Goal: Task Accomplishment & Management: Complete application form

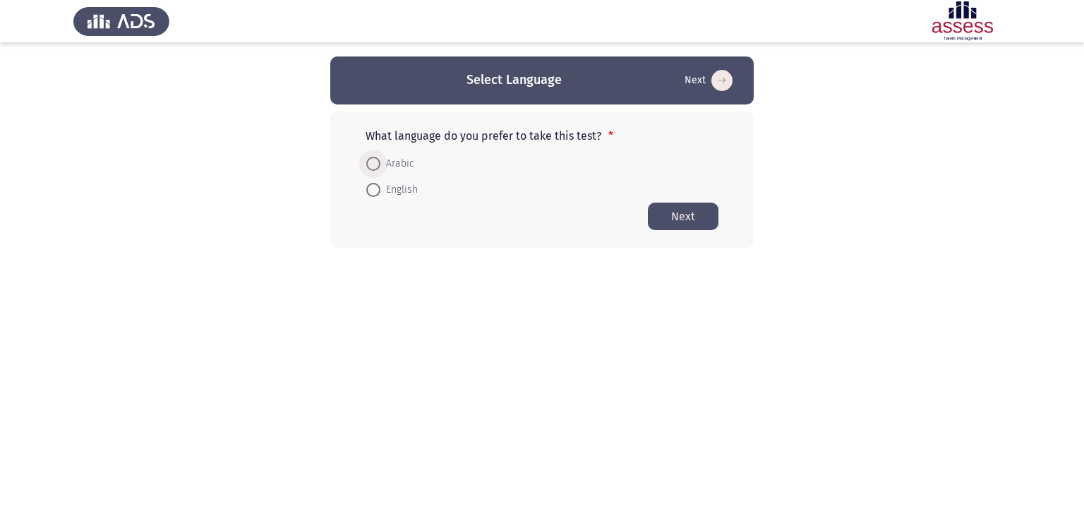
click at [407, 159] on span "Arabic" at bounding box center [397, 163] width 34 height 17
click at [380, 159] on input "Arabic" at bounding box center [373, 164] width 14 height 14
radio input "true"
click at [702, 218] on button "Next" at bounding box center [683, 216] width 71 height 28
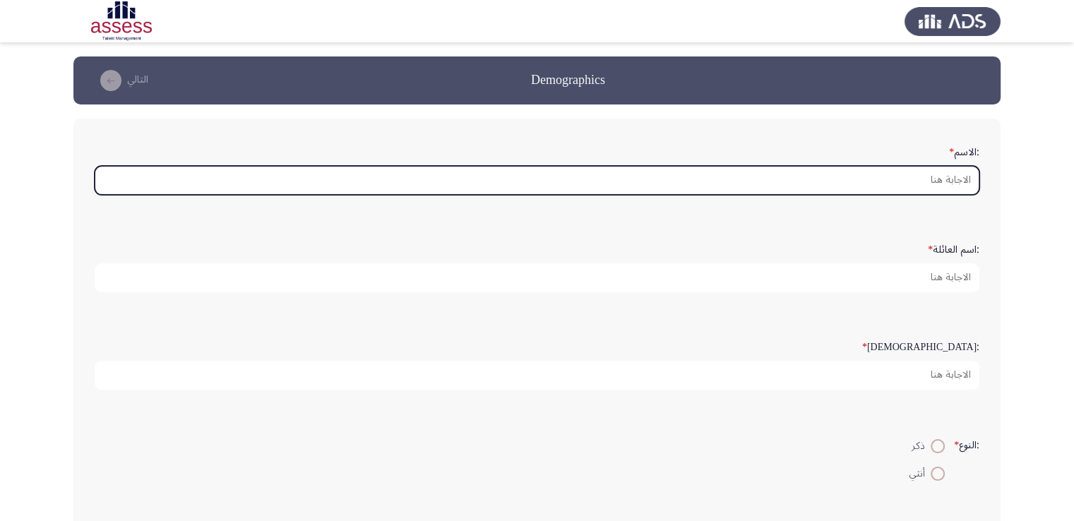
click at [929, 180] on input ":الاسم *" at bounding box center [537, 180] width 884 height 29
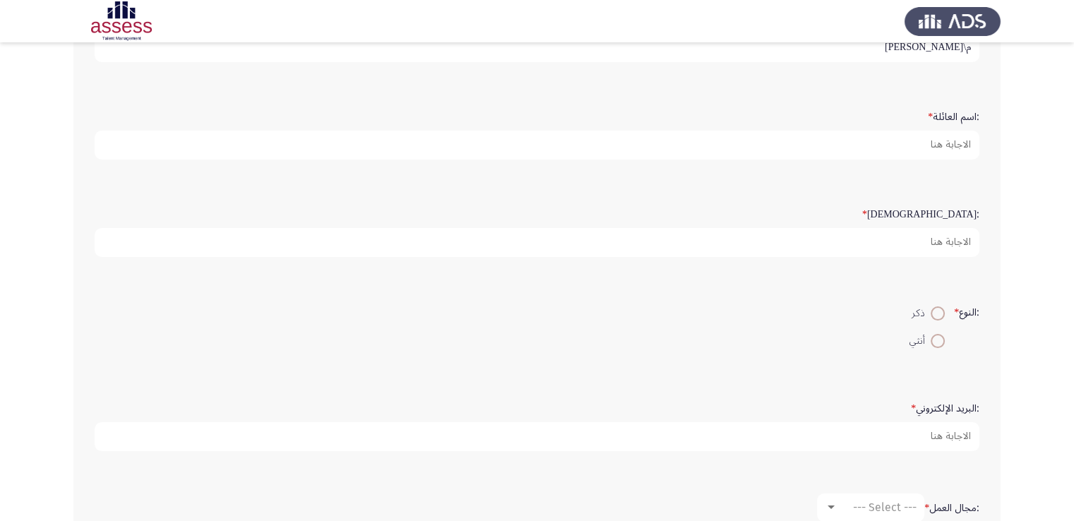
scroll to position [141, 0]
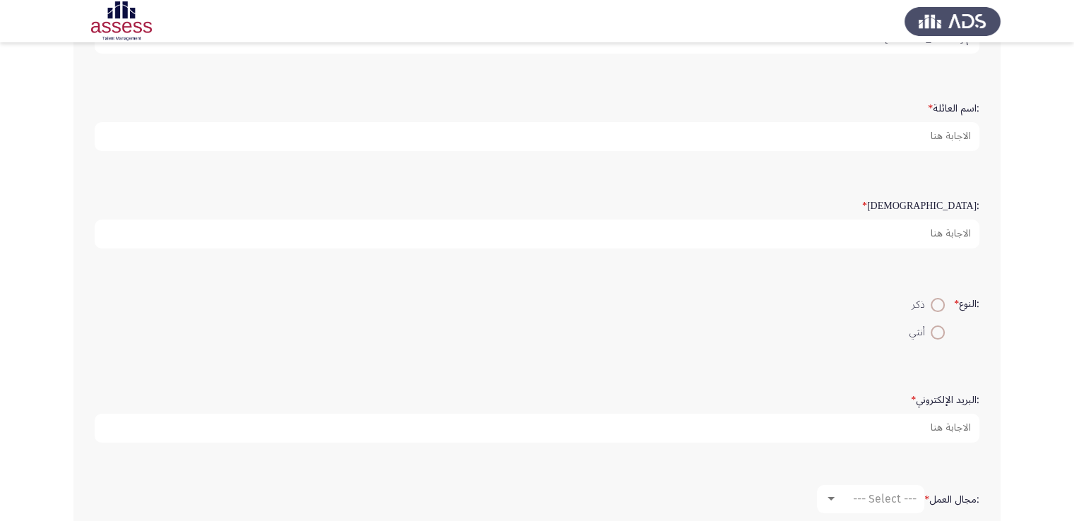
type input "م\[PERSON_NAME]"
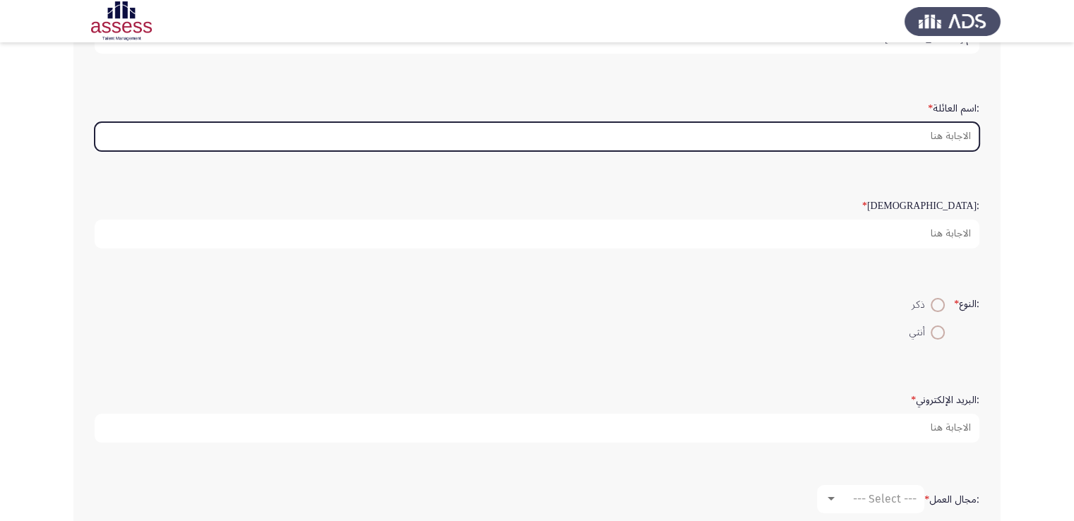
click at [894, 131] on input ":اسم العائلة *" at bounding box center [537, 136] width 884 height 29
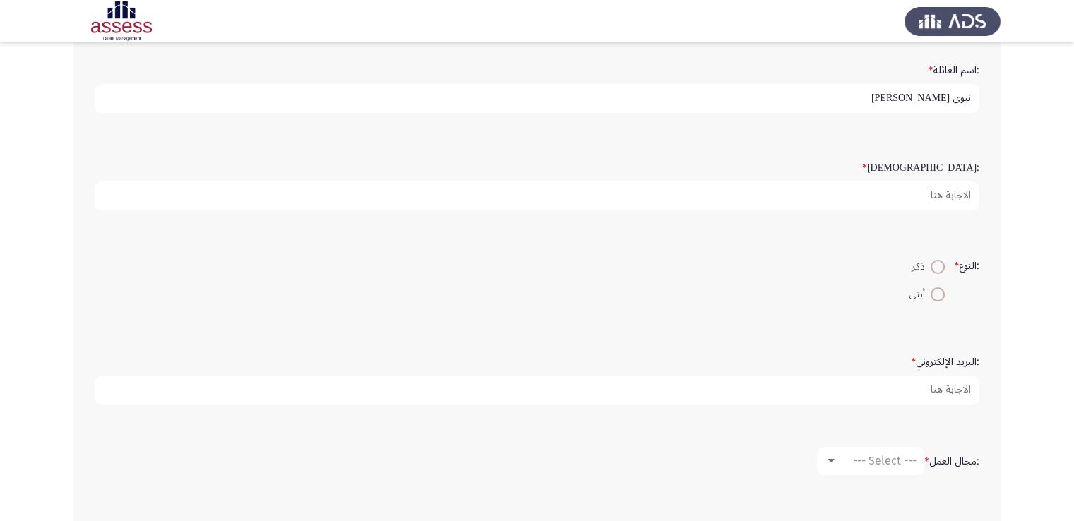
scroll to position [212, 0]
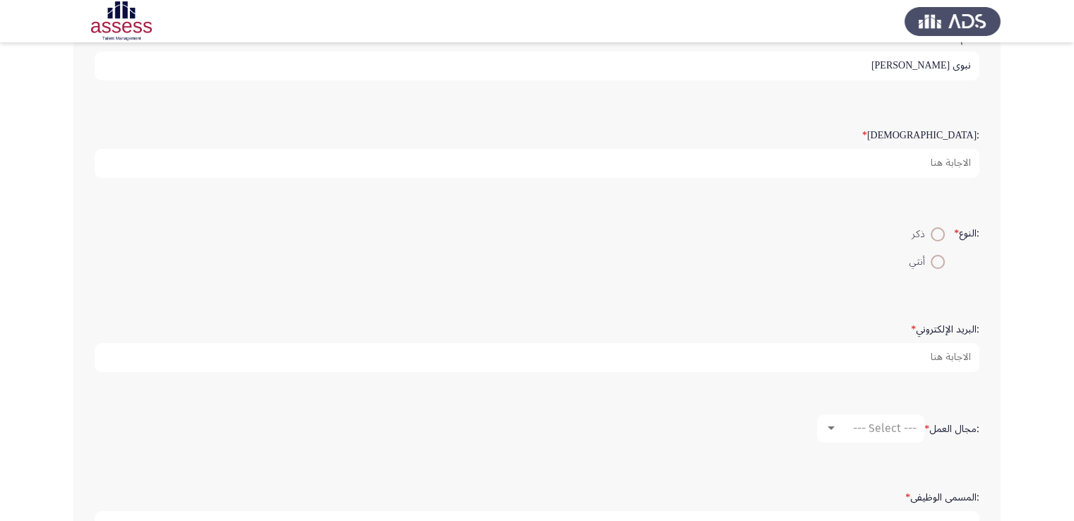
type input "نبوى [PERSON_NAME]"
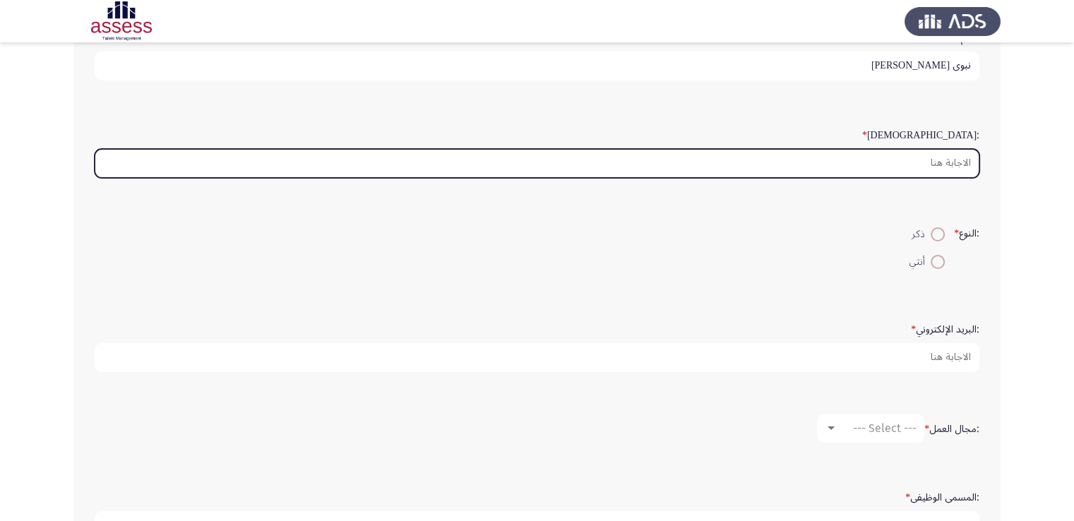
click at [913, 162] on input ":السن *" at bounding box center [537, 163] width 884 height 29
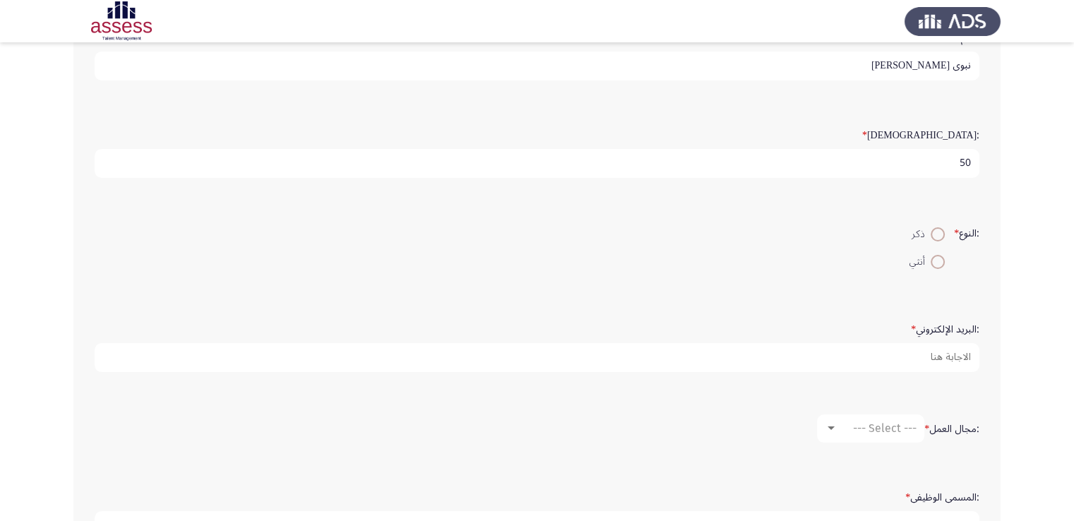
type input "50"
click at [936, 231] on span at bounding box center [937, 234] width 14 height 14
click at [936, 231] on input "ذكر" at bounding box center [937, 234] width 14 height 14
radio input "true"
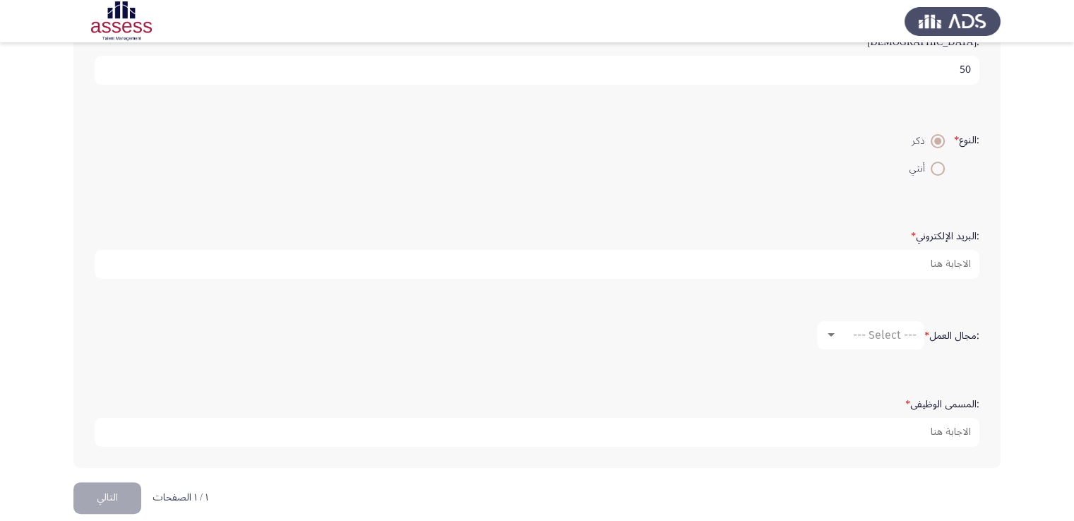
scroll to position [318, 0]
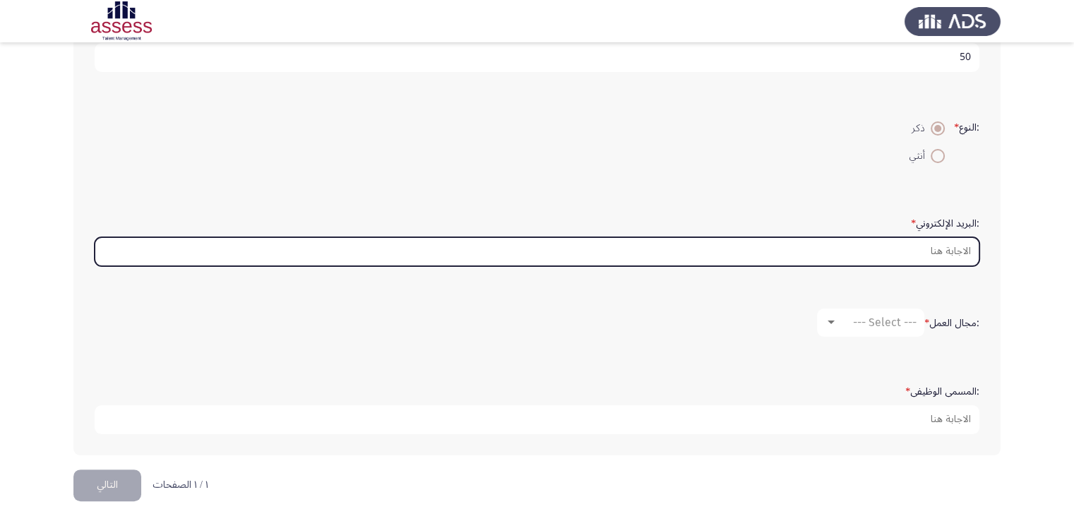
click at [895, 252] on input ":البريد الإلكتروني *" at bounding box center [537, 251] width 884 height 29
click at [895, 243] on input ":البريد الإلكتروني *" at bounding box center [537, 251] width 884 height 29
type input "[EMAIL_ADDRESS]"
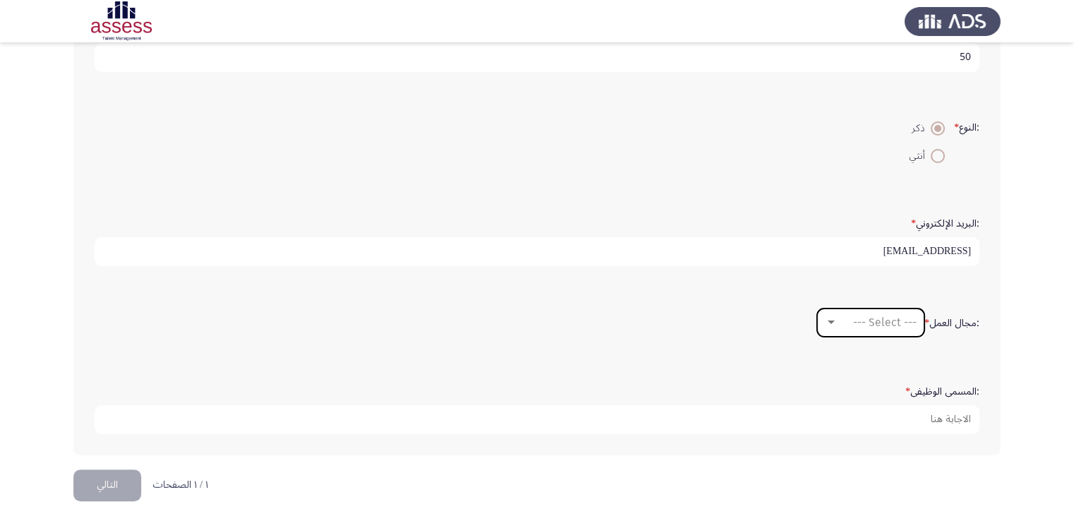
click at [834, 317] on div at bounding box center [830, 322] width 13 height 11
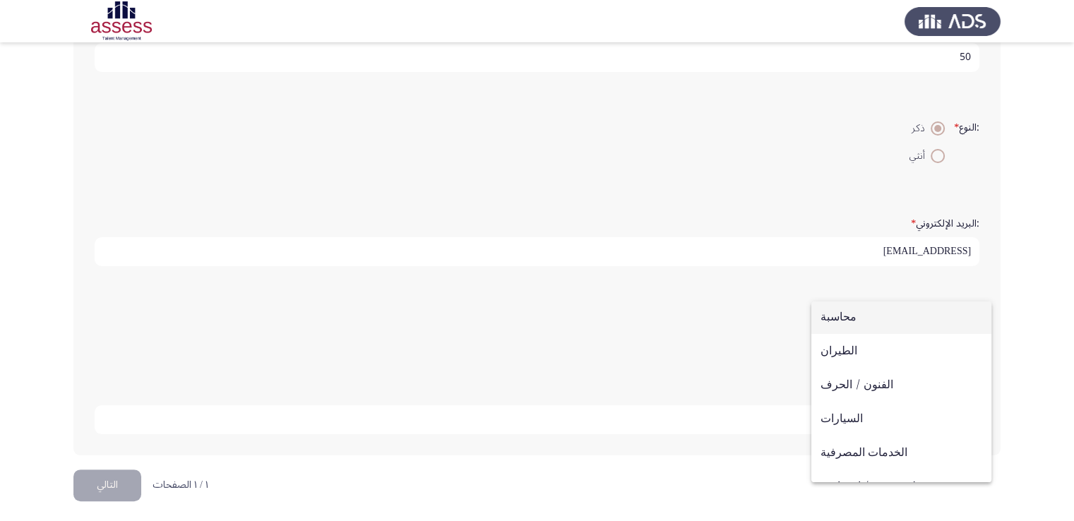
scroll to position [0, 0]
click at [706, 404] on div at bounding box center [537, 260] width 1074 height 521
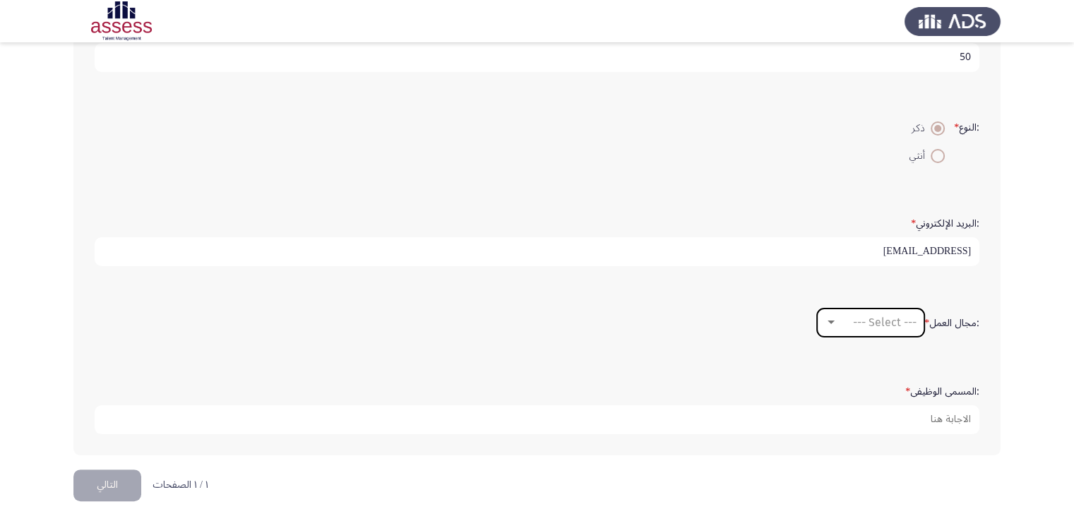
click at [918, 320] on mat-select "--- Select ---" at bounding box center [870, 322] width 107 height 28
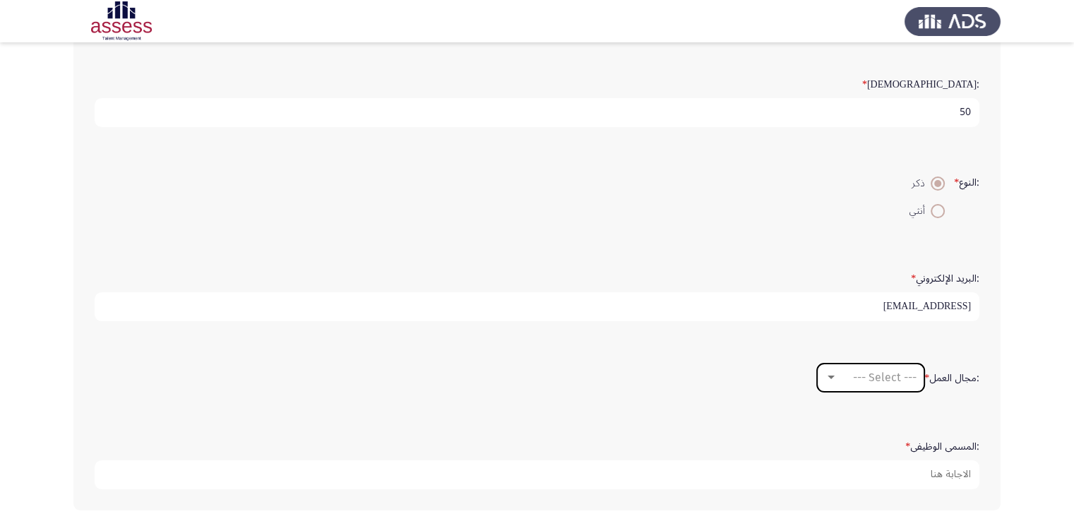
scroll to position [247, 0]
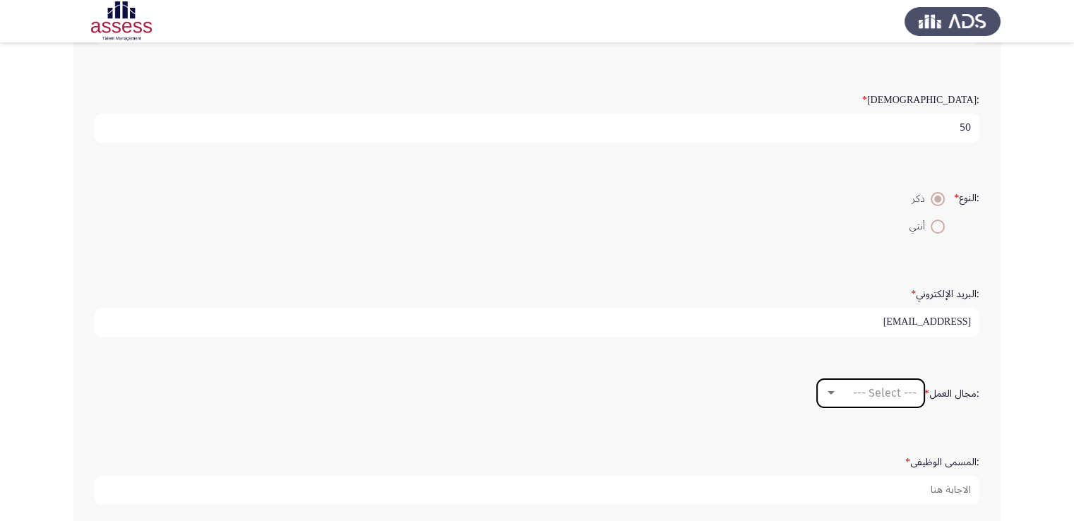
click at [891, 386] on span "--- Select ---" at bounding box center [885, 392] width 64 height 13
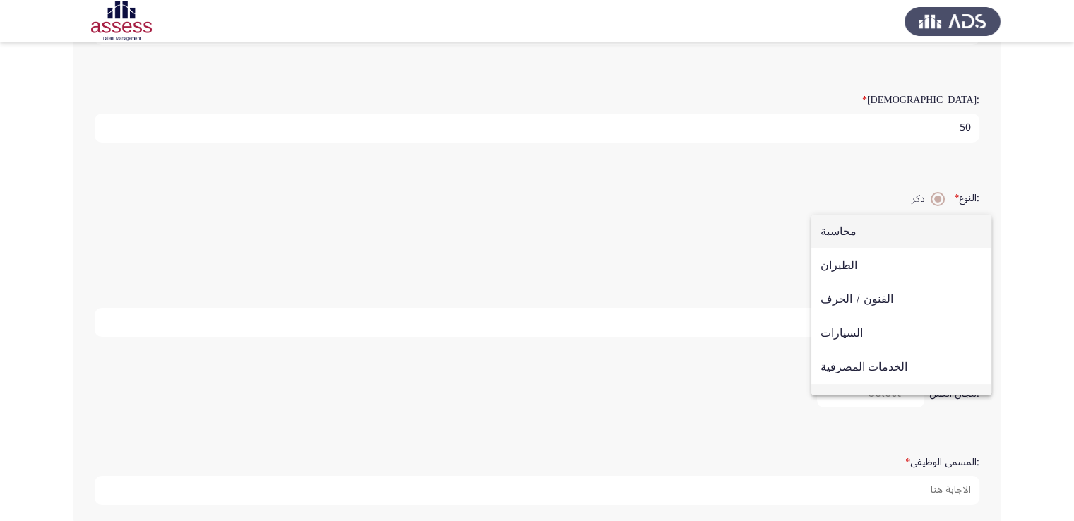
click at [891, 384] on span "منظمة مدنية / اجتماعية" at bounding box center [901, 401] width 162 height 34
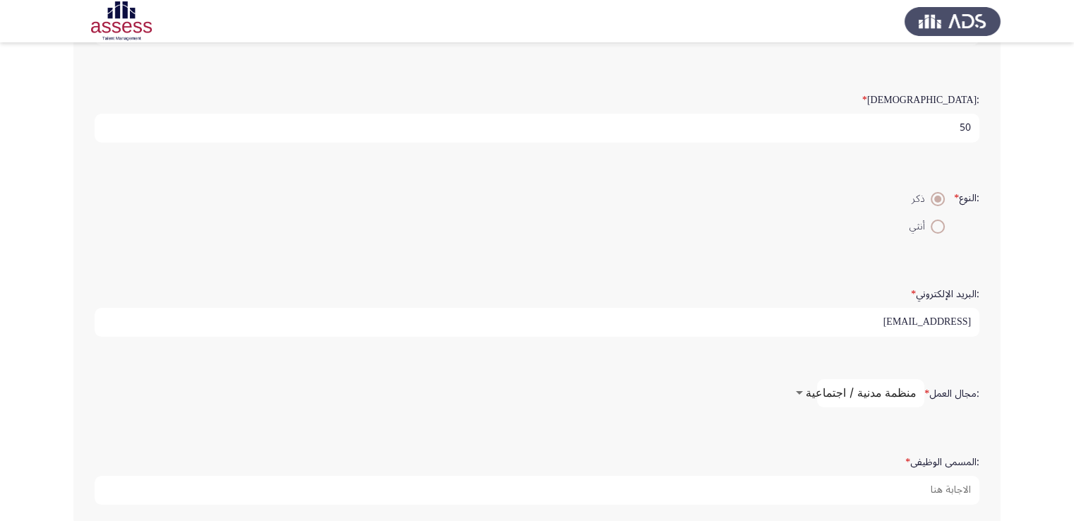
scroll to position [23, 0]
click at [884, 391] on span "منظمة مدنية / اجتماعية" at bounding box center [860, 392] width 111 height 13
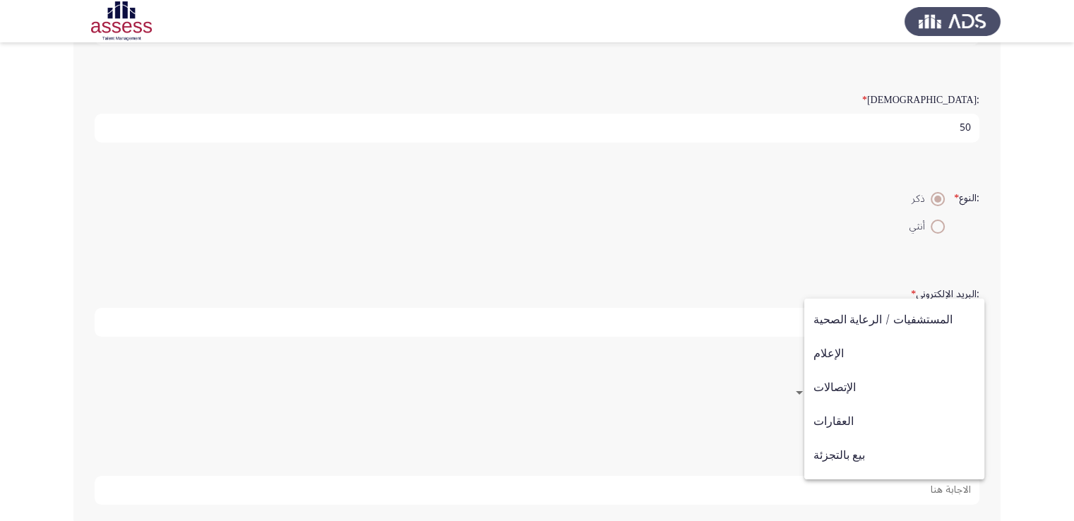
scroll to position [463, 0]
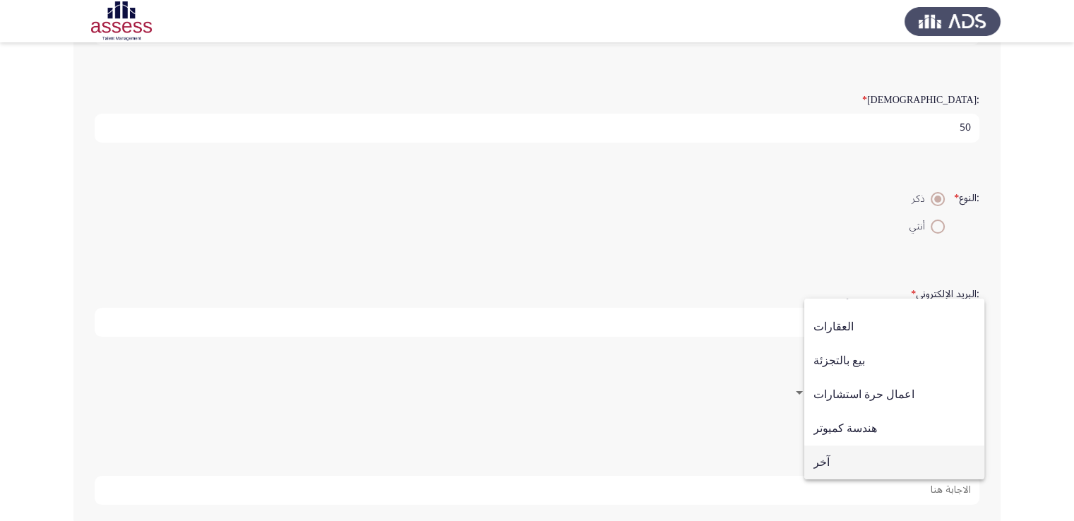
click at [821, 461] on span "آخر" at bounding box center [894, 462] width 162 height 34
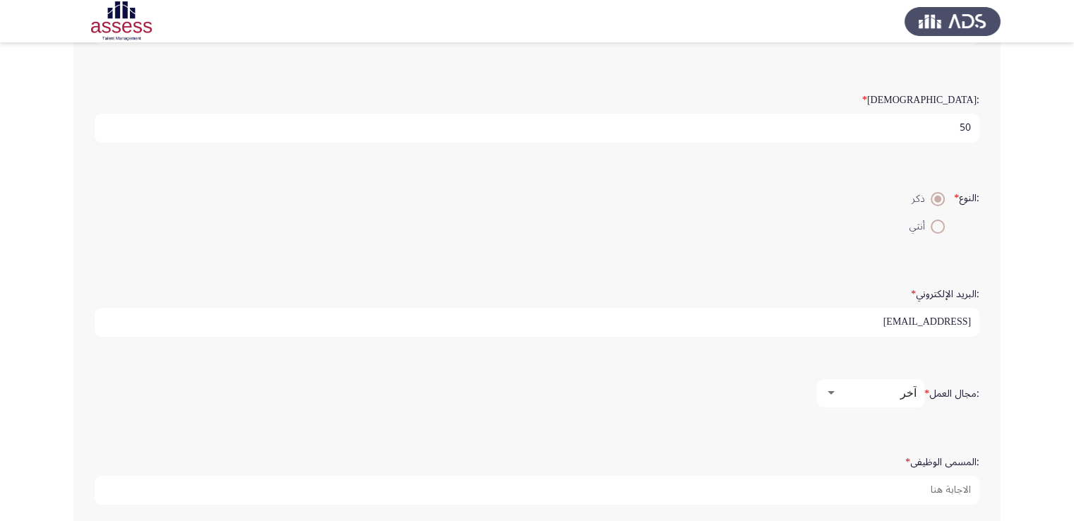
click at [870, 390] on div "آخر" at bounding box center [876, 392] width 79 height 13
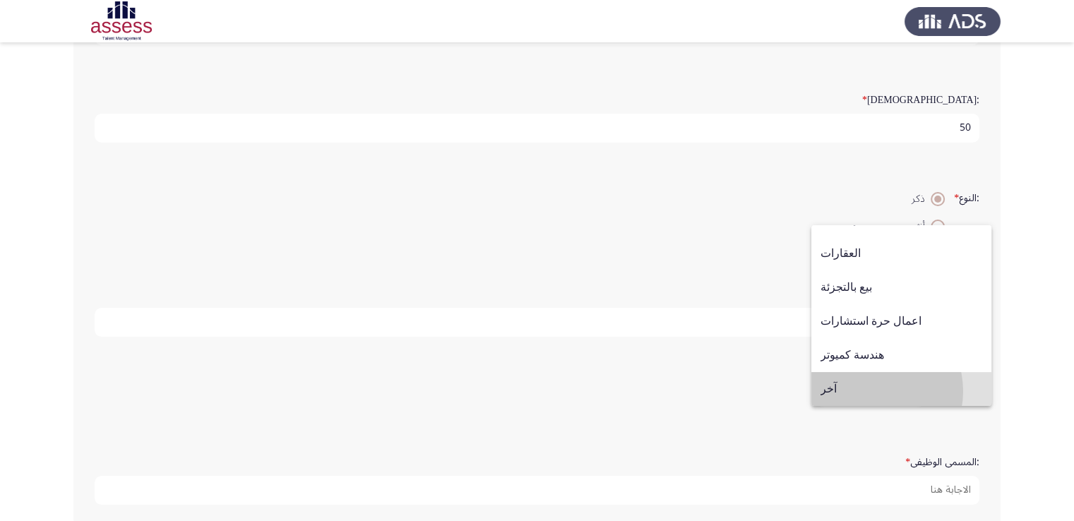
click at [870, 391] on span "آخر" at bounding box center [901, 389] width 162 height 34
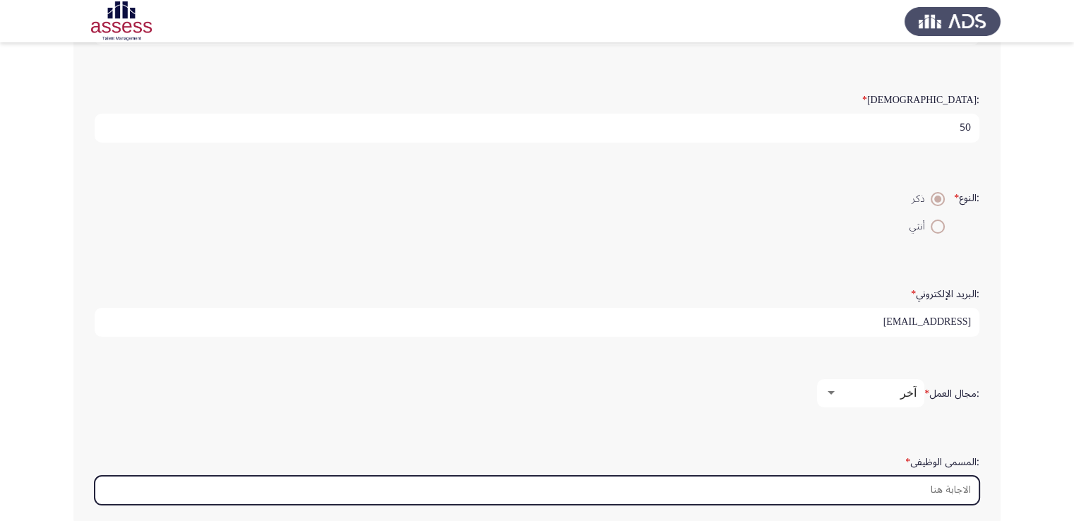
click at [922, 486] on input ":المسمى الوظيفى *" at bounding box center [537, 490] width 884 height 29
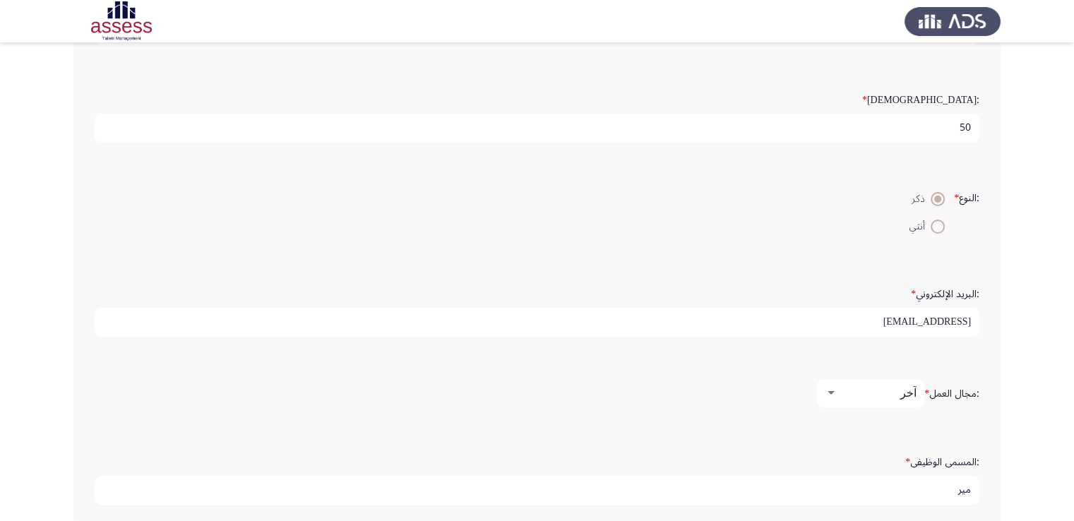
click at [949, 486] on input "مير" at bounding box center [537, 490] width 884 height 29
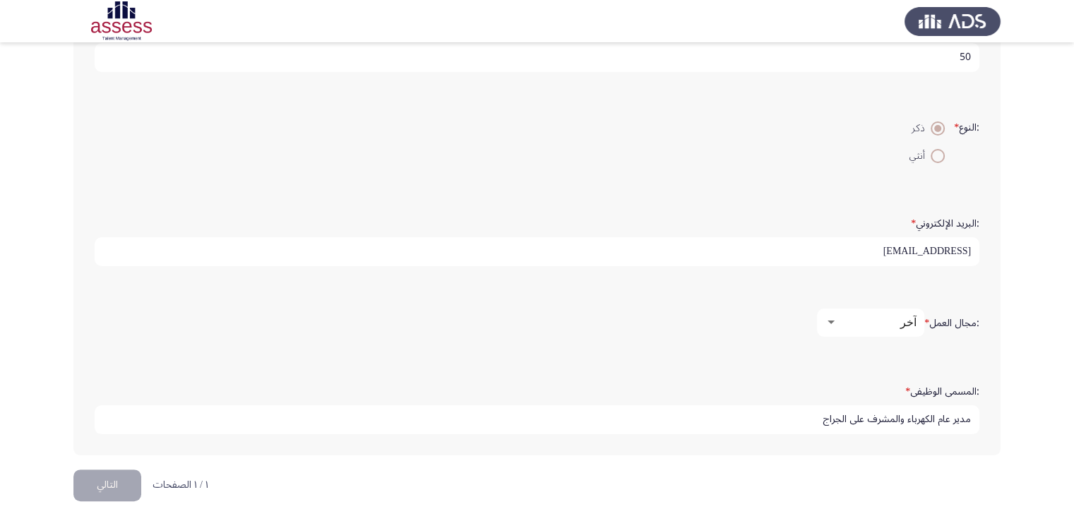
type input "مدير عام الكهرباء والمشرف على الجراج"
click at [99, 483] on button "التالي" at bounding box center [107, 485] width 68 height 32
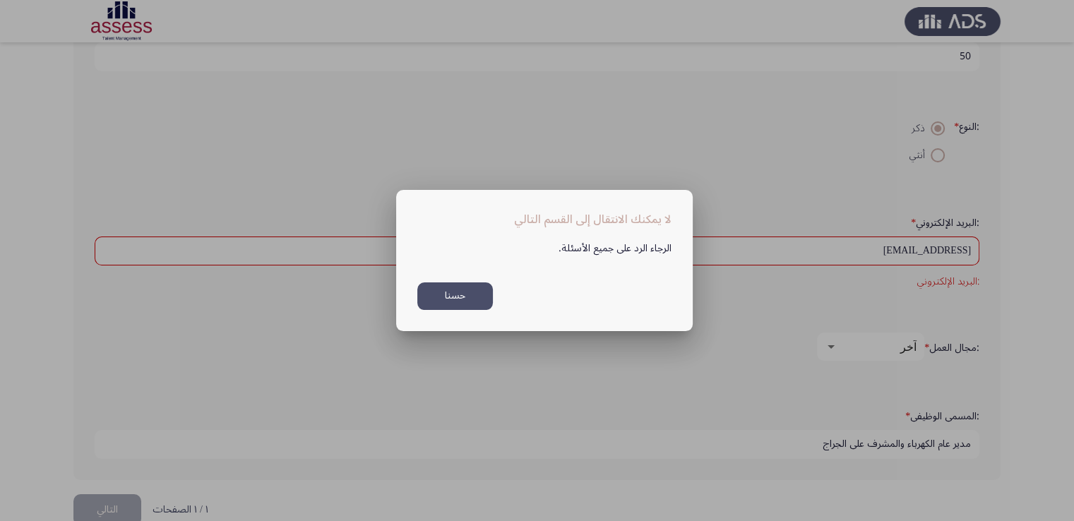
scroll to position [0, 0]
click at [455, 297] on button "حسنا" at bounding box center [455, 296] width 76 height 28
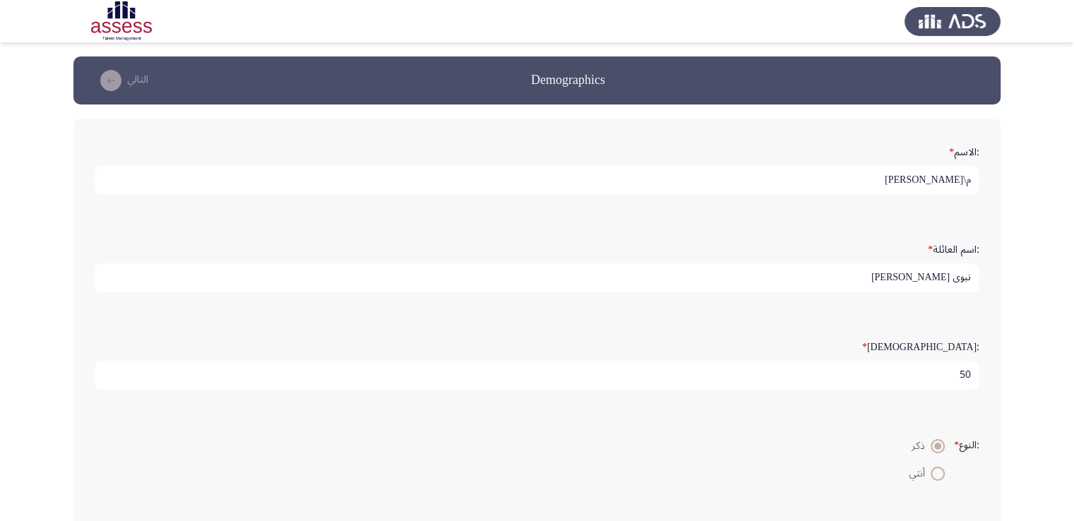
scroll to position [318, 0]
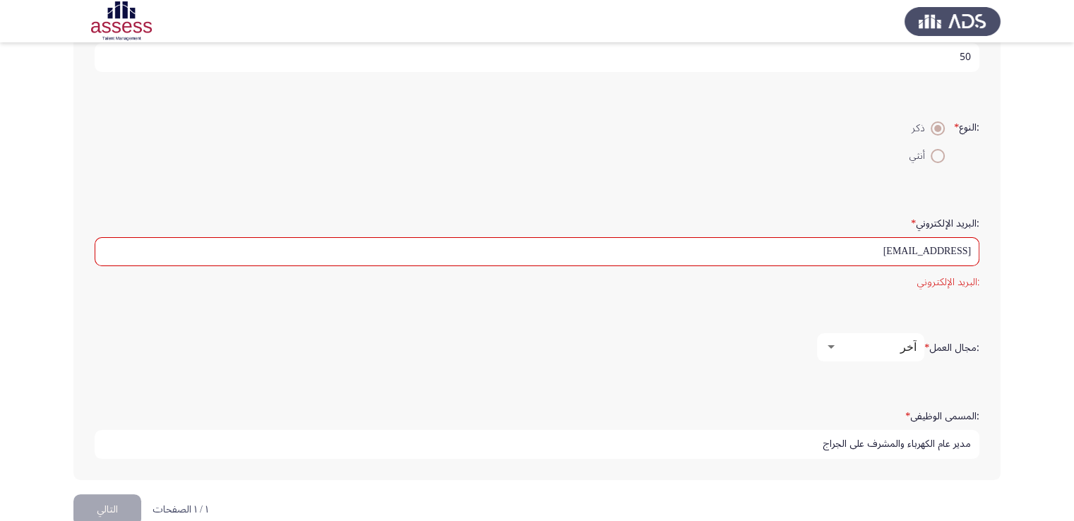
click at [827, 345] on div at bounding box center [830, 347] width 7 height 4
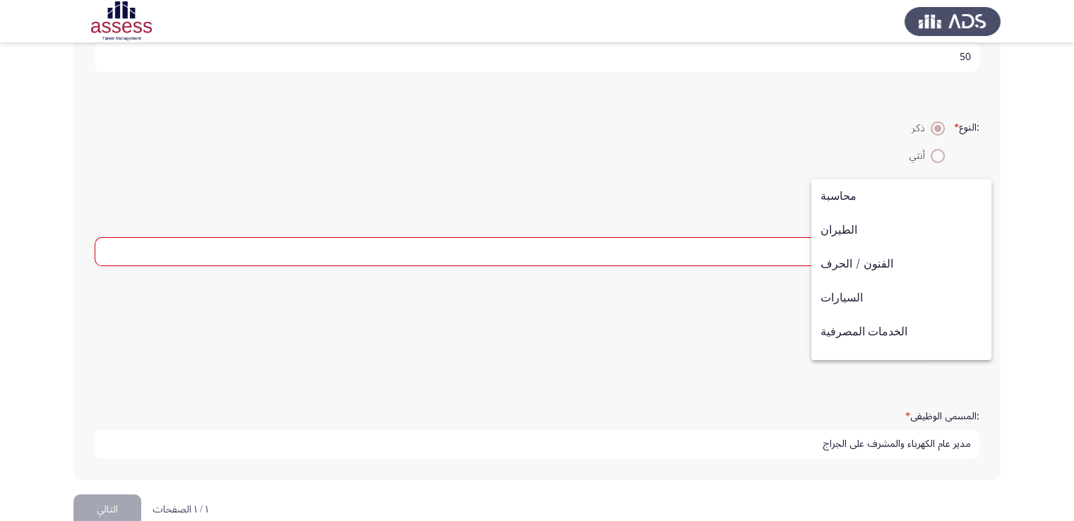
scroll to position [463, 0]
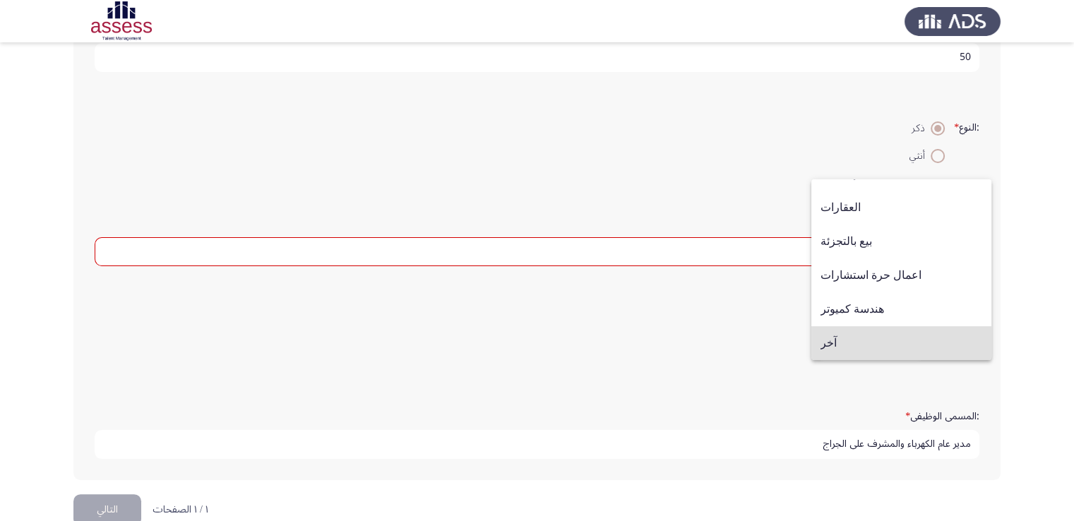
click at [827, 344] on span "آخر" at bounding box center [901, 343] width 162 height 34
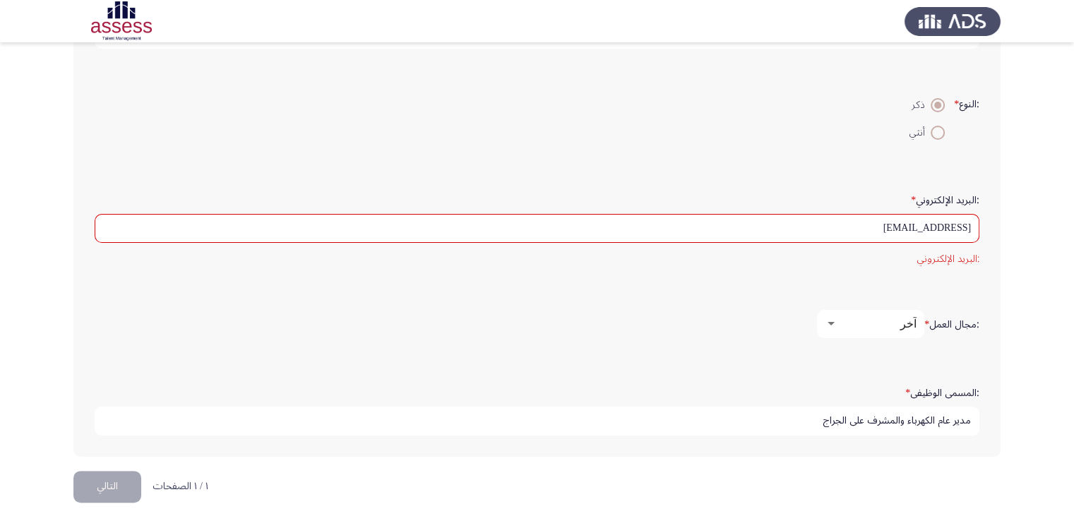
scroll to position [342, 0]
click at [110, 481] on button "التالي" at bounding box center [107, 485] width 68 height 32
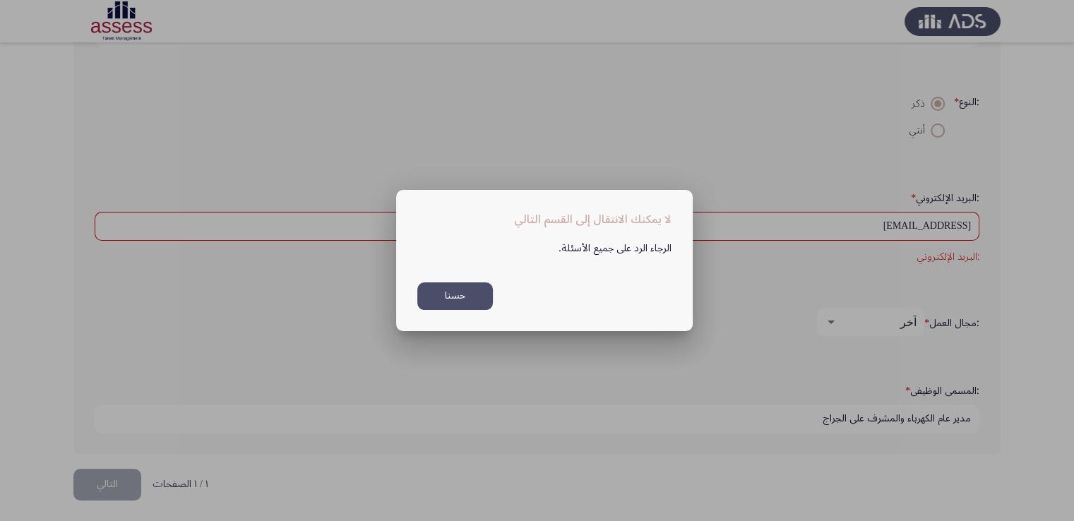
click at [563, 416] on div at bounding box center [537, 260] width 1074 height 521
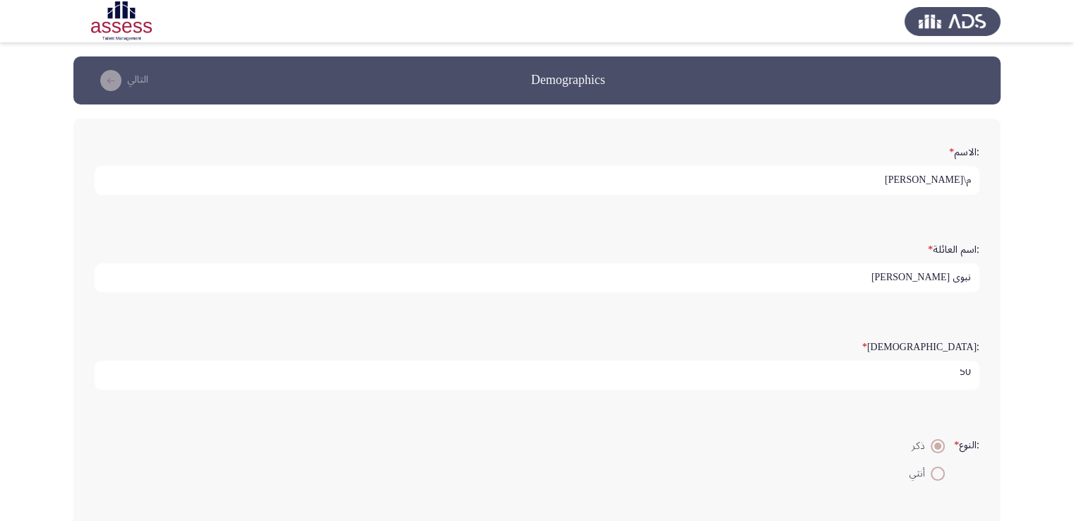
scroll to position [4, 0]
click at [859, 173] on input "م\[PERSON_NAME]" at bounding box center [537, 180] width 884 height 29
click at [877, 181] on input "م\[PERSON_NAME]" at bounding box center [537, 180] width 884 height 29
click at [871, 181] on input "م\[PERSON_NAME]" at bounding box center [537, 180] width 884 height 29
click at [879, 181] on input "م\[PERSON_NAME]" at bounding box center [537, 180] width 884 height 29
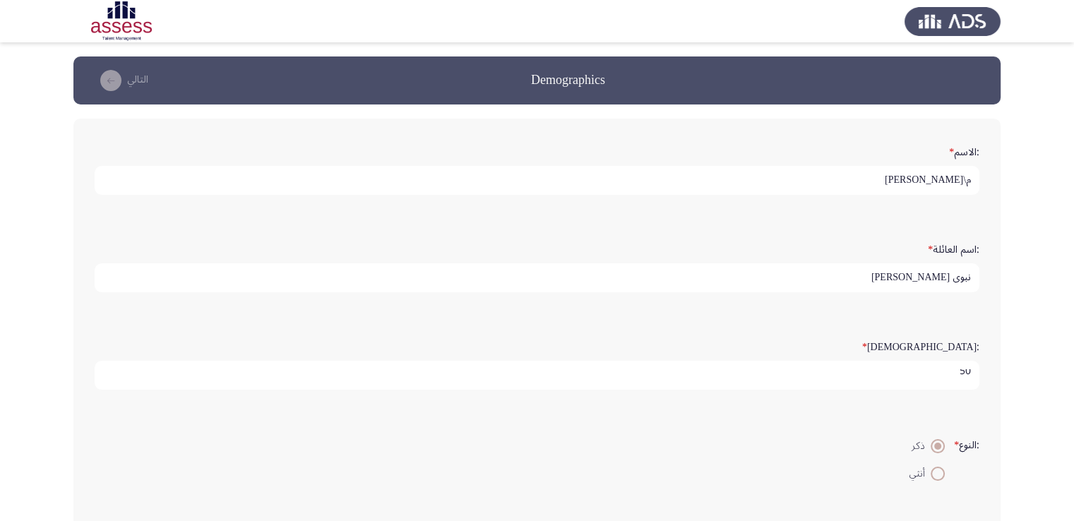
click at [886, 175] on input "م\[PERSON_NAME]" at bounding box center [537, 180] width 884 height 29
click at [883, 179] on input "م\[PERSON_NAME]" at bounding box center [537, 180] width 884 height 29
type input "م"
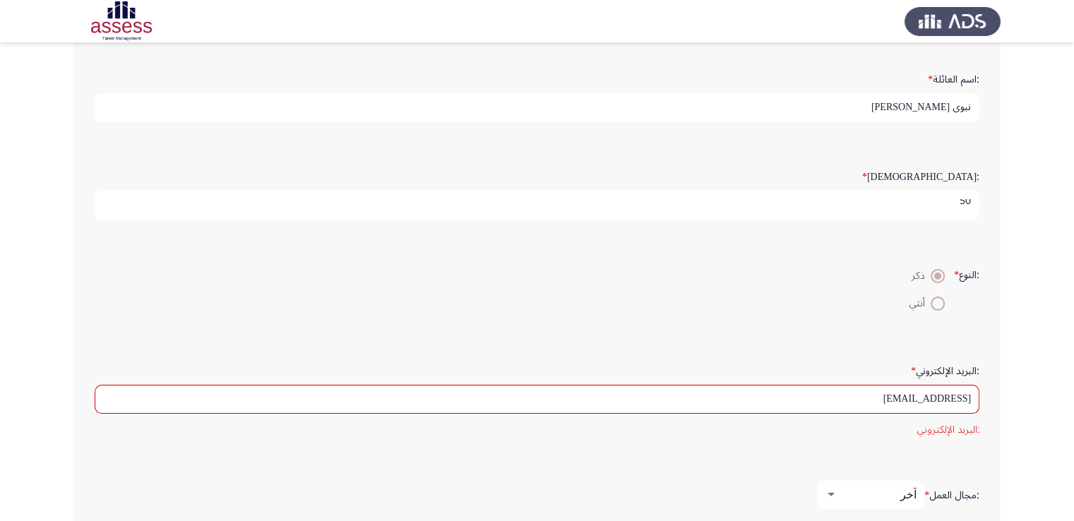
scroll to position [342, 0]
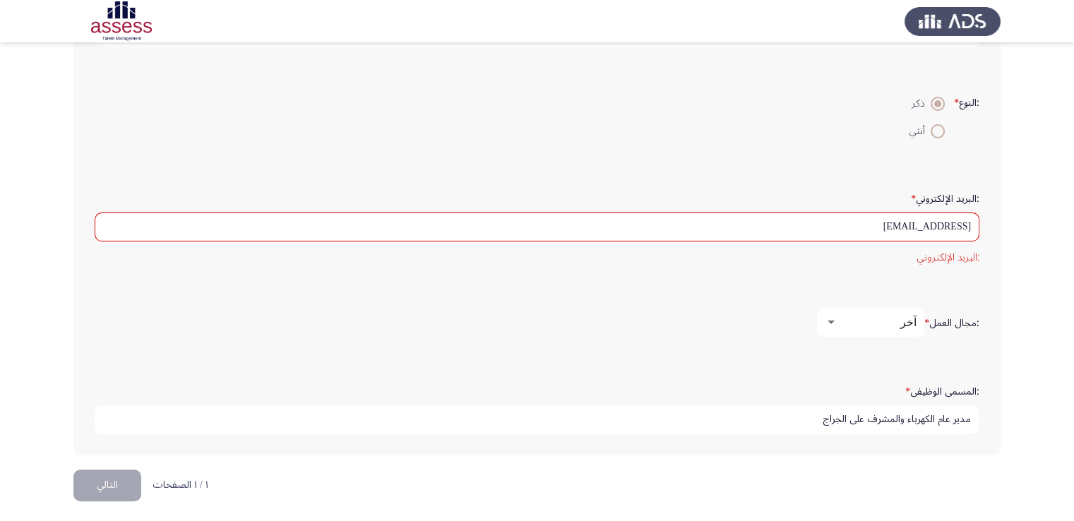
type input "[PERSON_NAME]"
click at [108, 486] on button "التالي" at bounding box center [107, 485] width 68 height 32
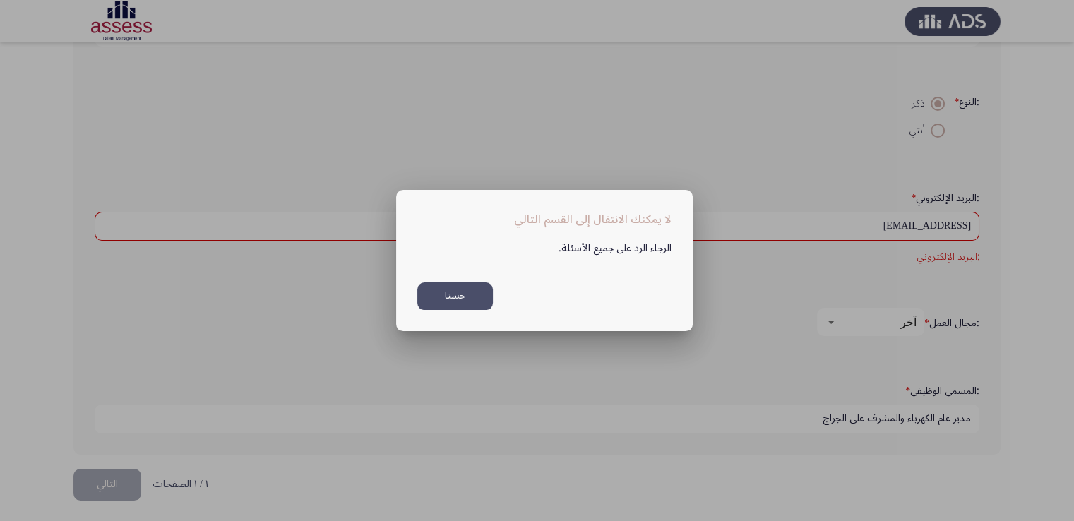
scroll to position [0, 0]
click at [465, 293] on button "حسنا" at bounding box center [455, 296] width 76 height 28
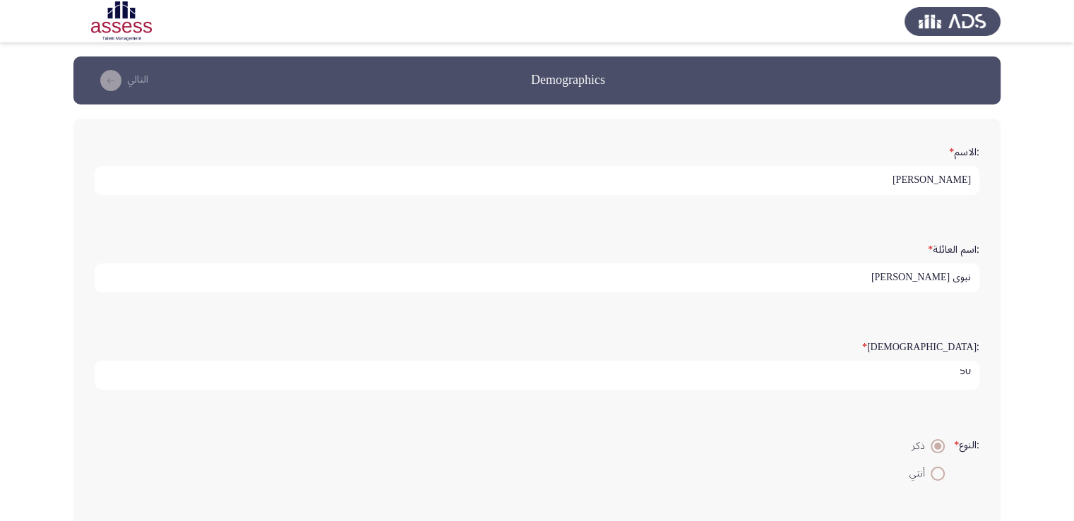
scroll to position [342, 0]
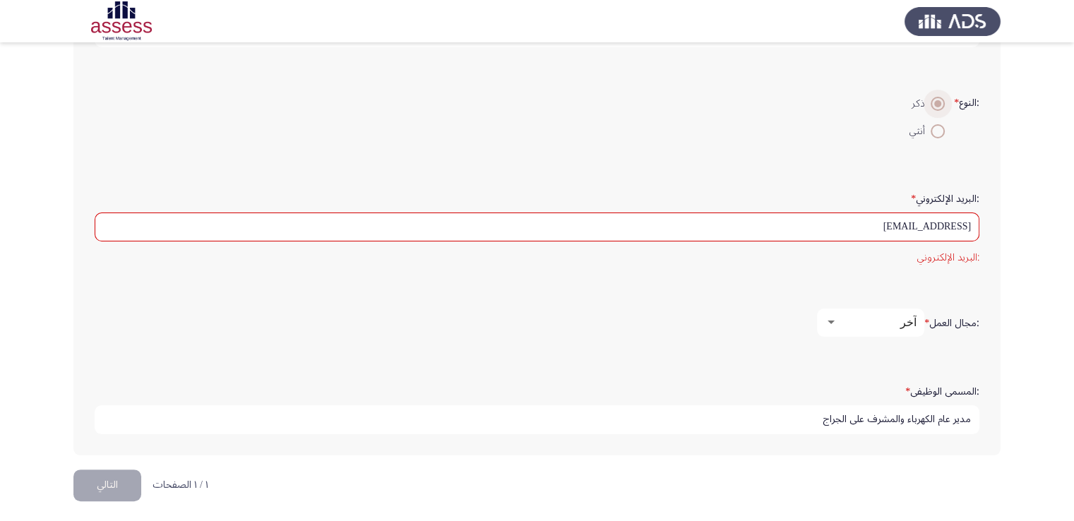
click at [930, 100] on span at bounding box center [937, 104] width 14 height 14
click at [930, 100] on input "ذكر" at bounding box center [937, 104] width 14 height 14
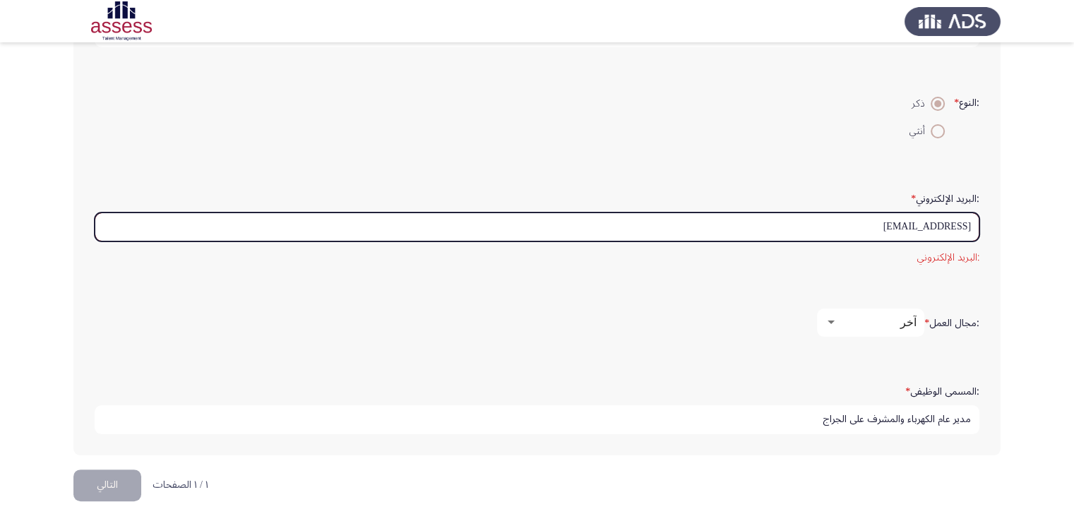
click at [971, 222] on input "[EMAIL_ADDRESS]" at bounding box center [537, 226] width 884 height 29
click at [895, 222] on input "[EMAIL_ADDRESS]" at bounding box center [537, 226] width 884 height 29
click at [913, 227] on input "ةخس" at bounding box center [537, 226] width 884 height 29
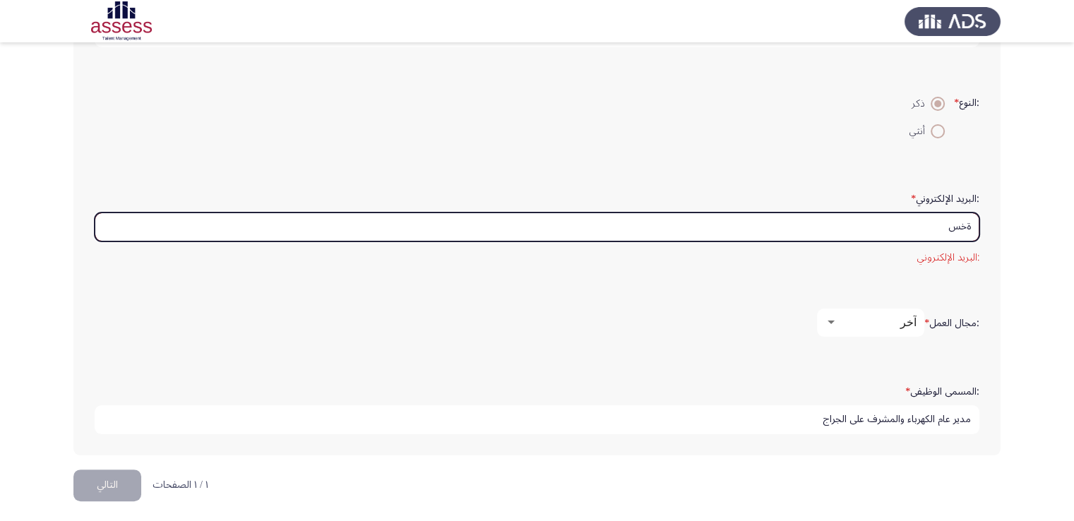
click at [912, 227] on input "ةخس" at bounding box center [537, 226] width 884 height 29
type input "M"
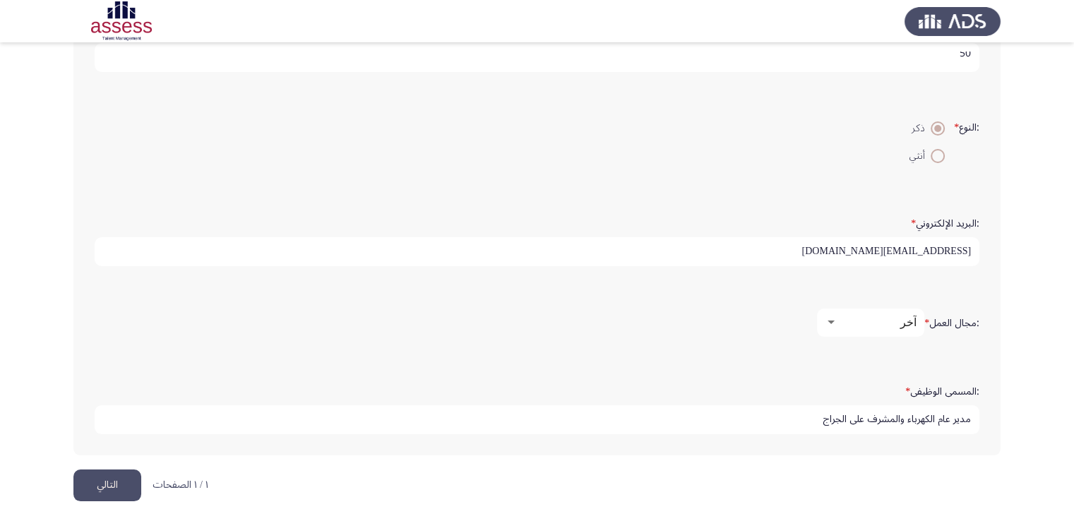
type input "[EMAIL_ADDRESS][DOMAIN_NAME]"
click at [884, 315] on div "آخر" at bounding box center [876, 321] width 79 height 13
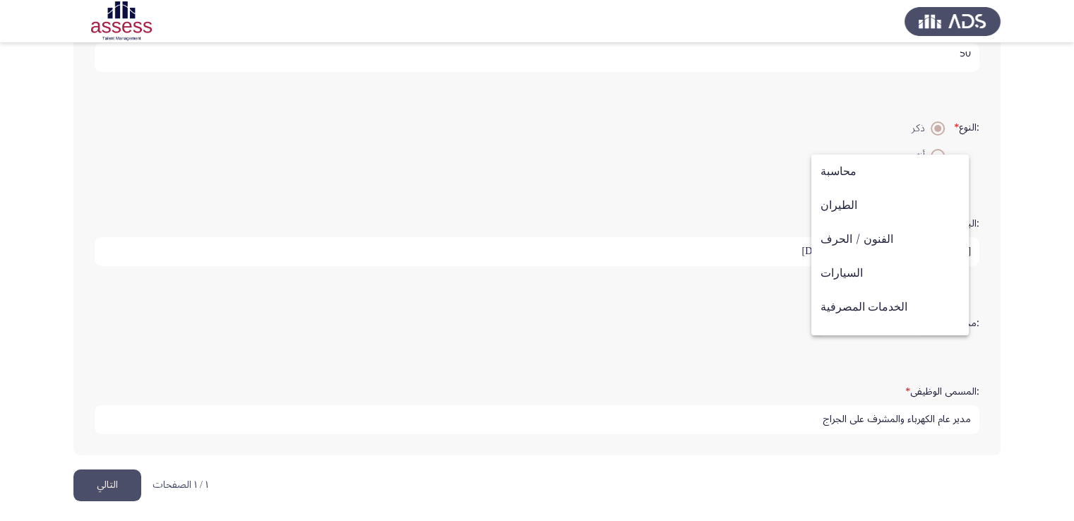
scroll to position [463, 0]
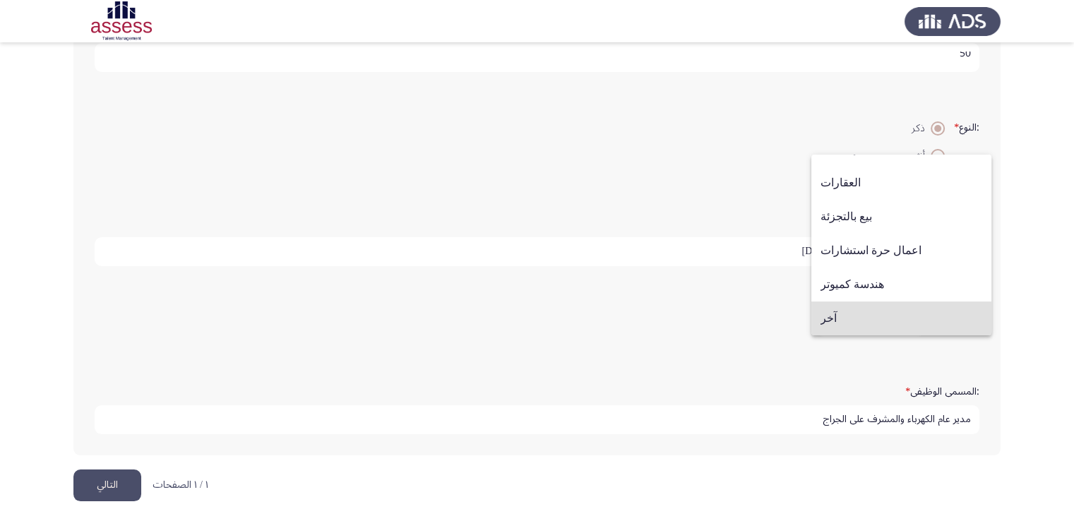
click at [853, 320] on span "آخر" at bounding box center [901, 318] width 162 height 34
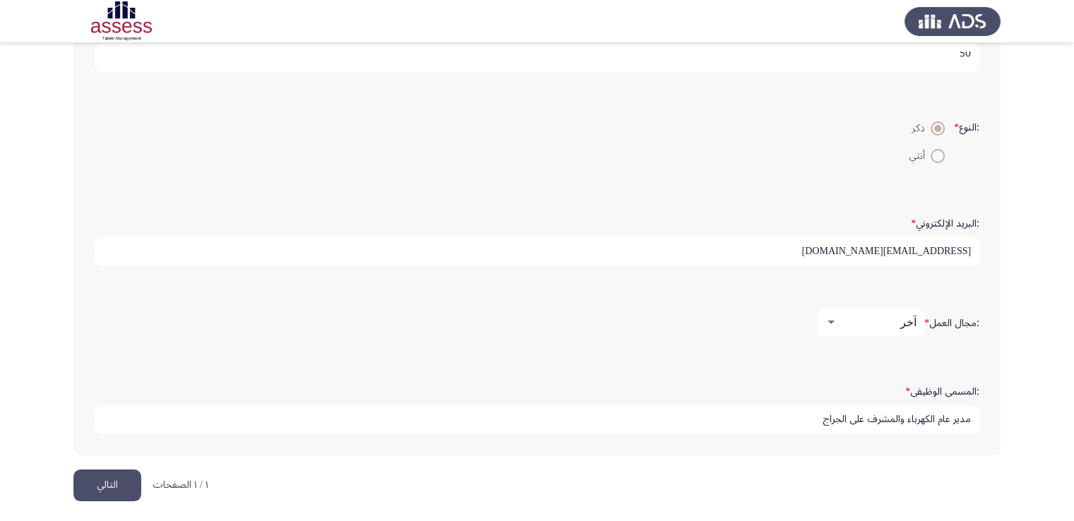
click at [113, 476] on button "التالي" at bounding box center [107, 485] width 68 height 32
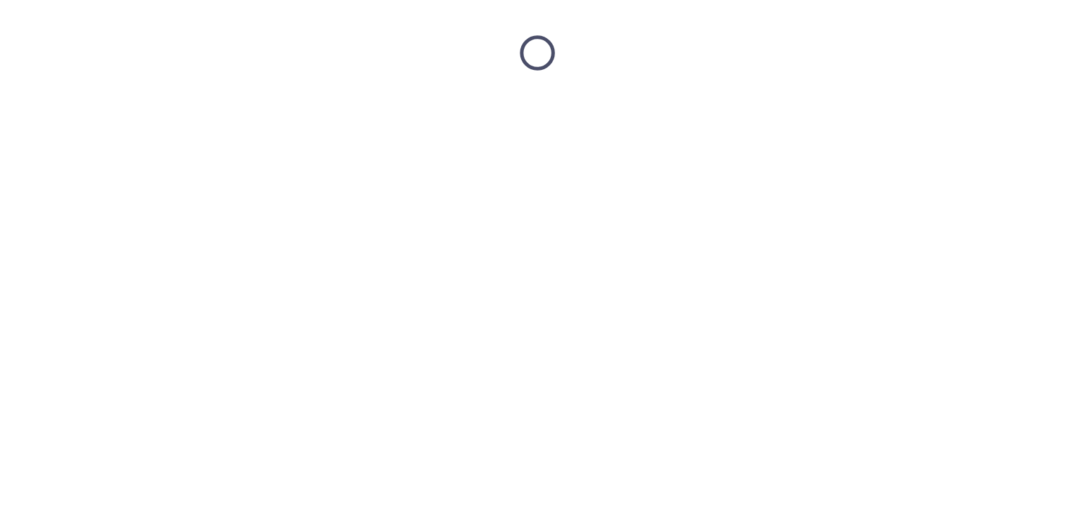
scroll to position [0, 0]
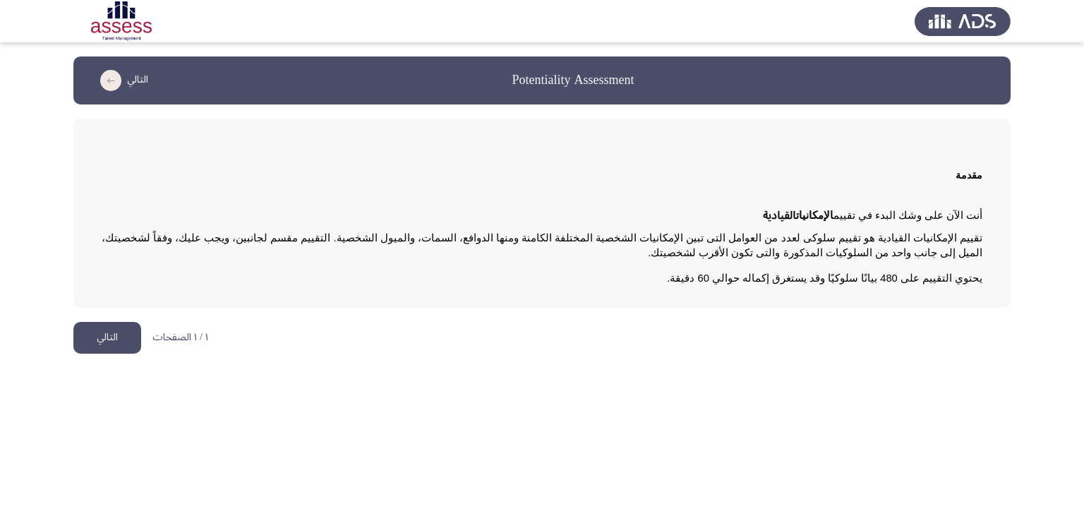
click at [107, 329] on button "التالي" at bounding box center [107, 338] width 68 height 32
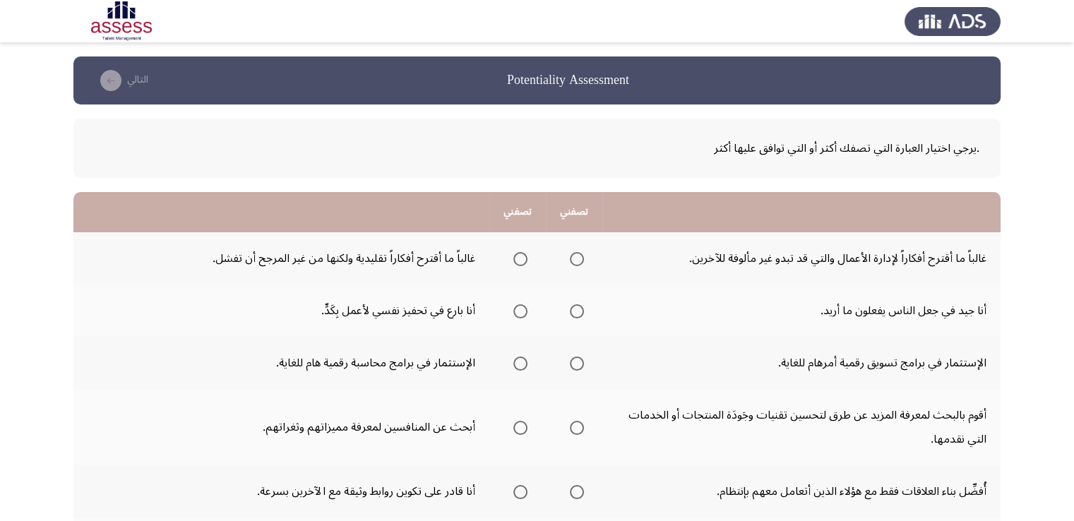
click at [948, 278] on td "غالباً ما أقترح أفكاراً لإدارة الأعمال والتي قد تبدو غير مألوفة للآخرين." at bounding box center [801, 258] width 398 height 52
click at [587, 288] on th at bounding box center [574, 310] width 56 height 52
click at [484, 279] on td "غالباً ما أقترح أفكاراً تقليدية ولكنها من غير المرجح أن تفشل." at bounding box center [281, 258] width 416 height 52
click at [482, 253] on td "غالباً ما أقترح أفكاراً تقليدية ولكنها من غير المرجح أن تفشل." at bounding box center [281, 258] width 416 height 52
click at [590, 287] on th at bounding box center [574, 310] width 56 height 52
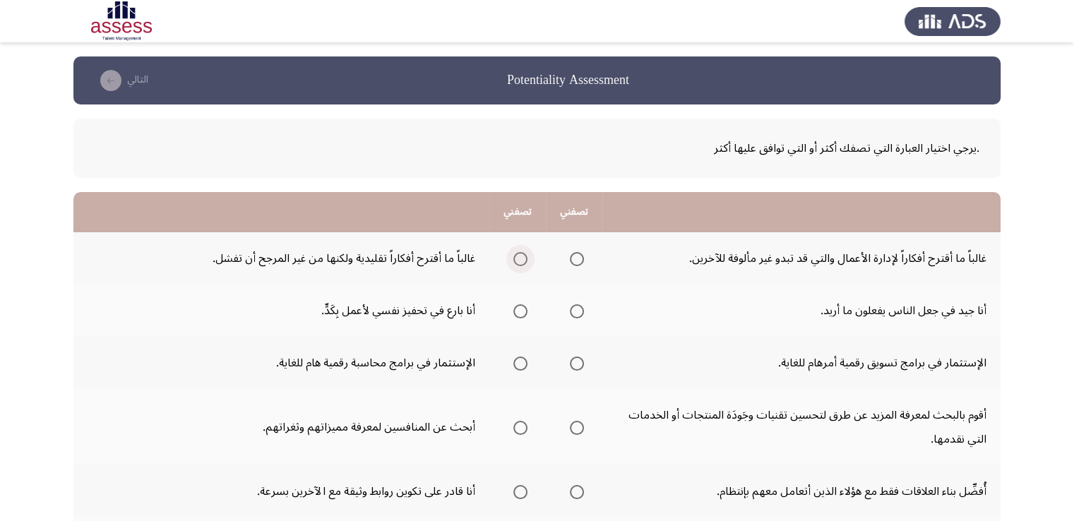
click at [516, 258] on span "Select an option" at bounding box center [520, 259] width 14 height 14
click at [516, 258] on input "Select an option" at bounding box center [520, 259] width 14 height 14
click at [579, 310] on span "Select an option" at bounding box center [577, 311] width 14 height 14
click at [579, 310] on input "Select an option" at bounding box center [577, 311] width 14 height 14
click at [519, 260] on span "Select an option" at bounding box center [520, 258] width 7 height 7
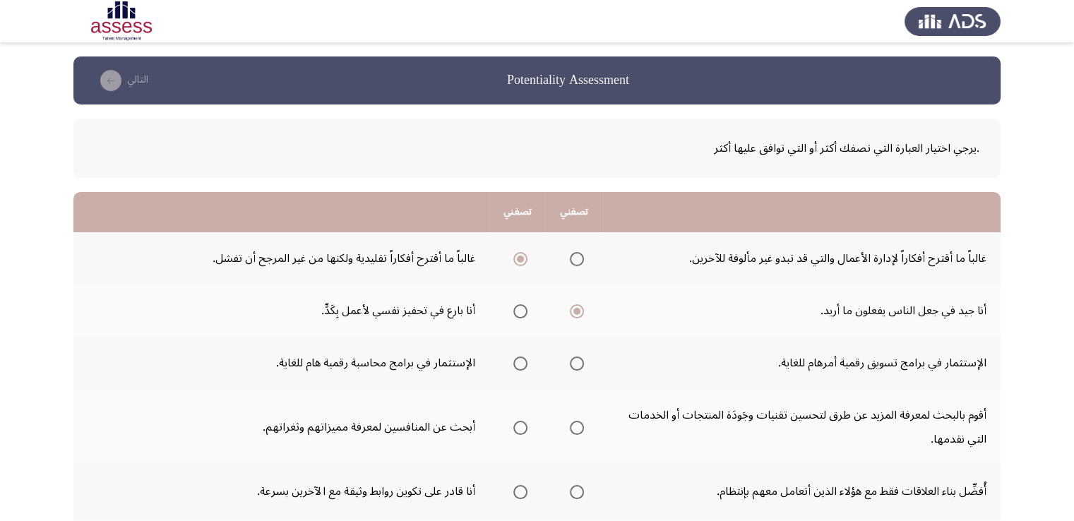
click at [519, 260] on input "Select an option" at bounding box center [520, 259] width 14 height 14
click at [576, 258] on span "Select an option" at bounding box center [577, 259] width 14 height 14
click at [576, 258] on input "Select an option" at bounding box center [577, 259] width 14 height 14
click at [575, 362] on span "Select an option" at bounding box center [577, 363] width 14 height 14
click at [575, 362] on input "Select an option" at bounding box center [577, 363] width 14 height 14
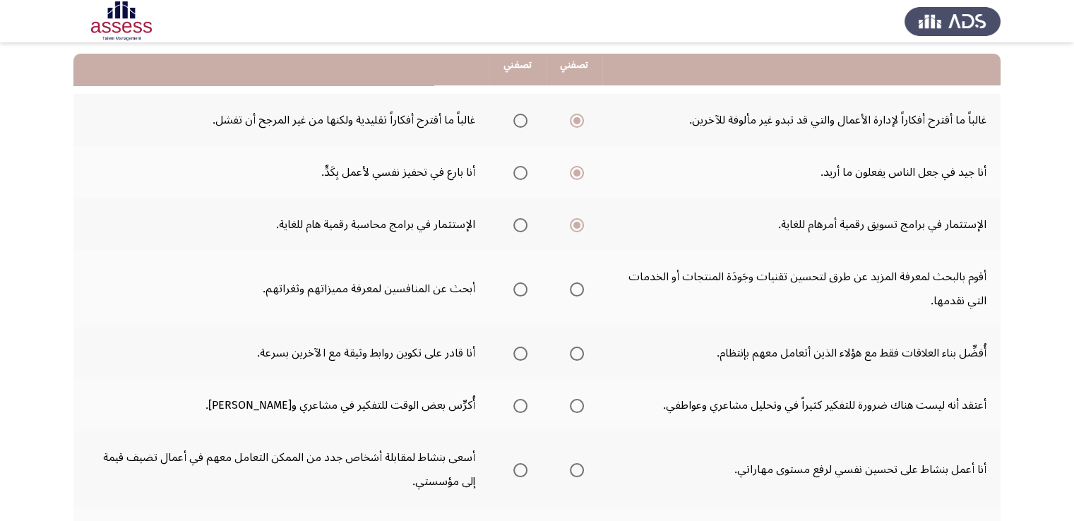
scroll to position [141, 0]
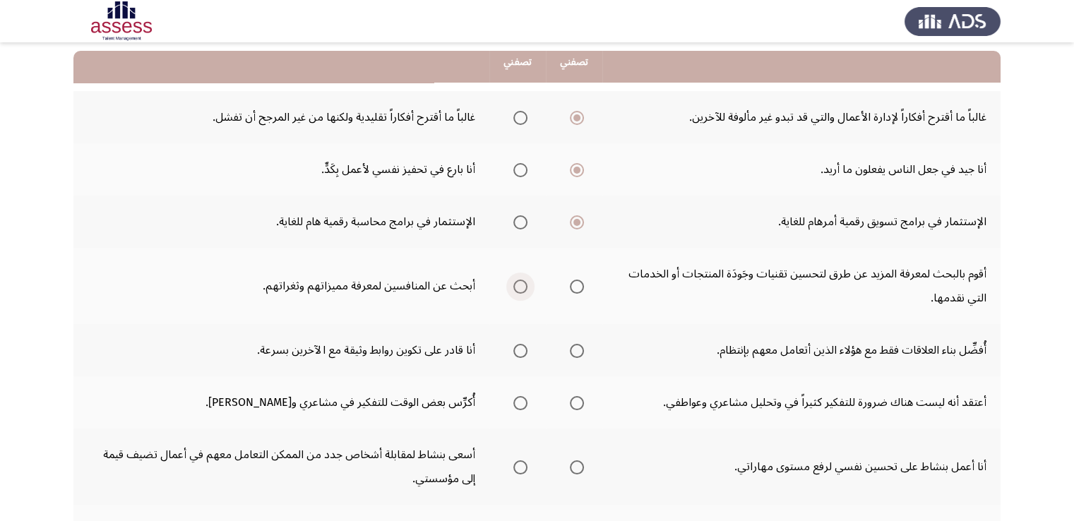
click at [517, 285] on span "Select an option" at bounding box center [520, 286] width 14 height 14
click at [517, 285] on input "Select an option" at bounding box center [520, 286] width 14 height 14
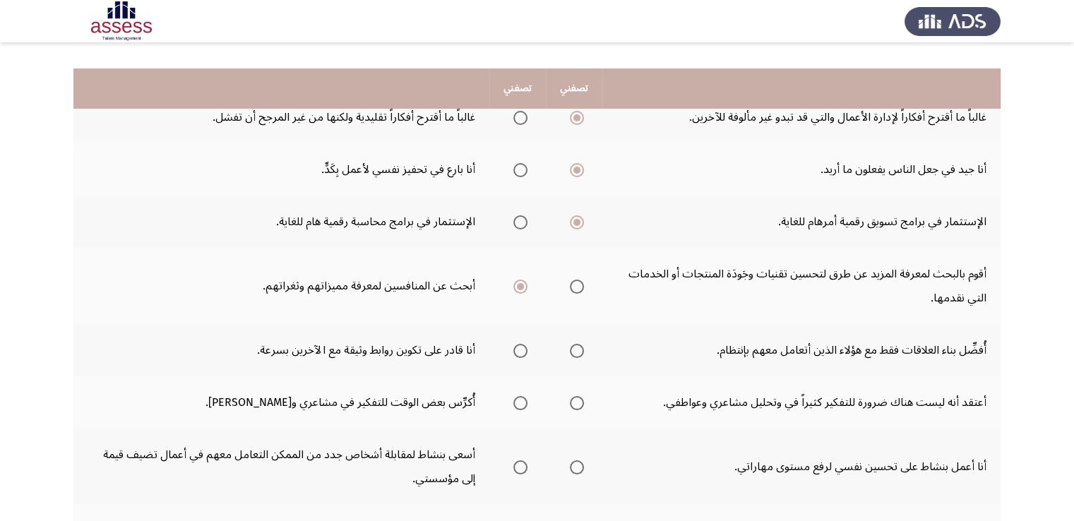
scroll to position [212, 0]
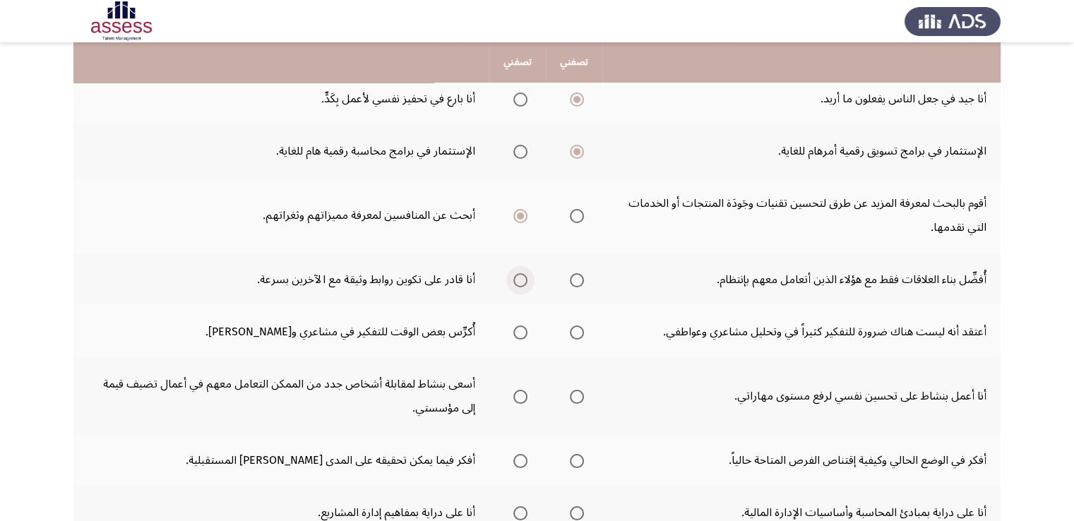
click at [517, 276] on span "Select an option" at bounding box center [520, 280] width 14 height 14
click at [517, 276] on input "Select an option" at bounding box center [520, 280] width 14 height 14
click at [519, 330] on span "Select an option" at bounding box center [520, 332] width 14 height 14
click at [519, 330] on input "Select an option" at bounding box center [520, 332] width 14 height 14
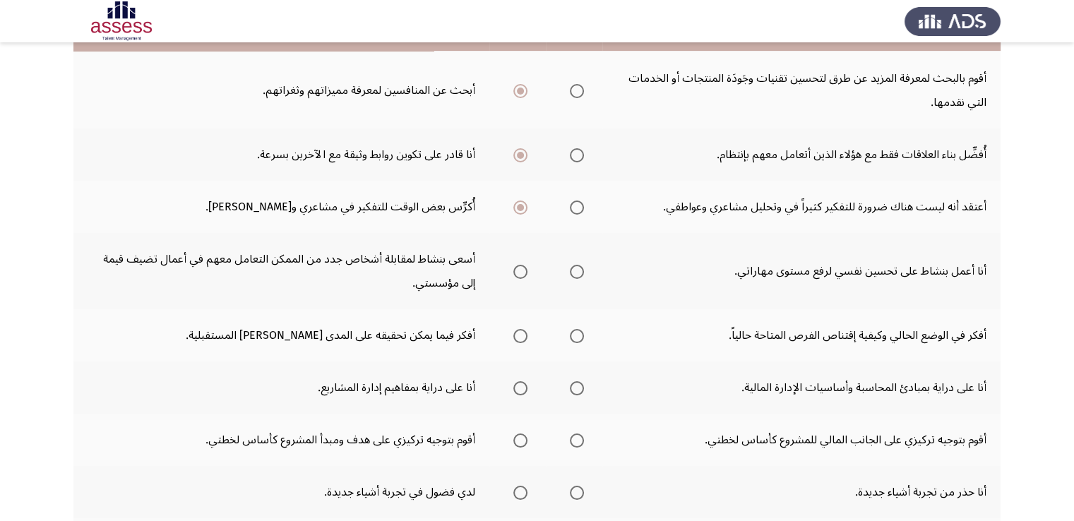
scroll to position [353, 0]
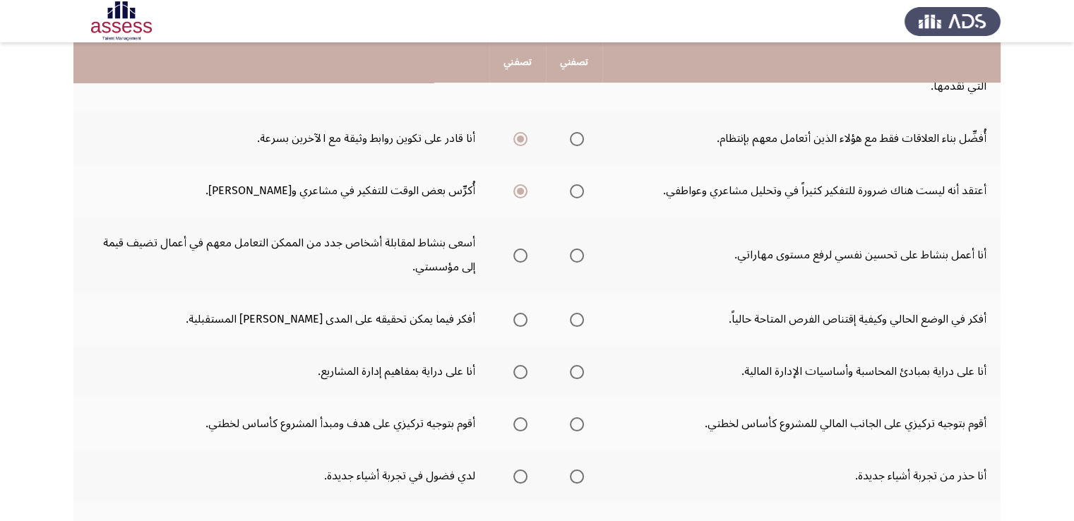
click at [525, 243] on mat-radio-group "Select an option" at bounding box center [517, 255] width 20 height 24
click at [521, 252] on span "Select an option" at bounding box center [520, 255] width 14 height 14
click at [521, 252] on input "Select an option" at bounding box center [520, 255] width 14 height 14
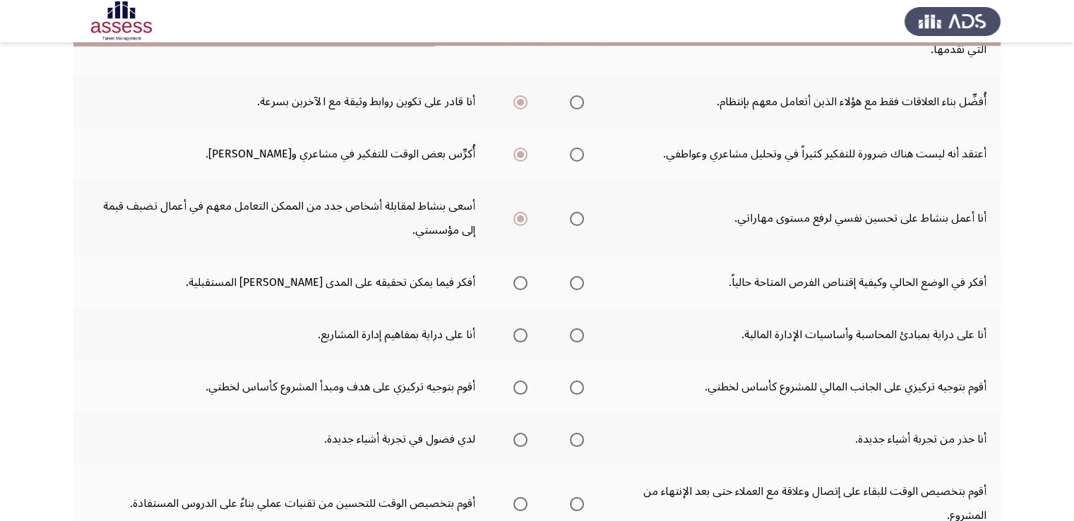
scroll to position [423, 0]
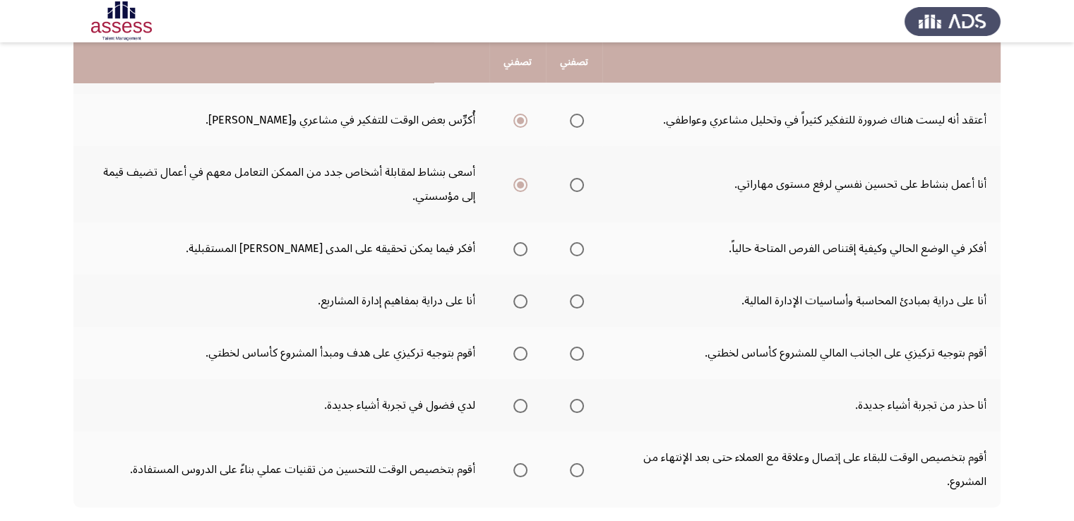
click at [580, 248] on span "Select an option" at bounding box center [577, 249] width 14 height 14
click at [580, 248] on input "Select an option" at bounding box center [577, 249] width 14 height 14
click at [578, 297] on span "Select an option" at bounding box center [577, 301] width 14 height 14
click at [578, 297] on input "Select an option" at bounding box center [577, 301] width 14 height 14
click at [517, 349] on span "Select an option" at bounding box center [520, 354] width 14 height 14
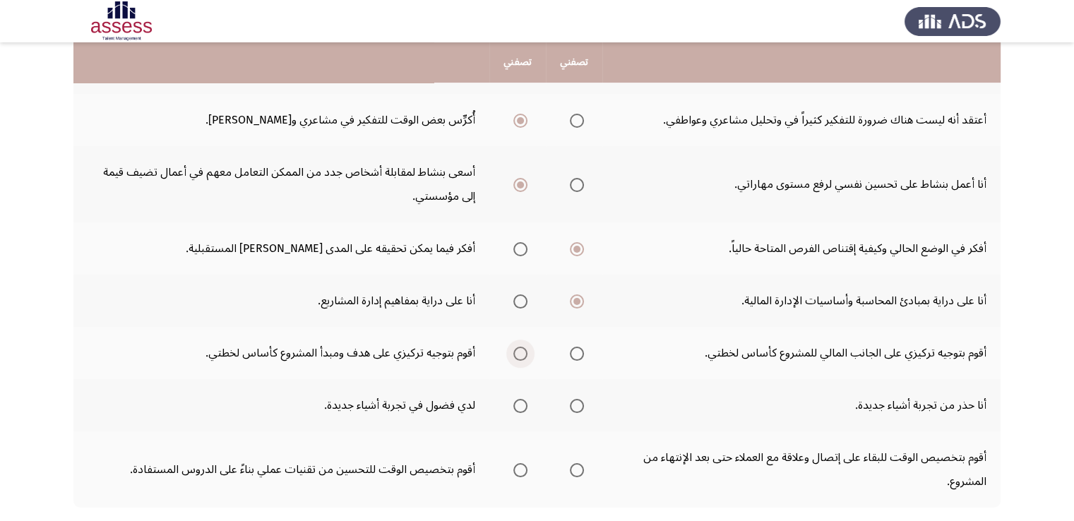
click at [517, 349] on input "Select an option" at bounding box center [520, 354] width 14 height 14
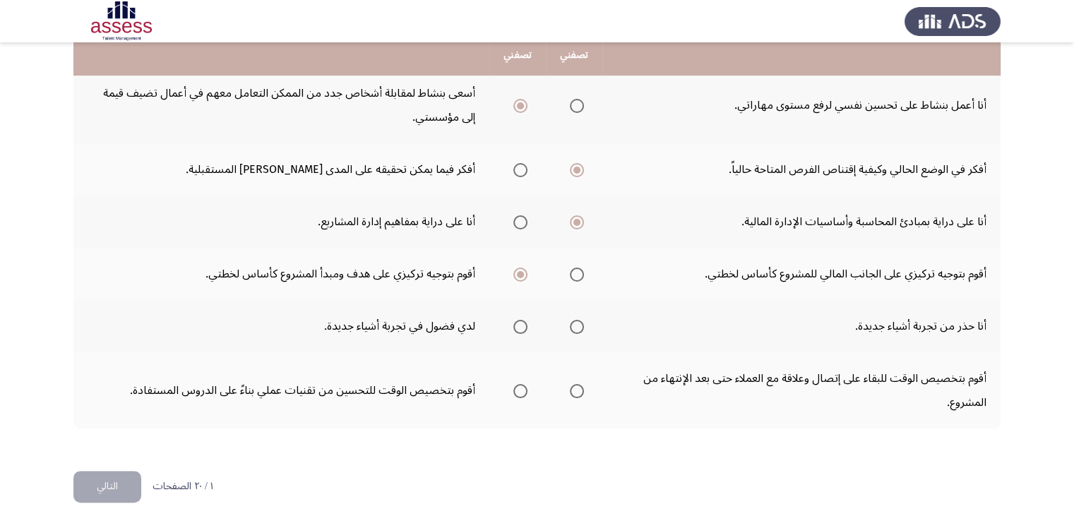
scroll to position [505, 0]
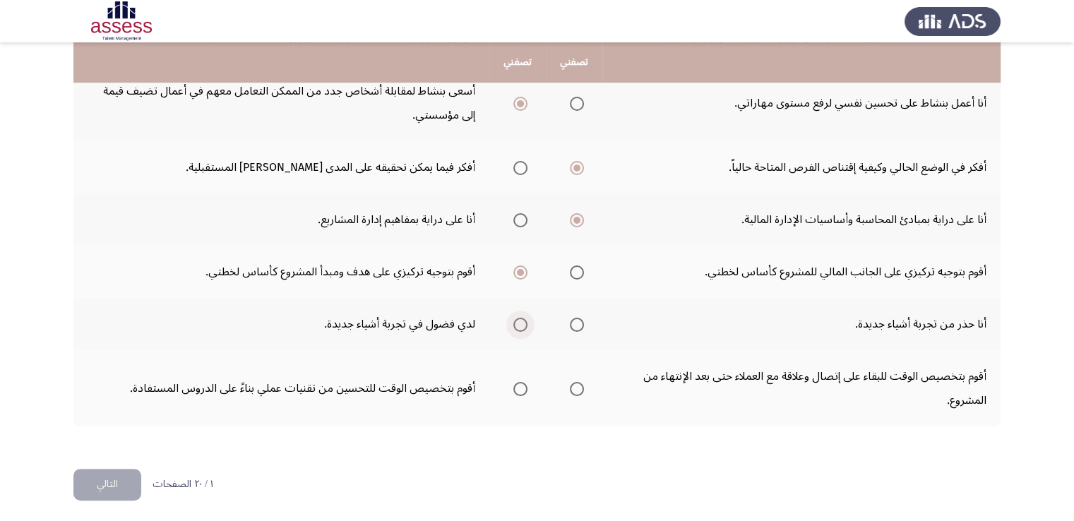
click at [518, 320] on span "Select an option" at bounding box center [520, 325] width 14 height 14
click at [518, 320] on input "Select an option" at bounding box center [520, 325] width 14 height 14
click at [577, 382] on span "Select an option" at bounding box center [577, 389] width 14 height 14
click at [577, 382] on input "Select an option" at bounding box center [577, 389] width 14 height 14
click at [92, 482] on button "التالي" at bounding box center [107, 485] width 68 height 32
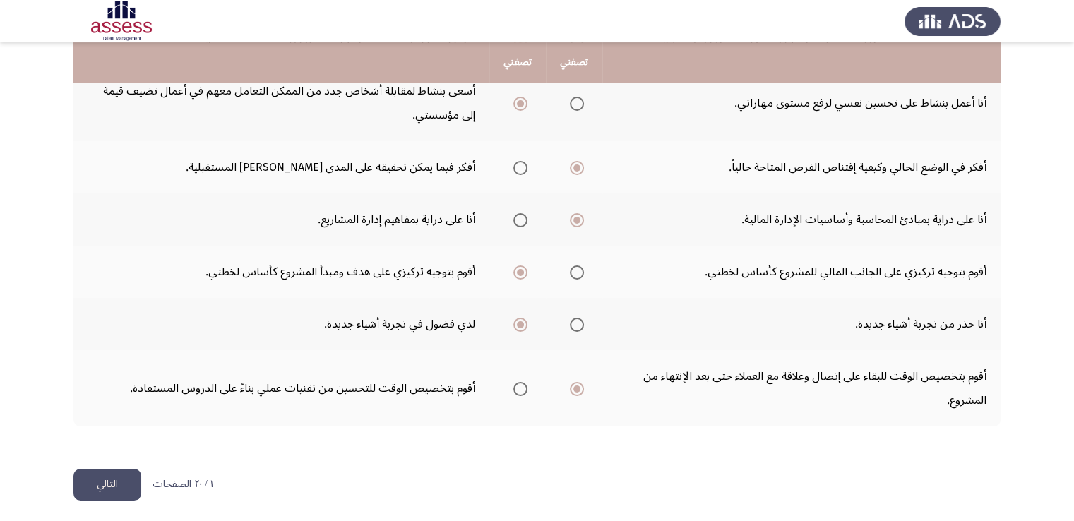
scroll to position [0, 0]
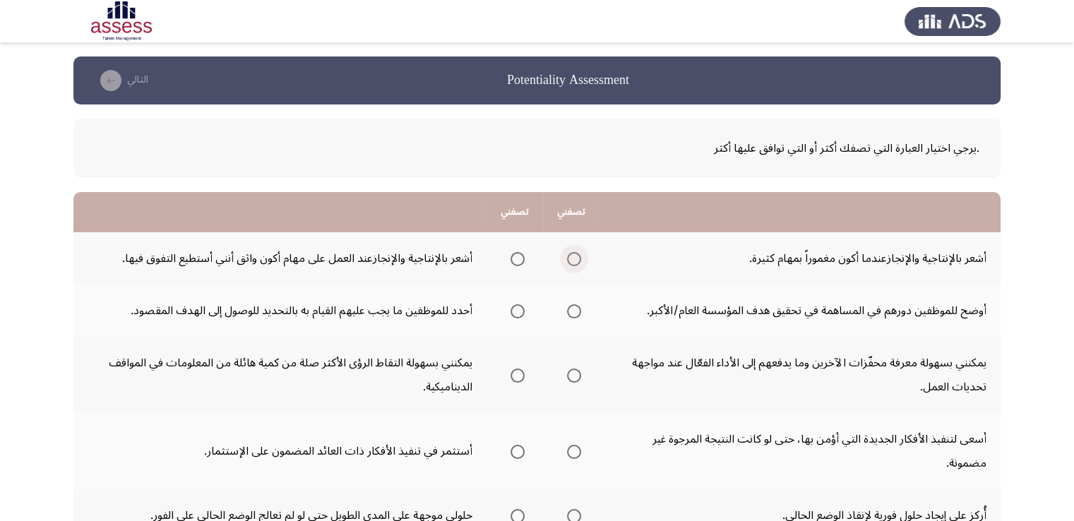
click at [575, 258] on span "Select an option" at bounding box center [574, 259] width 14 height 14
click at [575, 258] on input "Select an option" at bounding box center [574, 259] width 14 height 14
click at [574, 309] on span "Select an option" at bounding box center [574, 311] width 14 height 14
click at [574, 309] on input "Select an option" at bounding box center [574, 311] width 14 height 14
click at [573, 375] on span "Select an option" at bounding box center [574, 375] width 14 height 14
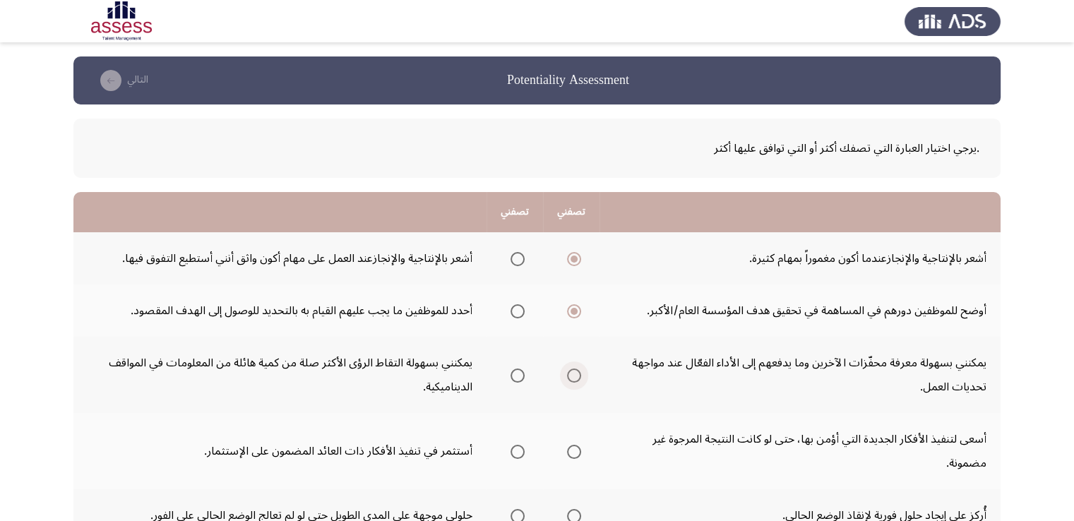
click at [573, 375] on input "Select an option" at bounding box center [574, 375] width 14 height 14
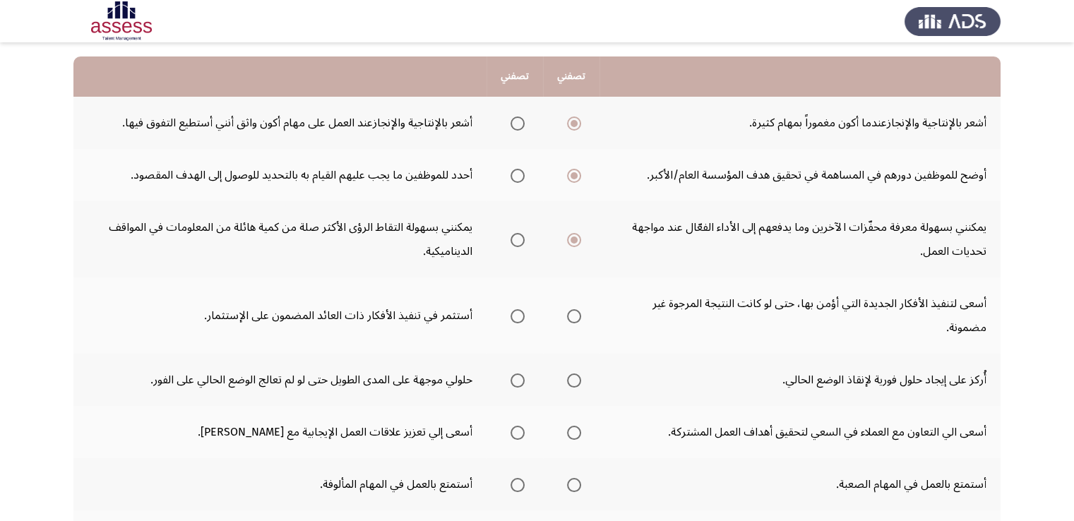
scroll to position [141, 0]
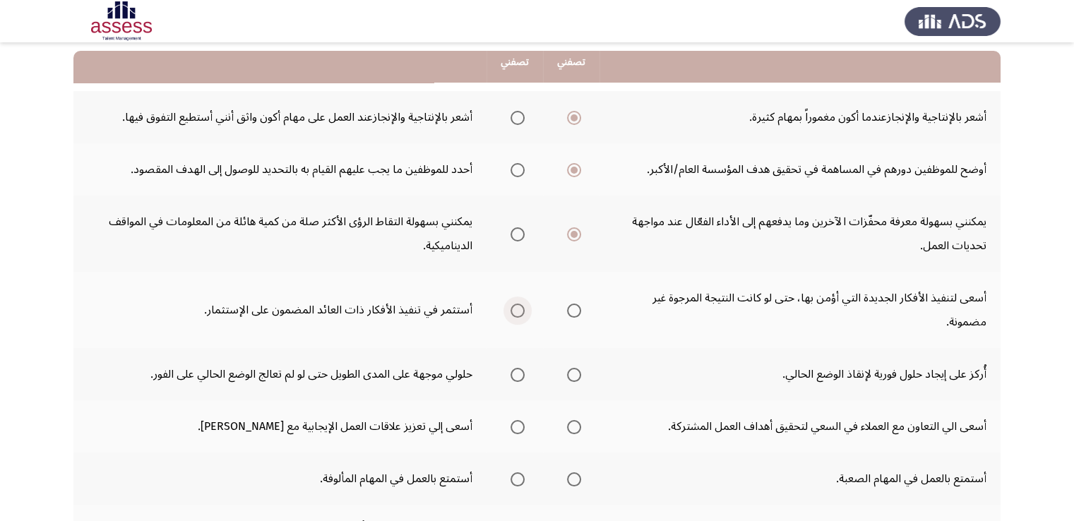
click at [519, 305] on span "Select an option" at bounding box center [517, 310] width 14 height 14
click at [519, 305] on input "Select an option" at bounding box center [517, 310] width 14 height 14
click at [519, 374] on span "Select an option" at bounding box center [517, 375] width 14 height 14
click at [519, 374] on input "Select an option" at bounding box center [517, 375] width 14 height 14
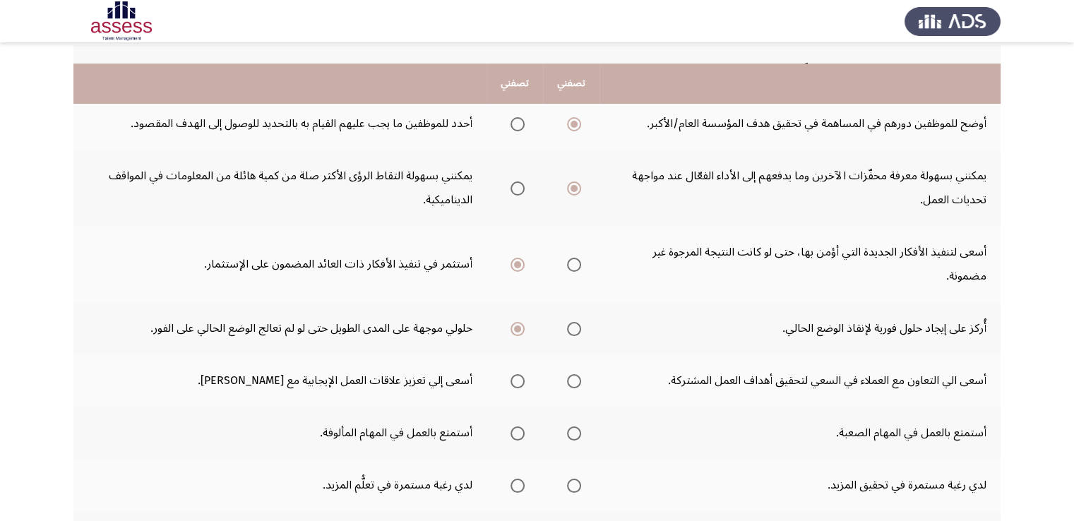
scroll to position [212, 0]
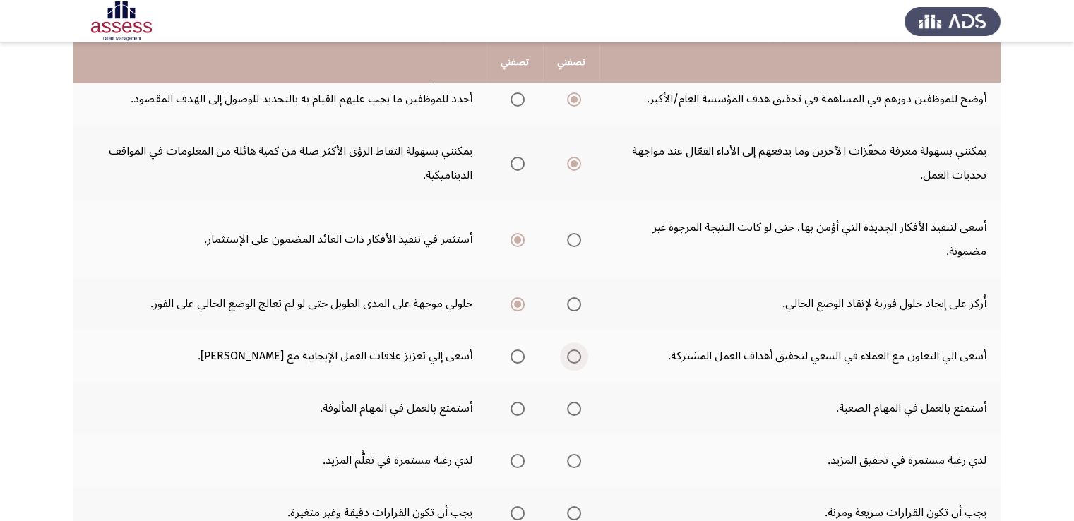
click at [578, 354] on span "Select an option" at bounding box center [574, 356] width 14 height 14
click at [578, 354] on input "Select an option" at bounding box center [574, 356] width 14 height 14
click at [574, 404] on span "Select an option" at bounding box center [574, 409] width 14 height 14
click at [574, 404] on input "Select an option" at bounding box center [574, 409] width 14 height 14
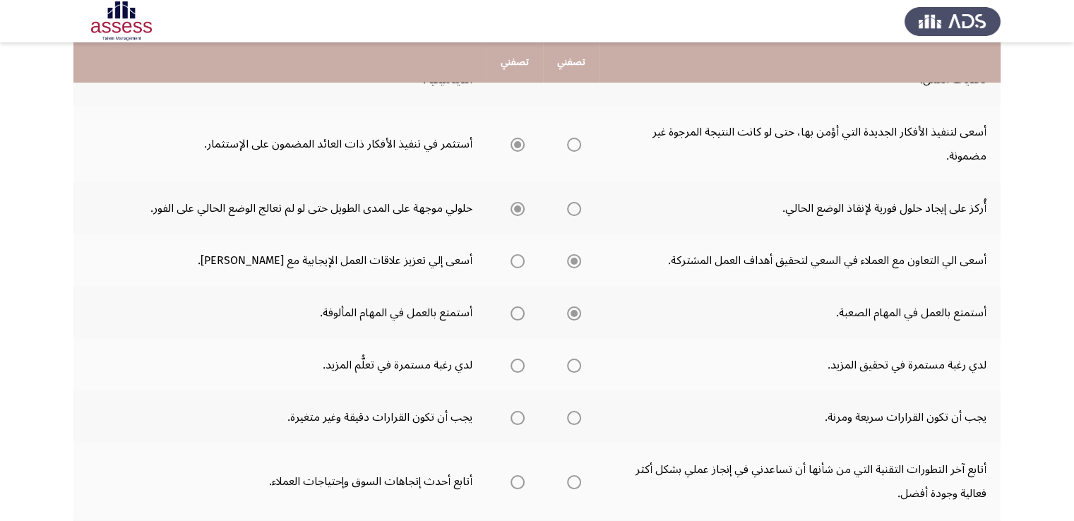
scroll to position [353, 0]
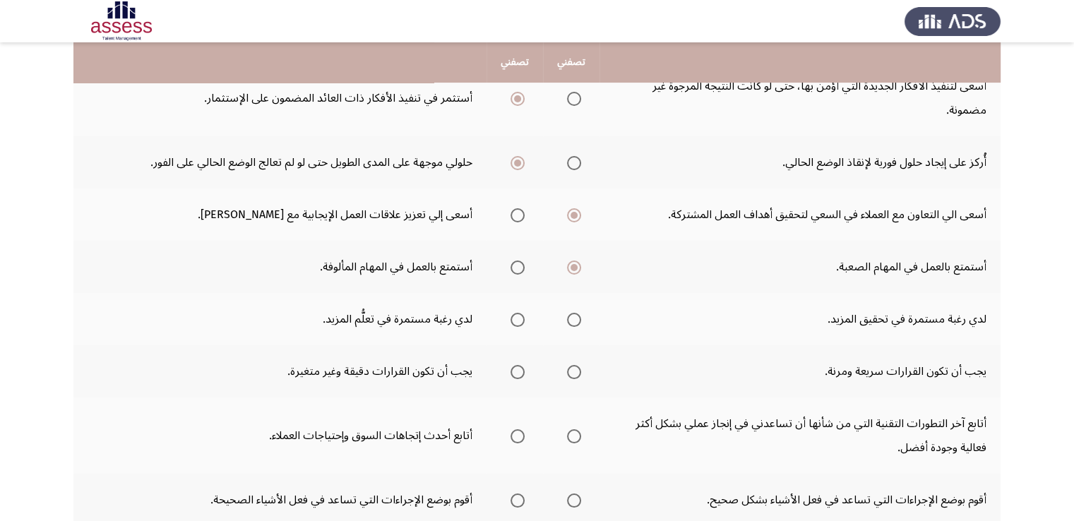
click at [516, 317] on span "Select an option" at bounding box center [517, 320] width 14 height 14
click at [516, 317] on input "Select an option" at bounding box center [517, 320] width 14 height 14
click at [571, 370] on span "Select an option" at bounding box center [574, 372] width 14 height 14
click at [571, 370] on input "Select an option" at bounding box center [574, 372] width 14 height 14
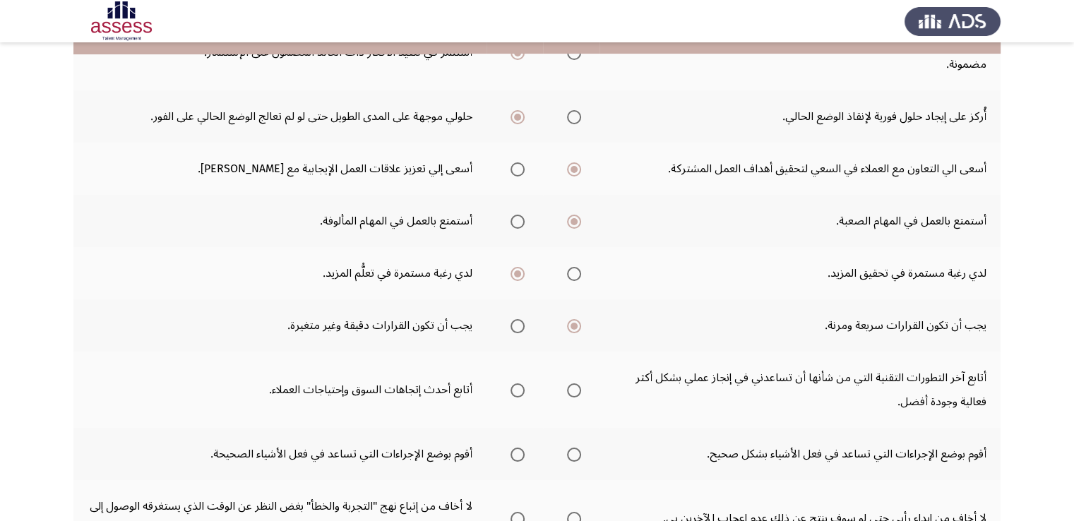
scroll to position [423, 0]
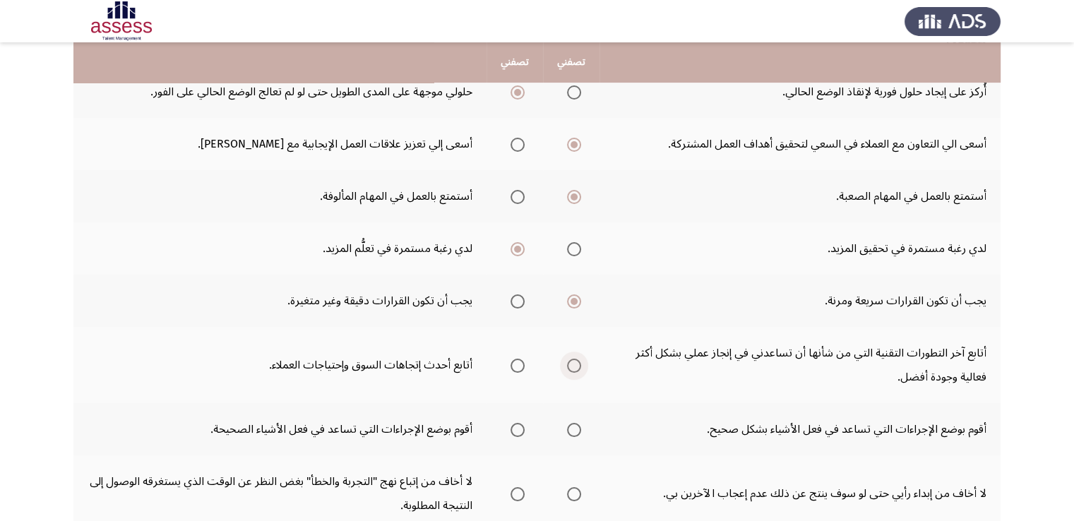
click at [576, 359] on span "Select an option" at bounding box center [574, 366] width 14 height 14
click at [576, 359] on input "Select an option" at bounding box center [574, 366] width 14 height 14
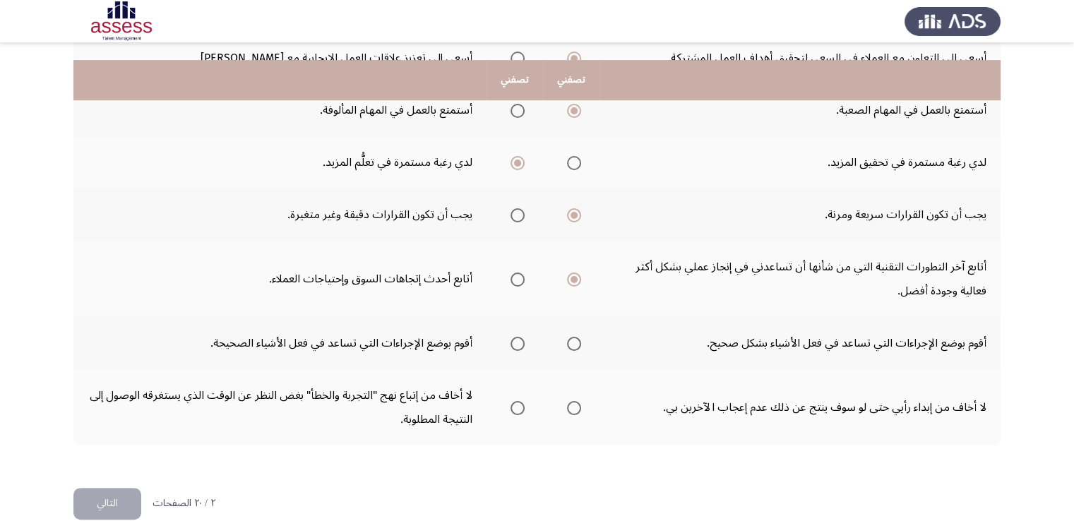
scroll to position [528, 0]
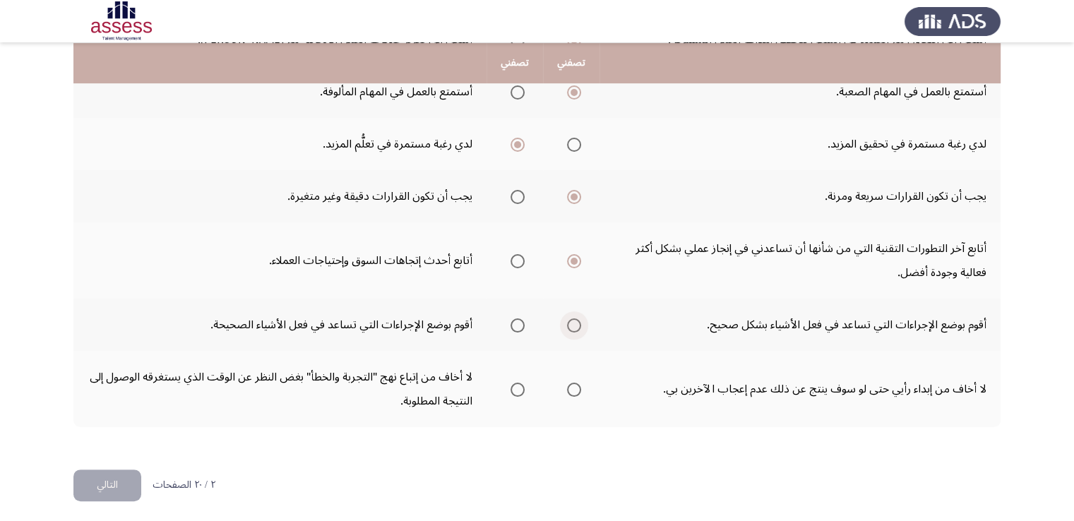
click at [573, 321] on span "Select an option" at bounding box center [574, 325] width 14 height 14
click at [573, 321] on input "Select an option" at bounding box center [574, 325] width 14 height 14
click at [519, 385] on span "Select an option" at bounding box center [517, 390] width 14 height 14
click at [519, 385] on input "Select an option" at bounding box center [517, 390] width 14 height 14
click at [113, 480] on button "التالي" at bounding box center [107, 485] width 68 height 32
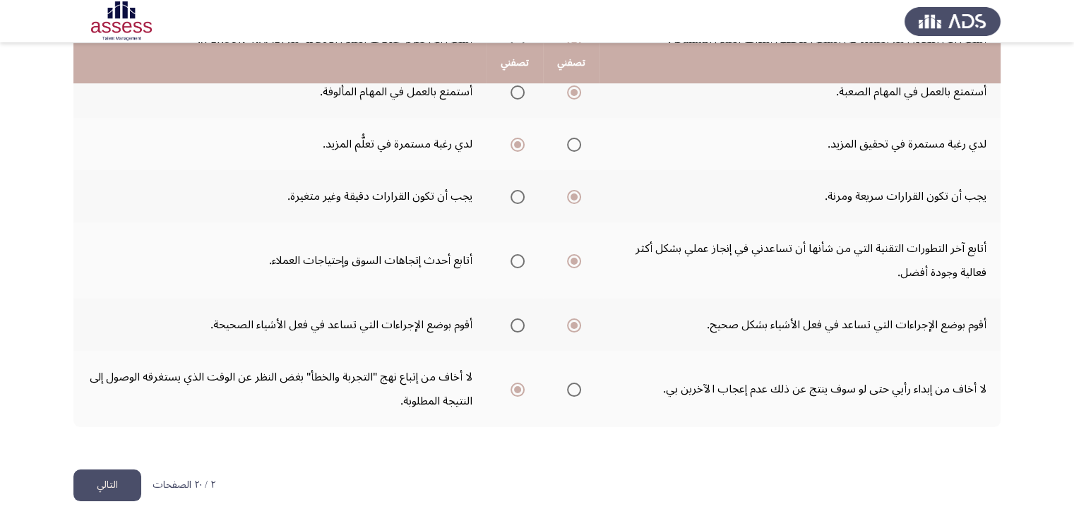
scroll to position [0, 0]
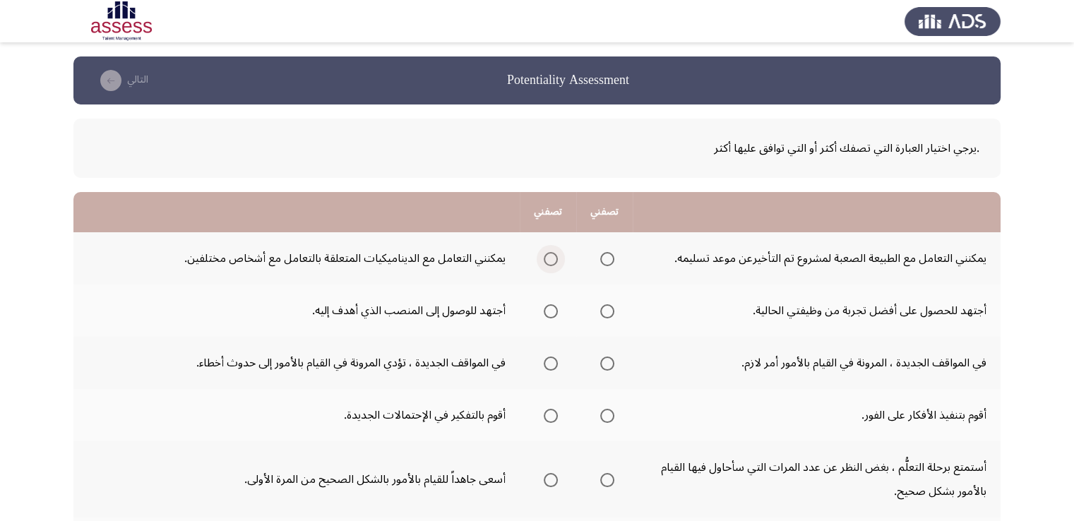
click at [551, 258] on span "Select an option" at bounding box center [550, 259] width 14 height 14
click at [551, 258] on input "Select an option" at bounding box center [550, 259] width 14 height 14
click at [613, 308] on span "Select an option" at bounding box center [607, 311] width 14 height 14
click at [613, 308] on input "Select an option" at bounding box center [607, 311] width 14 height 14
click at [551, 362] on span "Select an option" at bounding box center [550, 363] width 14 height 14
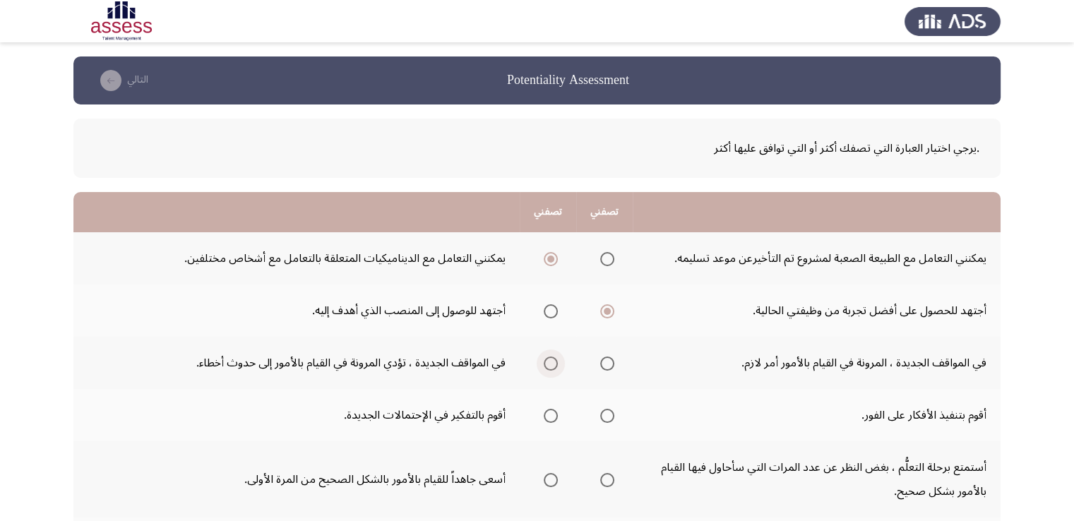
click at [551, 362] on input "Select an option" at bounding box center [550, 363] width 14 height 14
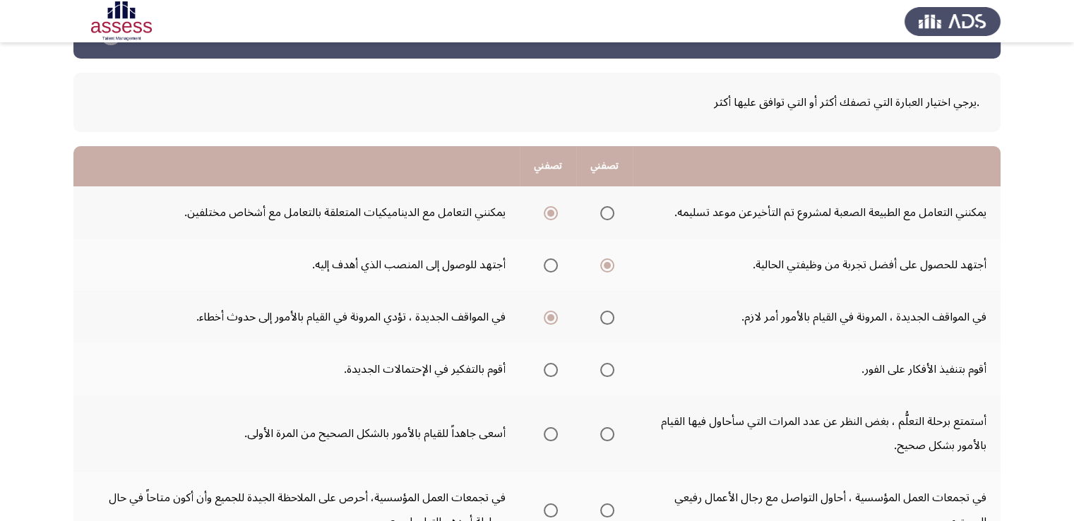
scroll to position [71, 0]
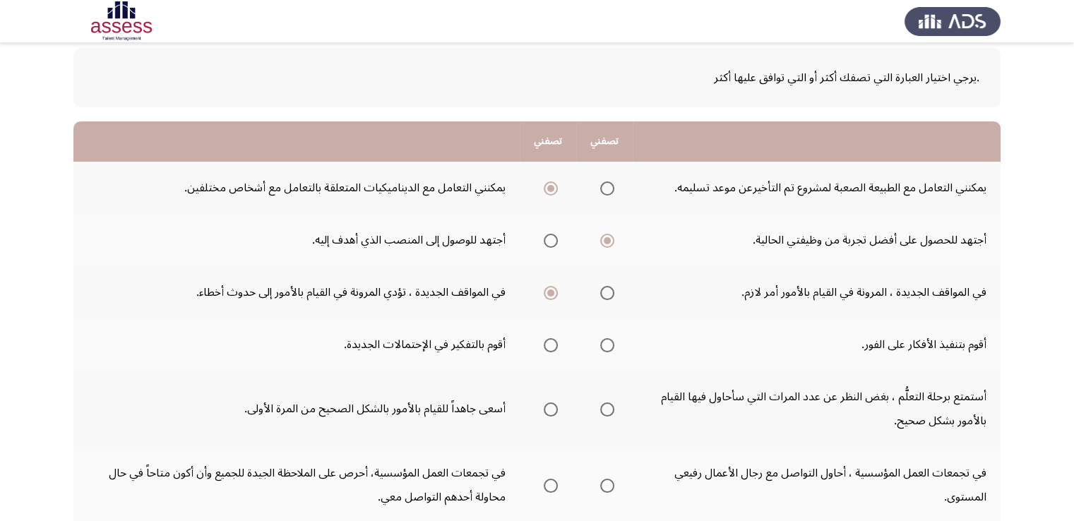
click at [553, 344] on span "Select an option" at bounding box center [550, 345] width 14 height 14
click at [553, 344] on input "Select an option" at bounding box center [550, 345] width 14 height 14
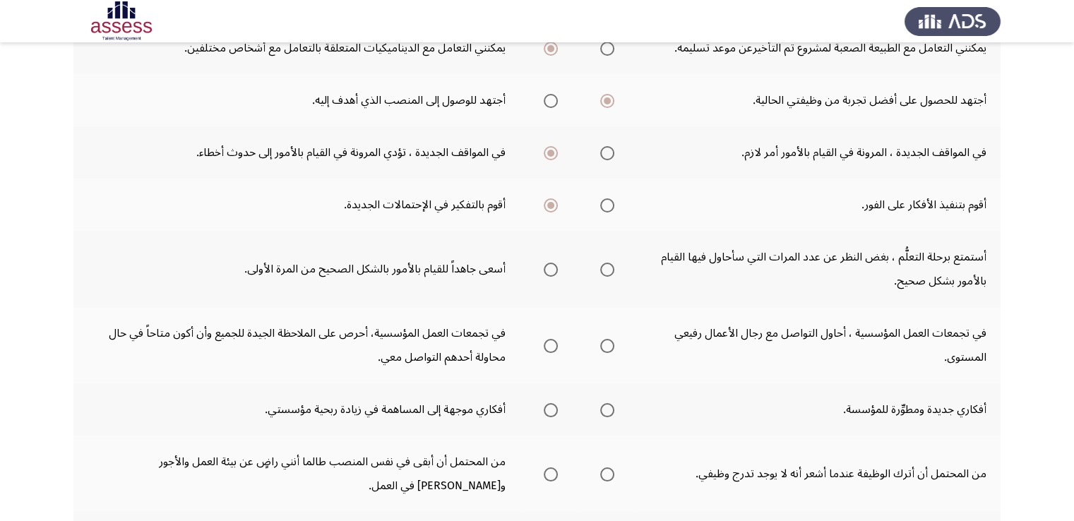
scroll to position [212, 0]
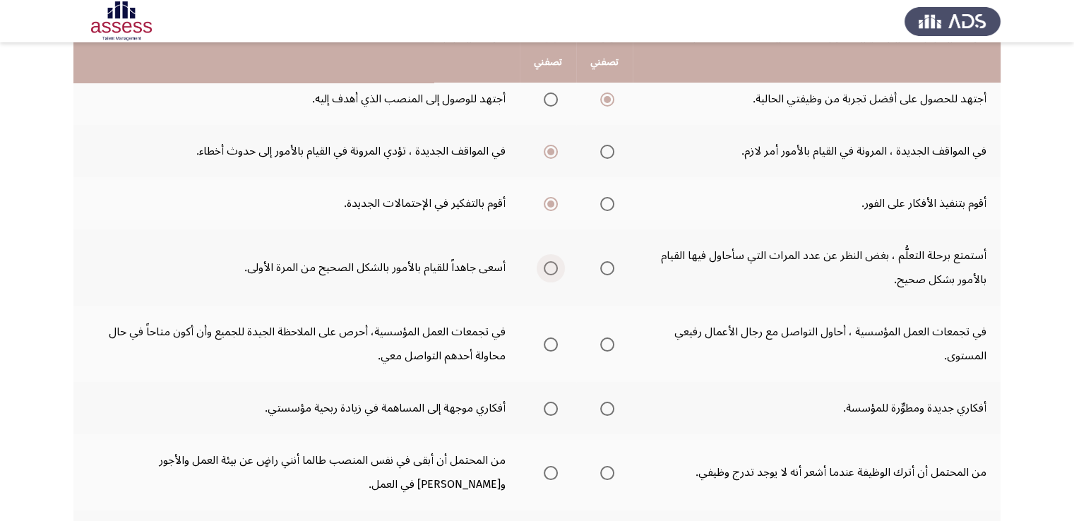
click at [549, 266] on span "Select an option" at bounding box center [550, 268] width 14 height 14
click at [549, 266] on input "Select an option" at bounding box center [550, 268] width 14 height 14
click at [547, 342] on span "Select an option" at bounding box center [550, 344] width 14 height 14
click at [547, 342] on input "Select an option" at bounding box center [550, 344] width 14 height 14
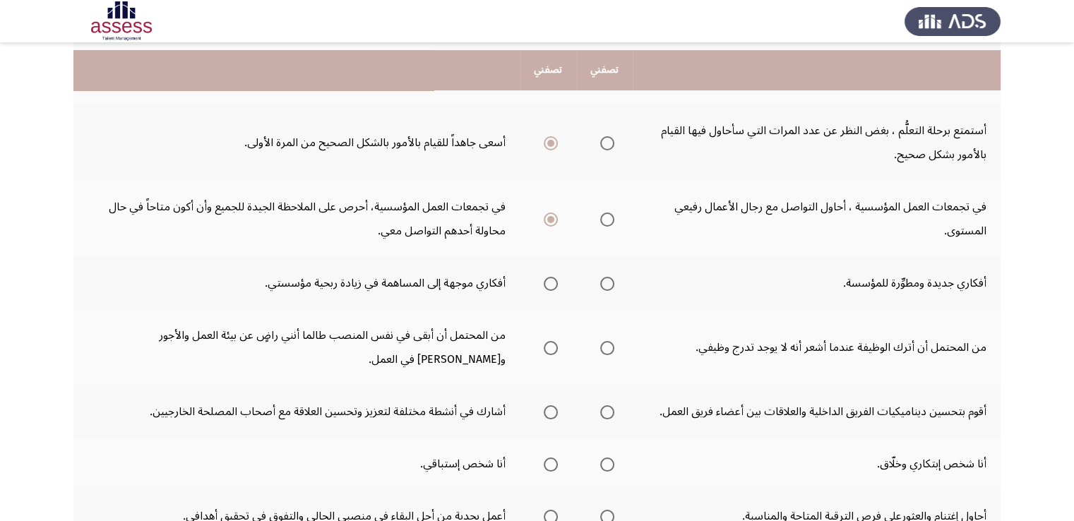
scroll to position [353, 0]
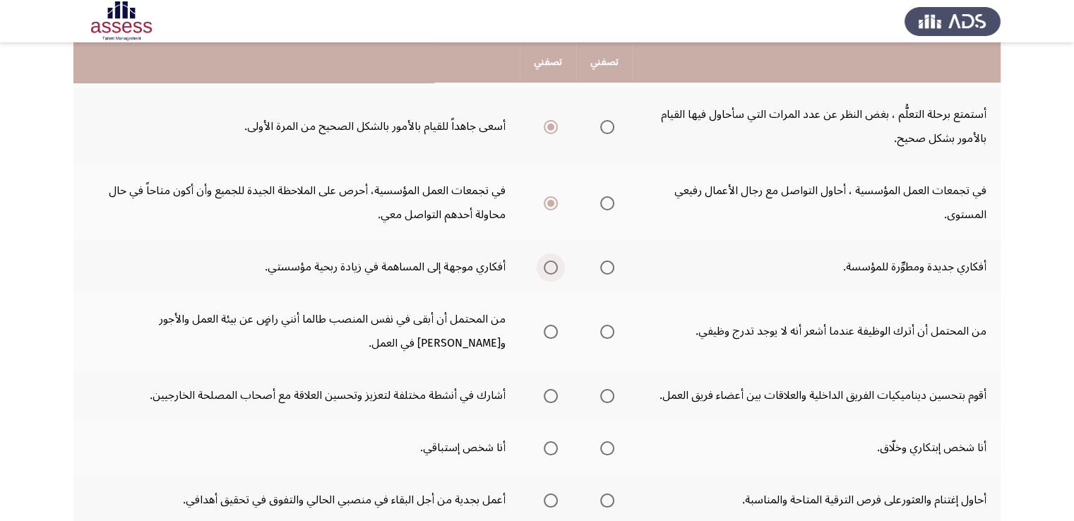
click at [549, 263] on span "Select an option" at bounding box center [550, 267] width 14 height 14
click at [549, 263] on input "Select an option" at bounding box center [550, 267] width 14 height 14
click at [551, 325] on span "Select an option" at bounding box center [550, 332] width 14 height 14
click at [551, 325] on input "Select an option" at bounding box center [550, 332] width 14 height 14
click at [613, 390] on span "Select an option" at bounding box center [607, 396] width 14 height 14
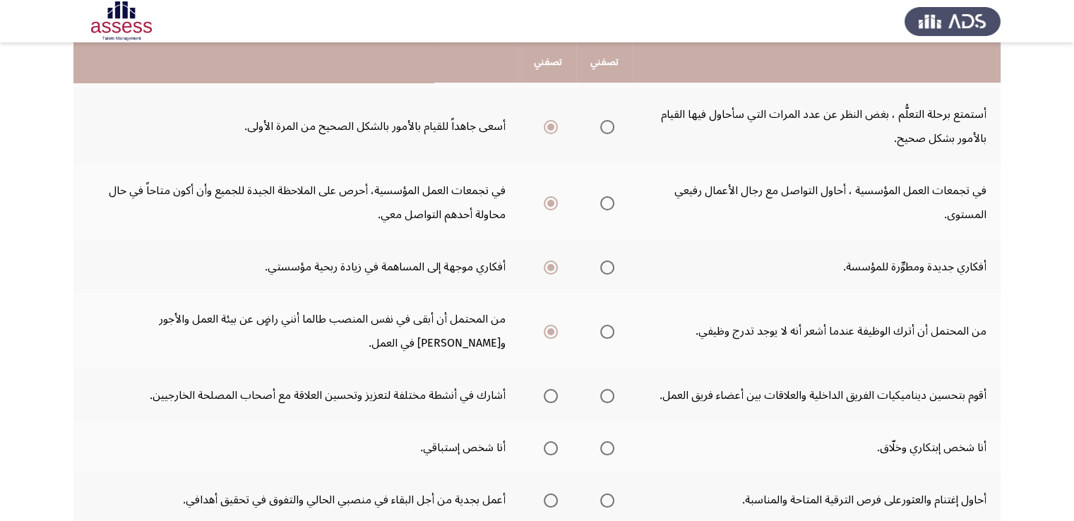
click at [613, 390] on input "Select an option" at bounding box center [607, 396] width 14 height 14
click at [553, 443] on span "Select an option" at bounding box center [550, 448] width 14 height 14
click at [553, 443] on input "Select an option" at bounding box center [550, 448] width 14 height 14
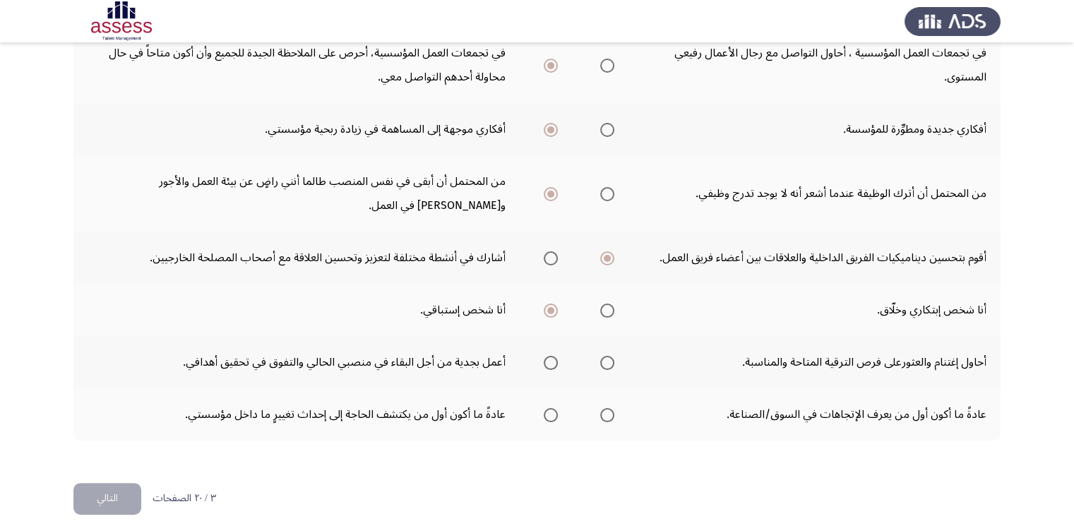
scroll to position [494, 0]
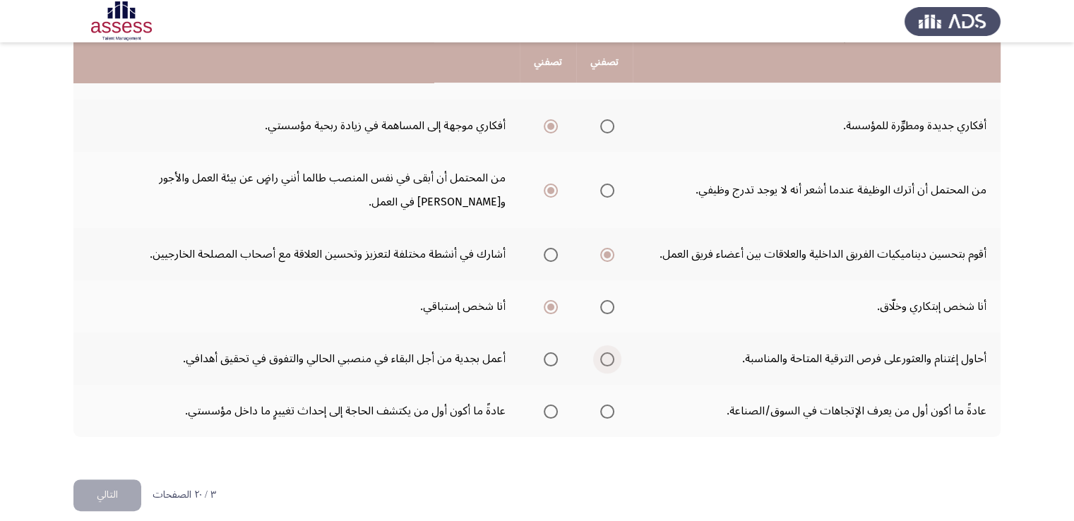
click at [608, 354] on span "Select an option" at bounding box center [607, 359] width 14 height 14
click at [608, 354] on input "Select an option" at bounding box center [607, 359] width 14 height 14
click at [610, 404] on span "Select an option" at bounding box center [607, 411] width 14 height 14
click at [610, 404] on input "Select an option" at bounding box center [607, 411] width 14 height 14
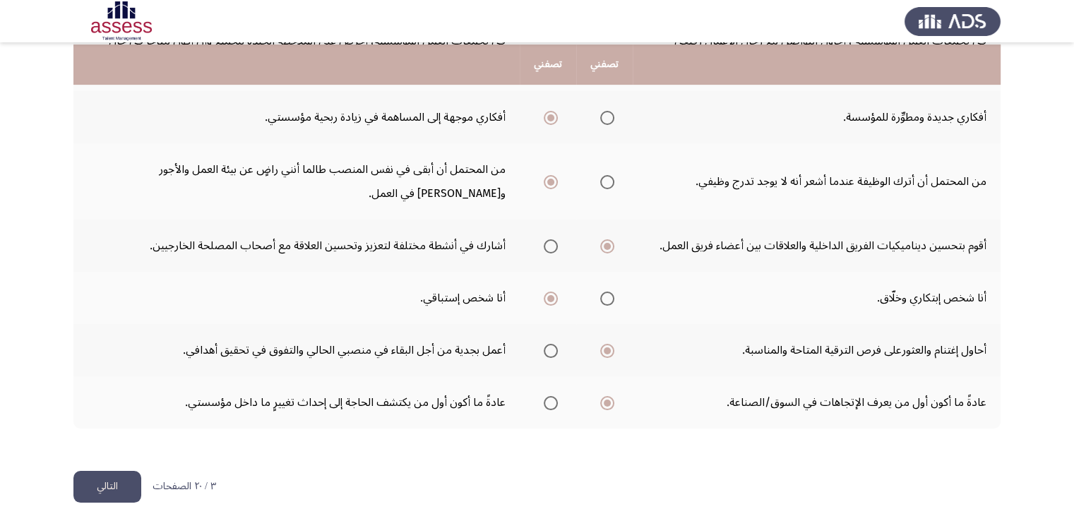
scroll to position [505, 0]
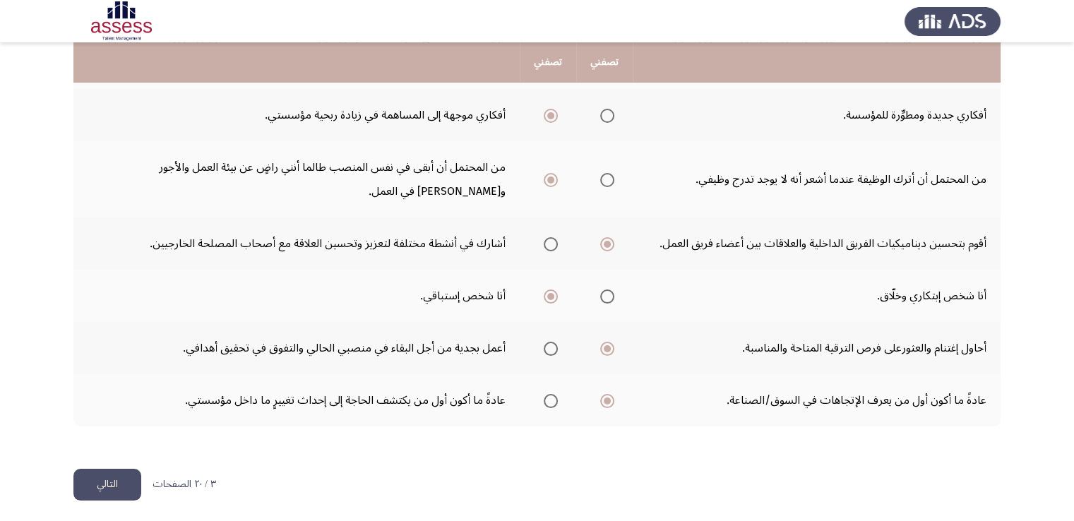
click at [107, 476] on button "التالي" at bounding box center [107, 485] width 68 height 32
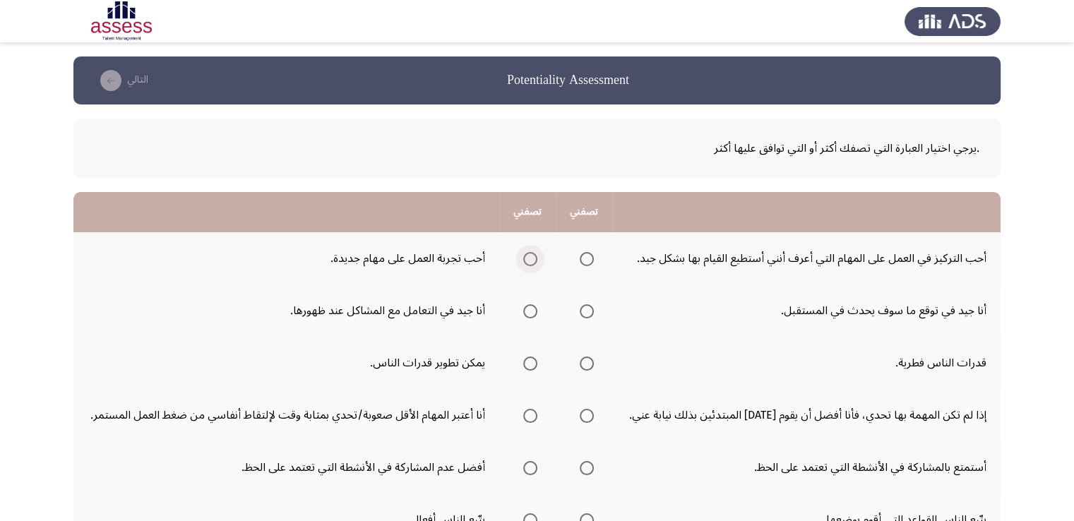
click at [531, 260] on span "Select an option" at bounding box center [530, 259] width 14 height 14
click at [531, 260] on input "Select an option" at bounding box center [530, 259] width 14 height 14
click at [591, 309] on span "Select an option" at bounding box center [586, 311] width 14 height 14
click at [591, 309] on input "Select an option" at bounding box center [586, 311] width 14 height 14
click at [528, 363] on span "Select an option" at bounding box center [530, 363] width 14 height 14
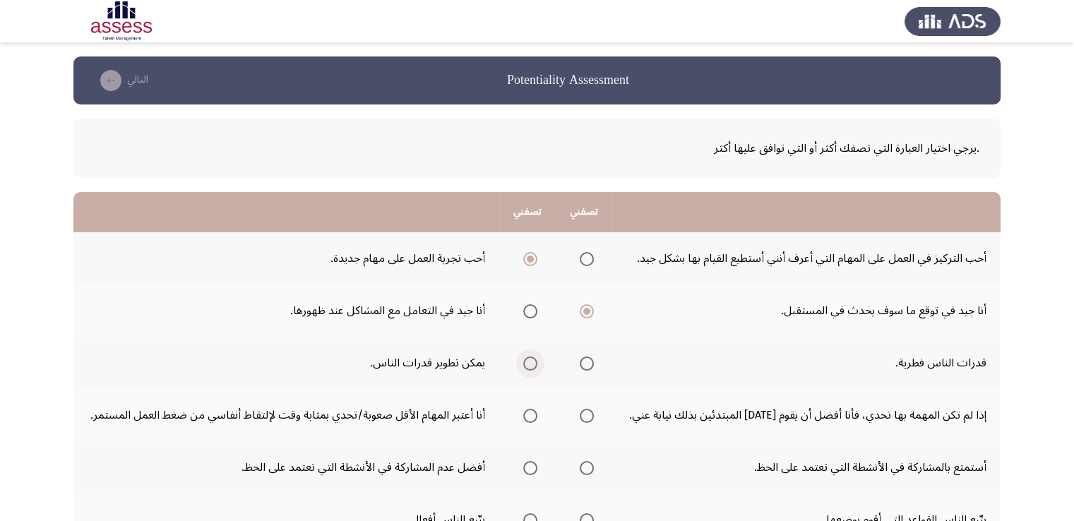
click at [528, 363] on input "Select an option" at bounding box center [530, 363] width 14 height 14
click at [589, 416] on span "Select an option" at bounding box center [586, 416] width 14 height 14
click at [589, 416] on input "Select an option" at bounding box center [586, 416] width 14 height 14
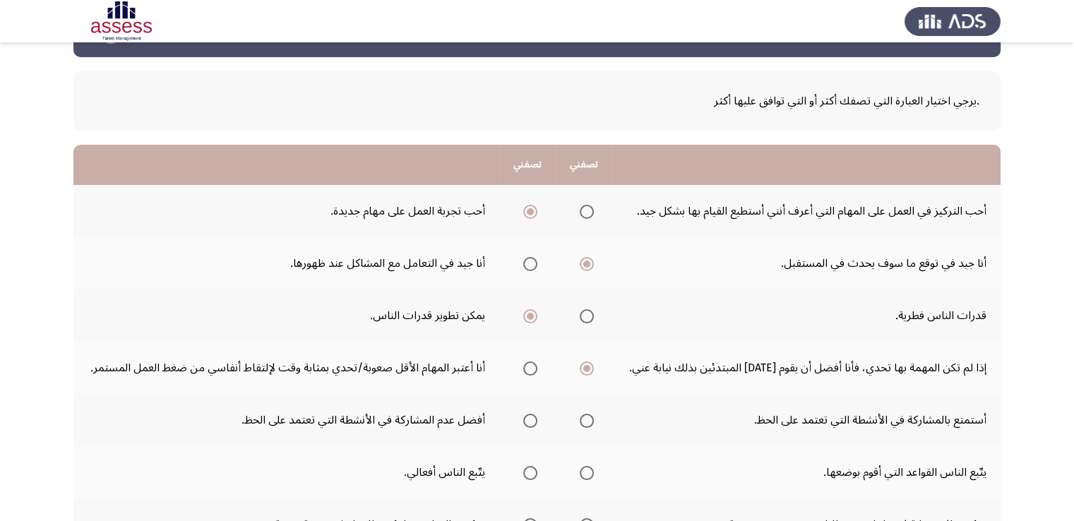
scroll to position [71, 0]
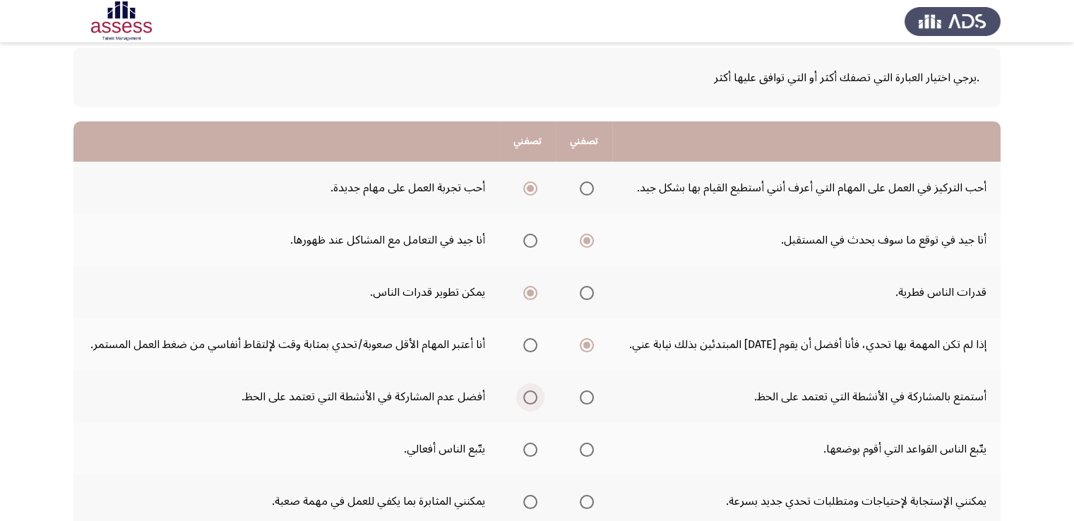
click at [531, 397] on span "Select an option" at bounding box center [530, 397] width 14 height 14
click at [531, 397] on input "Select an option" at bounding box center [530, 397] width 14 height 14
click at [587, 448] on span "Select an option" at bounding box center [586, 450] width 14 height 14
click at [587, 448] on input "Select an option" at bounding box center [586, 450] width 14 height 14
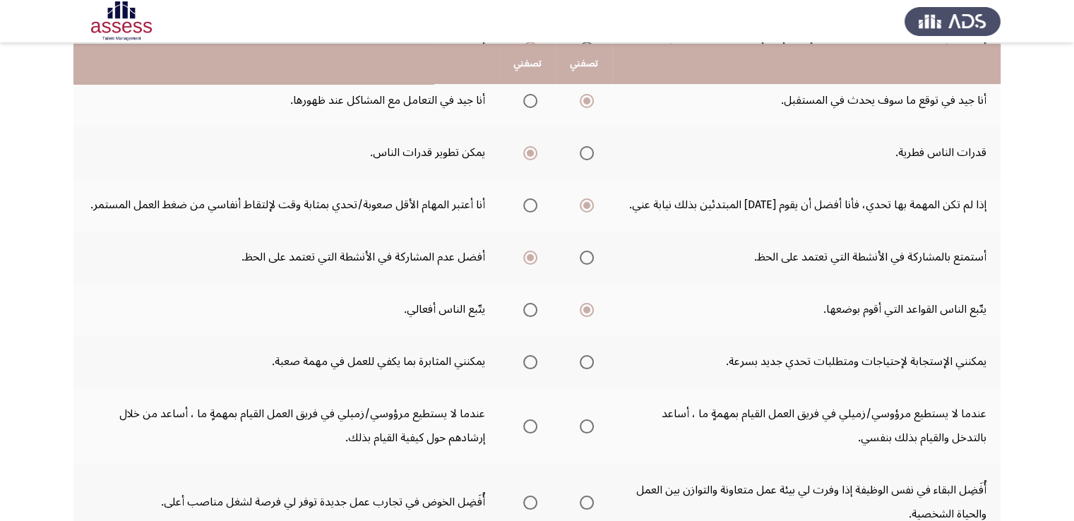
scroll to position [212, 0]
click at [591, 355] on span "Select an option" at bounding box center [586, 361] width 14 height 14
click at [591, 355] on input "Select an option" at bounding box center [586, 361] width 14 height 14
click at [531, 418] on span "Select an option" at bounding box center [530, 425] width 14 height 14
click at [531, 418] on input "Select an option" at bounding box center [530, 425] width 14 height 14
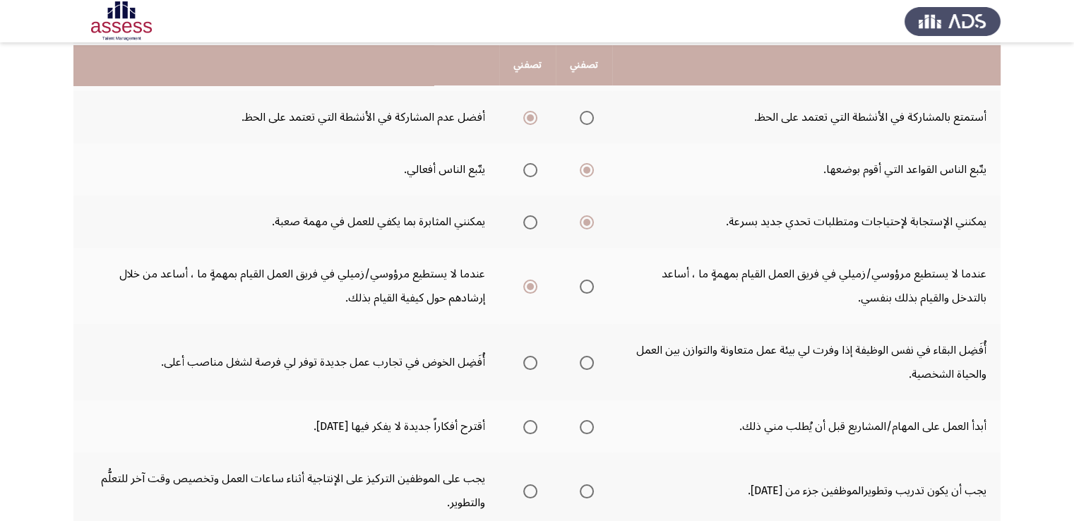
scroll to position [353, 0]
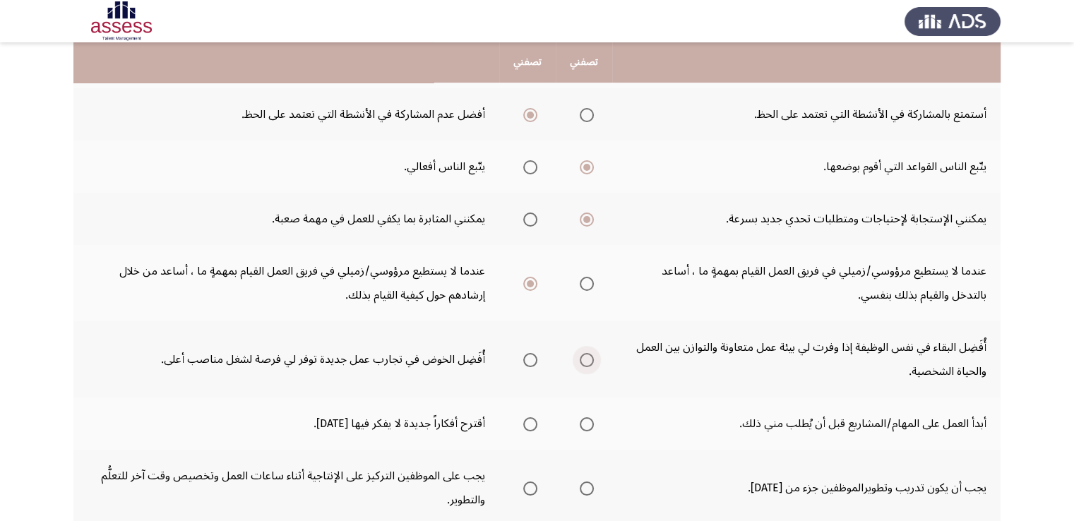
click at [588, 357] on span "Select an option" at bounding box center [586, 360] width 14 height 14
click at [588, 357] on input "Select an option" at bounding box center [586, 360] width 14 height 14
click at [587, 419] on span "Select an option" at bounding box center [586, 424] width 14 height 14
click at [587, 419] on input "Select an option" at bounding box center [586, 424] width 14 height 14
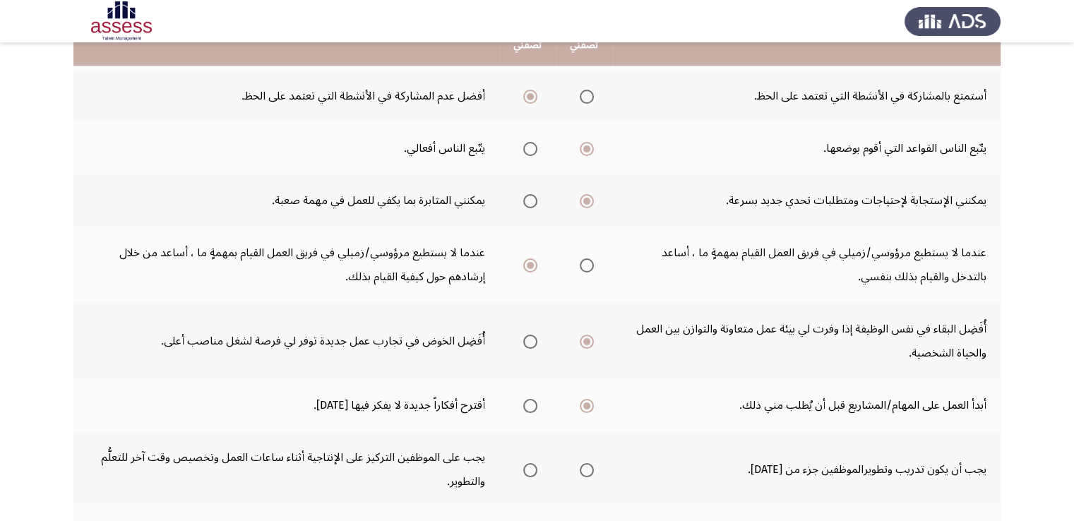
scroll to position [423, 0]
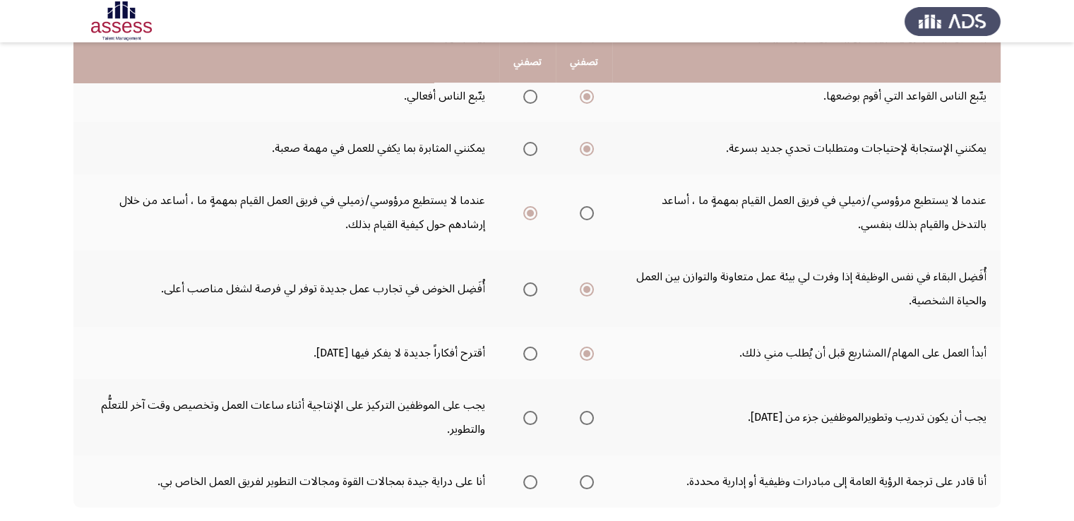
drag, startPoint x: 594, startPoint y: 416, endPoint x: 565, endPoint y: 436, distance: 35.4
click at [565, 436] on th at bounding box center [583, 417] width 56 height 76
click at [587, 414] on span "Select an option" at bounding box center [586, 418] width 14 height 14
click at [587, 414] on input "Select an option" at bounding box center [586, 418] width 14 height 14
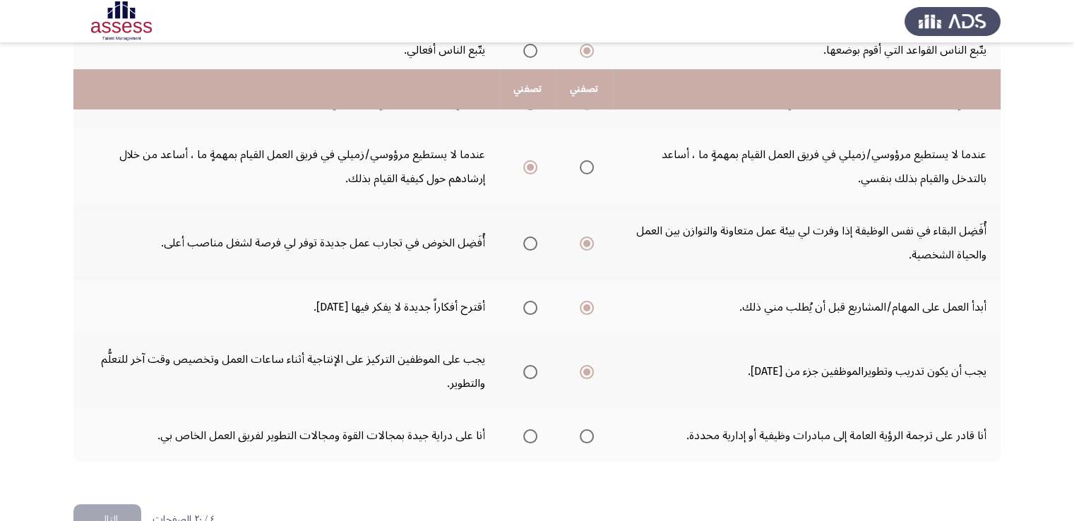
scroll to position [505, 0]
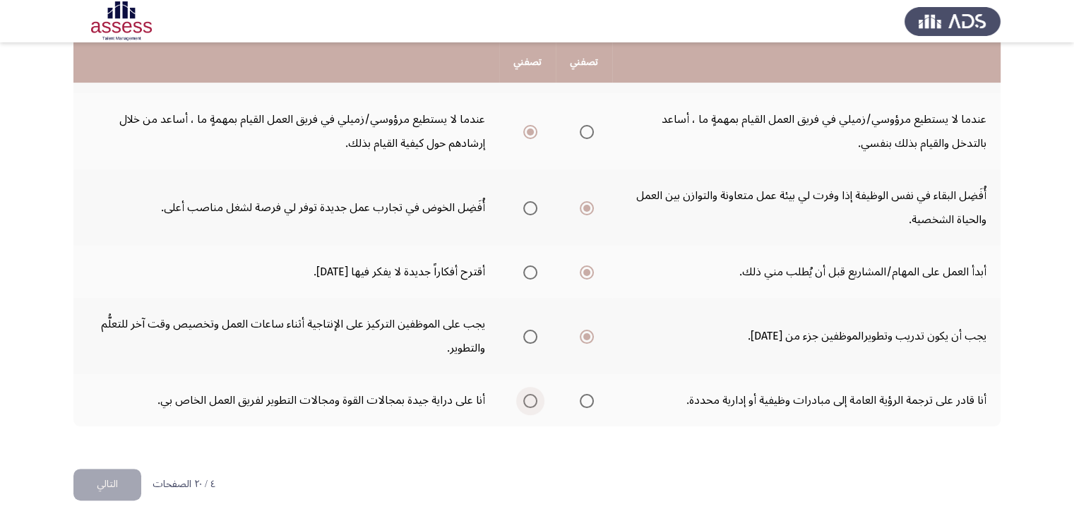
click at [533, 396] on span "Select an option" at bounding box center [530, 401] width 14 height 14
click at [533, 396] on input "Select an option" at bounding box center [530, 401] width 14 height 14
click at [104, 475] on button "التالي" at bounding box center [107, 485] width 68 height 32
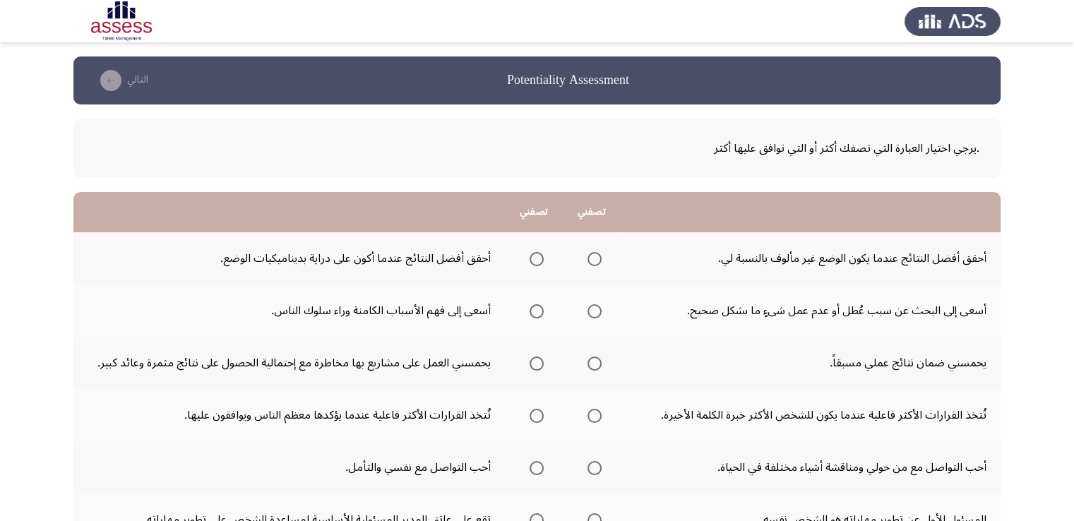
click at [534, 255] on span "Select an option" at bounding box center [536, 259] width 14 height 14
click at [534, 255] on input "Select an option" at bounding box center [536, 259] width 14 height 14
click at [590, 312] on span "Select an option" at bounding box center [594, 311] width 14 height 14
click at [590, 312] on input "Select an option" at bounding box center [594, 311] width 14 height 14
click at [534, 360] on span "Select an option" at bounding box center [536, 363] width 14 height 14
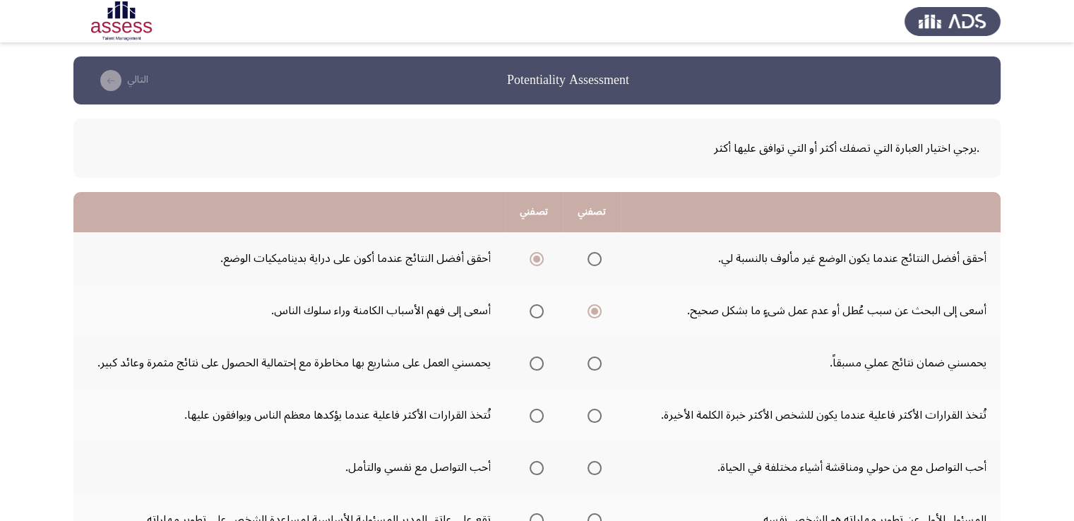
click at [534, 360] on input "Select an option" at bounding box center [536, 363] width 14 height 14
click at [596, 414] on span "Select an option" at bounding box center [594, 416] width 14 height 14
click at [596, 414] on input "Select an option" at bounding box center [594, 416] width 14 height 14
click at [593, 465] on span "Select an option" at bounding box center [594, 468] width 14 height 14
click at [593, 465] on input "Select an option" at bounding box center [594, 468] width 14 height 14
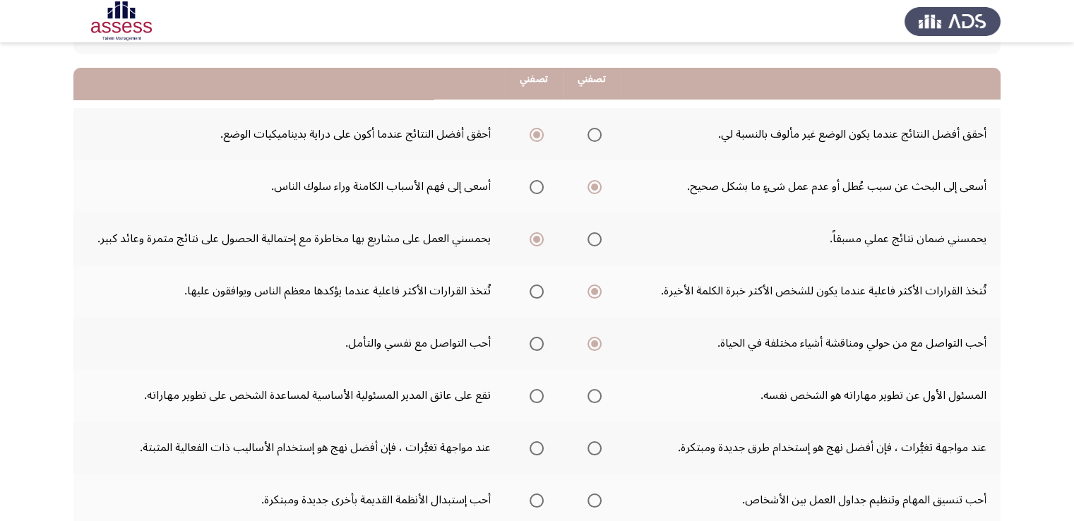
scroll to position [141, 0]
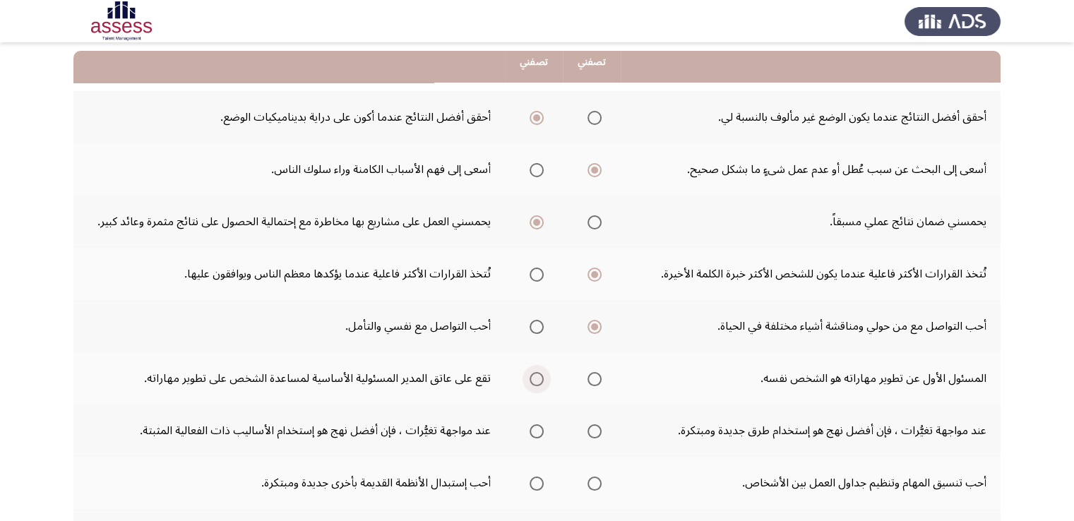
click at [531, 374] on span "Select an option" at bounding box center [536, 379] width 14 height 14
click at [531, 374] on input "Select an option" at bounding box center [536, 379] width 14 height 14
click at [531, 433] on span "Select an option" at bounding box center [536, 431] width 14 height 14
click at [531, 433] on input "Select an option" at bounding box center [536, 431] width 14 height 14
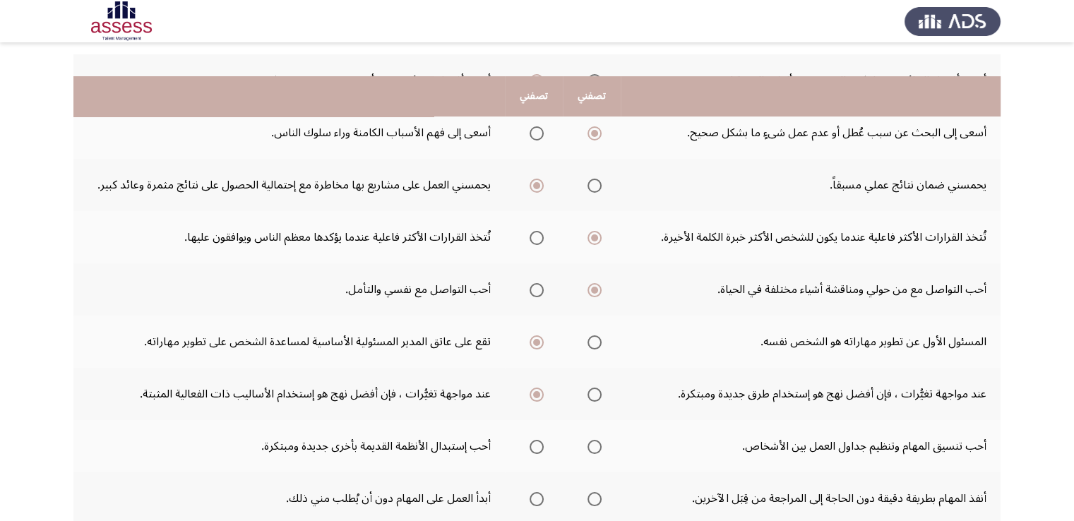
scroll to position [212, 0]
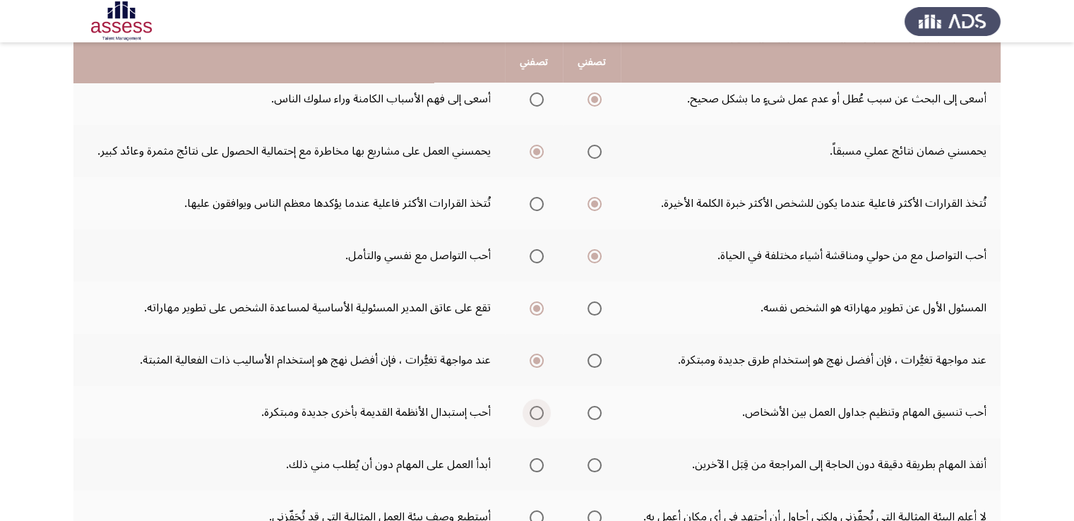
click at [539, 411] on span "Select an option" at bounding box center [536, 413] width 14 height 14
click at [539, 411] on input "Select an option" at bounding box center [536, 413] width 14 height 14
click at [537, 461] on span "Select an option" at bounding box center [536, 465] width 14 height 14
click at [537, 461] on input "Select an option" at bounding box center [536, 465] width 14 height 14
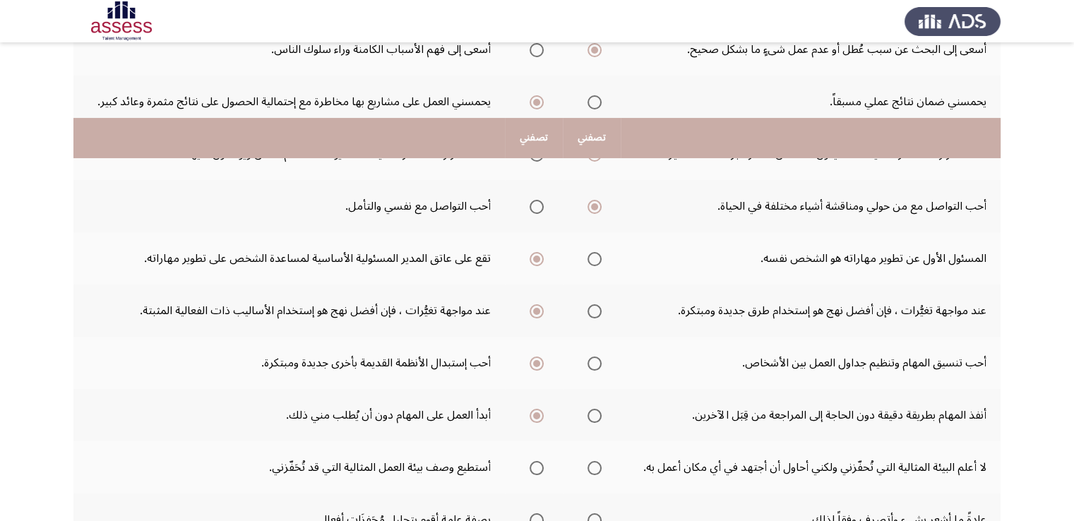
scroll to position [353, 0]
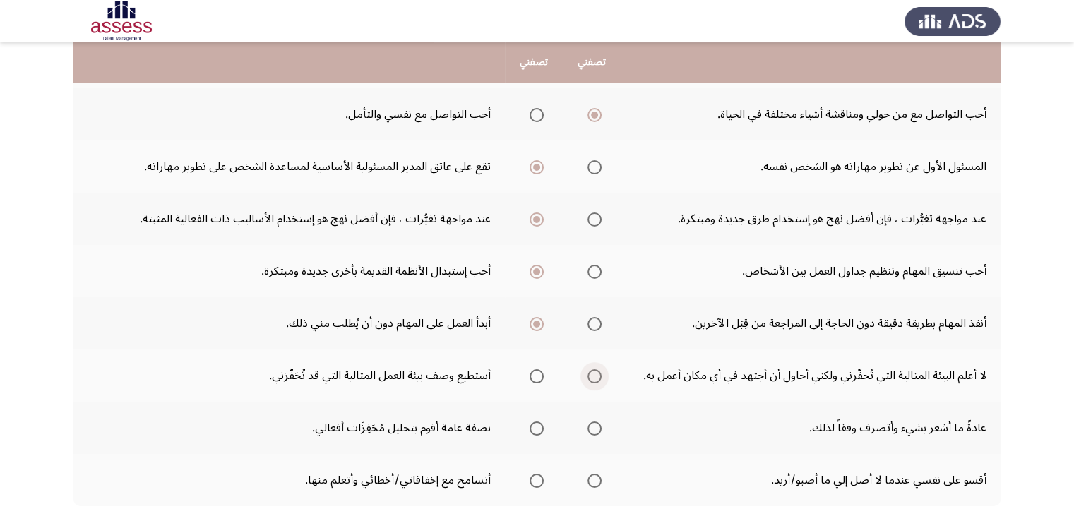
click at [593, 371] on span "Select an option" at bounding box center [594, 376] width 14 height 14
click at [593, 371] on input "Select an option" at bounding box center [594, 376] width 14 height 14
click at [532, 427] on span "Select an option" at bounding box center [536, 428] width 14 height 14
click at [532, 427] on input "Select an option" at bounding box center [536, 428] width 14 height 14
click at [531, 474] on span "Select an option" at bounding box center [536, 481] width 14 height 14
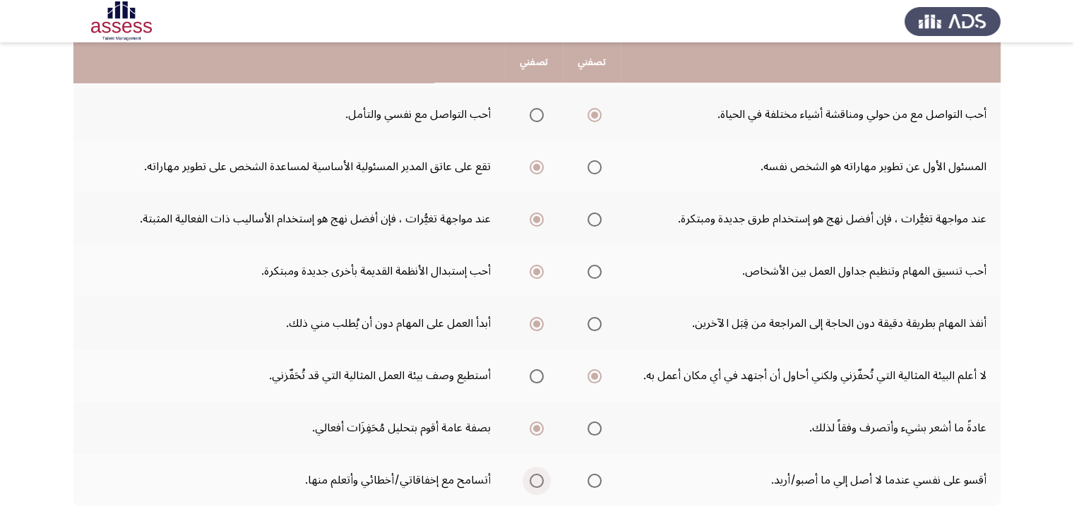
click at [531, 474] on input "Select an option" at bounding box center [536, 481] width 14 height 14
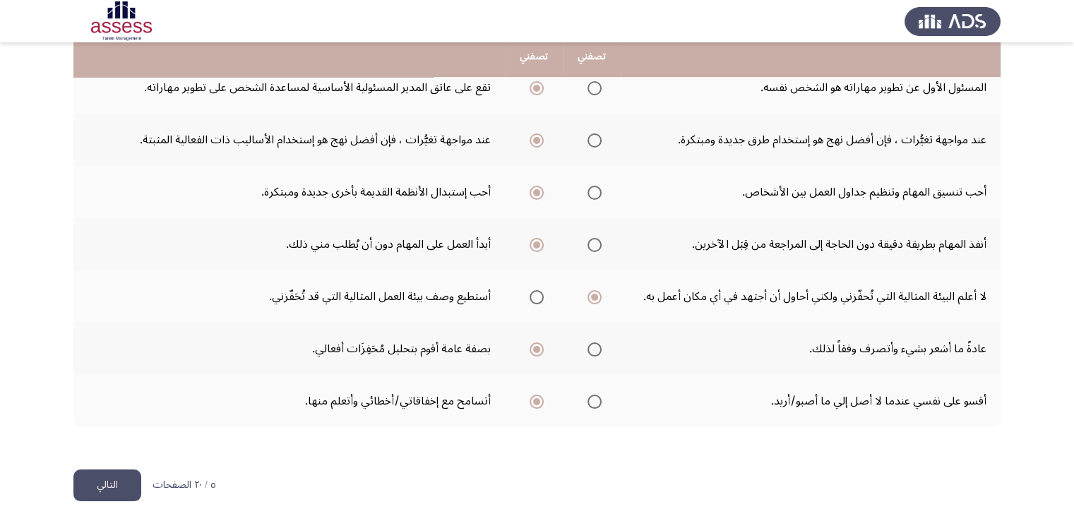
scroll to position [433, 0]
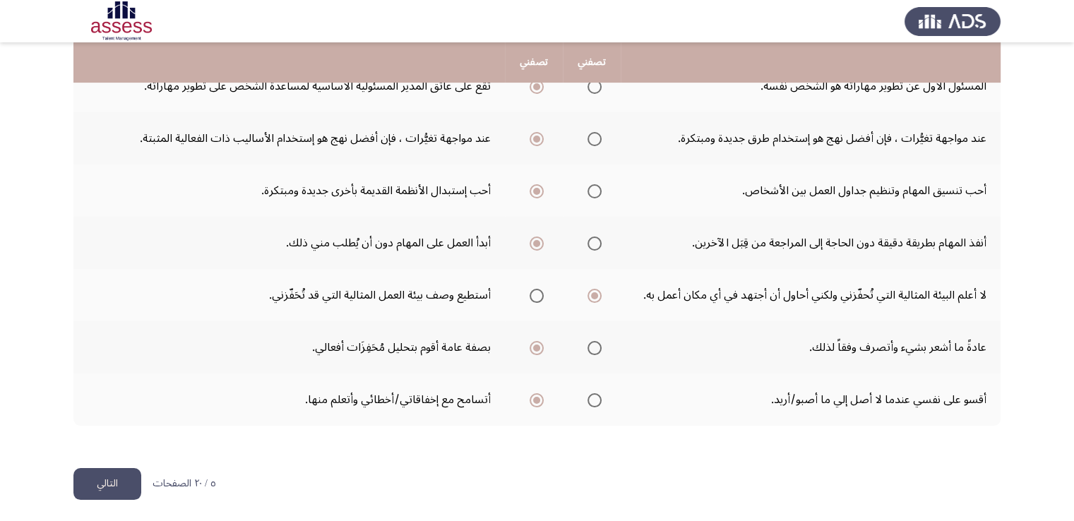
click at [121, 480] on button "التالي" at bounding box center [107, 484] width 68 height 32
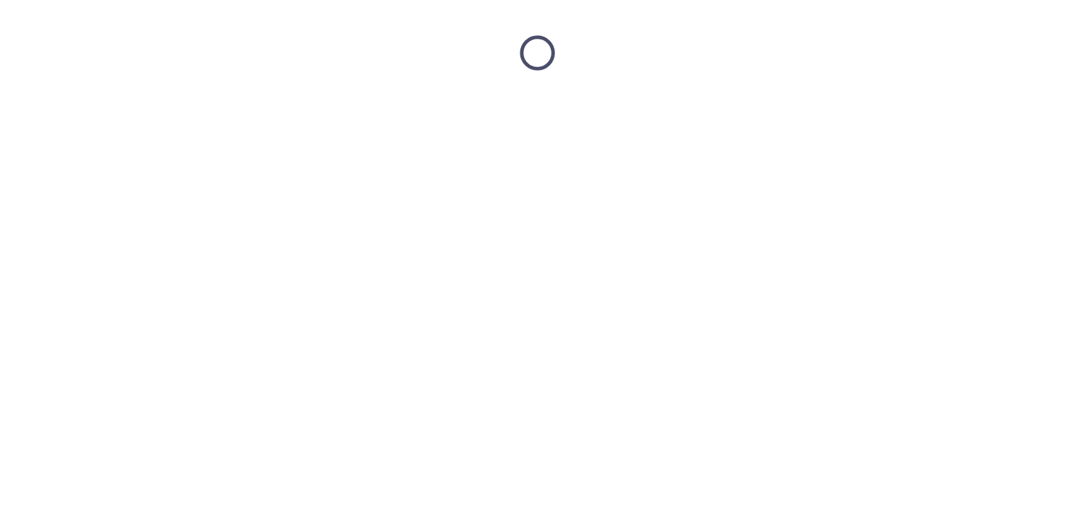
scroll to position [0, 0]
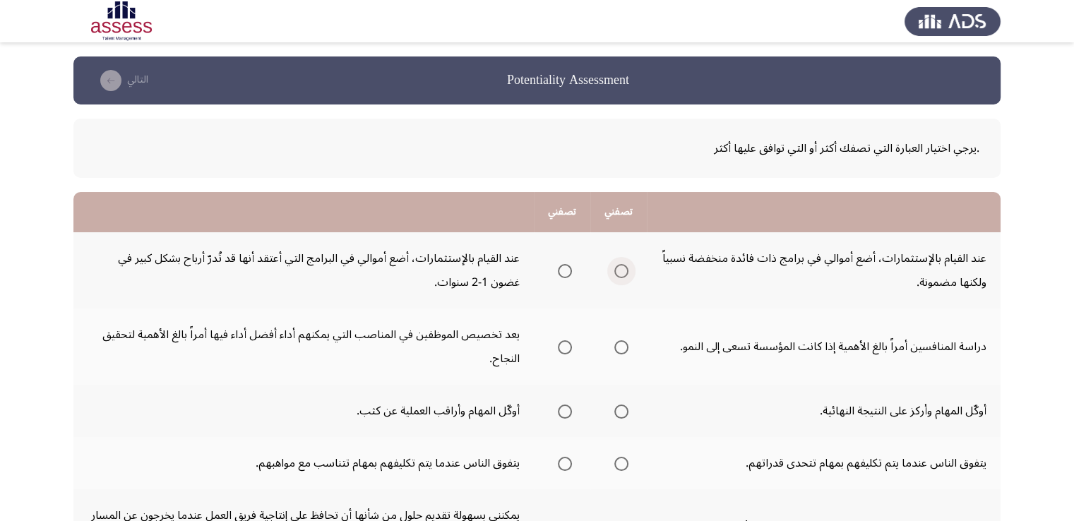
click at [620, 269] on span "Select an option" at bounding box center [621, 271] width 14 height 14
click at [620, 269] on input "Select an option" at bounding box center [621, 271] width 14 height 14
click at [565, 342] on span "Select an option" at bounding box center [565, 347] width 14 height 14
click at [565, 342] on input "Select an option" at bounding box center [565, 347] width 14 height 14
click at [572, 410] on span "Select an option" at bounding box center [565, 411] width 14 height 14
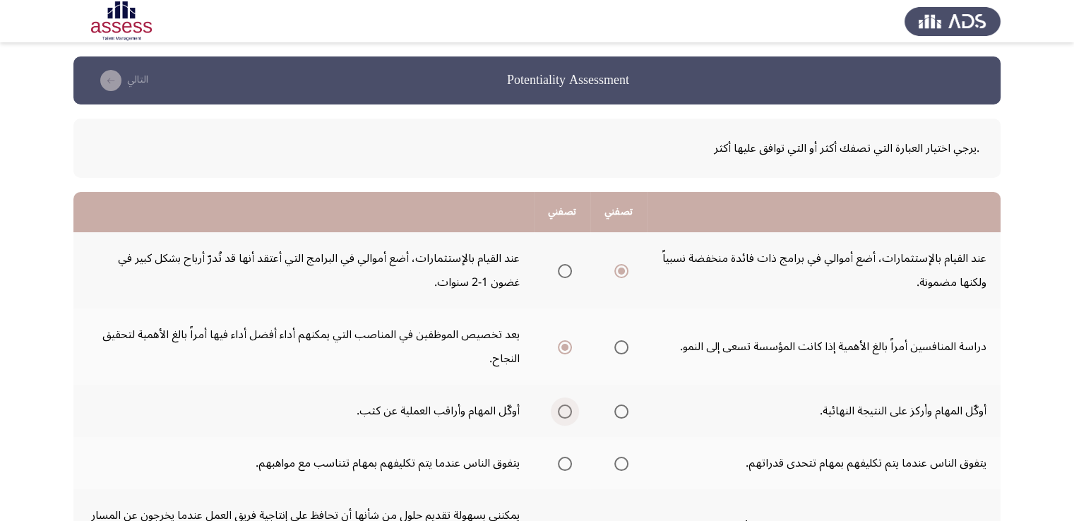
click at [572, 410] on input "Select an option" at bounding box center [565, 411] width 14 height 14
click at [628, 462] on span "Select an option" at bounding box center [621, 464] width 14 height 14
click at [628, 462] on input "Select an option" at bounding box center [621, 464] width 14 height 14
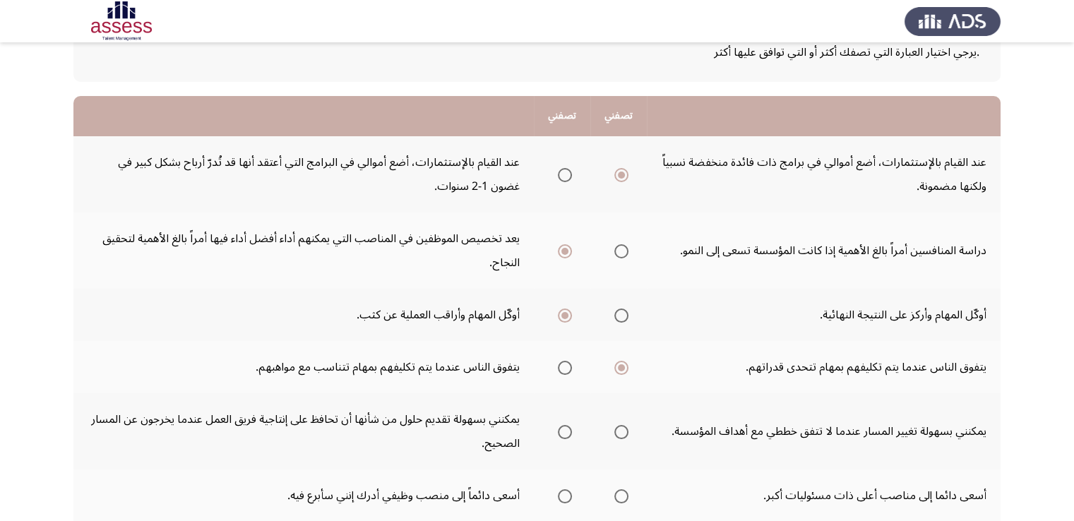
scroll to position [141, 0]
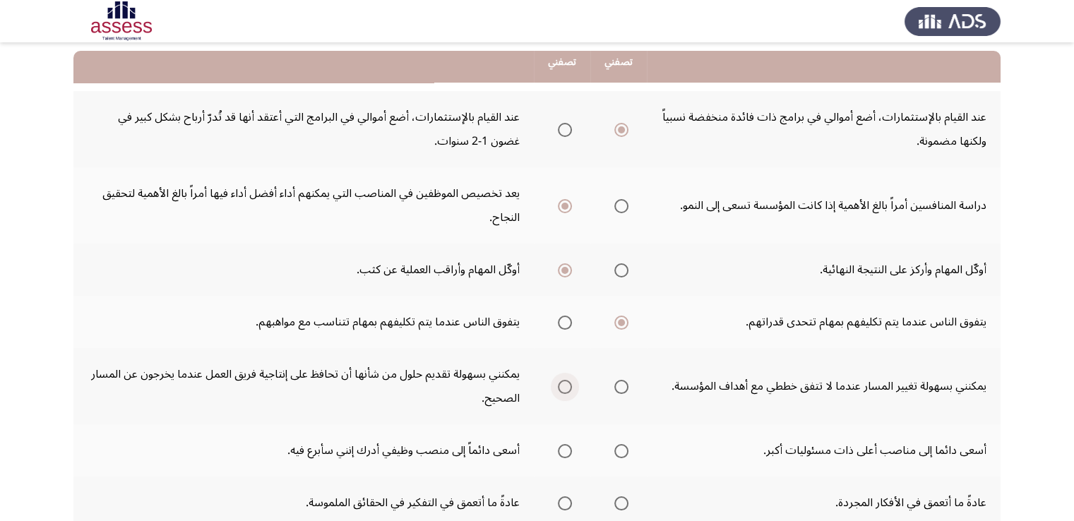
click at [570, 383] on span "Select an option" at bounding box center [565, 387] width 14 height 14
click at [570, 383] on input "Select an option" at bounding box center [565, 387] width 14 height 14
click at [565, 444] on span "Select an option" at bounding box center [565, 451] width 14 height 14
click at [565, 444] on input "Select an option" at bounding box center [565, 451] width 14 height 14
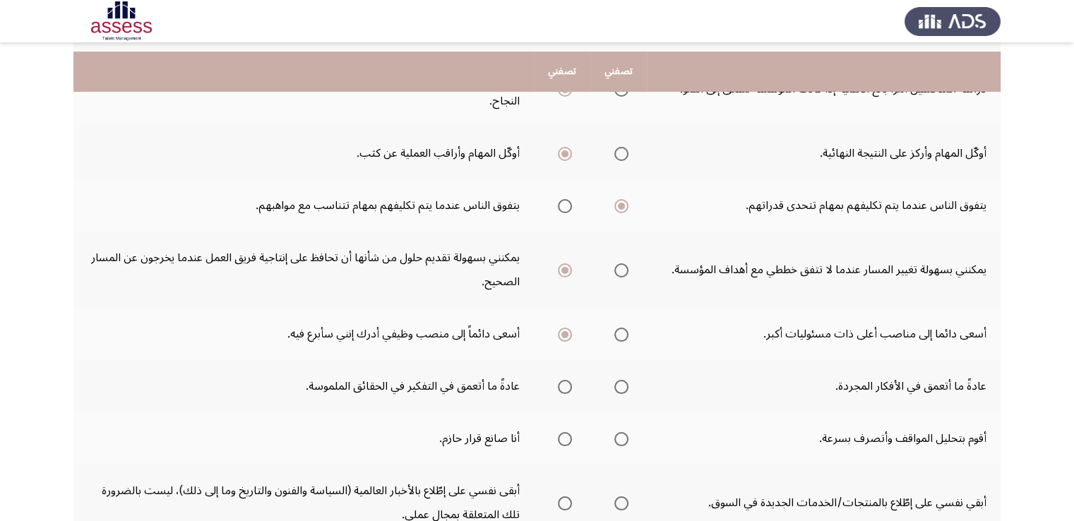
scroll to position [282, 0]
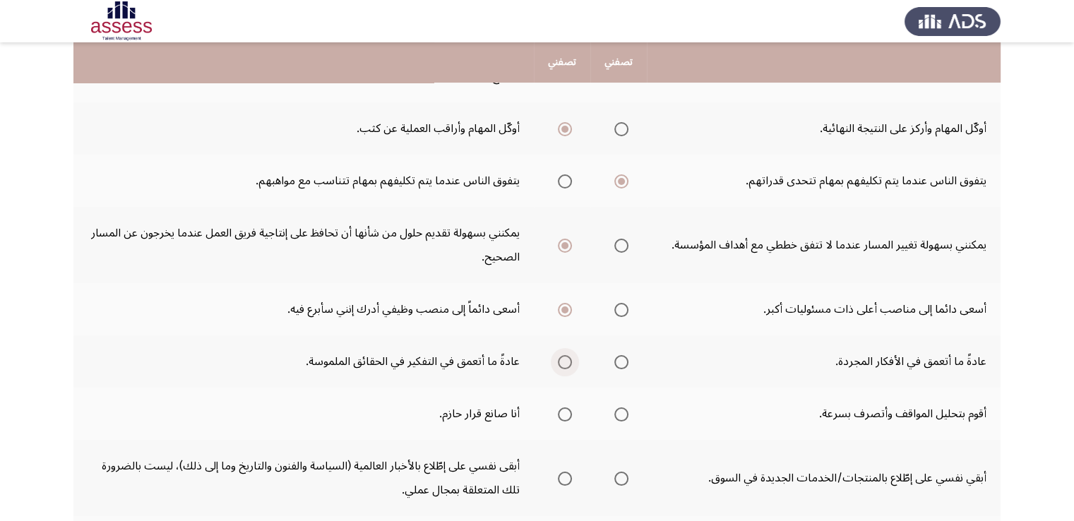
click at [563, 360] on span "Select an option" at bounding box center [565, 362] width 14 height 14
click at [563, 360] on input "Select an option" at bounding box center [565, 362] width 14 height 14
click at [621, 413] on span "Select an option" at bounding box center [621, 414] width 14 height 14
click at [621, 413] on input "Select an option" at bounding box center [621, 414] width 14 height 14
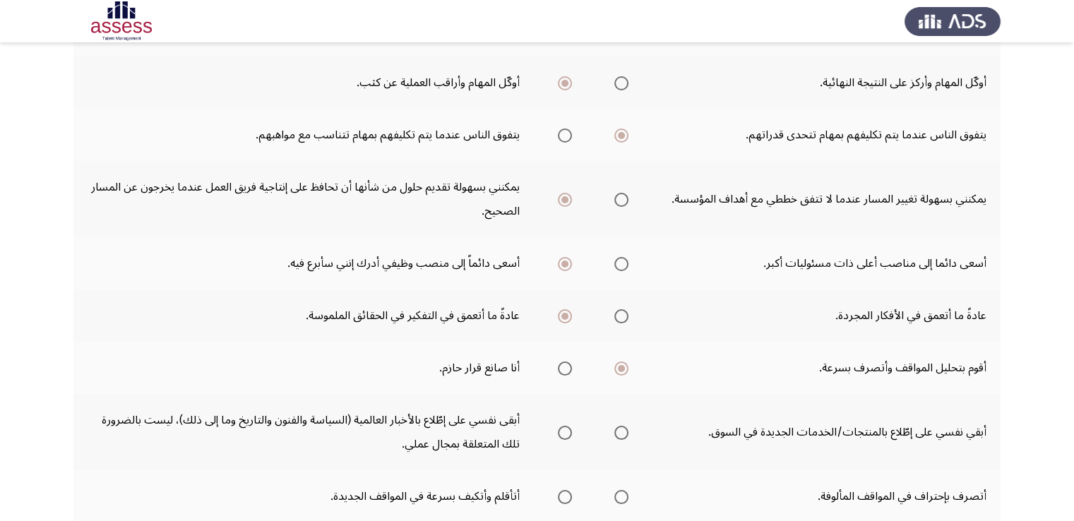
scroll to position [353, 0]
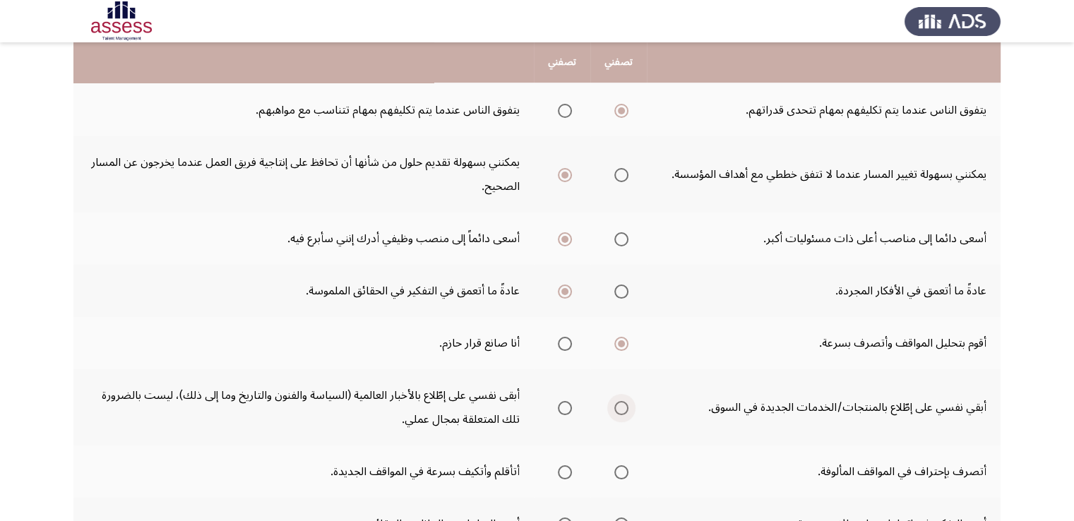
click at [622, 406] on span "Select an option" at bounding box center [621, 408] width 14 height 14
click at [622, 406] on input "Select an option" at bounding box center [621, 408] width 14 height 14
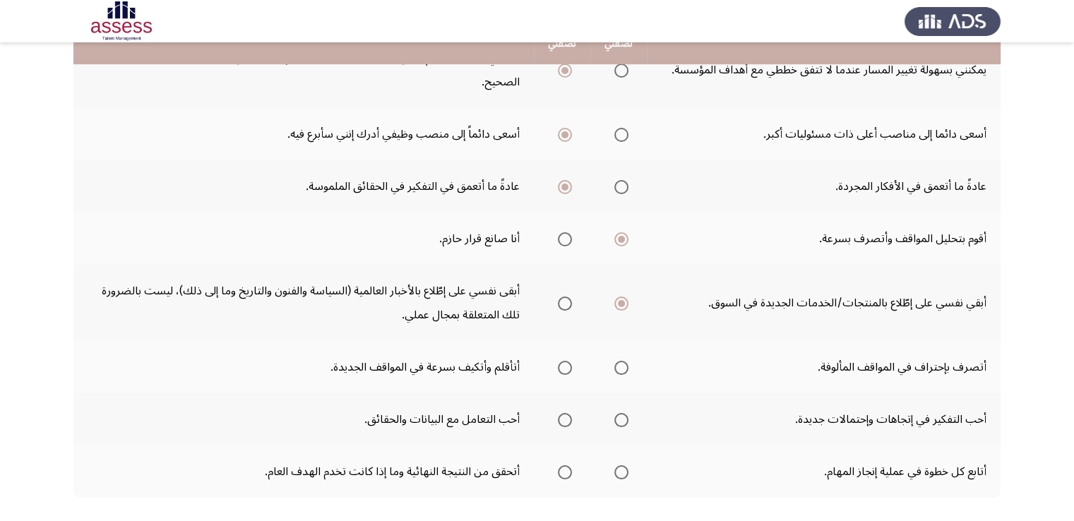
scroll to position [494, 0]
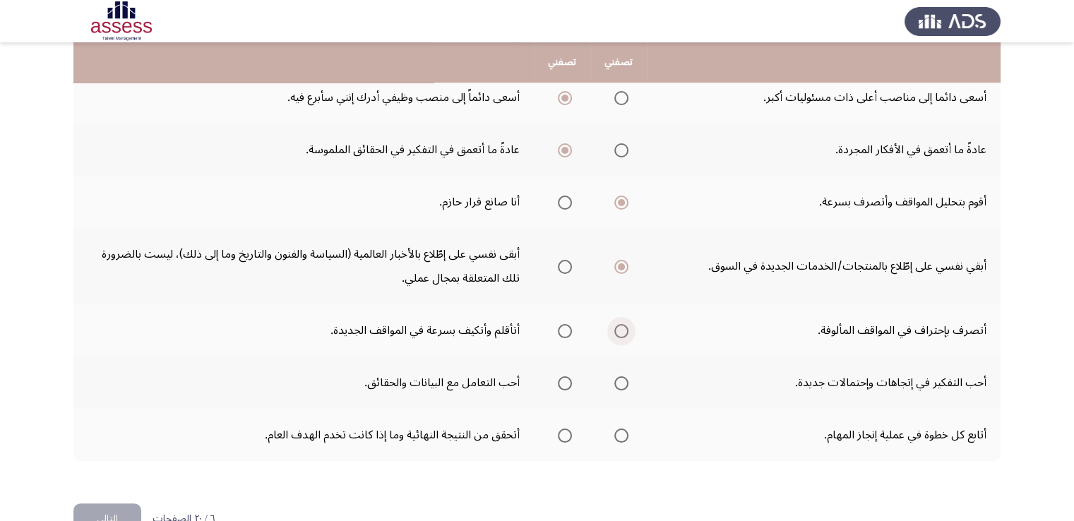
click at [626, 328] on span "Select an option" at bounding box center [621, 331] width 14 height 14
click at [626, 328] on input "Select an option" at bounding box center [621, 331] width 14 height 14
click at [622, 327] on span "Select an option" at bounding box center [621, 330] width 7 height 7
click at [622, 325] on input "Select an option" at bounding box center [621, 331] width 14 height 14
click at [559, 327] on label "Select an option" at bounding box center [562, 331] width 20 height 14
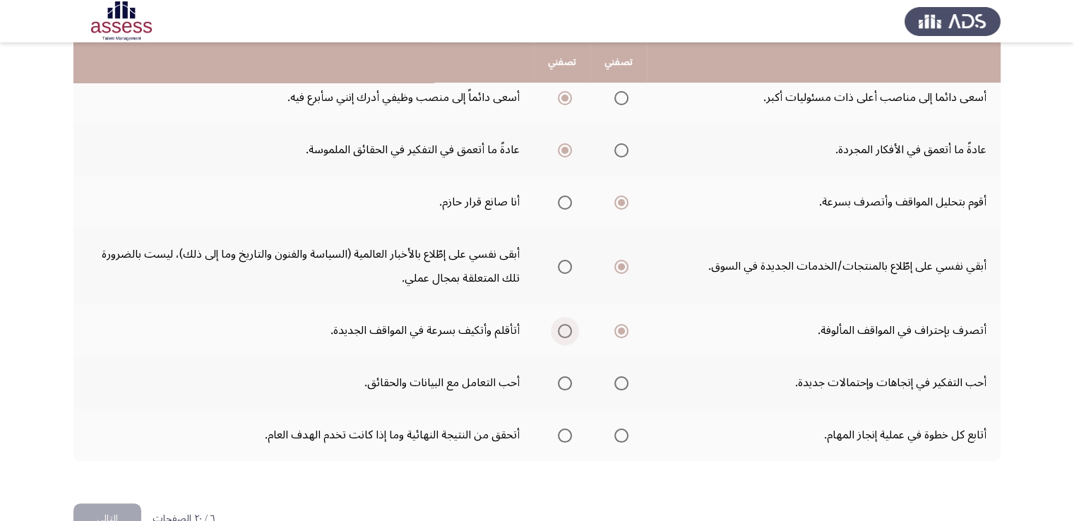
click at [559, 327] on input "Select an option" at bounding box center [565, 331] width 14 height 14
click at [621, 378] on span "Select an option" at bounding box center [621, 383] width 14 height 14
click at [621, 378] on input "Select an option" at bounding box center [621, 383] width 14 height 14
click at [628, 429] on span "Select an option" at bounding box center [621, 435] width 14 height 14
click at [628, 429] on input "Select an option" at bounding box center [621, 435] width 14 height 14
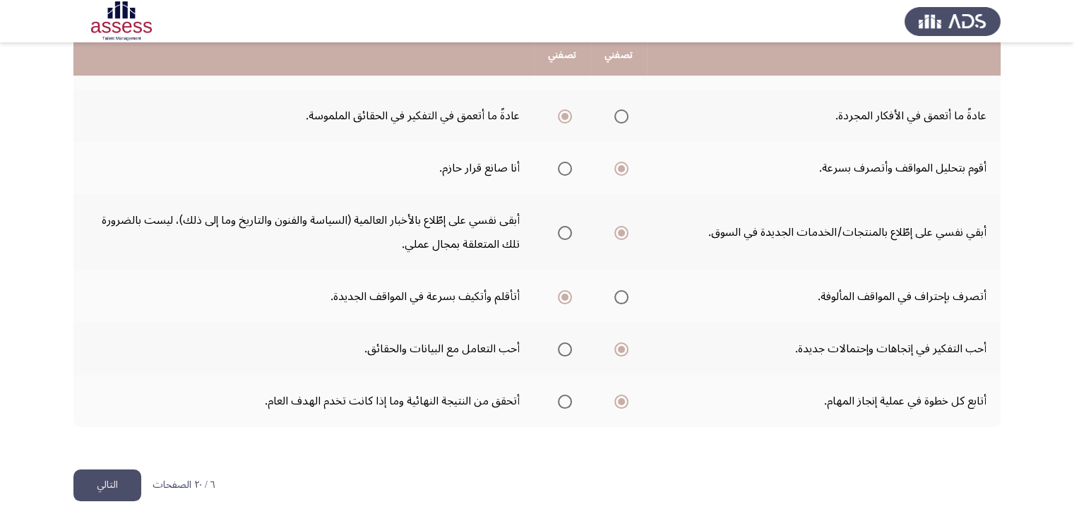
scroll to position [528, 0]
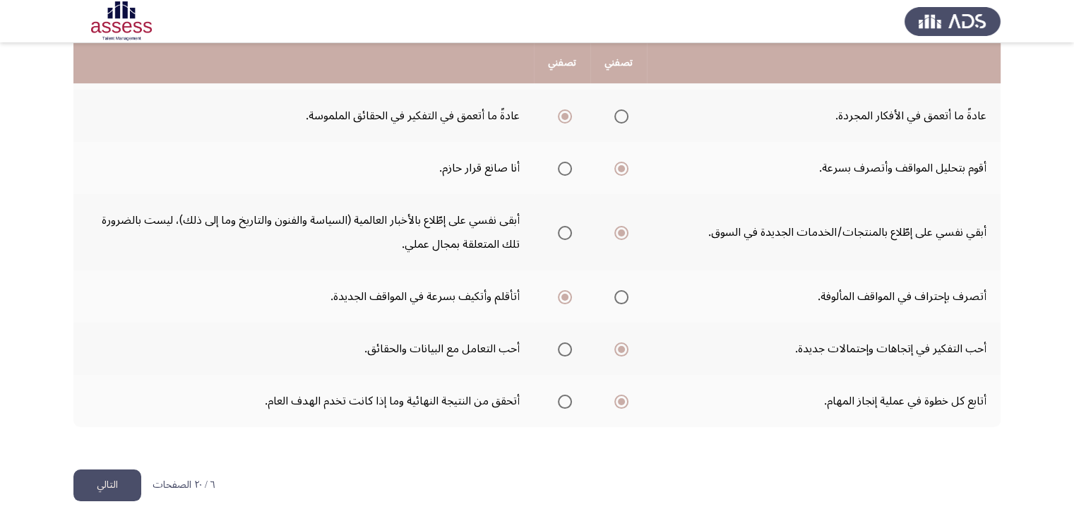
click at [127, 481] on button "التالي" at bounding box center [107, 485] width 68 height 32
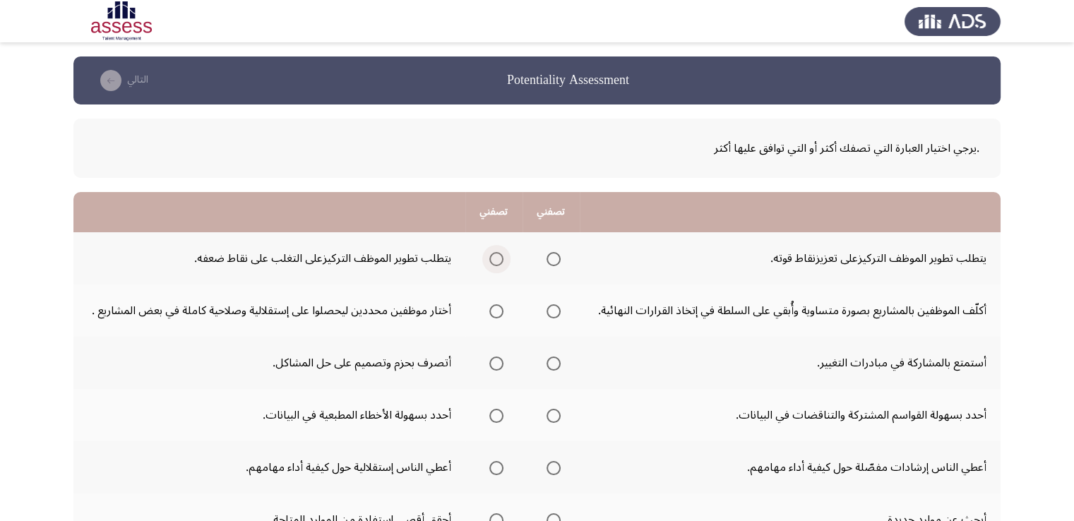
click at [501, 257] on span "Select an option" at bounding box center [496, 259] width 14 height 14
click at [501, 257] on input "Select an option" at bounding box center [496, 259] width 14 height 14
click at [501, 309] on span "Select an option" at bounding box center [496, 311] width 14 height 14
click at [501, 309] on input "Select an option" at bounding box center [496, 311] width 14 height 14
click at [500, 363] on span "Select an option" at bounding box center [496, 363] width 14 height 14
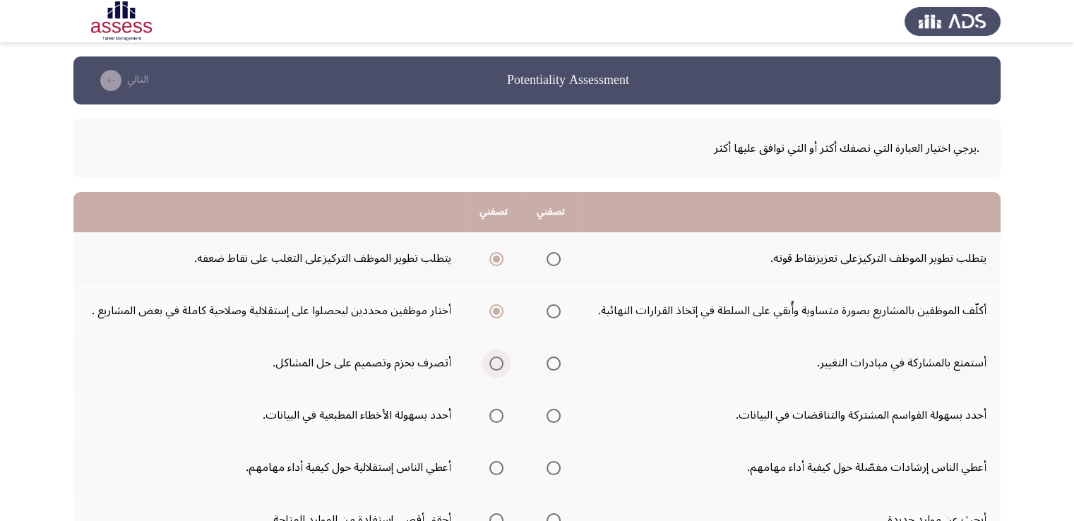
click at [500, 363] on input "Select an option" at bounding box center [496, 363] width 14 height 14
click at [555, 414] on span "Select an option" at bounding box center [553, 416] width 14 height 14
click at [555, 414] on input "Select an option" at bounding box center [553, 416] width 14 height 14
click at [552, 467] on span "Select an option" at bounding box center [553, 468] width 14 height 14
click at [552, 467] on input "Select an option" at bounding box center [553, 468] width 14 height 14
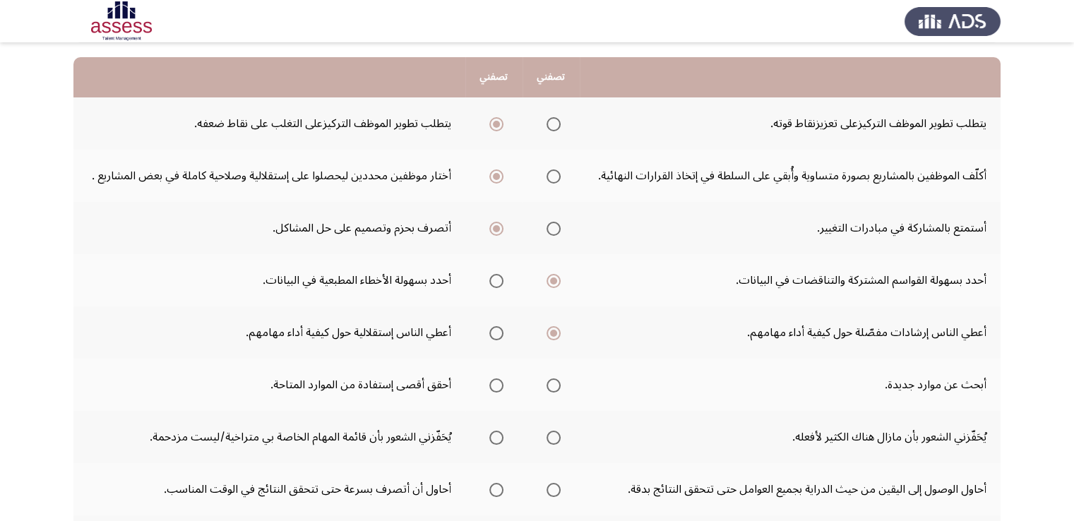
scroll to position [141, 0]
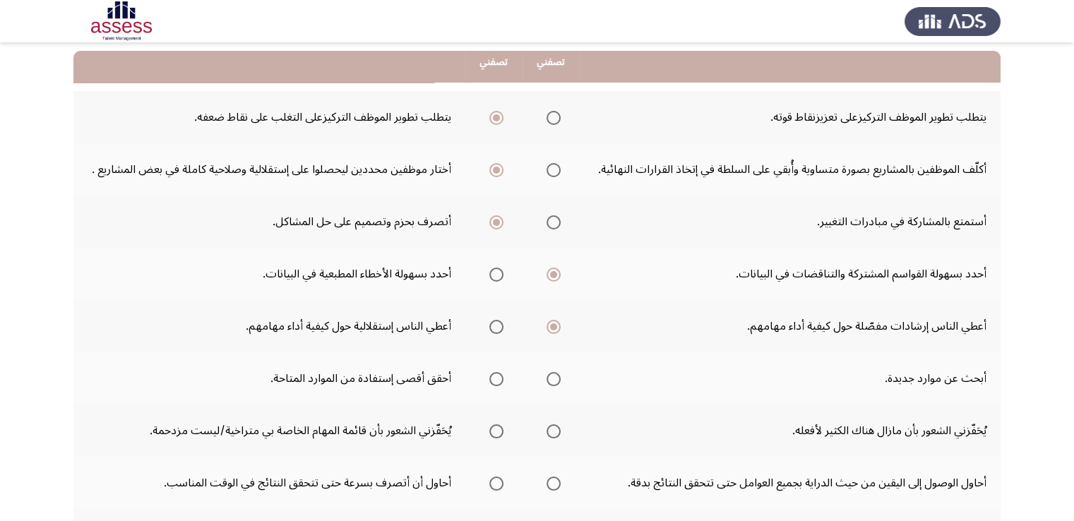
click at [556, 325] on span "Select an option" at bounding box center [553, 326] width 7 height 7
click at [556, 325] on input "Select an option" at bounding box center [553, 327] width 14 height 14
click at [493, 323] on span "Select an option" at bounding box center [496, 327] width 14 height 14
click at [493, 323] on input "Select an option" at bounding box center [496, 327] width 14 height 14
click at [500, 376] on span "Select an option" at bounding box center [496, 379] width 14 height 14
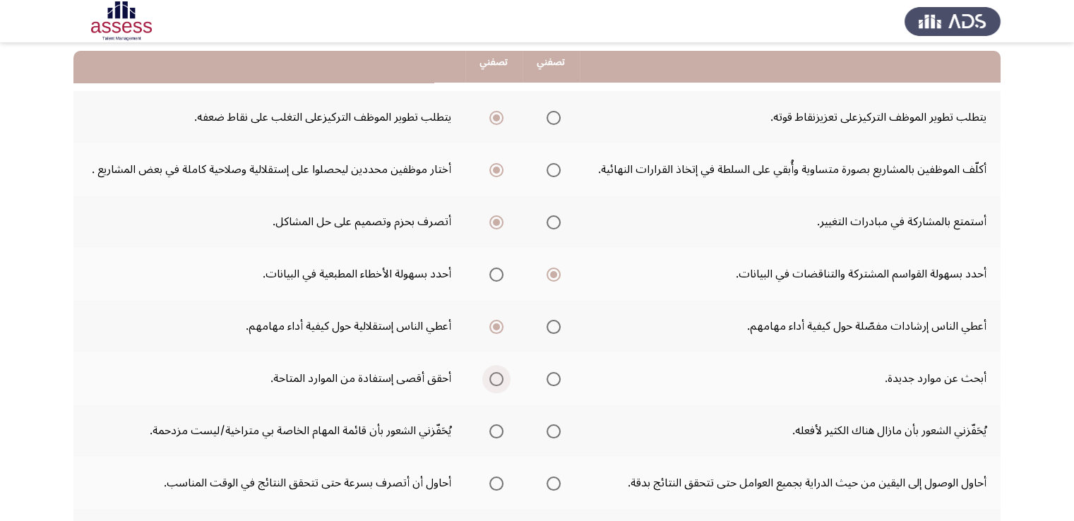
click at [500, 376] on input "Select an option" at bounding box center [496, 379] width 14 height 14
click at [557, 430] on span "Select an option" at bounding box center [553, 431] width 14 height 14
click at [557, 430] on input "Select an option" at bounding box center [553, 431] width 14 height 14
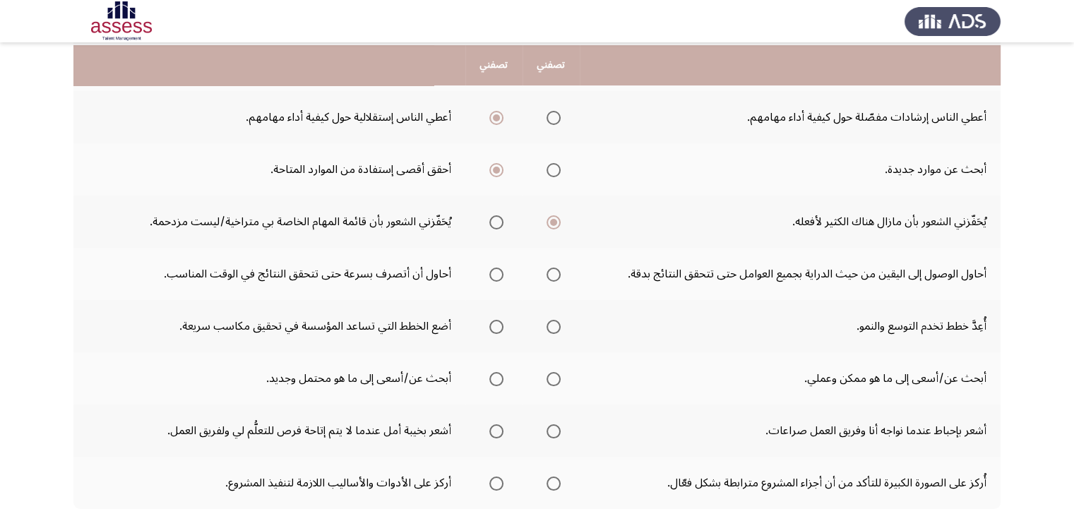
scroll to position [353, 0]
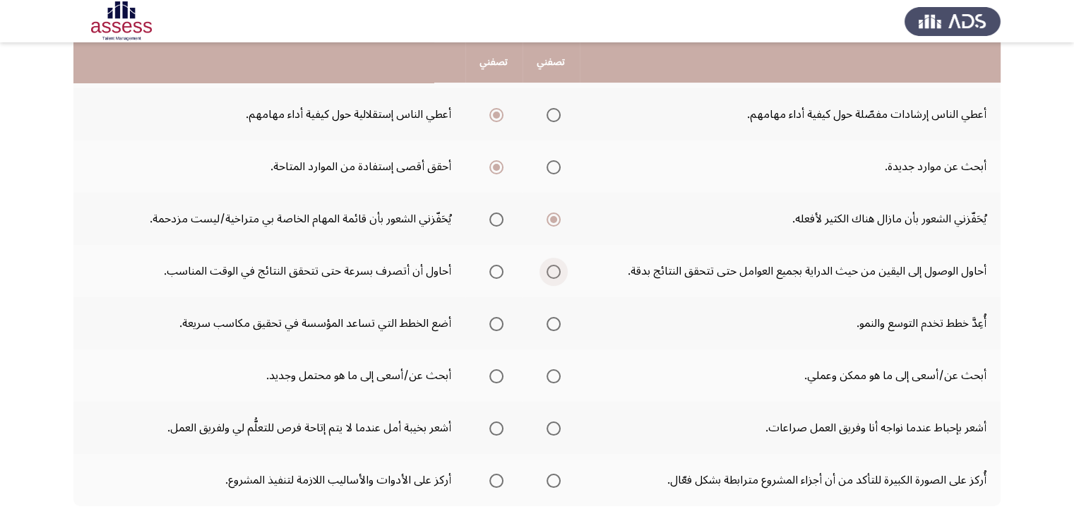
click at [559, 272] on span "Select an option" at bounding box center [553, 272] width 14 height 14
click at [559, 272] on input "Select an option" at bounding box center [553, 272] width 14 height 14
click at [496, 323] on span "Select an option" at bounding box center [496, 324] width 14 height 14
click at [496, 323] on input "Select an option" at bounding box center [496, 324] width 14 height 14
click at [558, 373] on span "Select an option" at bounding box center [553, 376] width 14 height 14
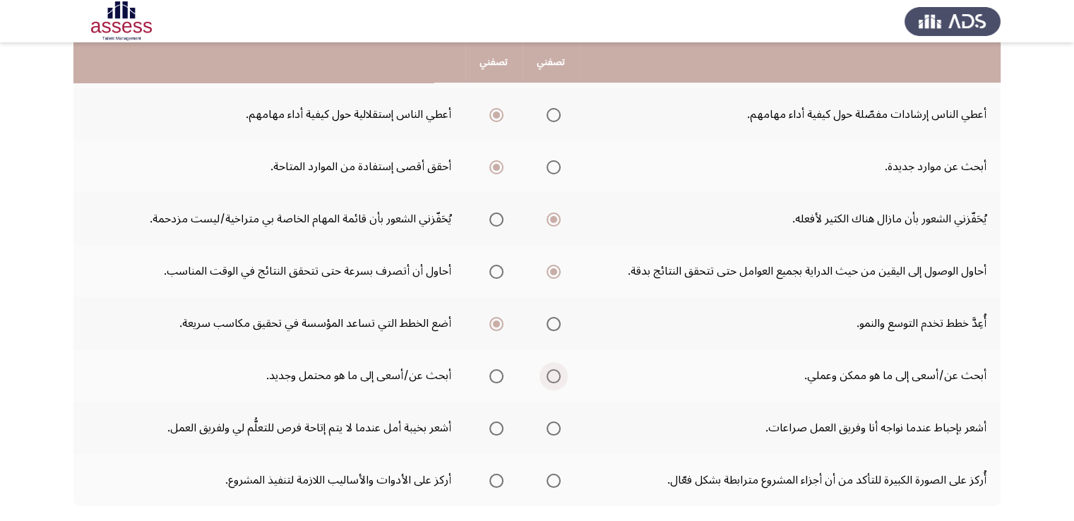
click at [558, 373] on input "Select an option" at bounding box center [553, 376] width 14 height 14
click at [503, 427] on span "Select an option" at bounding box center [496, 428] width 14 height 14
click at [503, 427] on input "Select an option" at bounding box center [496, 428] width 14 height 14
click at [495, 475] on span "Select an option" at bounding box center [496, 481] width 14 height 14
click at [495, 475] on input "Select an option" at bounding box center [496, 481] width 14 height 14
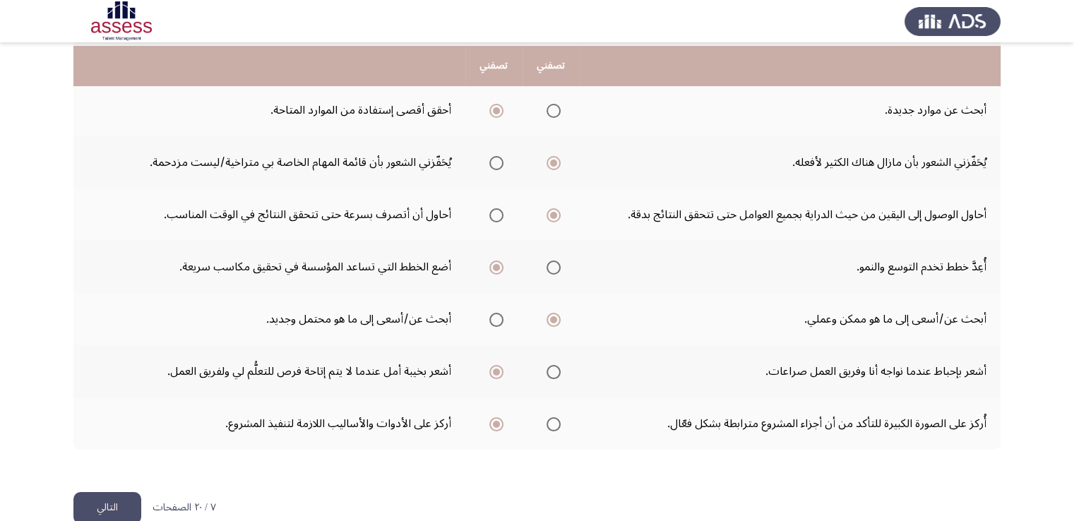
scroll to position [433, 0]
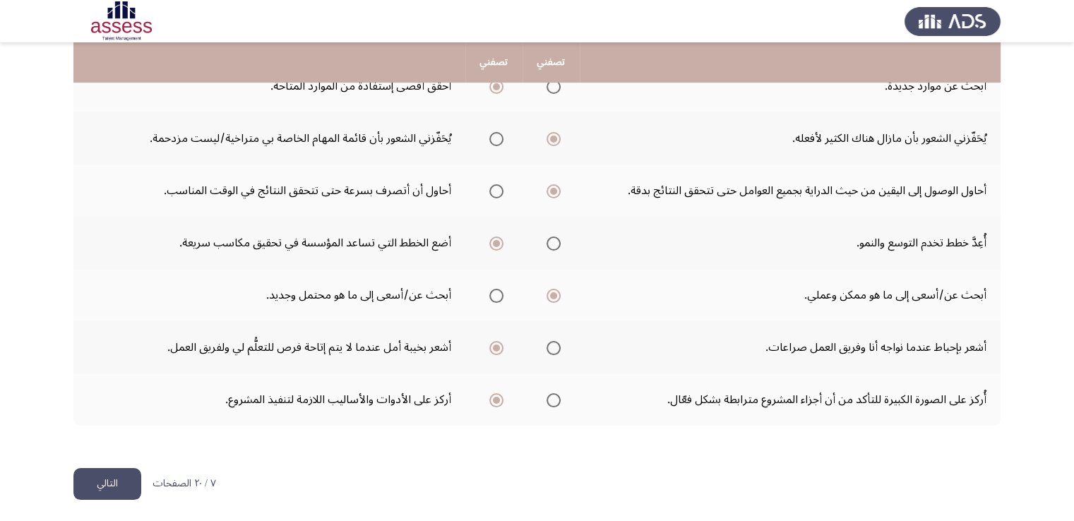
click at [124, 476] on button "التالي" at bounding box center [107, 484] width 68 height 32
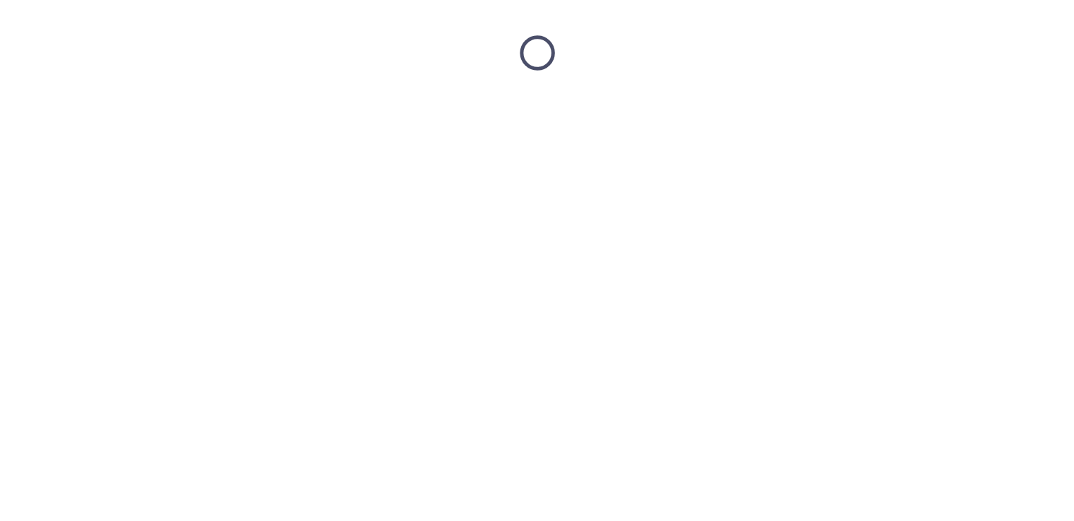
scroll to position [0, 0]
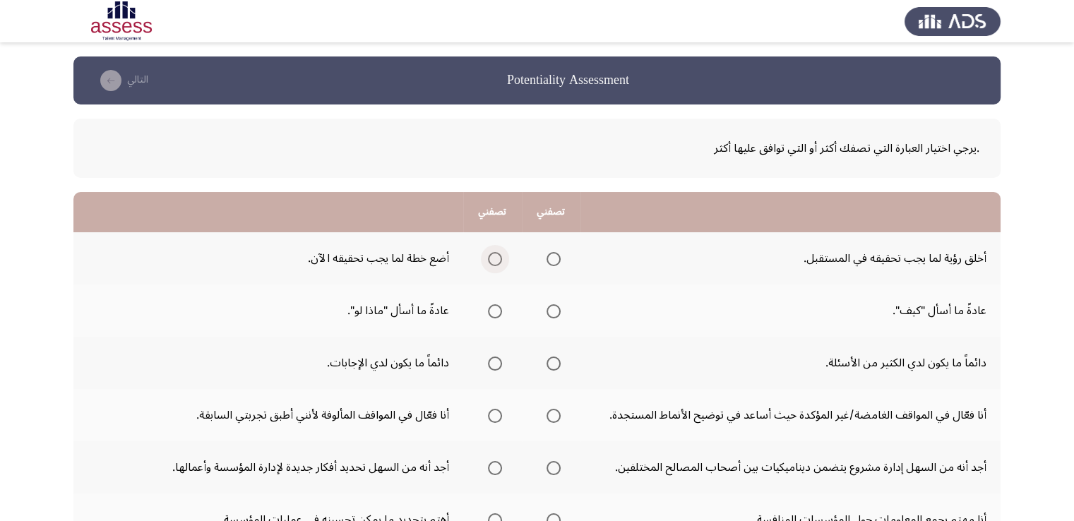
click at [497, 260] on span "Select an option" at bounding box center [495, 259] width 14 height 14
click at [497, 260] on input "Select an option" at bounding box center [495, 259] width 14 height 14
click at [493, 311] on span "Select an option" at bounding box center [495, 311] width 14 height 14
click at [493, 311] on input "Select an option" at bounding box center [495, 311] width 14 height 14
click at [548, 363] on span "Select an option" at bounding box center [553, 363] width 14 height 14
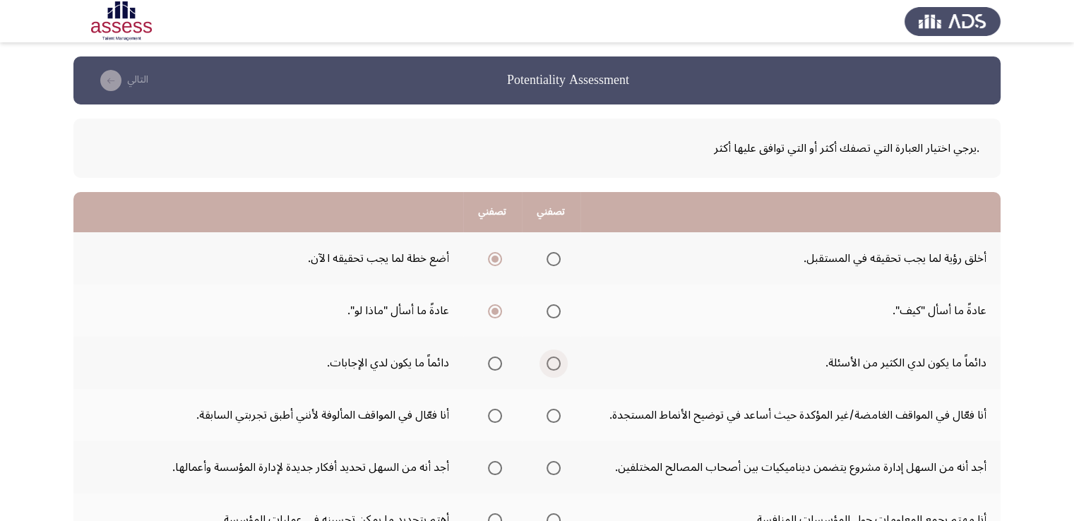
click at [548, 363] on input "Select an option" at bounding box center [553, 363] width 14 height 14
click at [491, 411] on span "Select an option" at bounding box center [495, 416] width 14 height 14
click at [491, 411] on input "Select an option" at bounding box center [495, 416] width 14 height 14
click at [566, 467] on th at bounding box center [551, 467] width 59 height 52
click at [559, 468] on span "Select an option" at bounding box center [553, 468] width 14 height 14
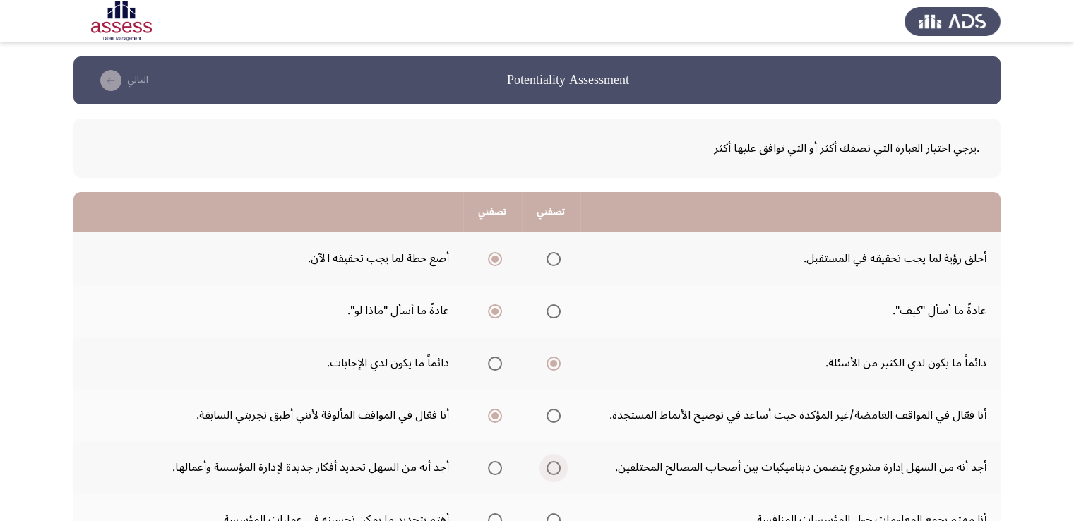
click at [559, 468] on input "Select an option" at bounding box center [553, 468] width 14 height 14
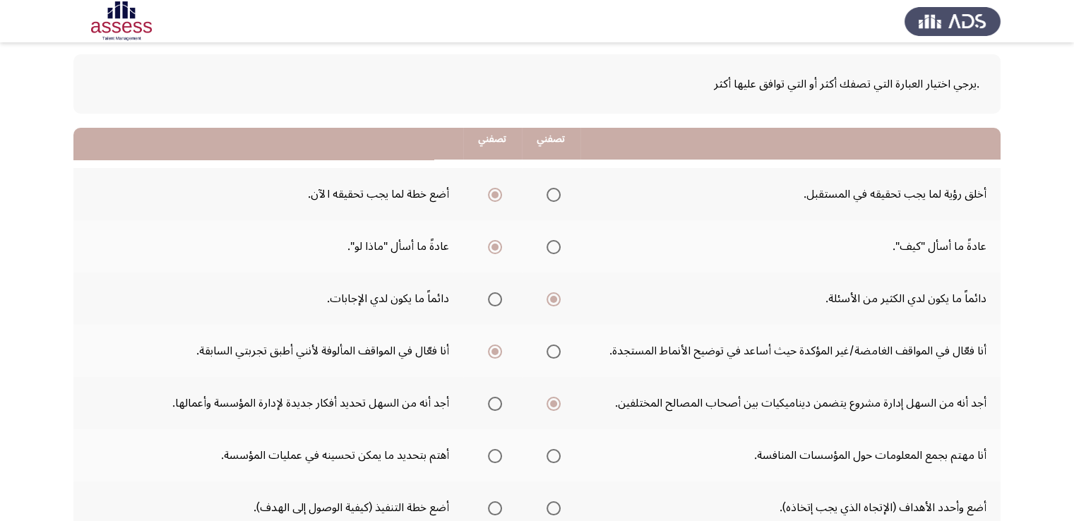
scroll to position [141, 0]
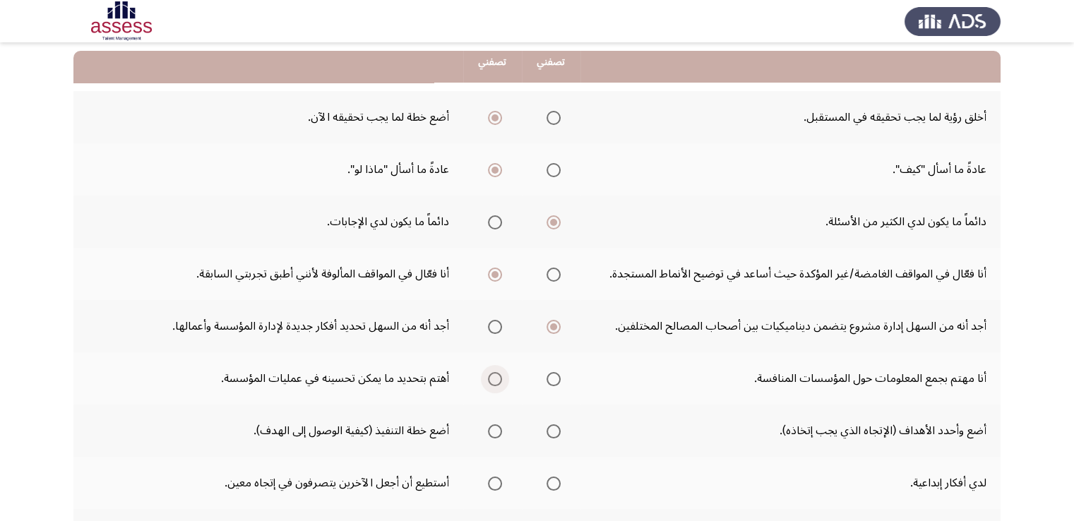
click at [493, 375] on span "Select an option" at bounding box center [495, 379] width 14 height 14
click at [493, 375] on input "Select an option" at bounding box center [495, 379] width 14 height 14
click at [494, 427] on span "Select an option" at bounding box center [495, 431] width 14 height 14
click at [494, 427] on input "Select an option" at bounding box center [495, 431] width 14 height 14
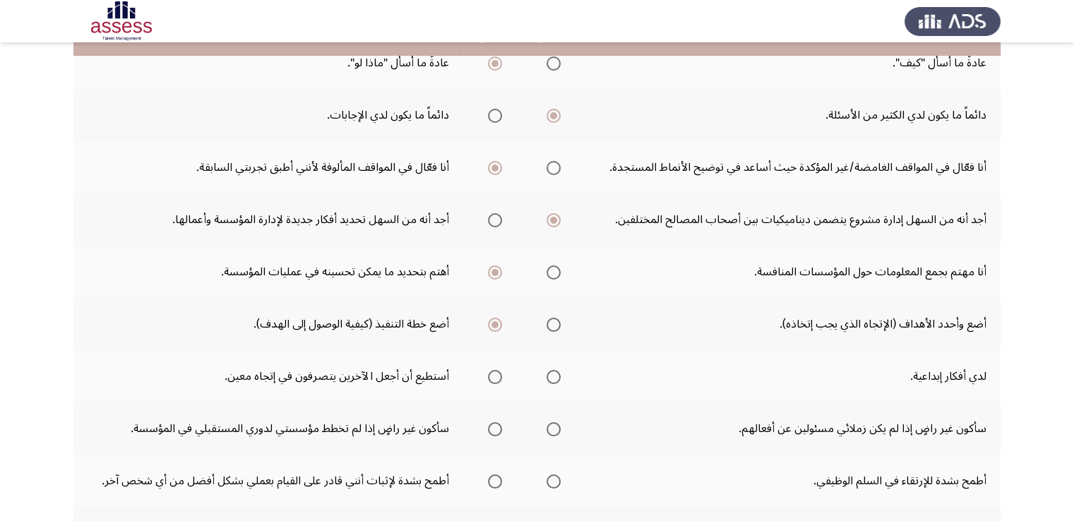
scroll to position [282, 0]
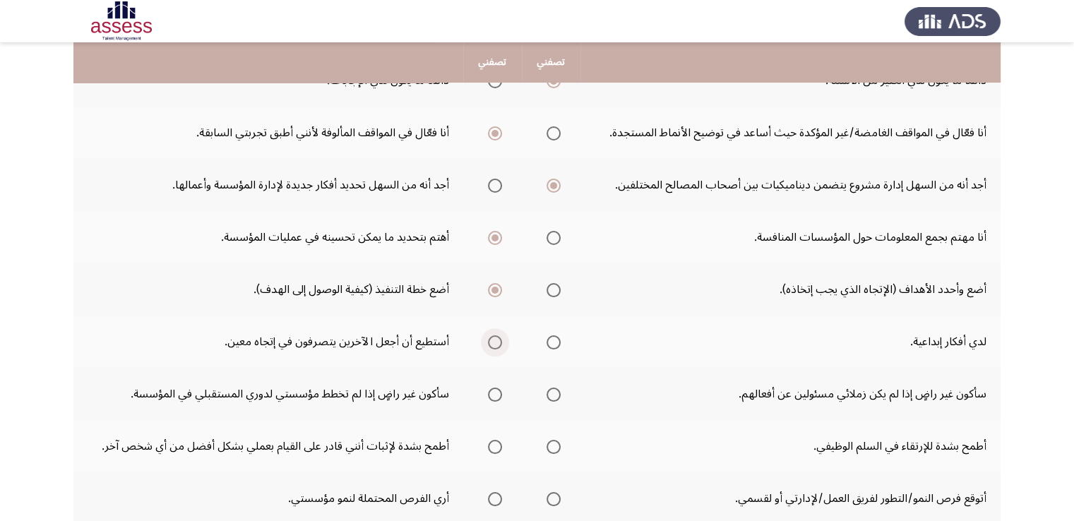
click at [501, 339] on span "Select an option" at bounding box center [495, 342] width 14 height 14
click at [501, 339] on input "Select an option" at bounding box center [495, 342] width 14 height 14
click at [497, 390] on span "Select an option" at bounding box center [495, 394] width 14 height 14
click at [497, 390] on input "Select an option" at bounding box center [495, 394] width 14 height 14
click at [552, 443] on span "Select an option" at bounding box center [553, 447] width 14 height 14
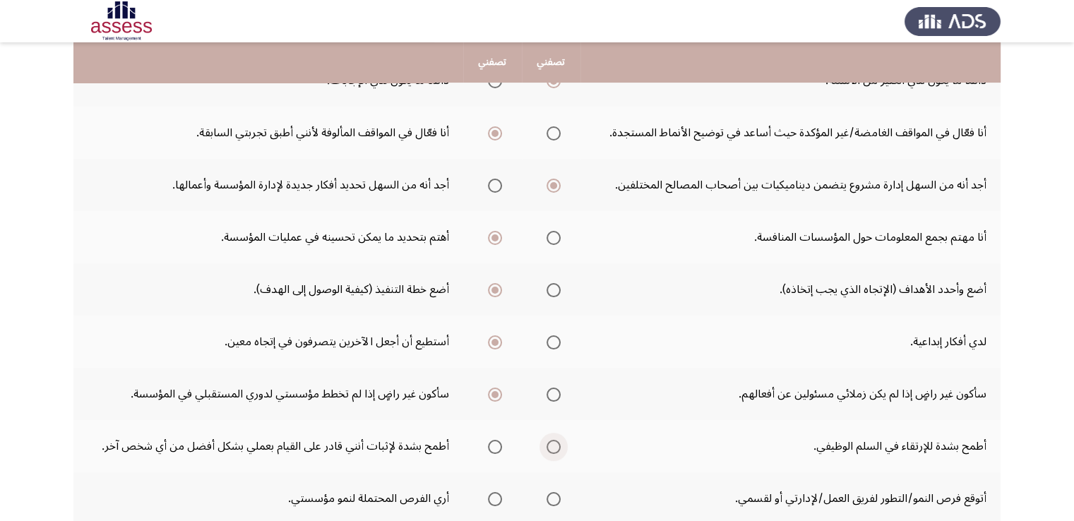
click at [552, 443] on input "Select an option" at bounding box center [553, 447] width 14 height 14
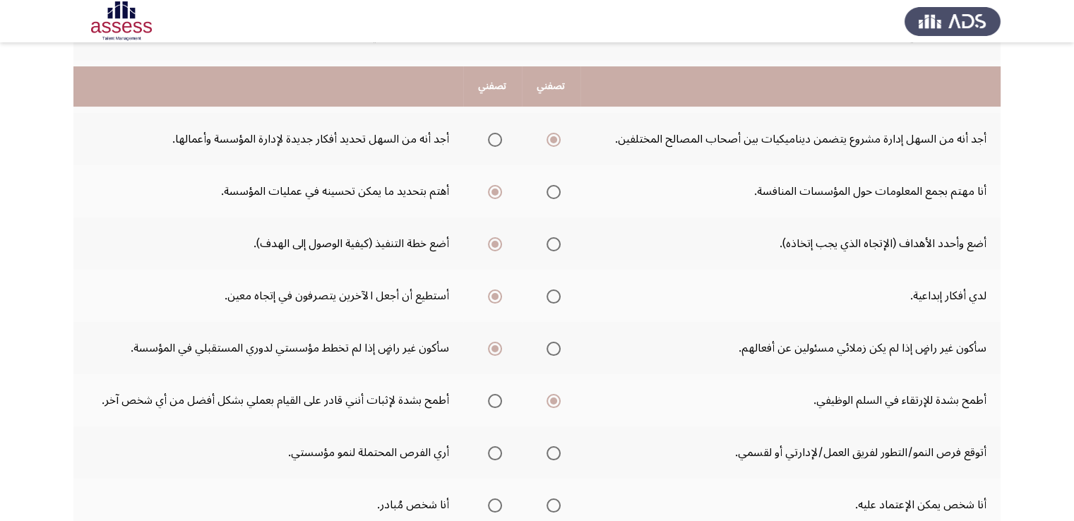
scroll to position [353, 0]
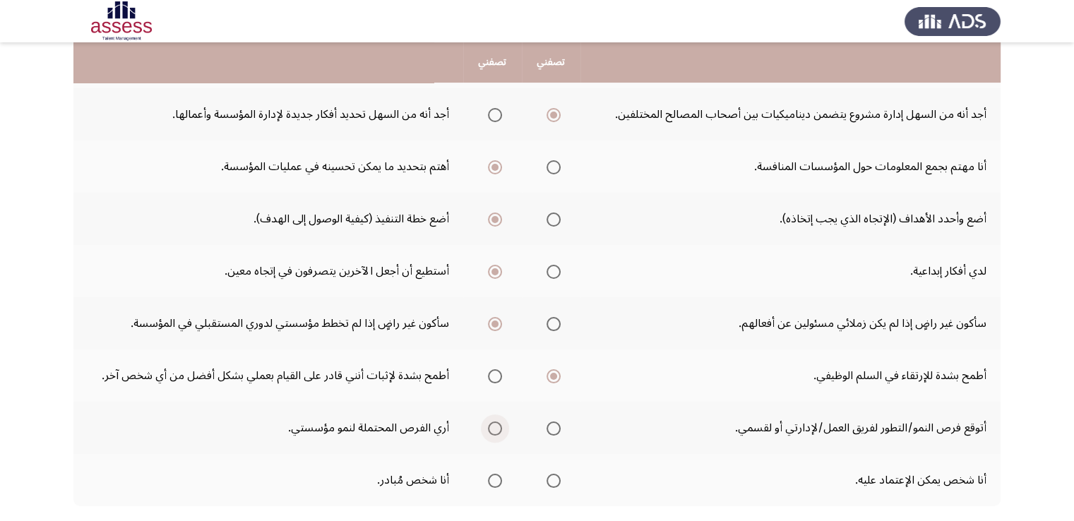
click at [495, 425] on span "Select an option" at bounding box center [495, 428] width 14 height 14
click at [495, 425] on input "Select an option" at bounding box center [495, 428] width 14 height 14
click at [553, 478] on span "Select an option" at bounding box center [553, 481] width 14 height 14
click at [553, 478] on input "Select an option" at bounding box center [553, 481] width 14 height 14
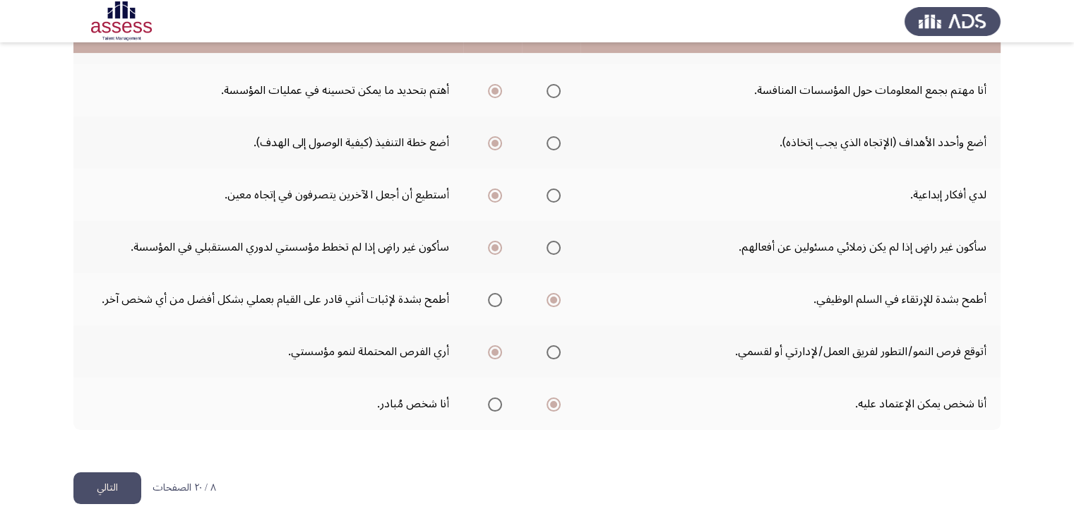
scroll to position [433, 0]
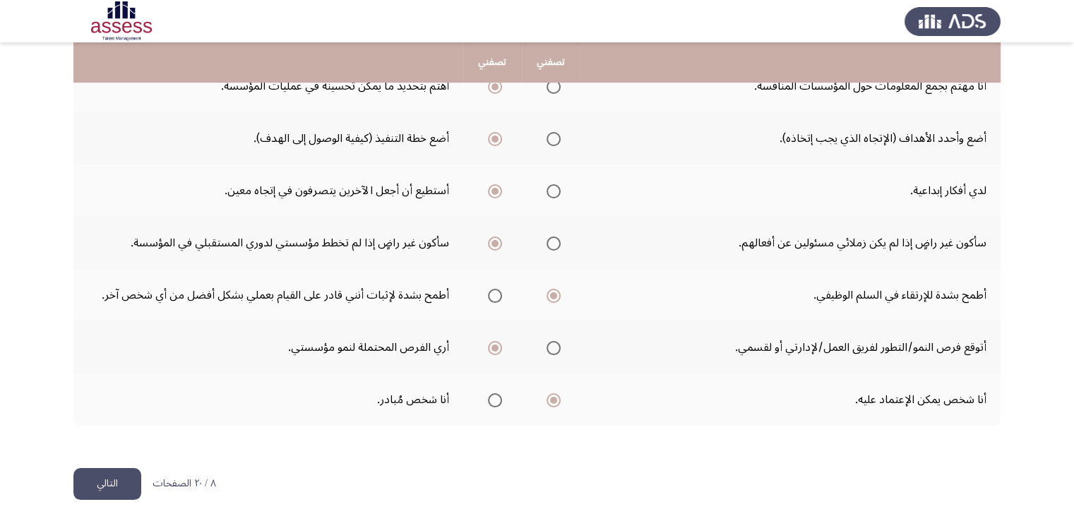
click at [136, 481] on button "التالي" at bounding box center [107, 484] width 68 height 32
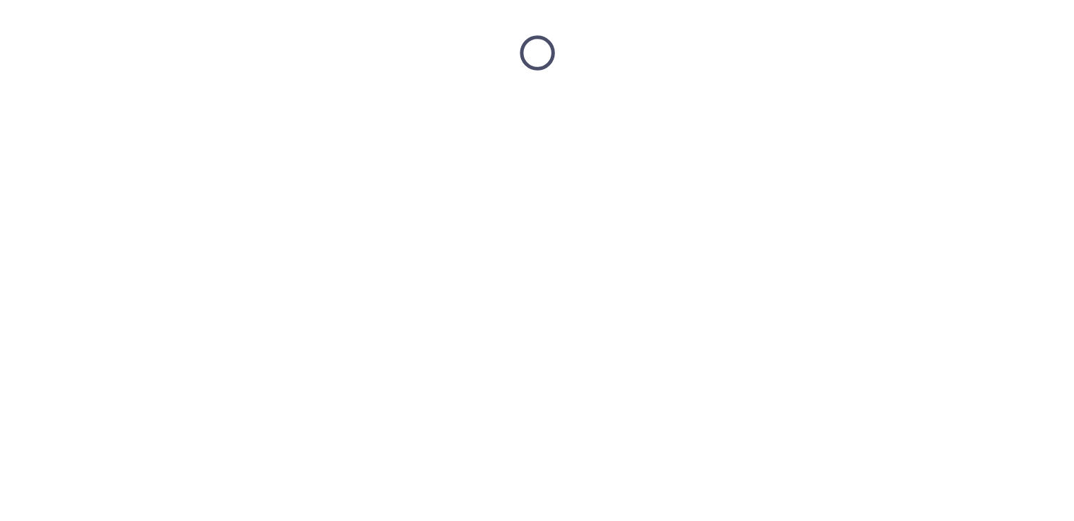
scroll to position [0, 0]
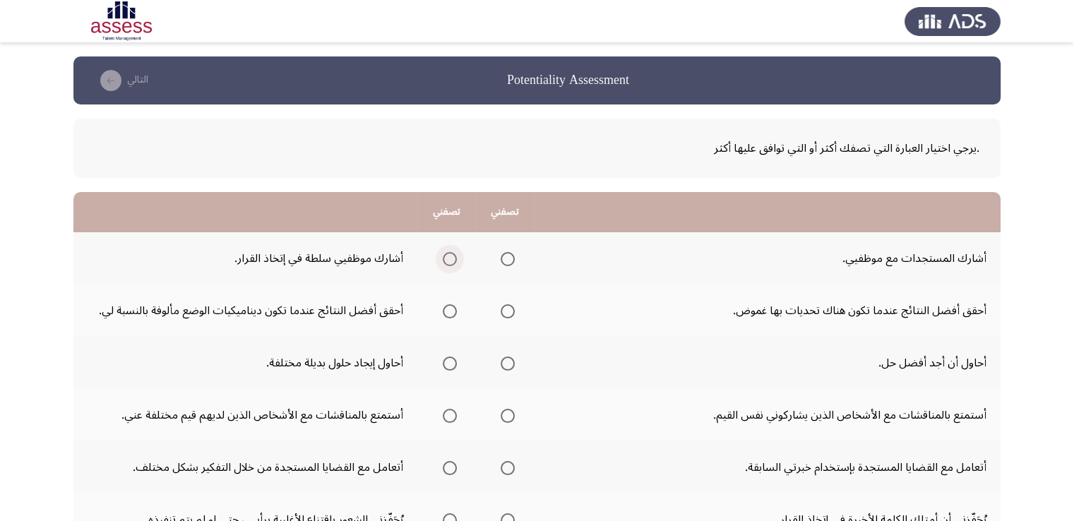
click at [449, 259] on span "Select an option" at bounding box center [449, 259] width 0 height 0
click at [451, 258] on input "Select an option" at bounding box center [450, 259] width 14 height 14
click at [452, 310] on span "Select an option" at bounding box center [450, 311] width 14 height 14
click at [452, 310] on input "Select an option" at bounding box center [450, 311] width 14 height 14
click at [447, 359] on span "Select an option" at bounding box center [450, 363] width 14 height 14
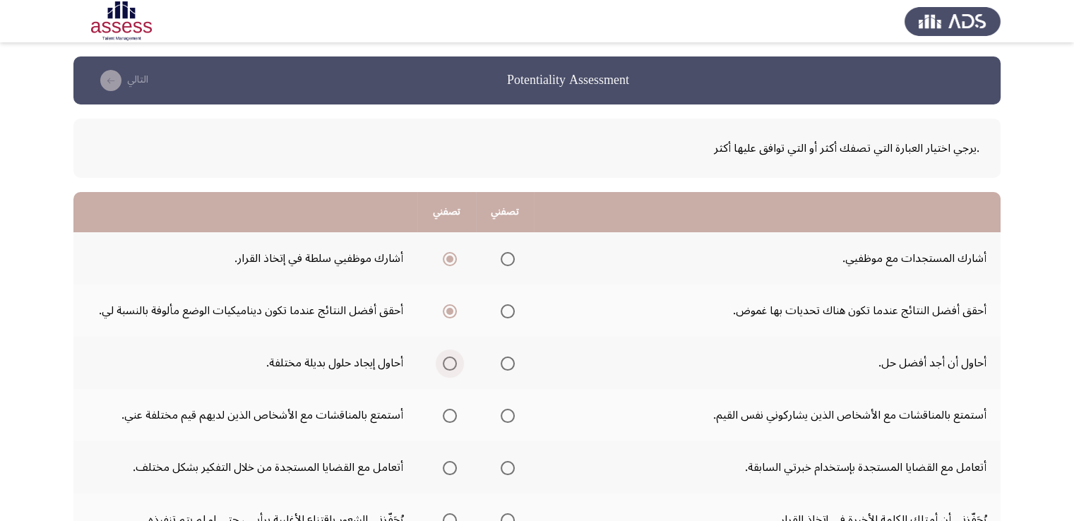
click at [447, 359] on input "Select an option" at bounding box center [450, 363] width 14 height 14
click at [451, 411] on span "Select an option" at bounding box center [450, 416] width 14 height 14
click at [451, 411] on input "Select an option" at bounding box center [450, 416] width 14 height 14
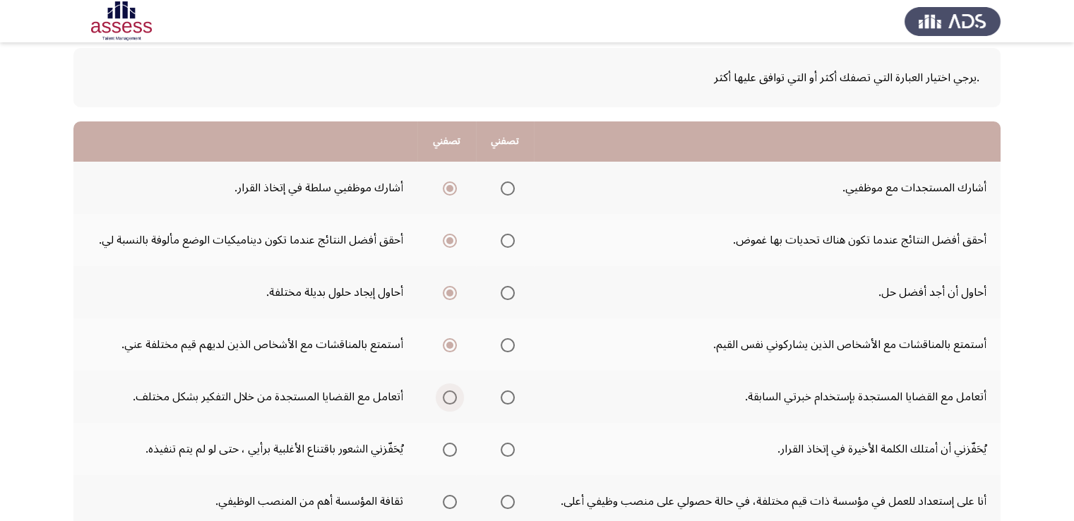
click at [447, 397] on span "Select an option" at bounding box center [450, 397] width 14 height 14
click at [447, 397] on input "Select an option" at bounding box center [450, 397] width 14 height 14
click at [449, 447] on span "Select an option" at bounding box center [450, 450] width 14 height 14
click at [449, 447] on input "Select an option" at bounding box center [450, 450] width 14 height 14
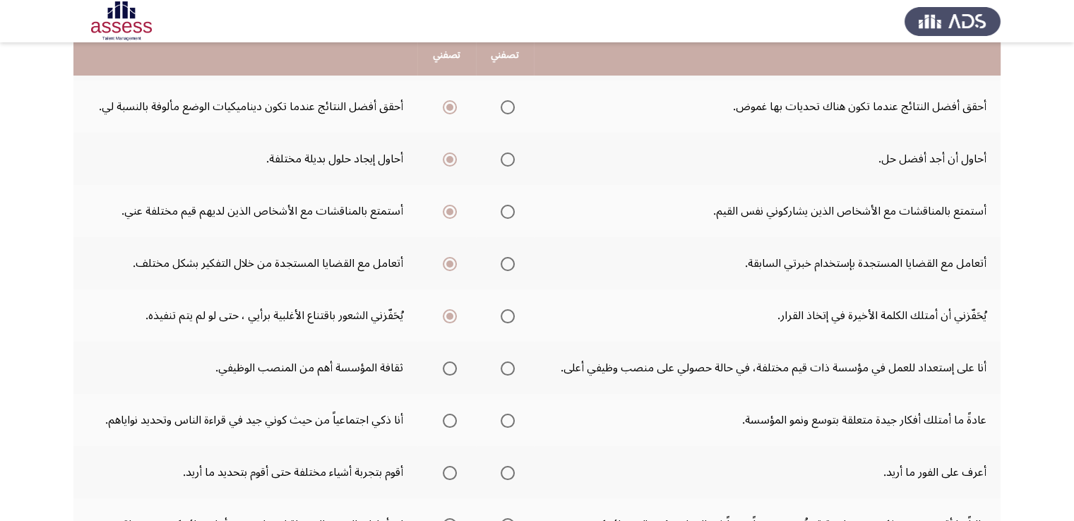
scroll to position [212, 0]
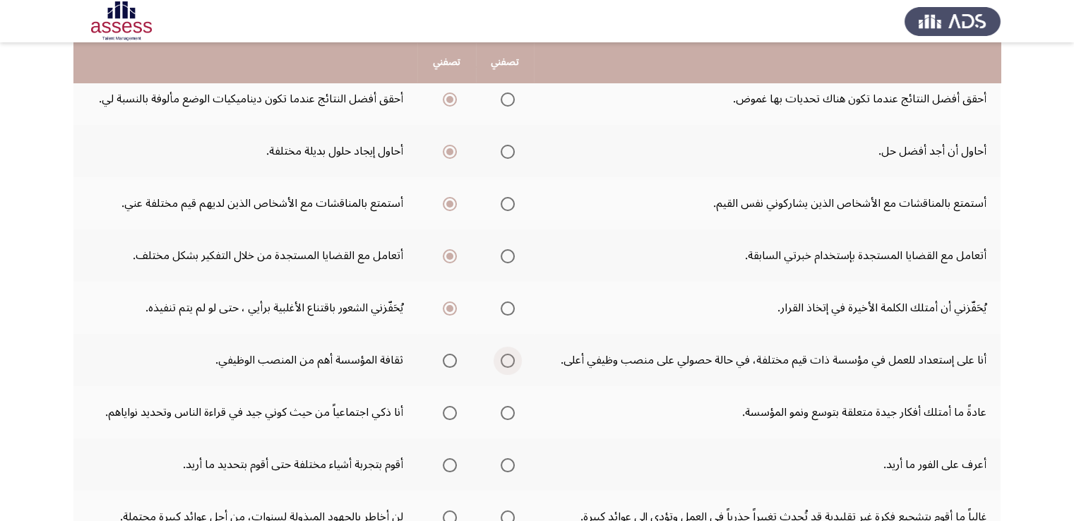
click at [508, 359] on span "Select an option" at bounding box center [507, 361] width 14 height 14
click at [508, 359] on input "Select an option" at bounding box center [507, 361] width 14 height 14
click at [449, 414] on span "Select an option" at bounding box center [450, 413] width 14 height 14
click at [449, 414] on input "Select an option" at bounding box center [450, 413] width 14 height 14
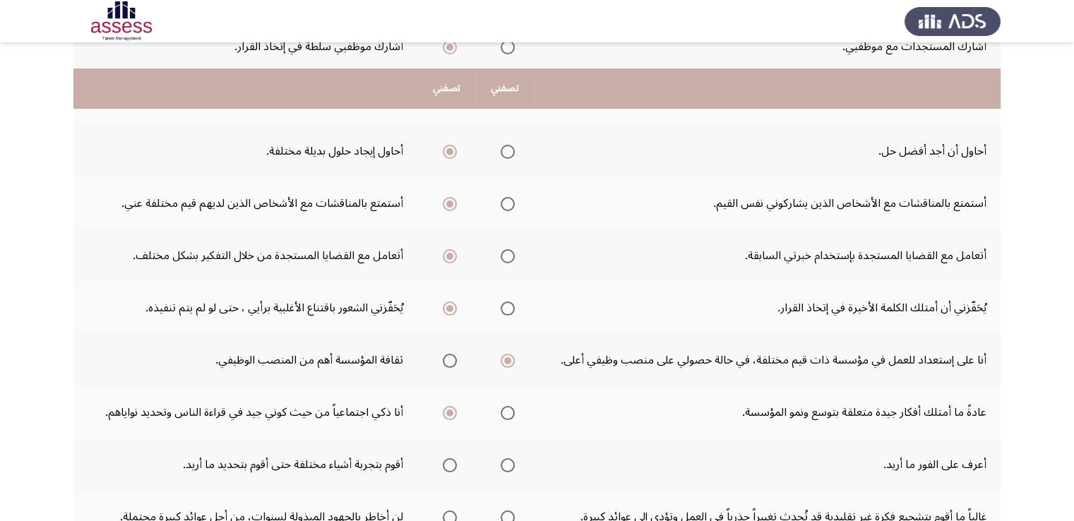
scroll to position [282, 0]
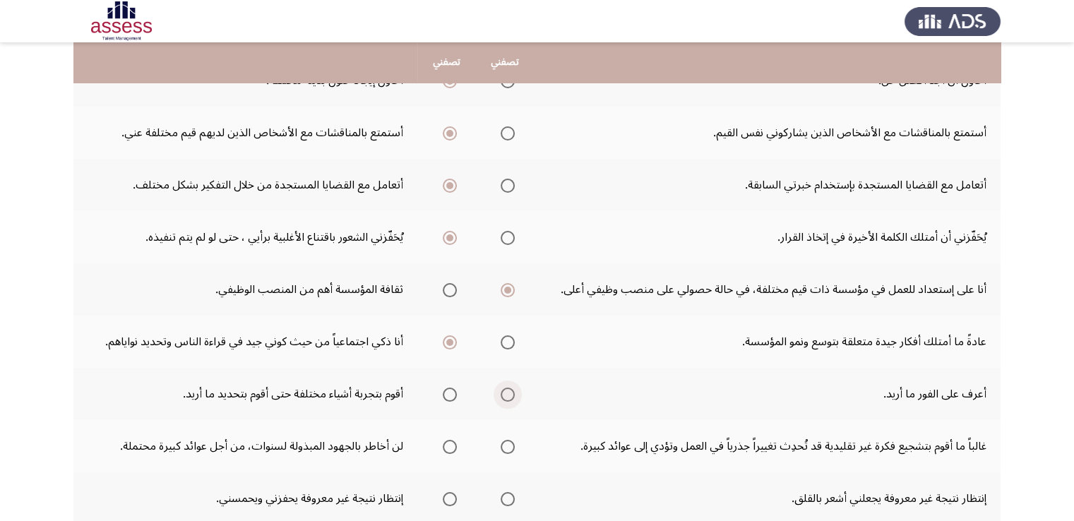
click at [511, 393] on span "Select an option" at bounding box center [507, 394] width 14 height 14
click at [511, 393] on input "Select an option" at bounding box center [507, 394] width 14 height 14
click at [506, 447] on span "Select an option" at bounding box center [507, 447] width 14 height 14
click at [506, 447] on input "Select an option" at bounding box center [507, 447] width 14 height 14
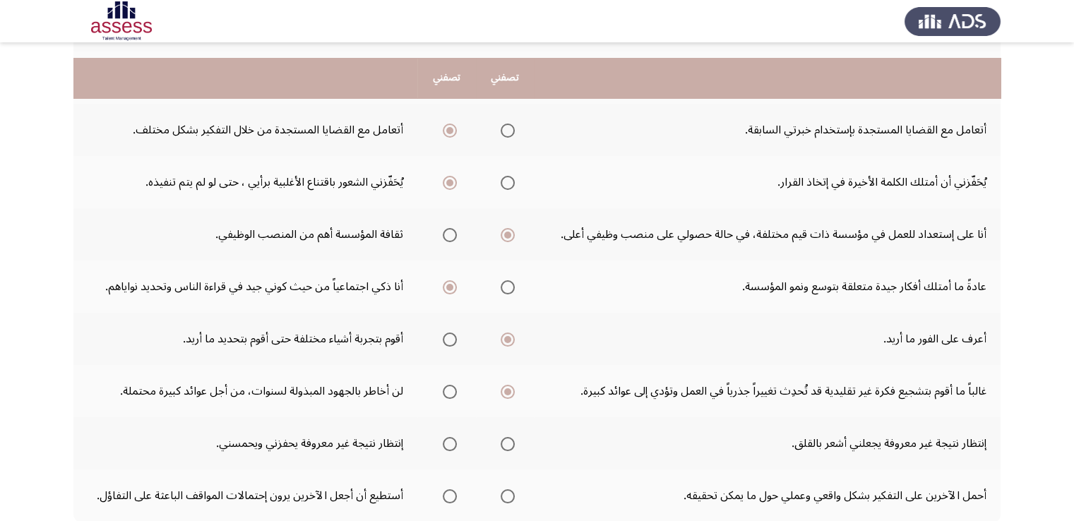
scroll to position [353, 0]
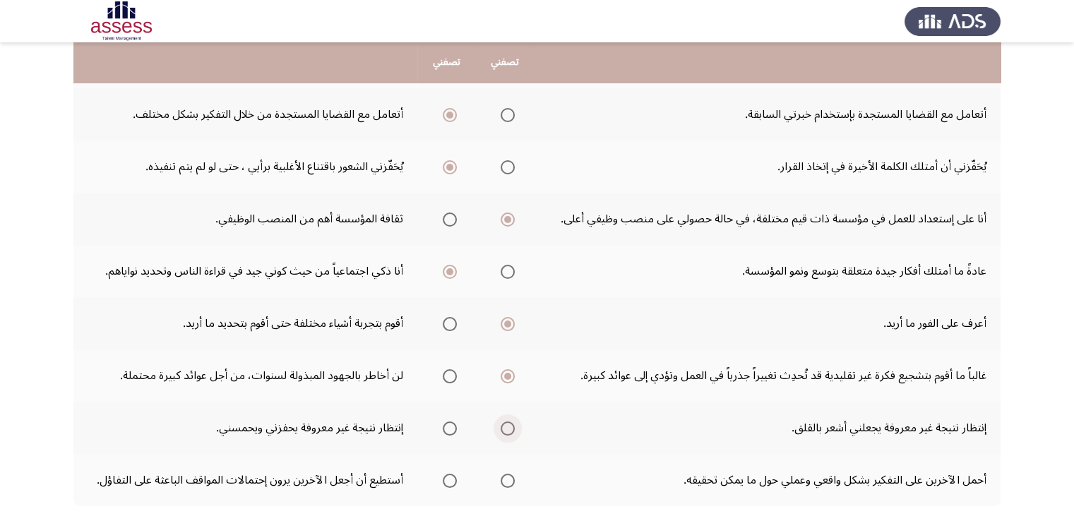
click at [505, 424] on span "Select an option" at bounding box center [507, 428] width 14 height 14
click at [505, 424] on input "Select an option" at bounding box center [507, 428] width 14 height 14
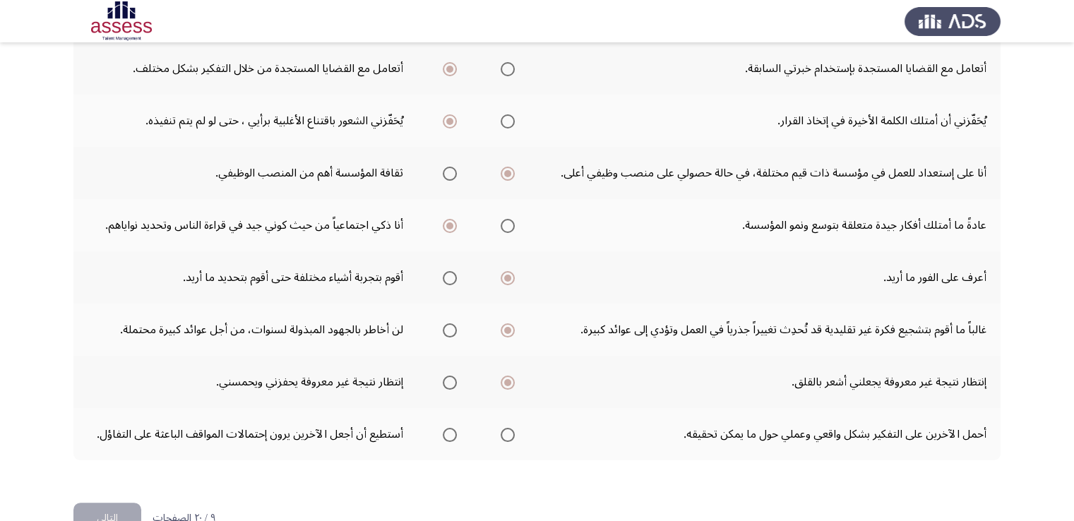
scroll to position [433, 0]
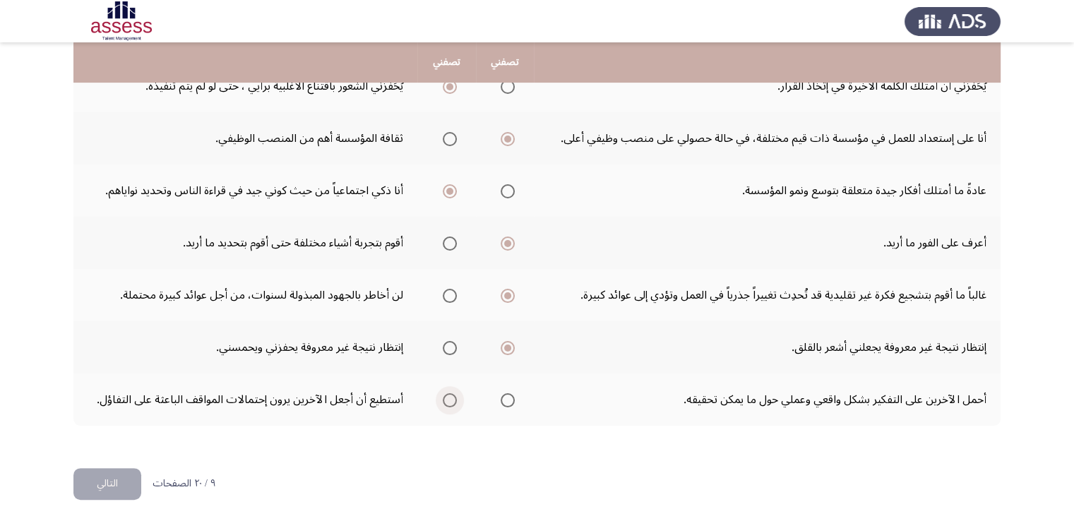
click at [449, 397] on span "Select an option" at bounding box center [450, 400] width 14 height 14
click at [449, 397] on input "Select an option" at bounding box center [450, 400] width 14 height 14
click at [111, 484] on button "التالي" at bounding box center [107, 484] width 68 height 32
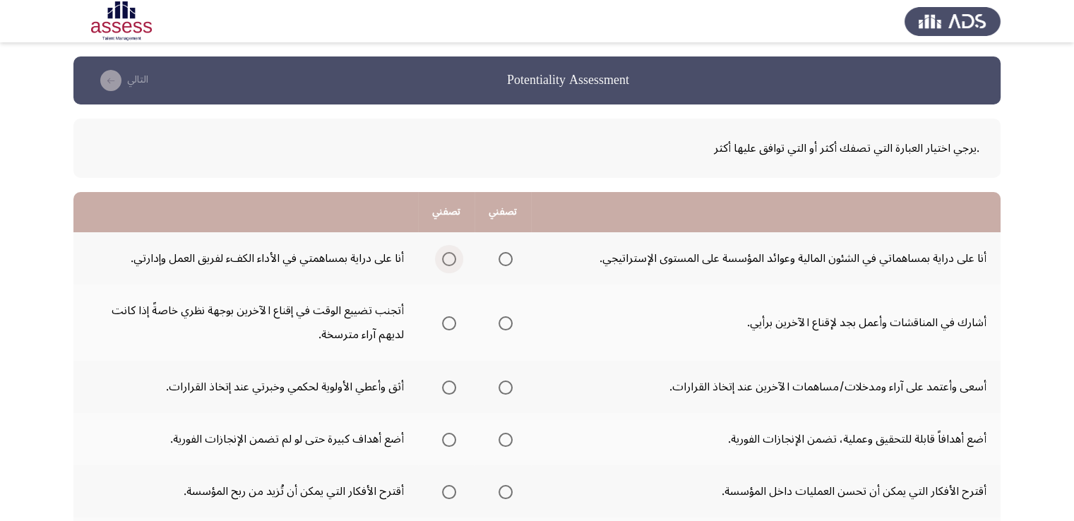
click at [446, 257] on span "Select an option" at bounding box center [449, 259] width 14 height 14
click at [446, 257] on input "Select an option" at bounding box center [449, 259] width 14 height 14
click at [447, 323] on span "Select an option" at bounding box center [449, 323] width 14 height 14
click at [447, 323] on input "Select an option" at bounding box center [449, 323] width 14 height 14
click at [511, 387] on span "Select an option" at bounding box center [505, 387] width 14 height 14
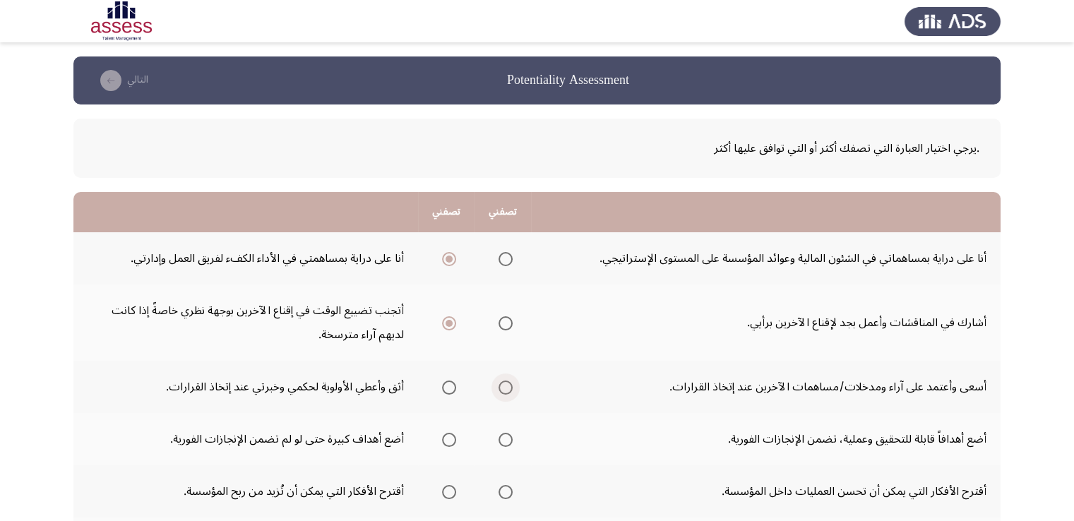
click at [511, 387] on input "Select an option" at bounding box center [505, 387] width 14 height 14
click at [505, 438] on span "Select an option" at bounding box center [505, 440] width 14 height 14
click at [505, 438] on input "Select an option" at bounding box center [505, 440] width 14 height 14
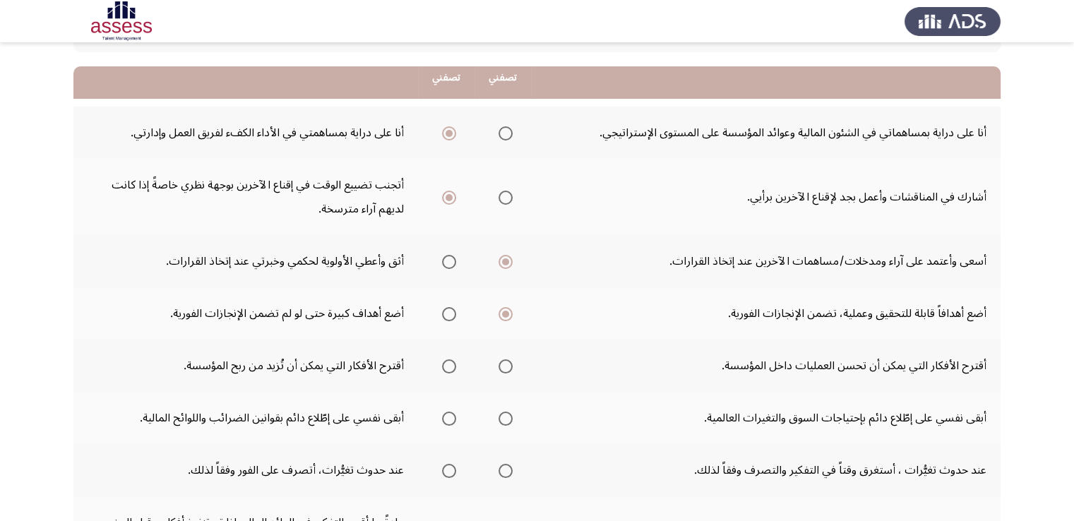
scroll to position [141, 0]
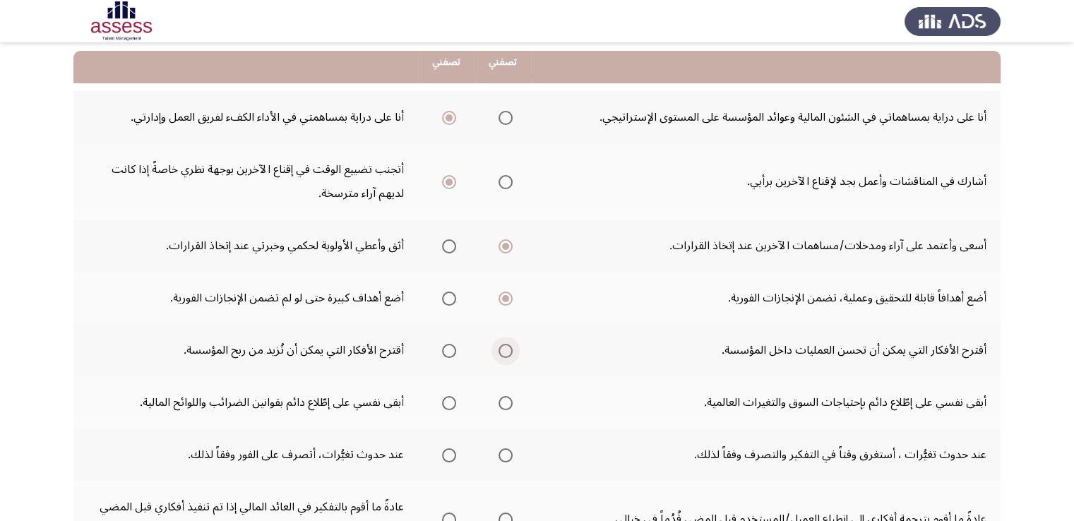
click at [504, 350] on span "Select an option" at bounding box center [505, 351] width 14 height 14
click at [504, 350] on input "Select an option" at bounding box center [505, 351] width 14 height 14
click at [503, 347] on span "Select an option" at bounding box center [505, 350] width 7 height 7
click at [503, 347] on input "Select an option" at bounding box center [505, 351] width 14 height 14
click at [446, 354] on span "Select an option" at bounding box center [449, 351] width 14 height 14
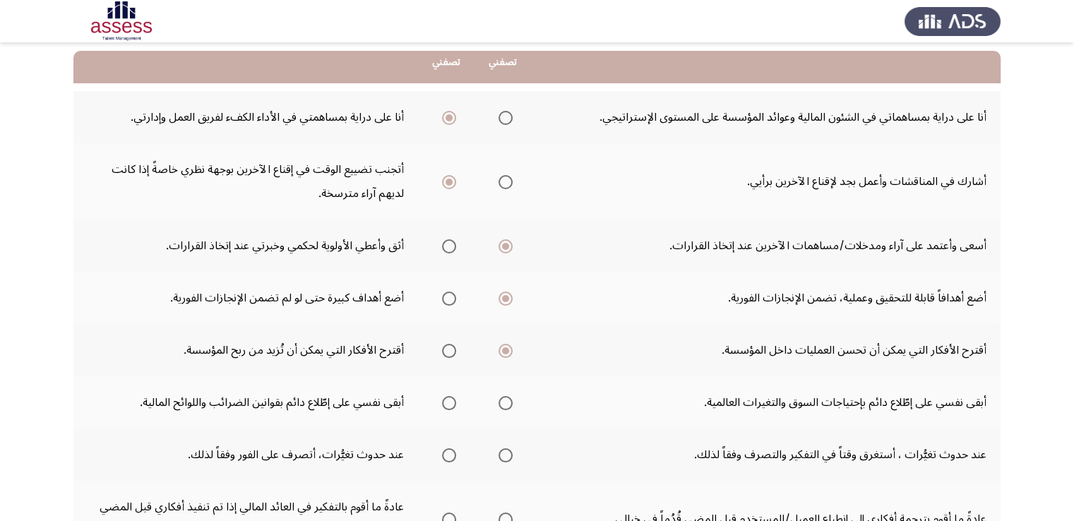
click at [446, 354] on input "Select an option" at bounding box center [449, 351] width 14 height 14
click at [505, 404] on span "Select an option" at bounding box center [505, 403] width 14 height 14
click at [505, 404] on input "Select an option" at bounding box center [505, 403] width 14 height 14
click at [453, 455] on span "Select an option" at bounding box center [449, 455] width 14 height 14
click at [453, 455] on input "Select an option" at bounding box center [449, 455] width 14 height 14
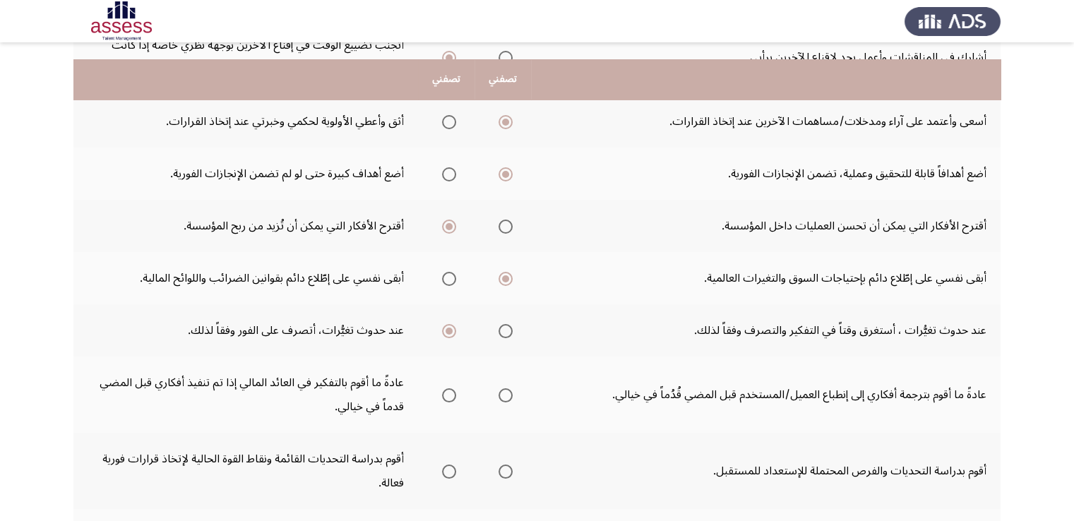
scroll to position [282, 0]
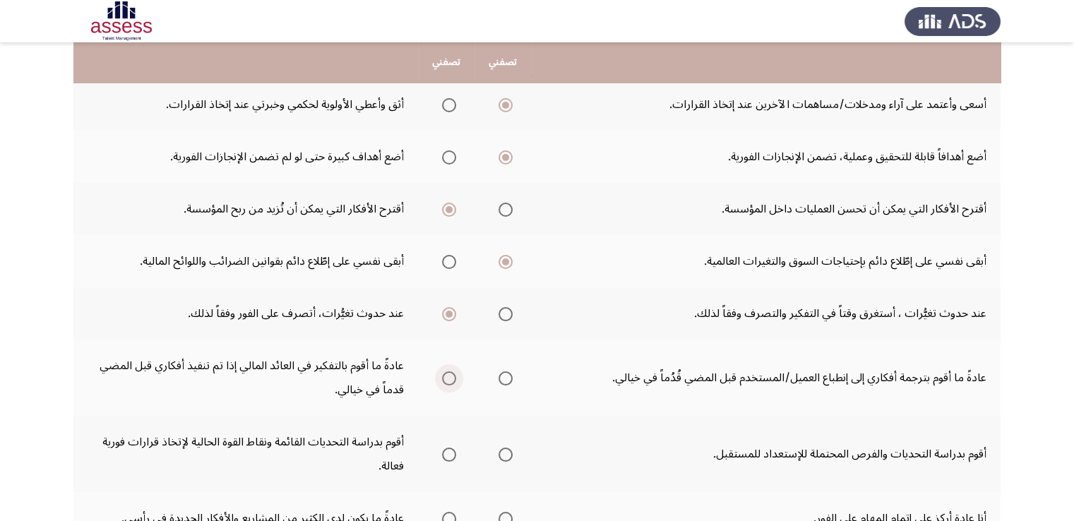
click at [450, 375] on span "Select an option" at bounding box center [449, 378] width 14 height 14
click at [450, 375] on input "Select an option" at bounding box center [449, 378] width 14 height 14
click at [455, 451] on span "Select an option" at bounding box center [449, 454] width 14 height 14
click at [455, 451] on input "Select an option" at bounding box center [449, 454] width 14 height 14
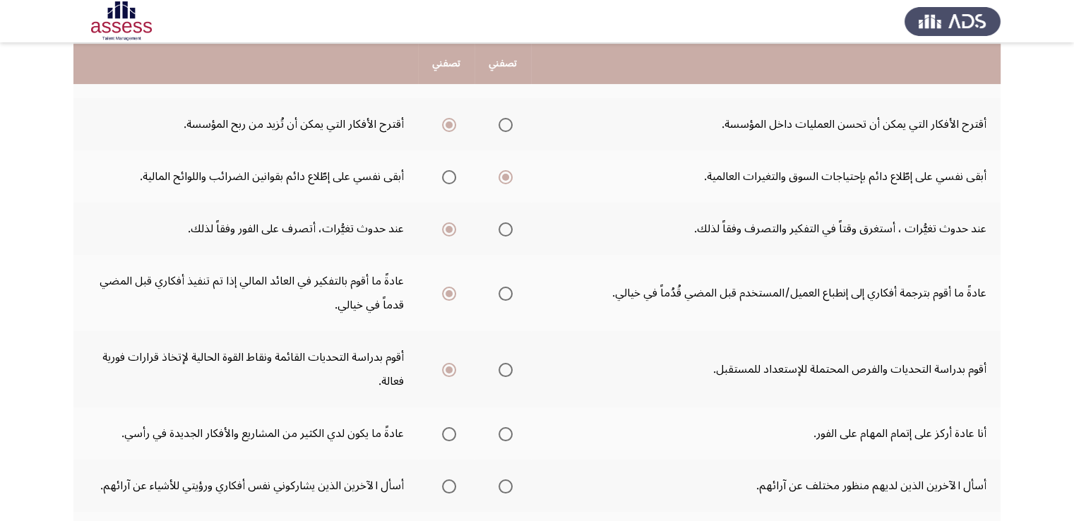
scroll to position [395, 0]
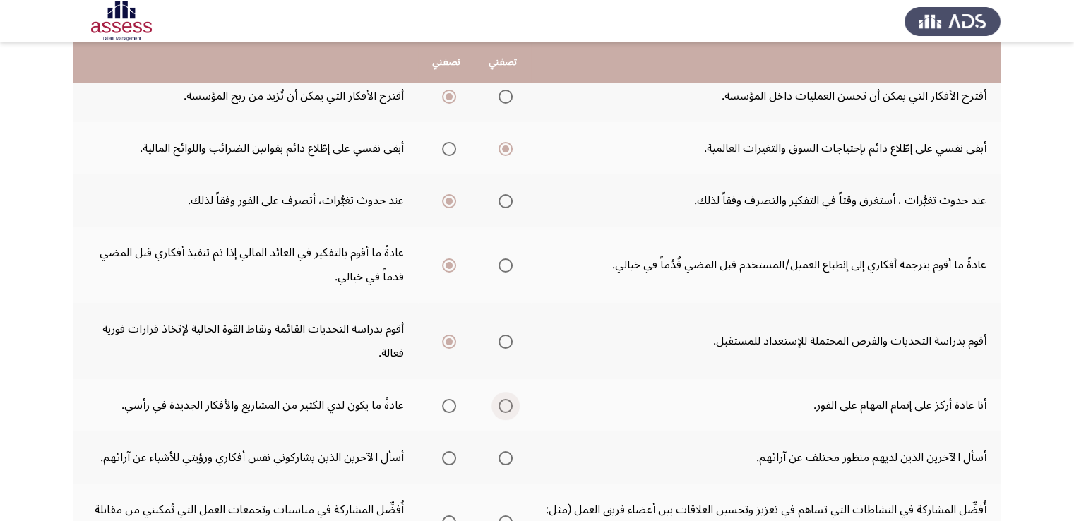
click at [503, 399] on span "Select an option" at bounding box center [505, 406] width 14 height 14
click at [503, 399] on input "Select an option" at bounding box center [505, 406] width 14 height 14
click at [505, 459] on span "Select an option" at bounding box center [505, 458] width 14 height 14
click at [505, 459] on input "Select an option" at bounding box center [505, 458] width 14 height 14
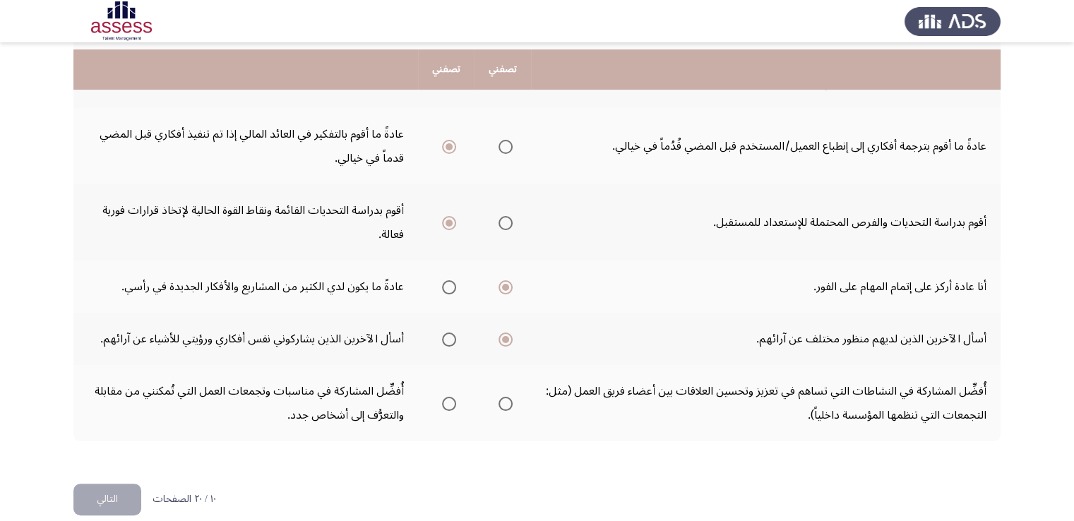
scroll to position [528, 0]
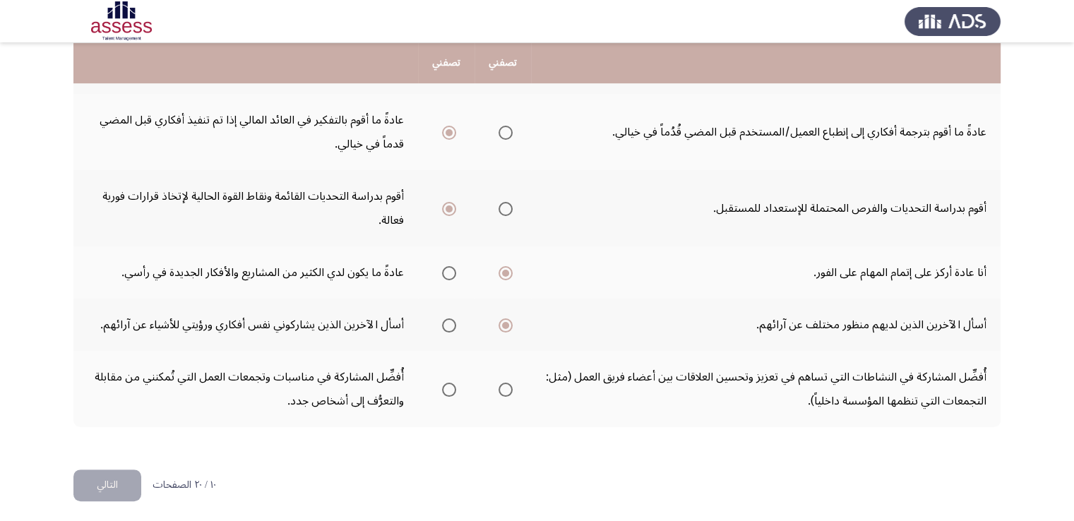
click at [504, 383] on span "Select an option" at bounding box center [505, 390] width 14 height 14
click at [504, 383] on input "Select an option" at bounding box center [505, 390] width 14 height 14
click at [101, 486] on button "التالي" at bounding box center [107, 485] width 68 height 32
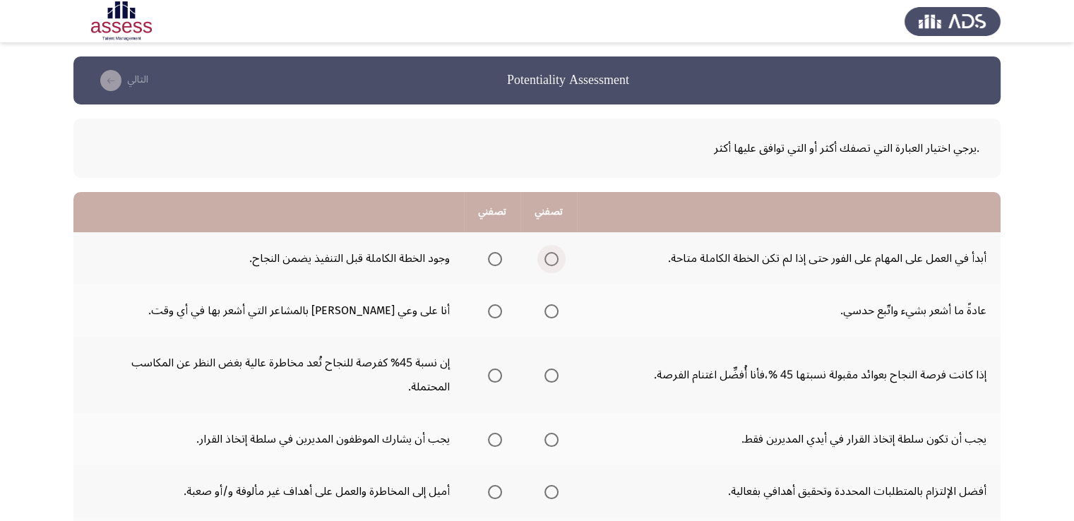
click at [551, 262] on span "Select an option" at bounding box center [551, 259] width 14 height 14
click at [551, 262] on input "Select an option" at bounding box center [551, 259] width 14 height 14
click at [558, 309] on span "Select an option" at bounding box center [551, 311] width 14 height 14
click at [558, 309] on input "Select an option" at bounding box center [551, 311] width 14 height 14
click at [498, 368] on span "Select an option" at bounding box center [495, 375] width 14 height 14
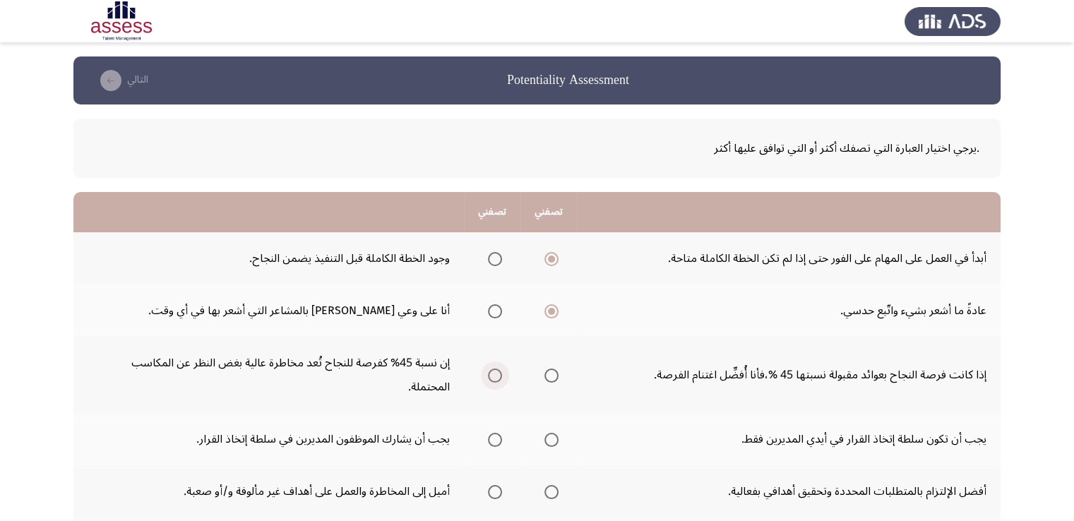
click at [498, 368] on input "Select an option" at bounding box center [495, 375] width 14 height 14
click at [553, 433] on span "Select an option" at bounding box center [551, 440] width 14 height 14
click at [553, 433] on input "Select an option" at bounding box center [551, 440] width 14 height 14
click at [553, 485] on span "Select an option" at bounding box center [551, 492] width 14 height 14
click at [553, 485] on input "Select an option" at bounding box center [551, 492] width 14 height 14
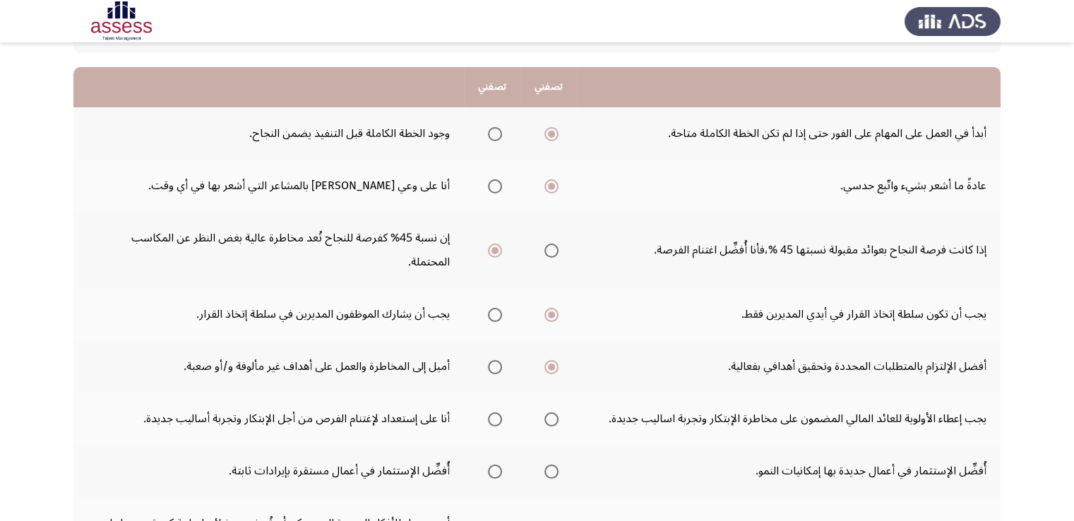
scroll to position [141, 0]
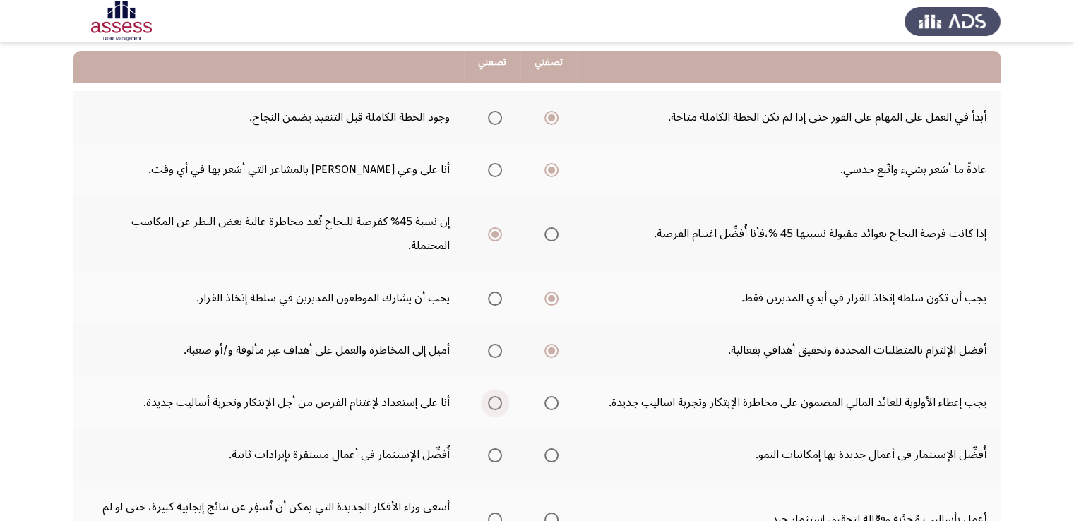
click at [494, 396] on span "Select an option" at bounding box center [495, 403] width 14 height 14
click at [494, 396] on input "Select an option" at bounding box center [495, 403] width 14 height 14
click at [499, 448] on span "Select an option" at bounding box center [495, 455] width 14 height 14
click at [499, 448] on input "Select an option" at bounding box center [495, 455] width 14 height 14
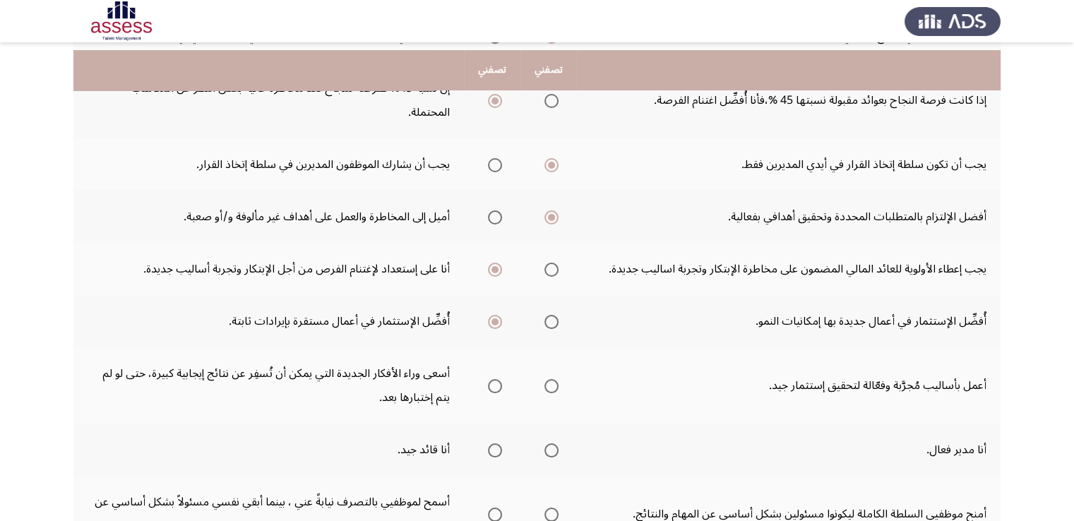
scroll to position [282, 0]
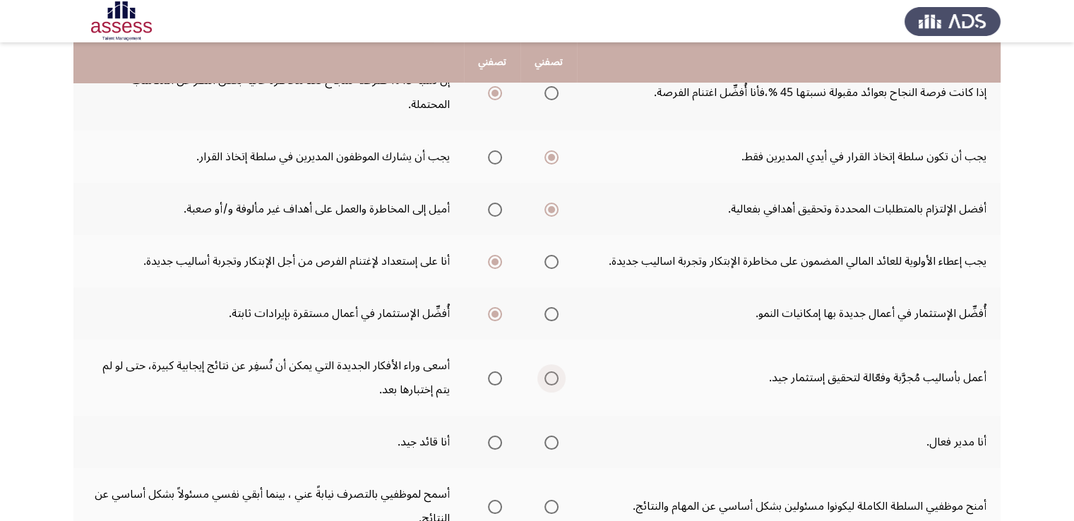
click at [544, 371] on span "Select an option" at bounding box center [551, 378] width 14 height 14
click at [544, 371] on input "Select an option" at bounding box center [551, 378] width 14 height 14
click at [547, 435] on span "Select an option" at bounding box center [551, 442] width 14 height 14
click at [547, 435] on input "Select an option" at bounding box center [551, 442] width 14 height 14
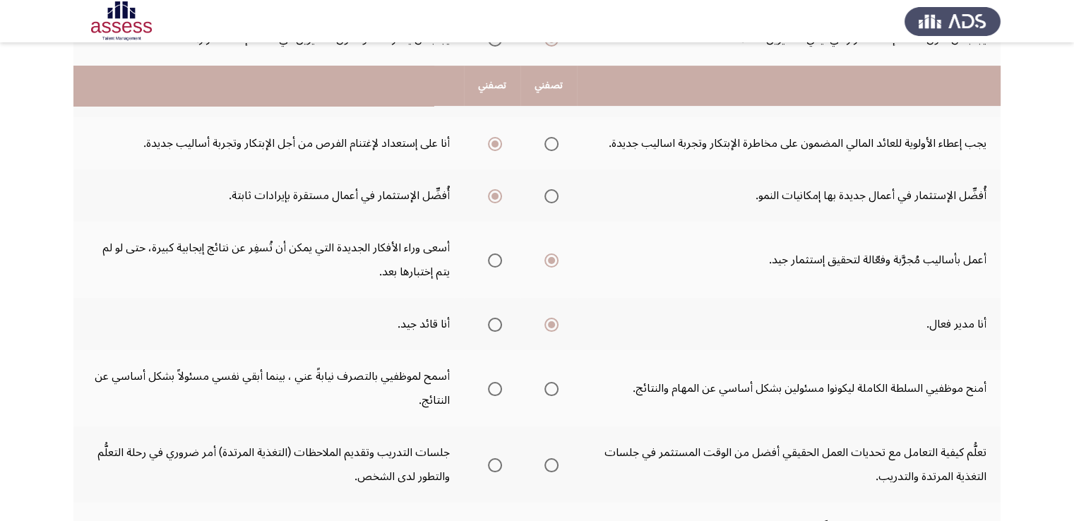
scroll to position [423, 0]
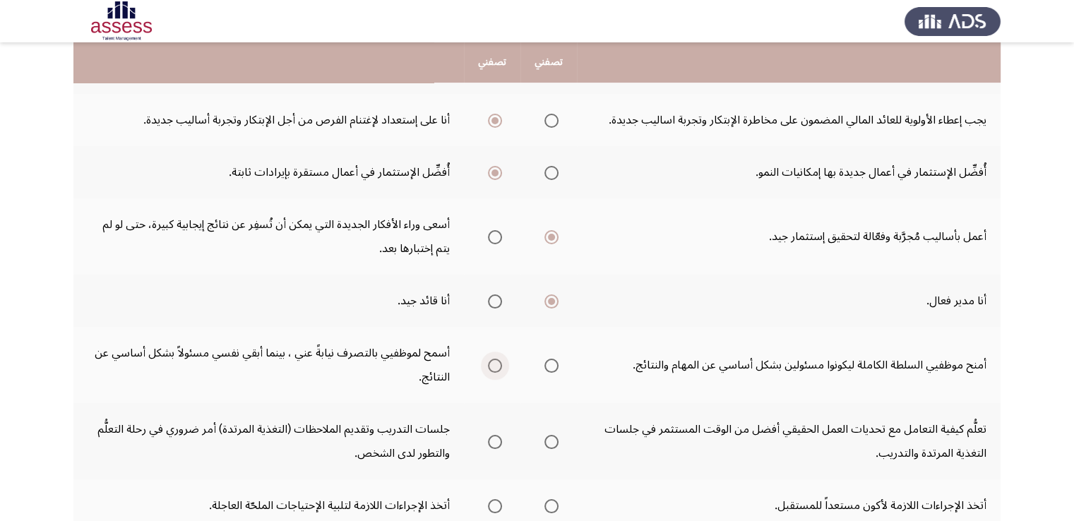
click at [493, 359] on span "Select an option" at bounding box center [495, 366] width 14 height 14
click at [493, 359] on input "Select an option" at bounding box center [495, 366] width 14 height 14
click at [493, 435] on span "Select an option" at bounding box center [495, 442] width 14 height 14
click at [493, 435] on input "Select an option" at bounding box center [495, 442] width 14 height 14
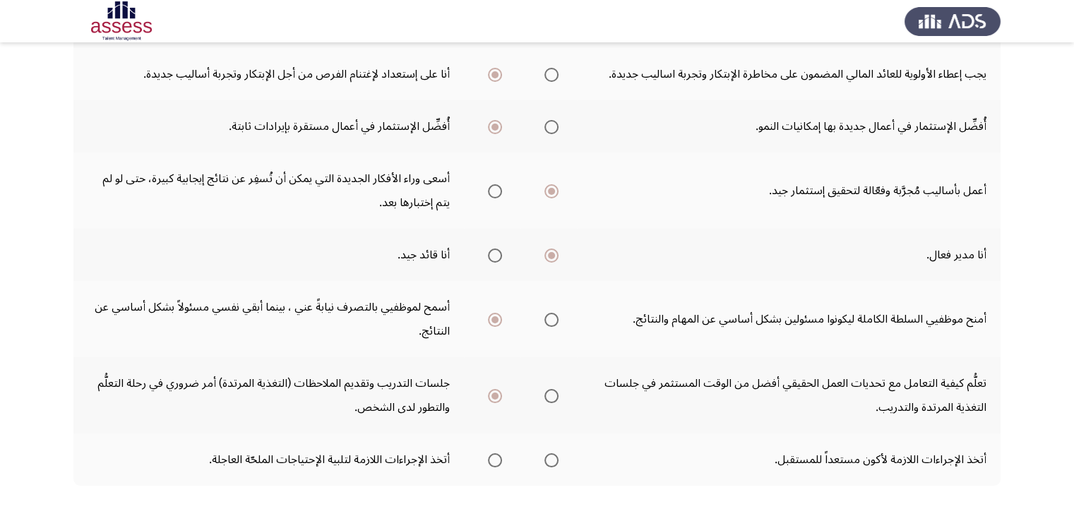
scroll to position [494, 0]
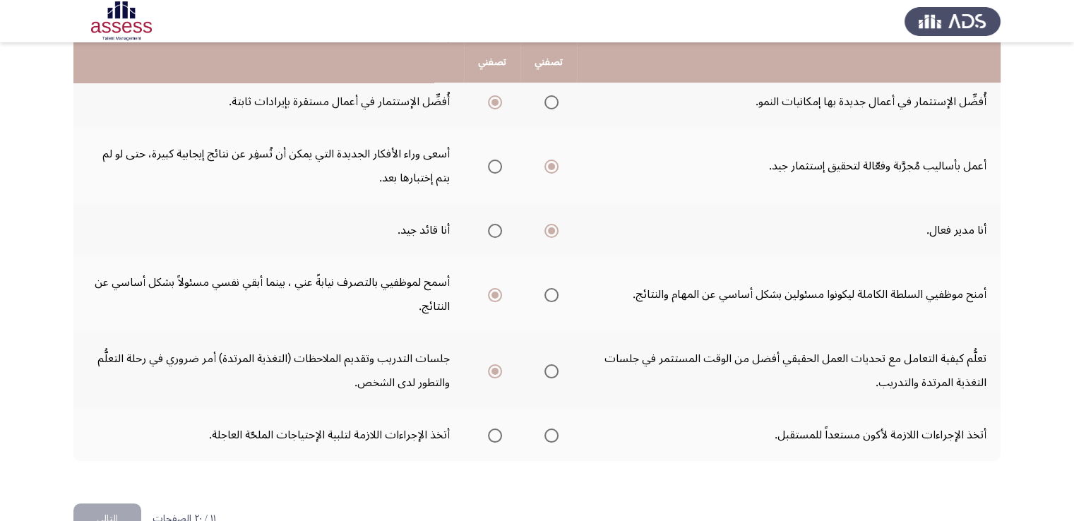
click at [551, 428] on span "Select an option" at bounding box center [551, 435] width 14 height 14
click at [551, 428] on input "Select an option" at bounding box center [551, 435] width 14 height 14
click at [116, 503] on button "التالي" at bounding box center [107, 519] width 68 height 32
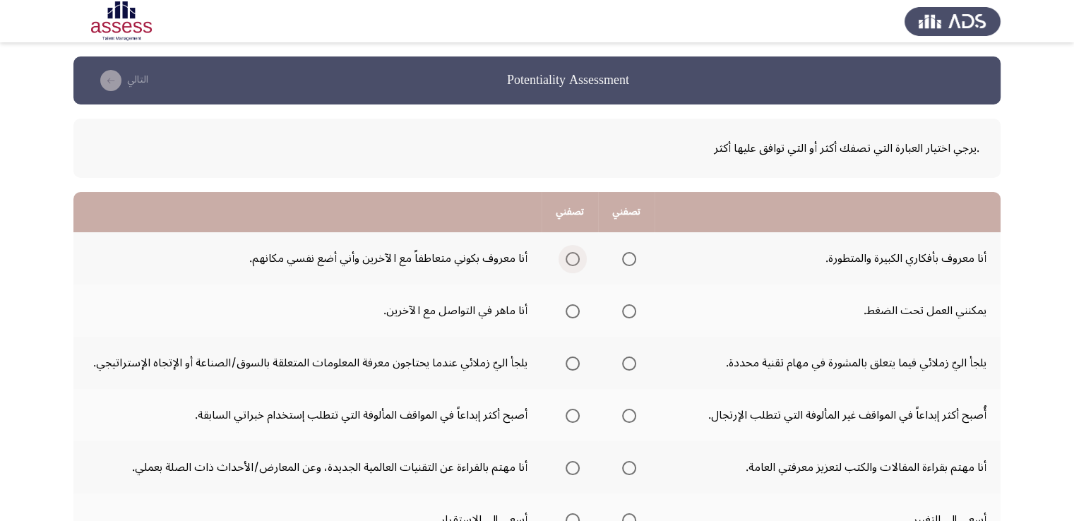
click at [577, 255] on span "Select an option" at bounding box center [572, 259] width 14 height 14
click at [577, 255] on input "Select an option" at bounding box center [572, 259] width 14 height 14
click at [630, 308] on span "Select an option" at bounding box center [629, 311] width 14 height 14
click at [630, 308] on input "Select an option" at bounding box center [629, 311] width 14 height 14
click at [630, 364] on span "Select an option" at bounding box center [629, 363] width 14 height 14
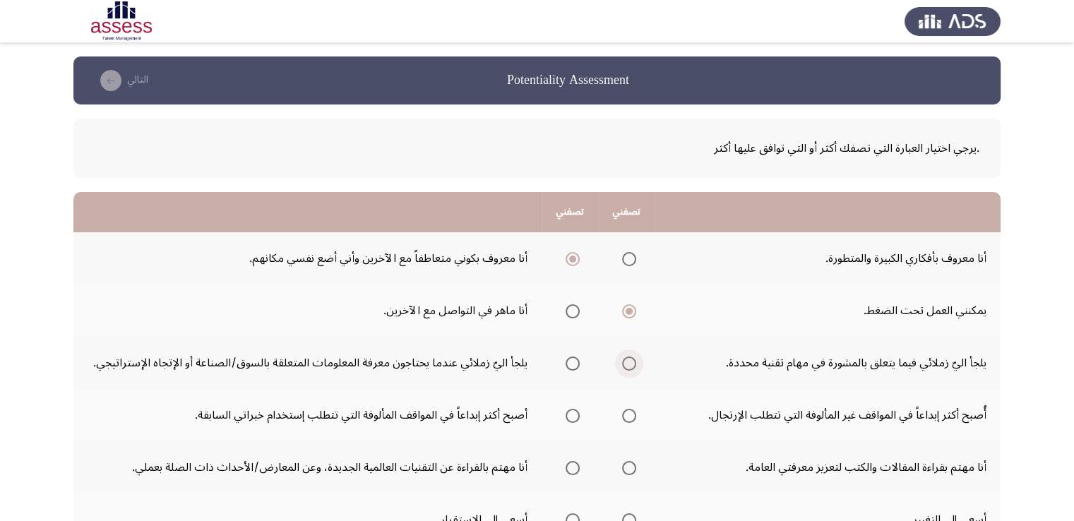
click at [630, 364] on input "Select an option" at bounding box center [629, 363] width 14 height 14
click at [635, 411] on span "Select an option" at bounding box center [629, 416] width 14 height 14
click at [635, 411] on input "Select an option" at bounding box center [629, 416] width 14 height 14
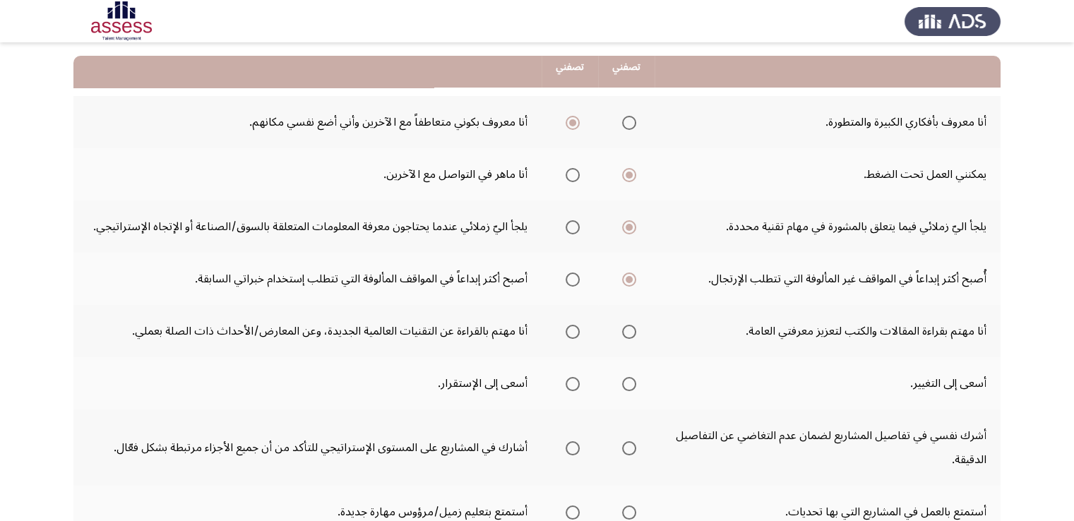
scroll to position [141, 0]
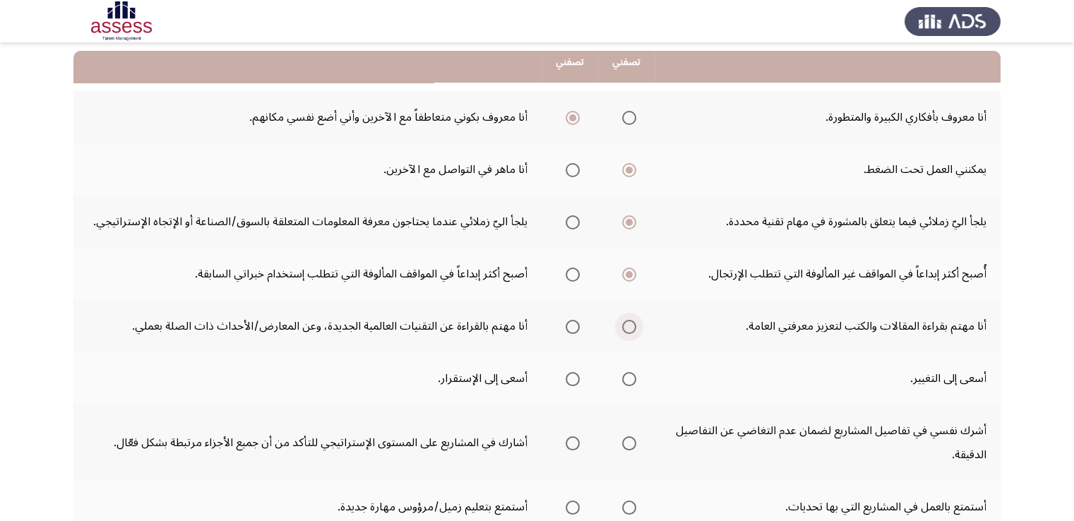
click at [632, 325] on span "Select an option" at bounding box center [629, 327] width 14 height 14
click at [632, 325] on input "Select an option" at bounding box center [629, 327] width 14 height 14
click at [625, 377] on span "Select an option" at bounding box center [629, 379] width 14 height 14
click at [625, 377] on input "Select an option" at bounding box center [629, 379] width 14 height 14
click at [625, 375] on span "Select an option" at bounding box center [628, 378] width 7 height 7
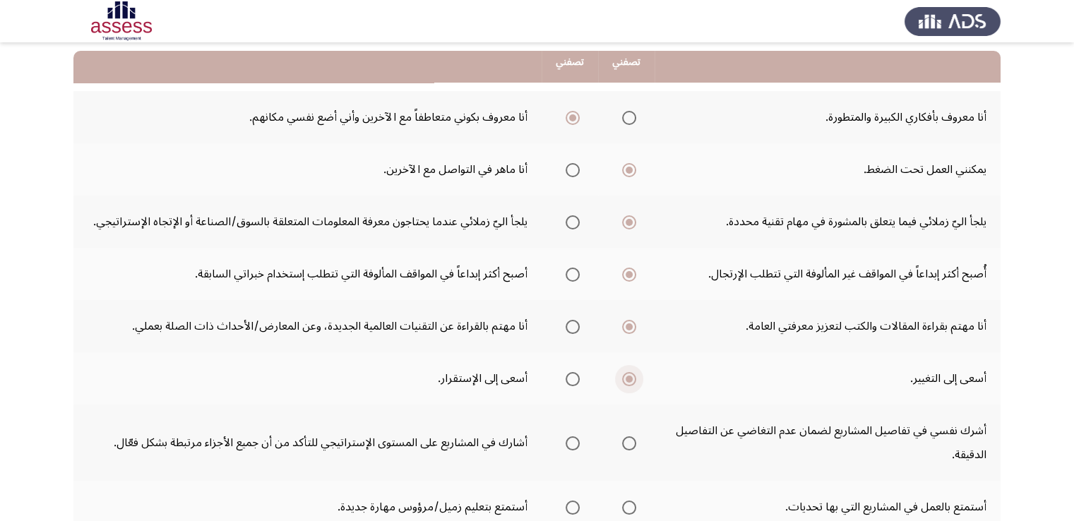
click at [625, 375] on input "Select an option" at bounding box center [629, 379] width 14 height 14
click at [567, 377] on span "Select an option" at bounding box center [572, 379] width 14 height 14
click at [567, 377] on input "Select an option" at bounding box center [572, 379] width 14 height 14
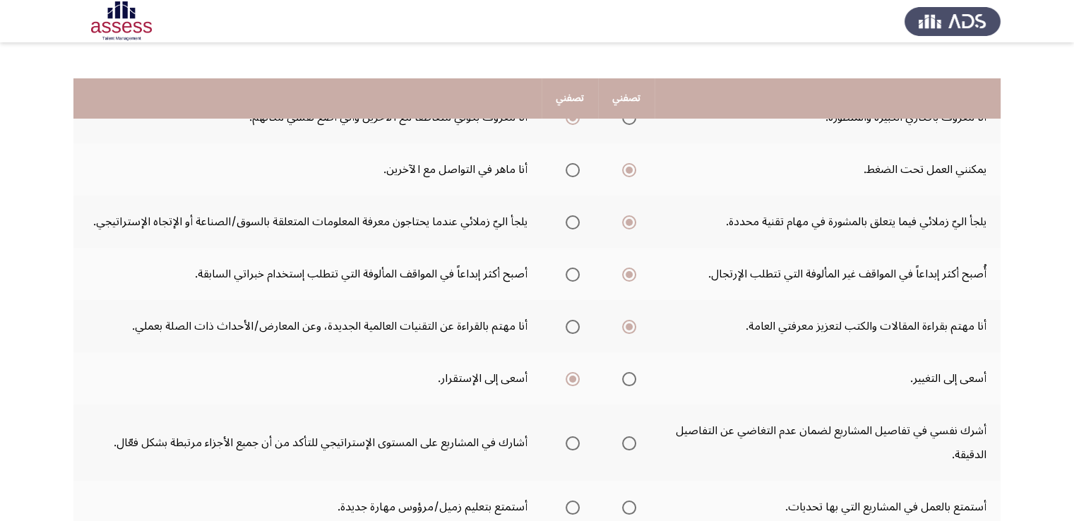
scroll to position [212, 0]
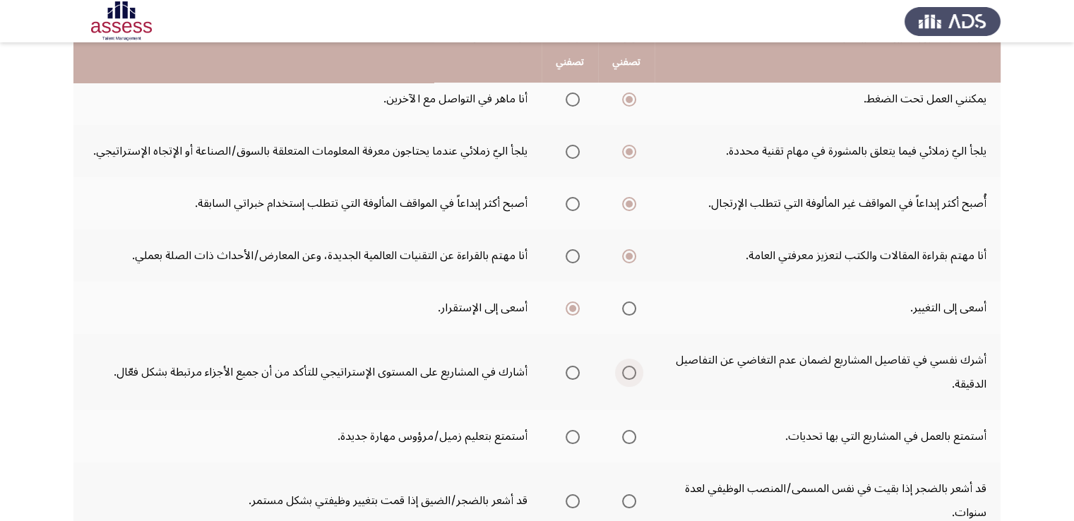
click at [631, 368] on span "Select an option" at bounding box center [629, 373] width 14 height 14
click at [631, 368] on input "Select an option" at bounding box center [629, 373] width 14 height 14
click at [630, 434] on span "Select an option" at bounding box center [629, 437] width 14 height 14
click at [630, 434] on input "Select an option" at bounding box center [629, 437] width 14 height 14
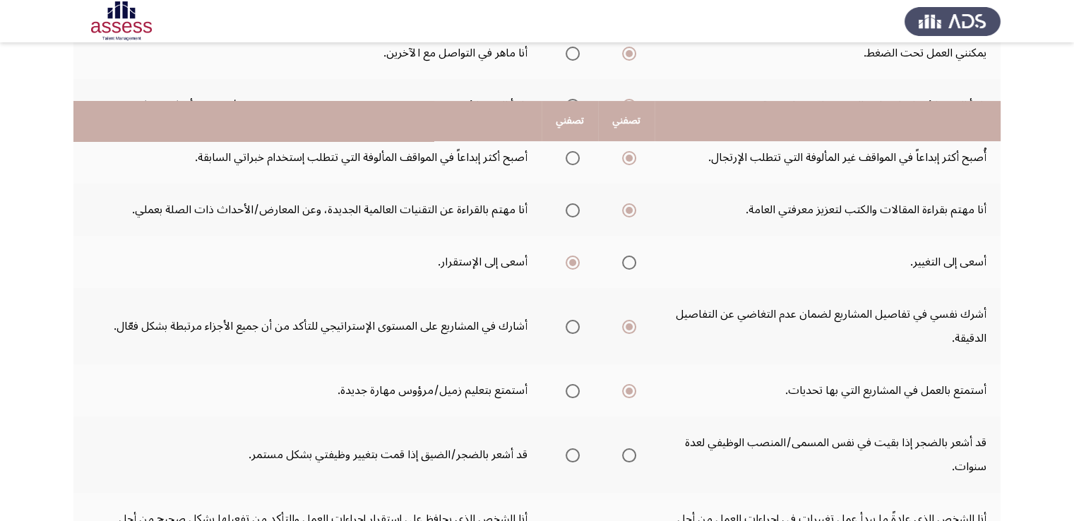
scroll to position [353, 0]
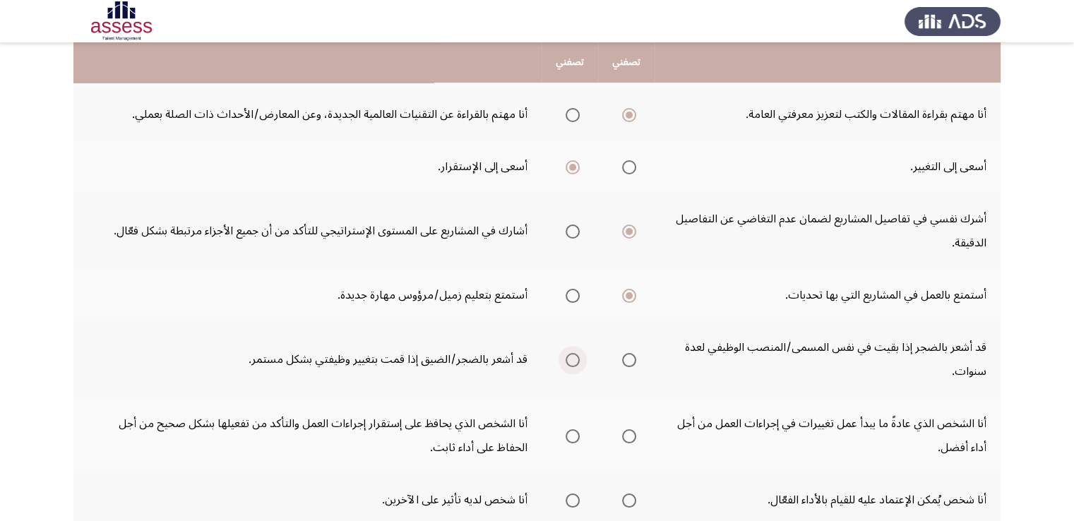
click at [572, 355] on span "Select an option" at bounding box center [572, 360] width 14 height 14
click at [572, 355] on input "Select an option" at bounding box center [572, 360] width 14 height 14
click at [626, 433] on span "Select an option" at bounding box center [629, 436] width 14 height 14
click at [626, 433] on input "Select an option" at bounding box center [629, 436] width 14 height 14
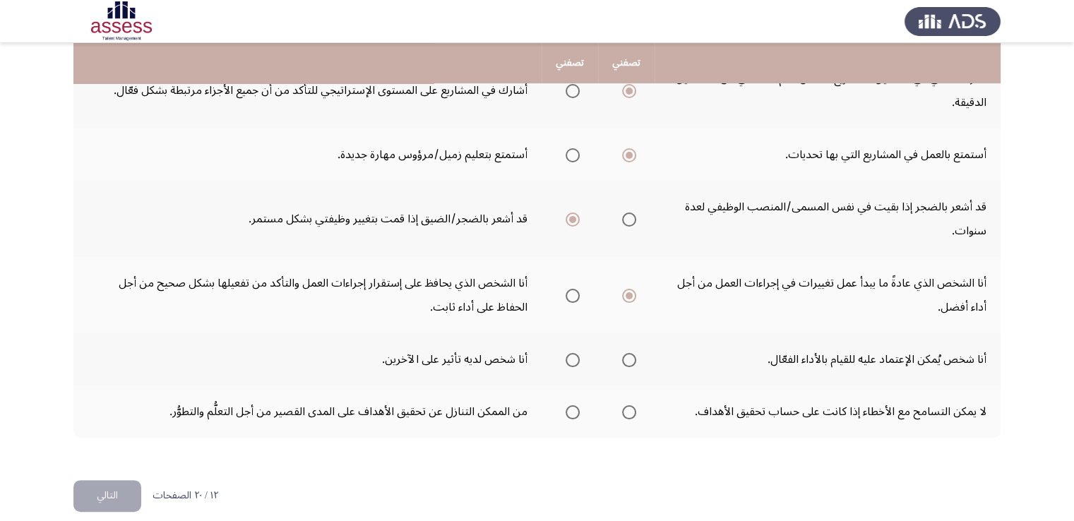
scroll to position [494, 0]
click at [628, 356] on span "Select an option" at bounding box center [629, 359] width 14 height 14
click at [628, 356] on input "Select an option" at bounding box center [629, 359] width 14 height 14
click at [571, 404] on span "Select an option" at bounding box center [572, 411] width 14 height 14
click at [571, 404] on input "Select an option" at bounding box center [572, 411] width 14 height 14
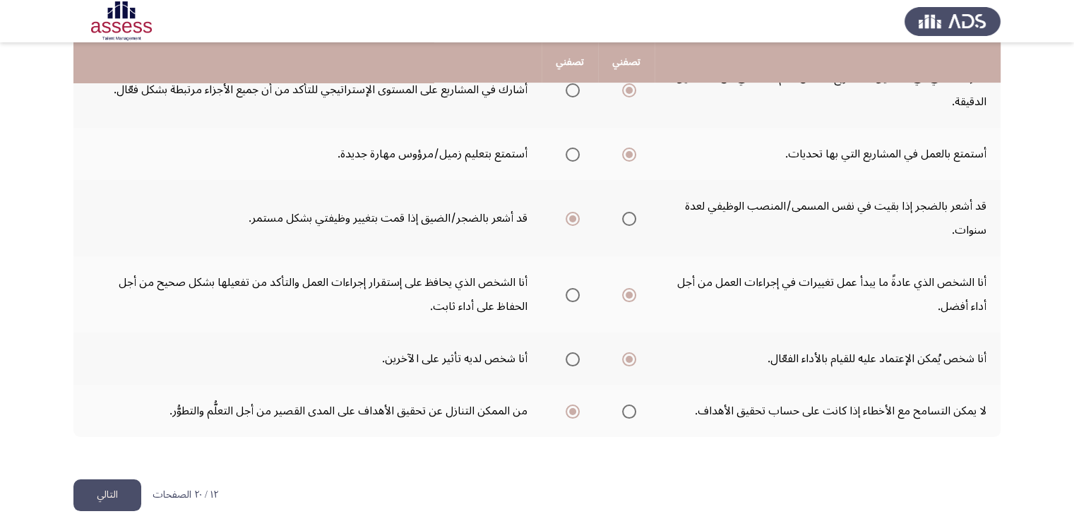
click at [127, 495] on button "التالي" at bounding box center [107, 495] width 68 height 32
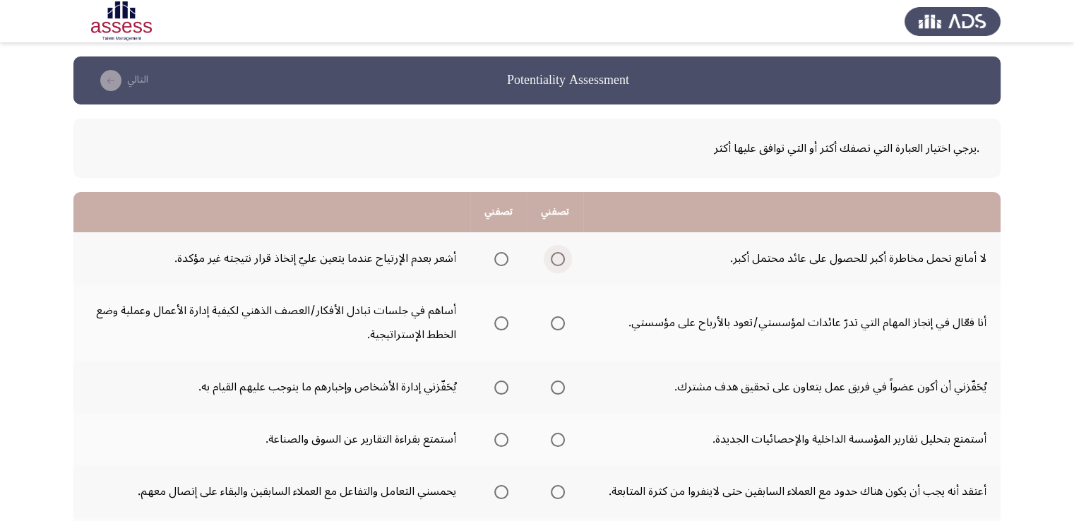
click at [558, 260] on span "Select an option" at bounding box center [558, 259] width 14 height 14
click at [558, 260] on input "Select an option" at bounding box center [558, 259] width 14 height 14
click at [507, 321] on span "Select an option" at bounding box center [501, 323] width 14 height 14
click at [507, 321] on input "Select an option" at bounding box center [501, 323] width 14 height 14
click at [561, 320] on span "Select an option" at bounding box center [558, 323] width 14 height 14
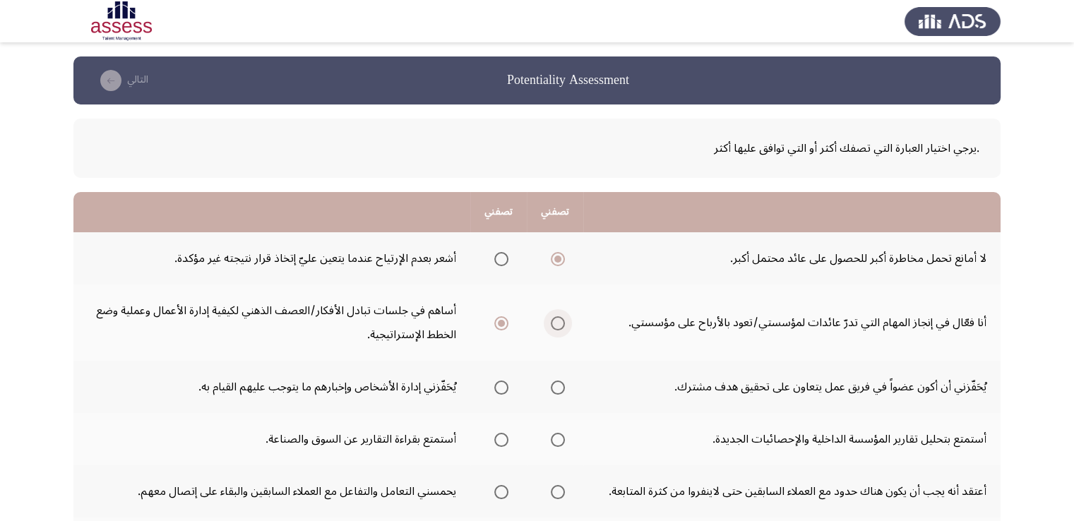
click at [561, 320] on input "Select an option" at bounding box center [558, 323] width 14 height 14
click at [562, 385] on span "Select an option" at bounding box center [558, 387] width 14 height 14
click at [562, 385] on input "Select an option" at bounding box center [558, 387] width 14 height 14
click at [559, 438] on span "Select an option" at bounding box center [558, 440] width 14 height 14
click at [559, 438] on input "Select an option" at bounding box center [558, 440] width 14 height 14
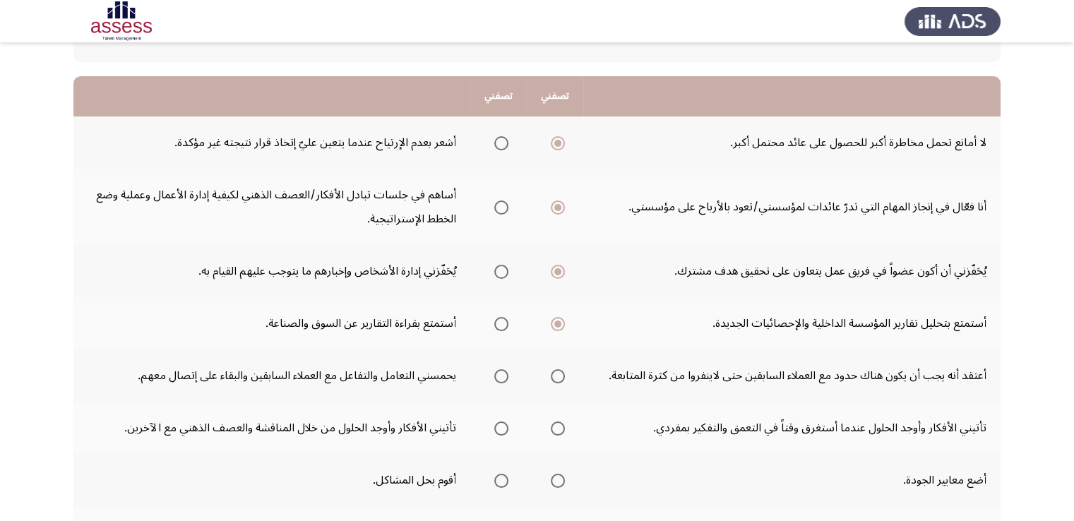
scroll to position [141, 0]
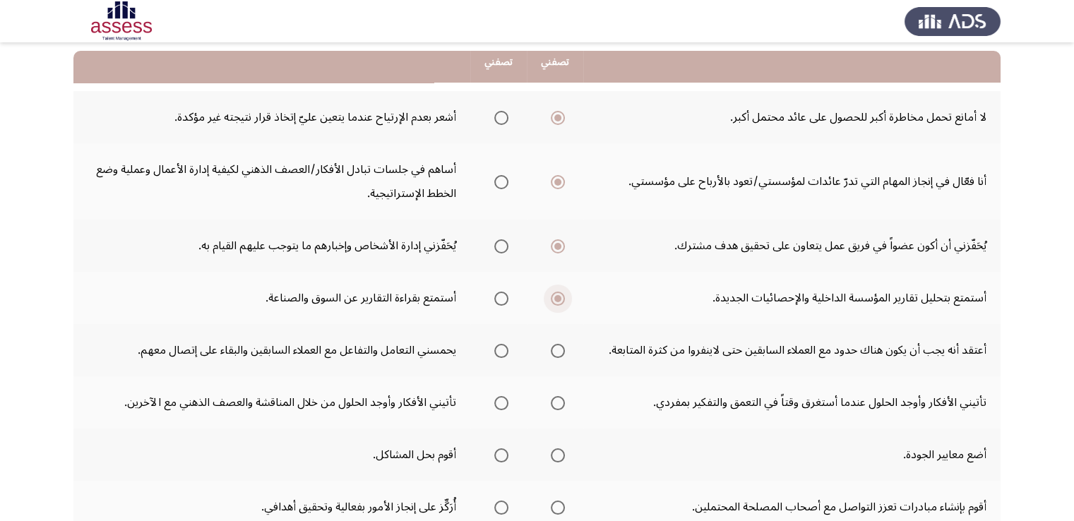
click at [554, 296] on span "Select an option" at bounding box center [557, 298] width 7 height 7
click at [554, 296] on input "Select an option" at bounding box center [558, 298] width 14 height 14
click at [500, 302] on span "Select an option" at bounding box center [501, 298] width 14 height 14
click at [500, 302] on input "Select an option" at bounding box center [501, 298] width 14 height 14
click at [559, 351] on span "Select an option" at bounding box center [558, 351] width 14 height 14
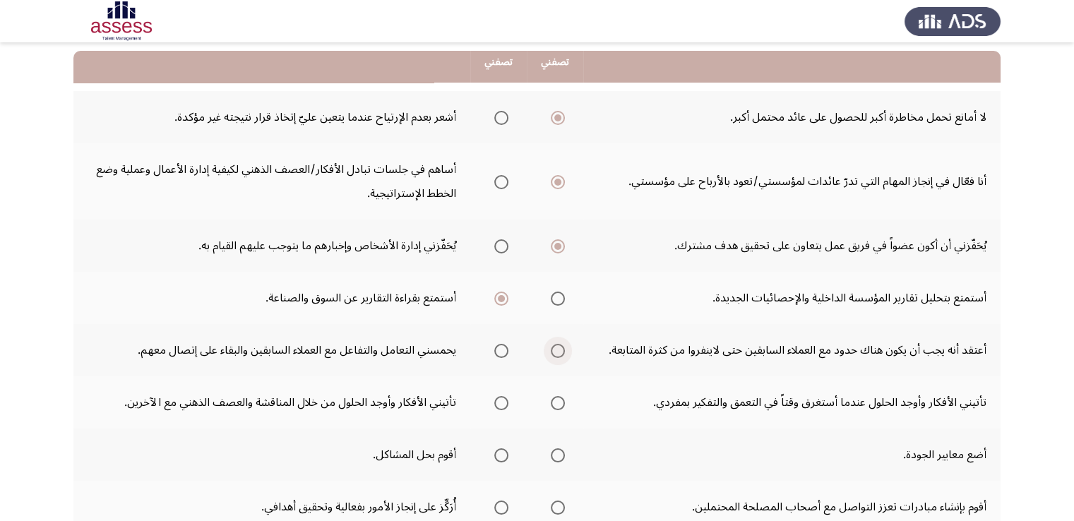
click at [559, 351] on input "Select an option" at bounding box center [558, 351] width 14 height 14
click at [498, 402] on span "Select an option" at bounding box center [501, 403] width 14 height 14
click at [498, 402] on input "Select an option" at bounding box center [501, 403] width 14 height 14
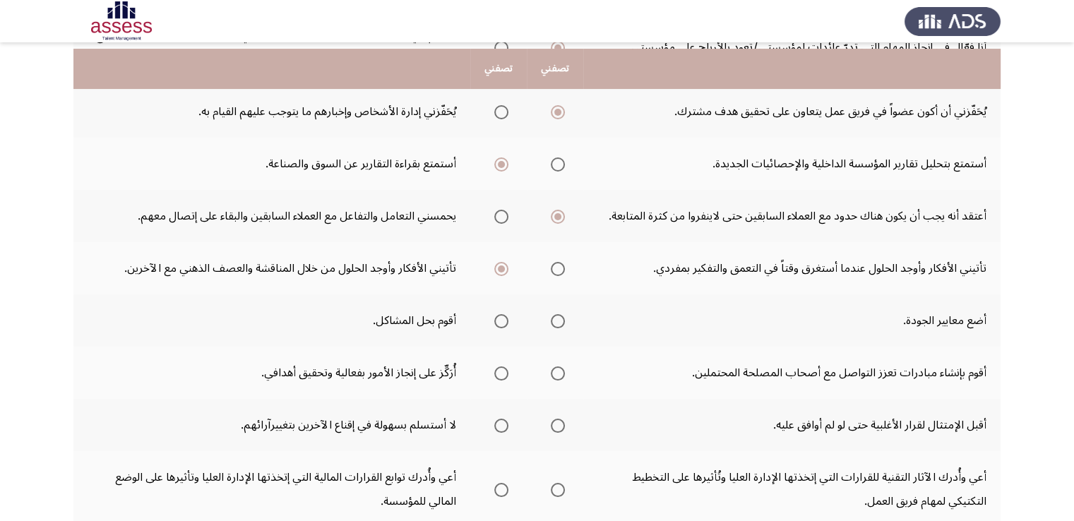
scroll to position [282, 0]
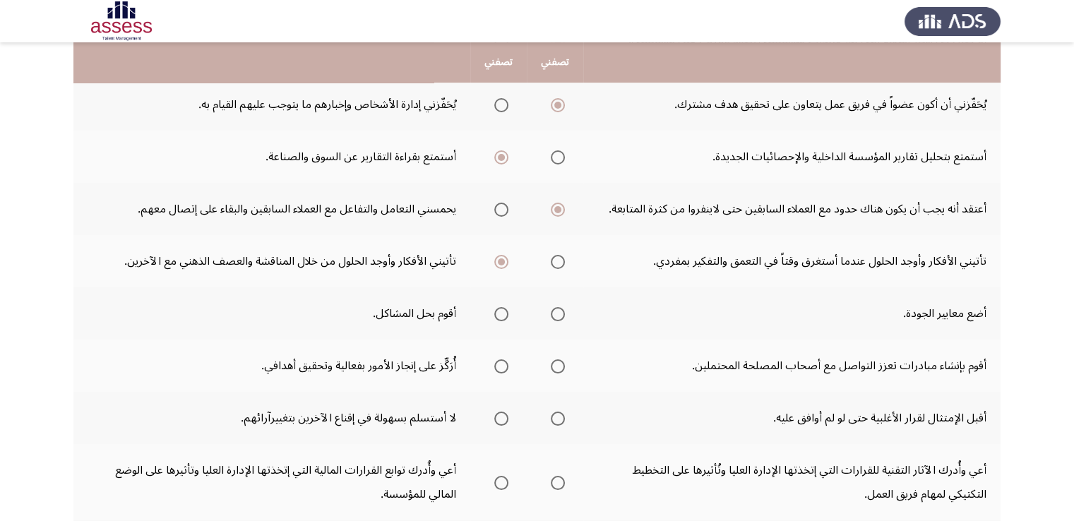
click at [560, 309] on span "Select an option" at bounding box center [558, 314] width 14 height 14
click at [560, 309] on input "Select an option" at bounding box center [558, 314] width 14 height 14
click at [500, 311] on span "Select an option" at bounding box center [501, 314] width 14 height 14
click at [500, 311] on input "Select an option" at bounding box center [501, 314] width 14 height 14
click at [555, 311] on span "Select an option" at bounding box center [558, 314] width 14 height 14
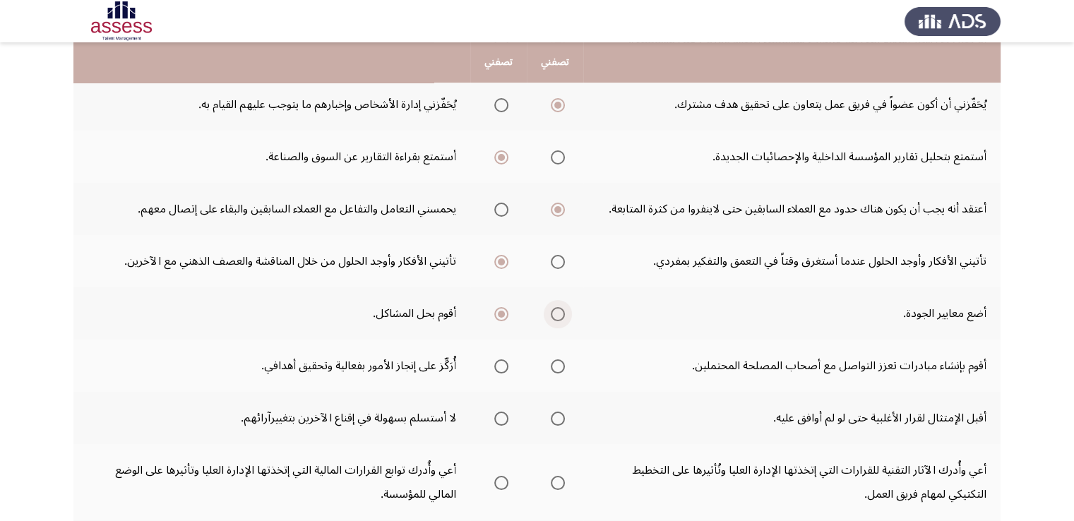
click at [555, 311] on input "Select an option" at bounding box center [558, 314] width 14 height 14
click at [500, 365] on span "Select an option" at bounding box center [501, 366] width 14 height 14
click at [500, 365] on input "Select an option" at bounding box center [501, 366] width 14 height 14
click at [560, 413] on span "Select an option" at bounding box center [558, 418] width 14 height 14
click at [560, 413] on input "Select an option" at bounding box center [558, 418] width 14 height 14
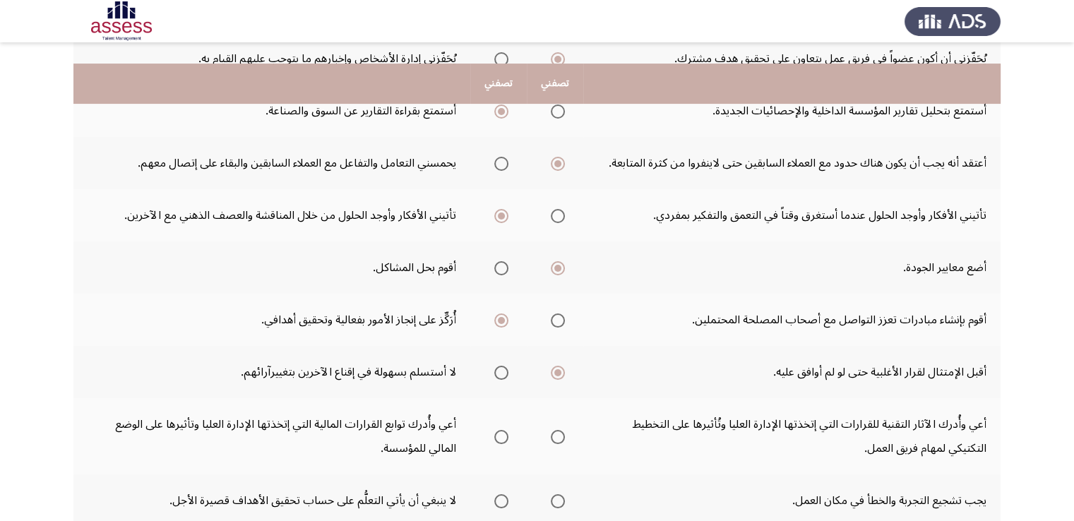
scroll to position [353, 0]
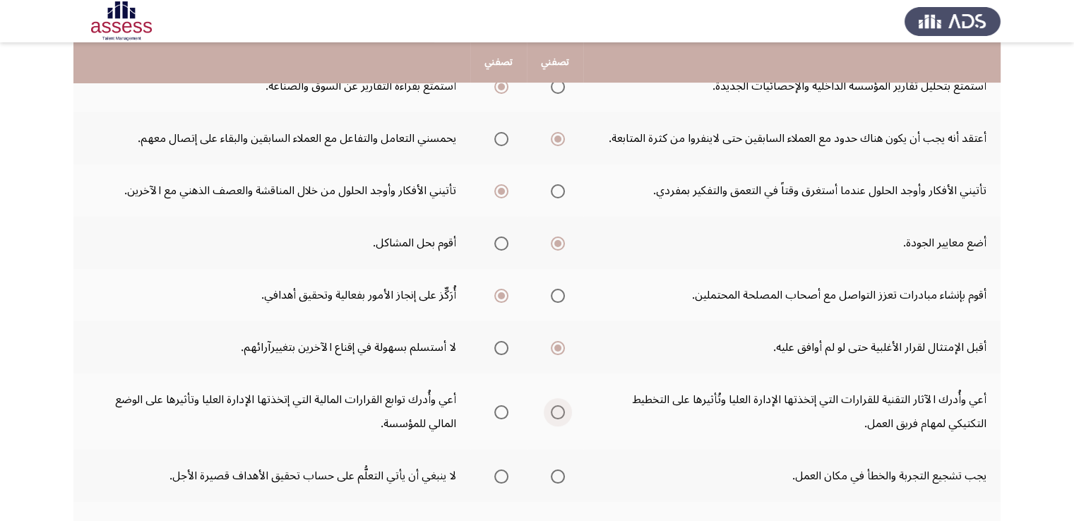
click at [560, 408] on span "Select an option" at bounding box center [558, 412] width 14 height 14
click at [560, 408] on input "Select an option" at bounding box center [558, 412] width 14 height 14
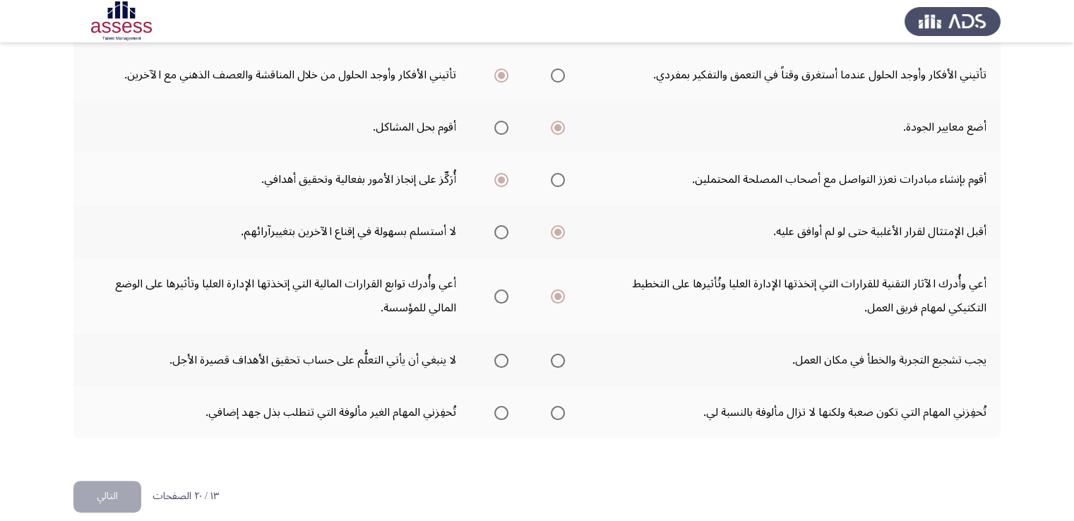
scroll to position [481, 0]
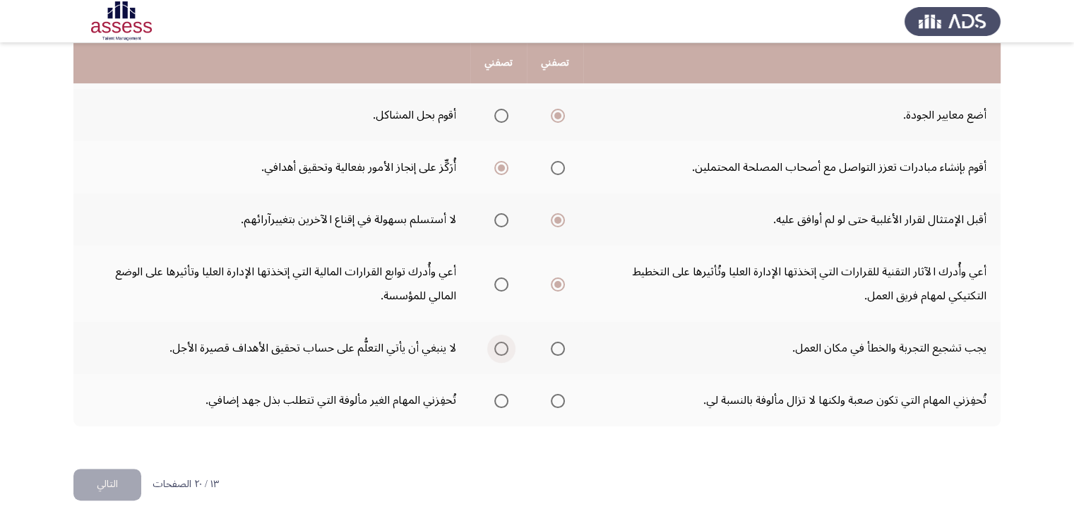
click at [500, 344] on span "Select an option" at bounding box center [501, 349] width 14 height 14
click at [500, 344] on input "Select an option" at bounding box center [501, 349] width 14 height 14
click at [562, 396] on span "Select an option" at bounding box center [558, 401] width 14 height 14
click at [562, 396] on input "Select an option" at bounding box center [558, 401] width 14 height 14
click at [125, 479] on button "التالي" at bounding box center [107, 485] width 68 height 32
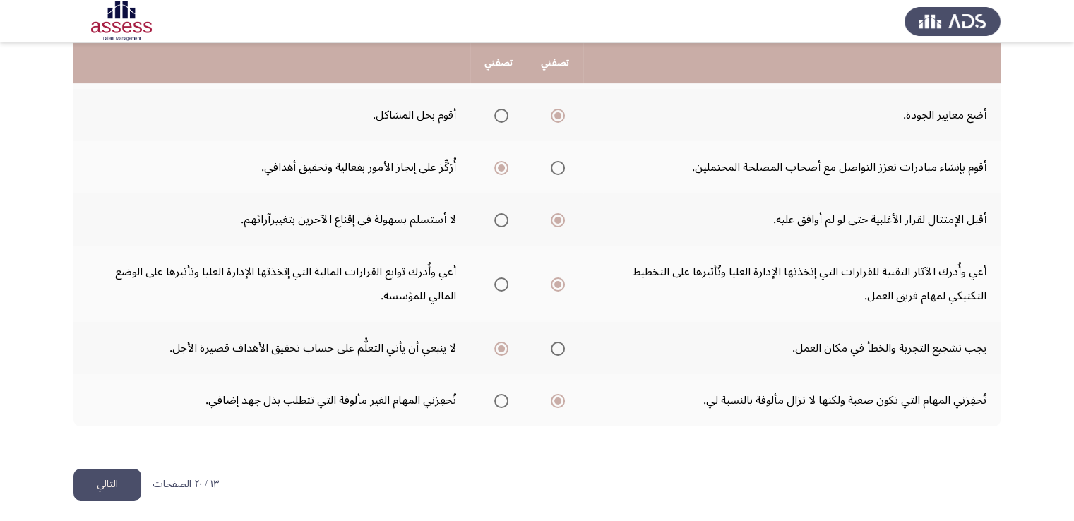
scroll to position [0, 0]
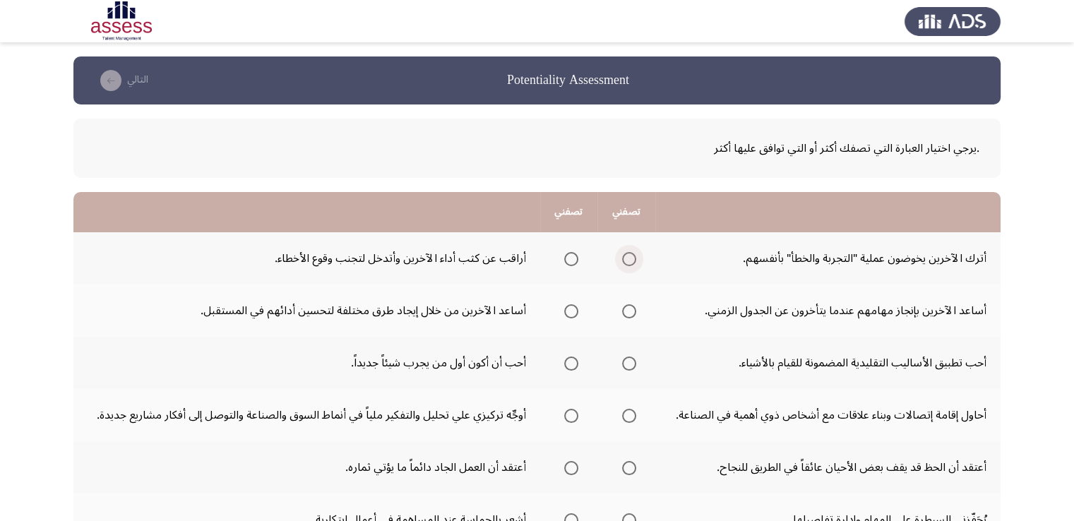
click at [628, 253] on span "Select an option" at bounding box center [629, 259] width 14 height 14
click at [628, 253] on input "Select an option" at bounding box center [629, 259] width 14 height 14
click at [632, 309] on span "Select an option" at bounding box center [629, 311] width 14 height 14
click at [632, 309] on input "Select an option" at bounding box center [629, 311] width 14 height 14
click at [630, 362] on span "Select an option" at bounding box center [629, 363] width 14 height 14
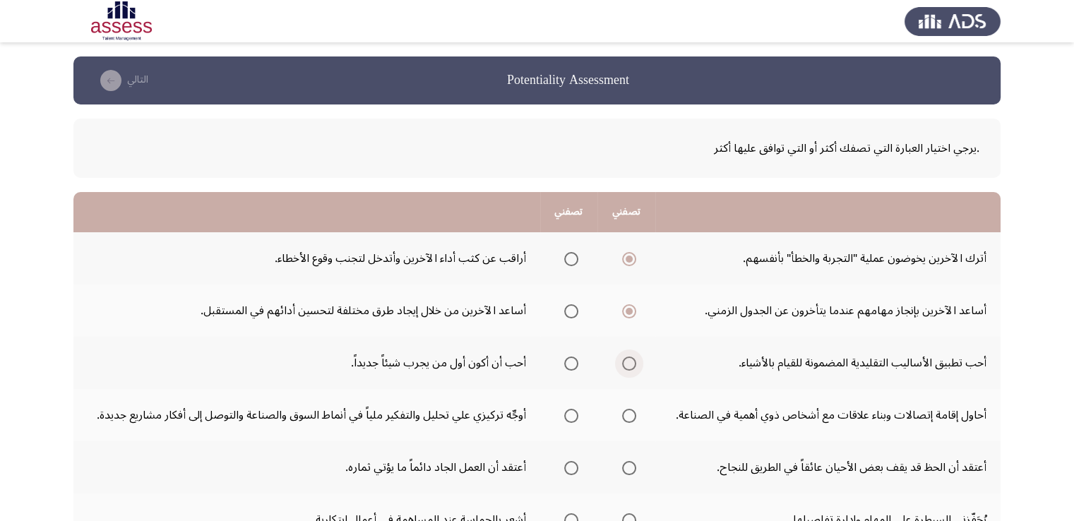
click at [630, 362] on input "Select an option" at bounding box center [629, 363] width 14 height 14
click at [625, 413] on span "Select an option" at bounding box center [629, 416] width 14 height 14
click at [625, 413] on input "Select an option" at bounding box center [629, 416] width 14 height 14
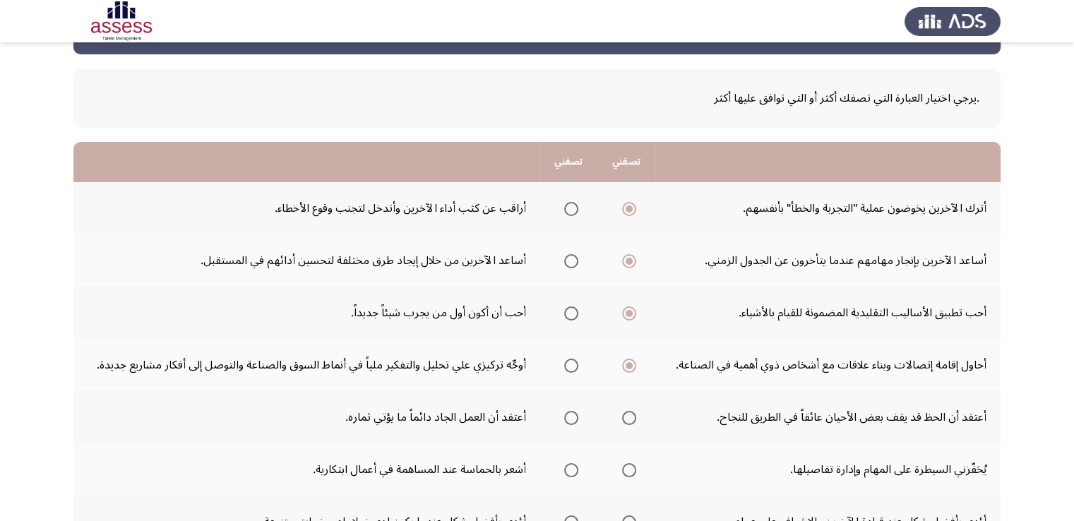
scroll to position [71, 0]
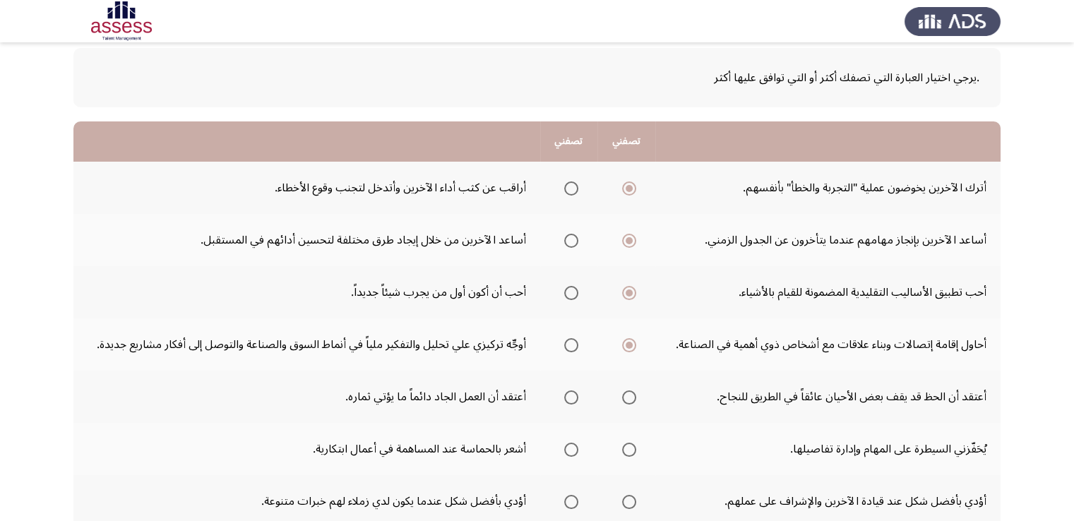
click at [632, 396] on span "Select an option" at bounding box center [629, 397] width 14 height 14
click at [632, 396] on input "Select an option" at bounding box center [629, 397] width 14 height 14
click at [571, 447] on span "Select an option" at bounding box center [571, 450] width 14 height 14
click at [571, 447] on input "Select an option" at bounding box center [571, 450] width 14 height 14
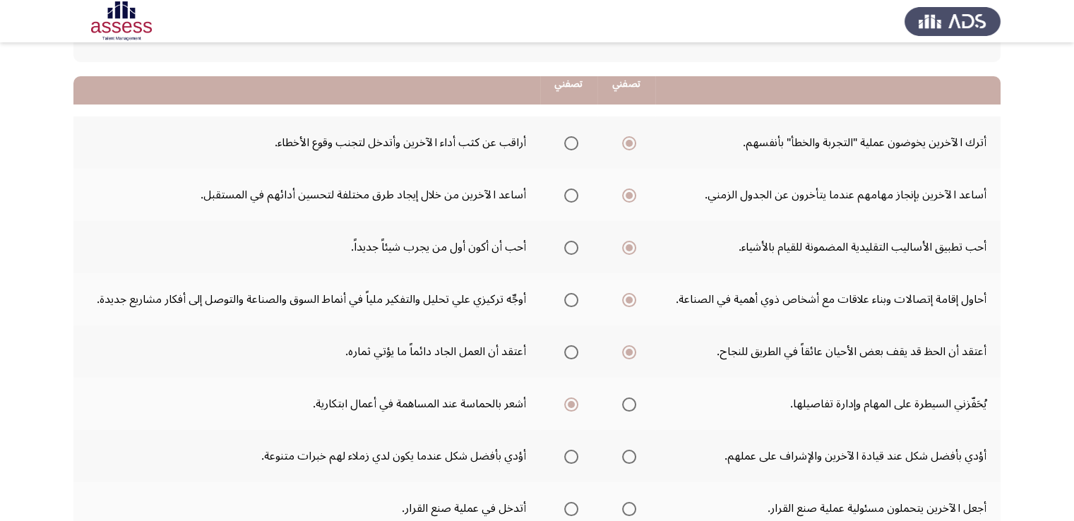
scroll to position [141, 0]
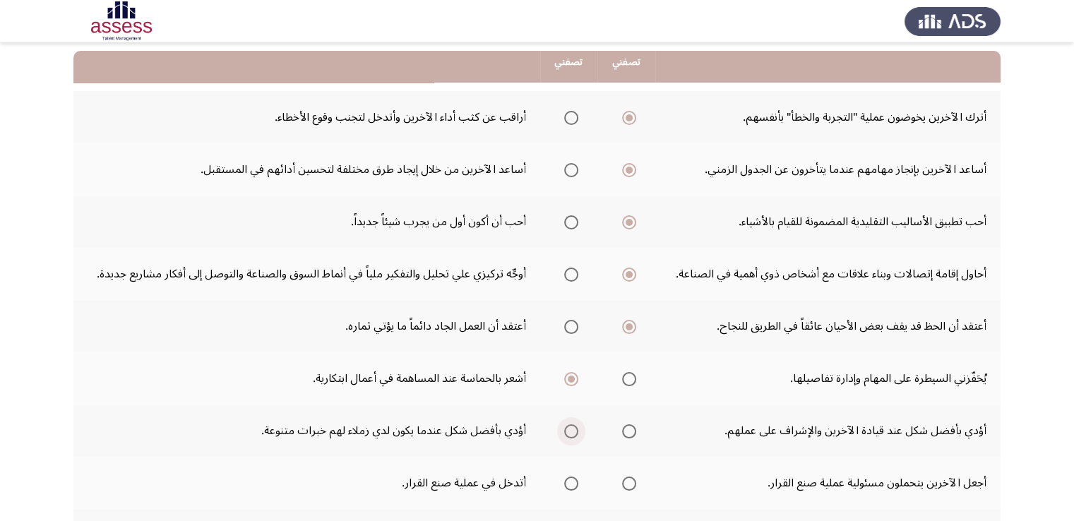
click at [567, 431] on span "Select an option" at bounding box center [571, 431] width 14 height 14
click at [567, 431] on input "Select an option" at bounding box center [571, 431] width 14 height 14
click at [625, 483] on span "Select an option" at bounding box center [629, 483] width 14 height 14
click at [625, 483] on input "Select an option" at bounding box center [629, 483] width 14 height 14
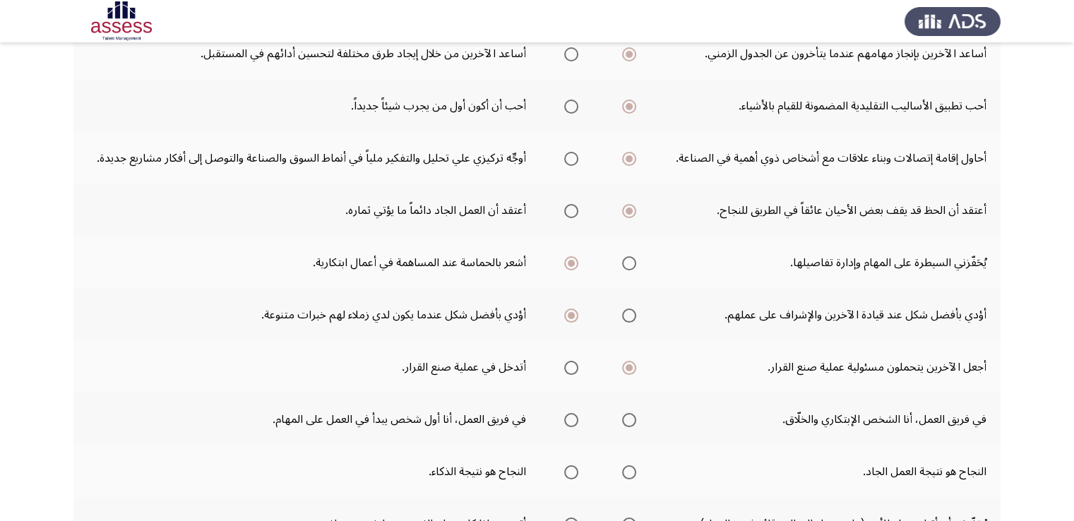
scroll to position [282, 0]
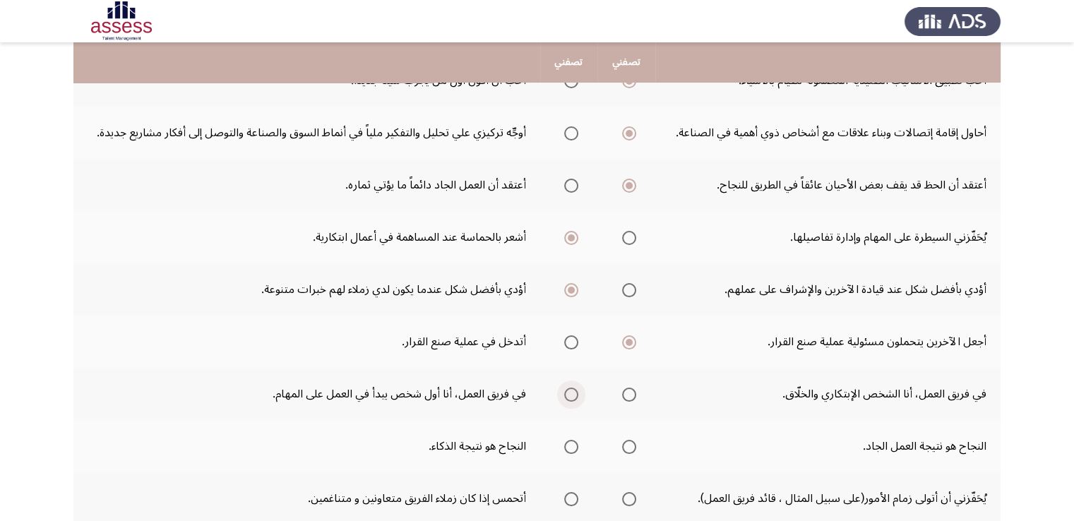
click at [571, 395] on span "Select an option" at bounding box center [571, 394] width 14 height 14
click at [571, 395] on input "Select an option" at bounding box center [571, 394] width 14 height 14
click at [570, 442] on span "Select an option" at bounding box center [571, 447] width 14 height 14
click at [570, 442] on input "Select an option" at bounding box center [571, 447] width 14 height 14
click at [569, 495] on span "Select an option" at bounding box center [571, 499] width 14 height 14
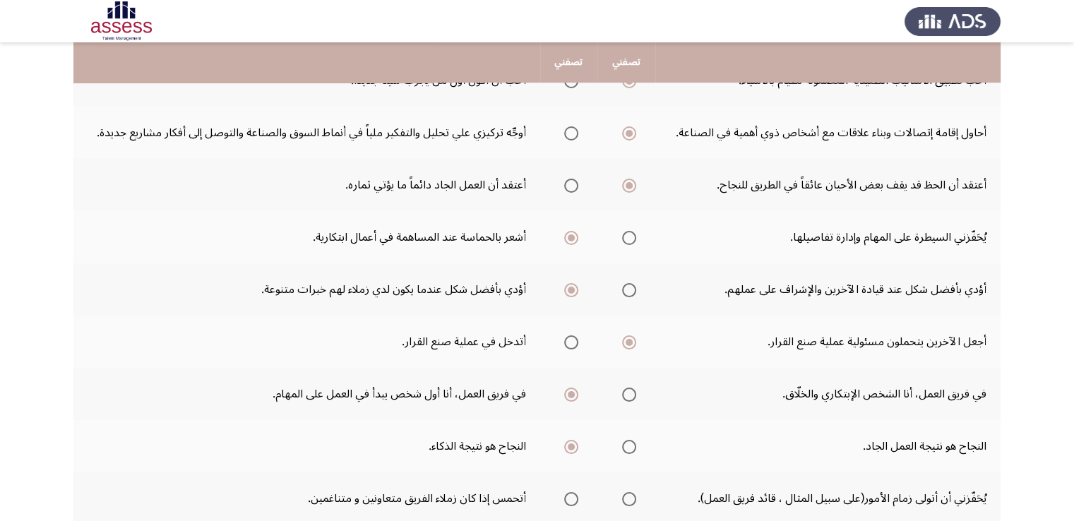
click at [569, 495] on input "Select an option" at bounding box center [571, 499] width 14 height 14
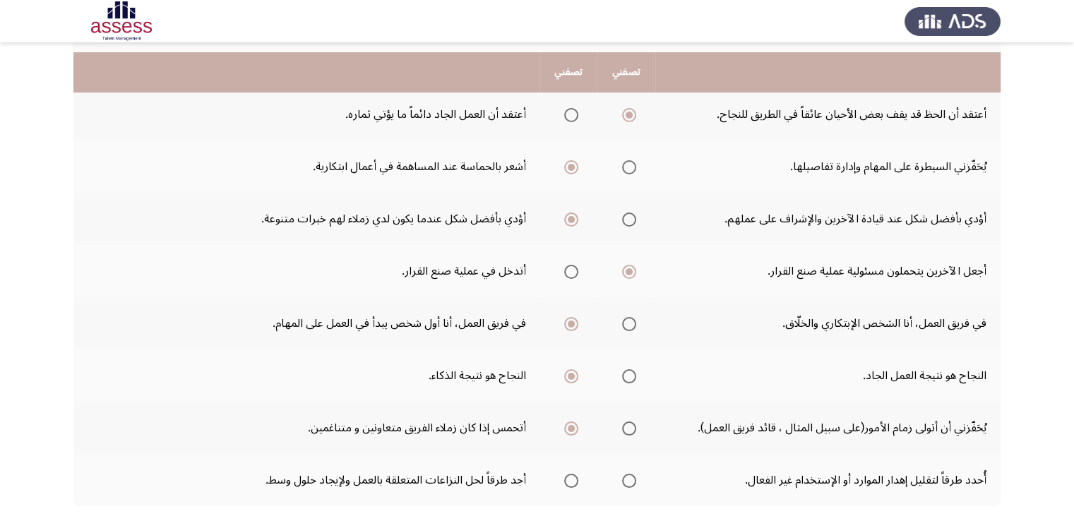
scroll to position [423, 0]
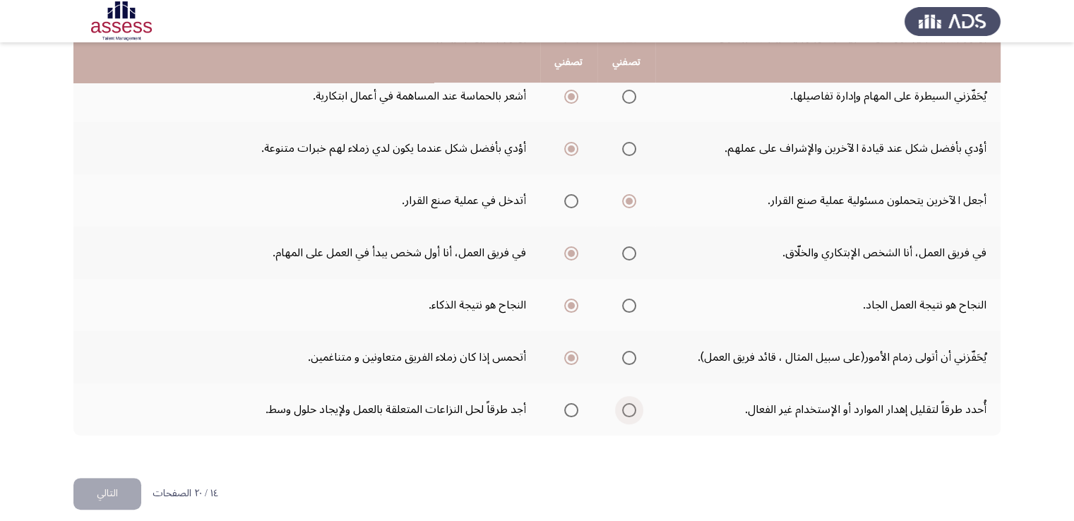
click at [625, 411] on span "Select an option" at bounding box center [629, 410] width 14 height 14
click at [625, 411] on input "Select an option" at bounding box center [629, 410] width 14 height 14
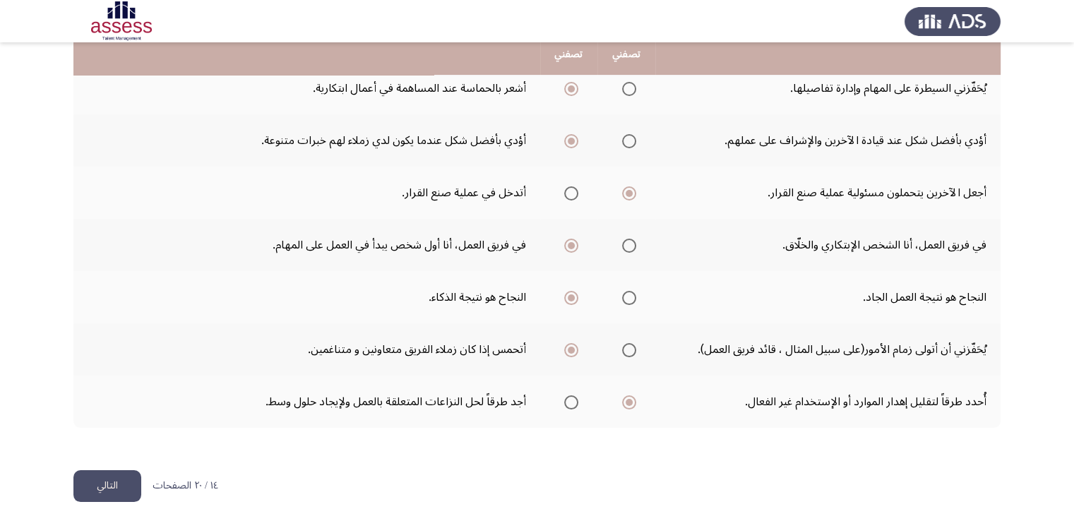
scroll to position [433, 0]
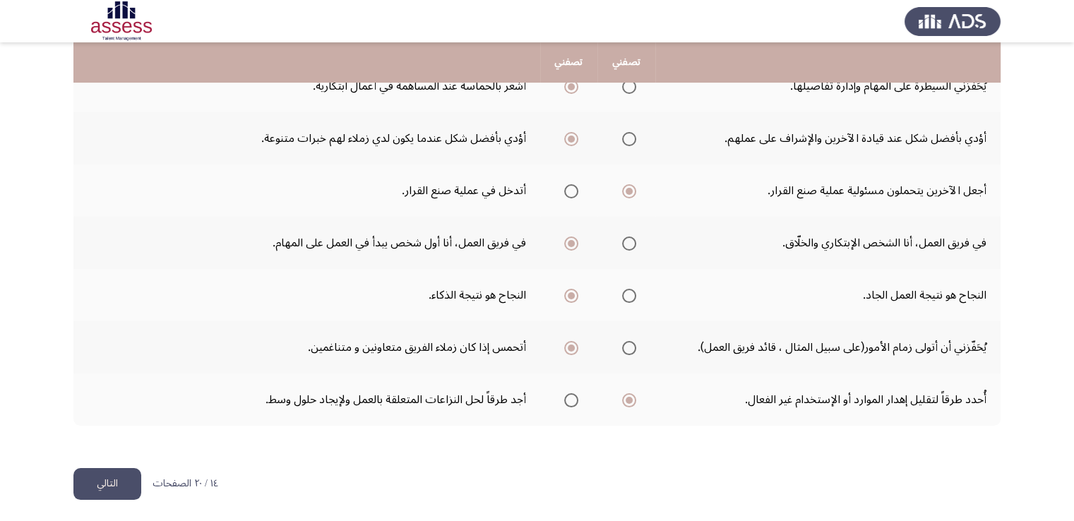
click at [109, 472] on button "التالي" at bounding box center [107, 484] width 68 height 32
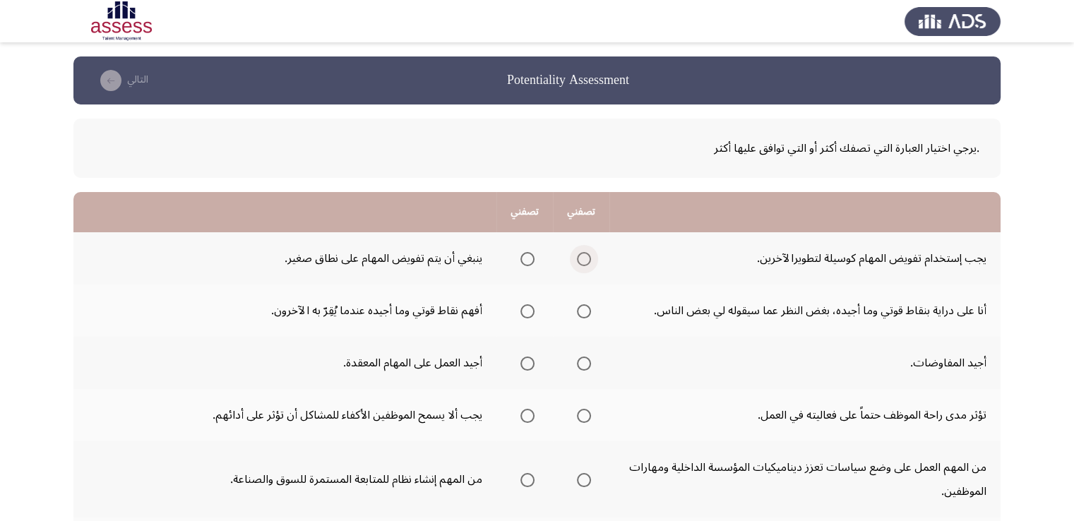
click at [584, 263] on span "Select an option" at bounding box center [584, 259] width 14 height 14
click at [584, 263] on input "Select an option" at bounding box center [584, 259] width 14 height 14
click at [582, 309] on span "Select an option" at bounding box center [584, 311] width 14 height 14
click at [582, 309] on input "Select an option" at bounding box center [584, 311] width 14 height 14
click at [527, 361] on span "Select an option" at bounding box center [527, 363] width 14 height 14
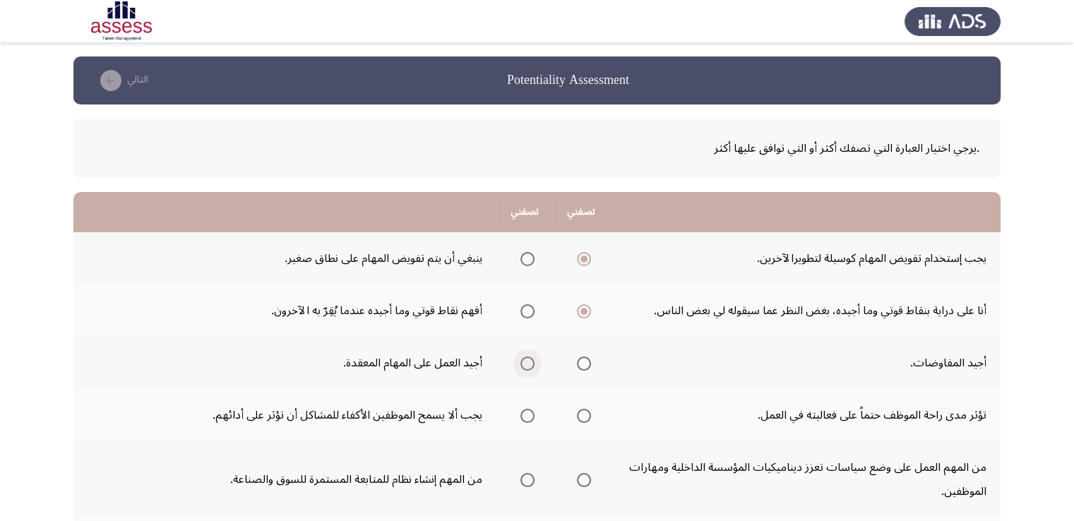
click at [527, 361] on input "Select an option" at bounding box center [527, 363] width 14 height 14
click at [587, 411] on span "Select an option" at bounding box center [584, 416] width 14 height 14
click at [587, 411] on input "Select an option" at bounding box center [584, 416] width 14 height 14
click at [587, 476] on span "Select an option" at bounding box center [584, 480] width 14 height 14
click at [587, 476] on input "Select an option" at bounding box center [584, 480] width 14 height 14
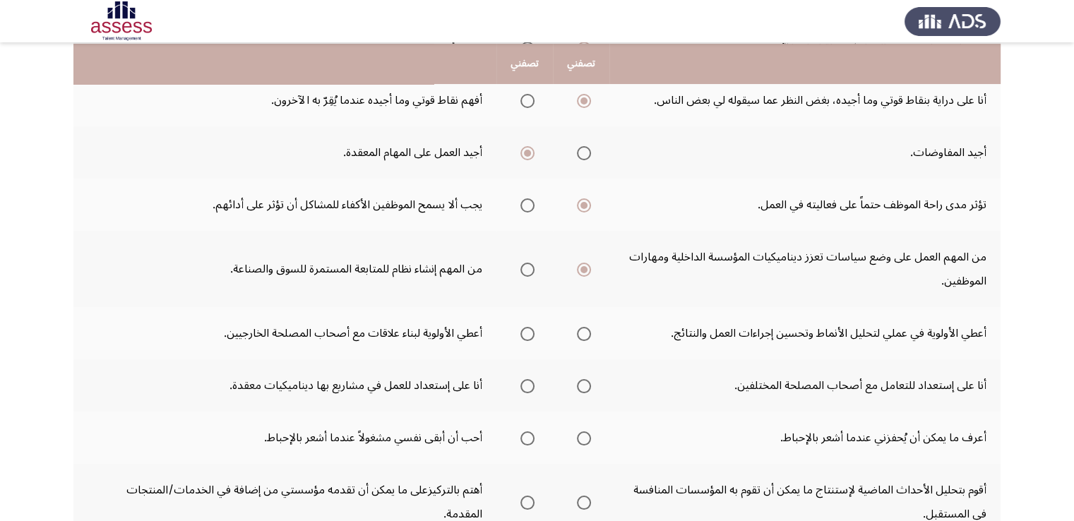
scroll to position [212, 0]
click at [581, 325] on span "Select an option" at bounding box center [584, 332] width 14 height 14
click at [581, 325] on input "Select an option" at bounding box center [584, 332] width 14 height 14
click at [526, 383] on span "Select an option" at bounding box center [527, 385] width 14 height 14
click at [526, 383] on input "Select an option" at bounding box center [527, 385] width 14 height 14
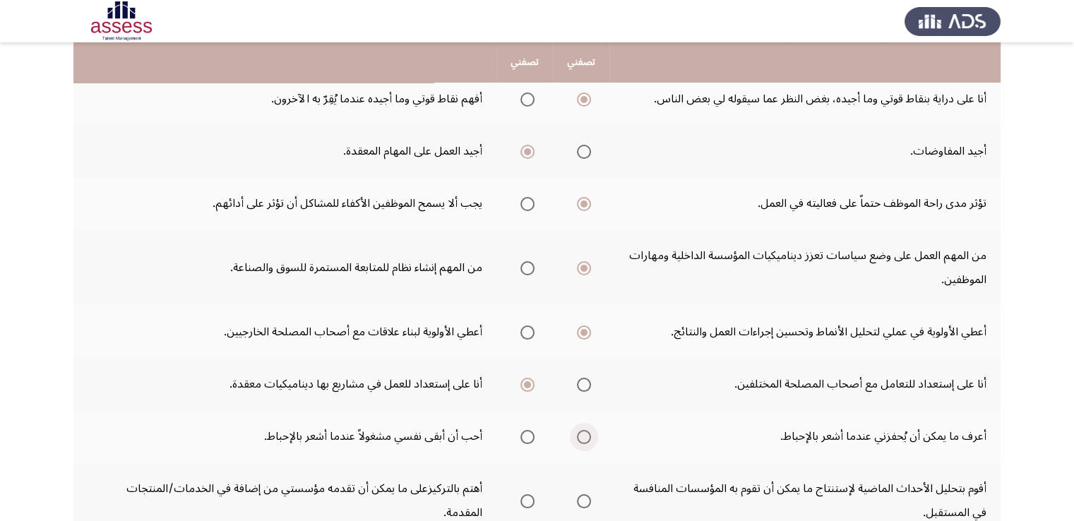
click at [584, 436] on span "Select an option" at bounding box center [584, 437] width 14 height 14
click at [584, 436] on input "Select an option" at bounding box center [584, 437] width 14 height 14
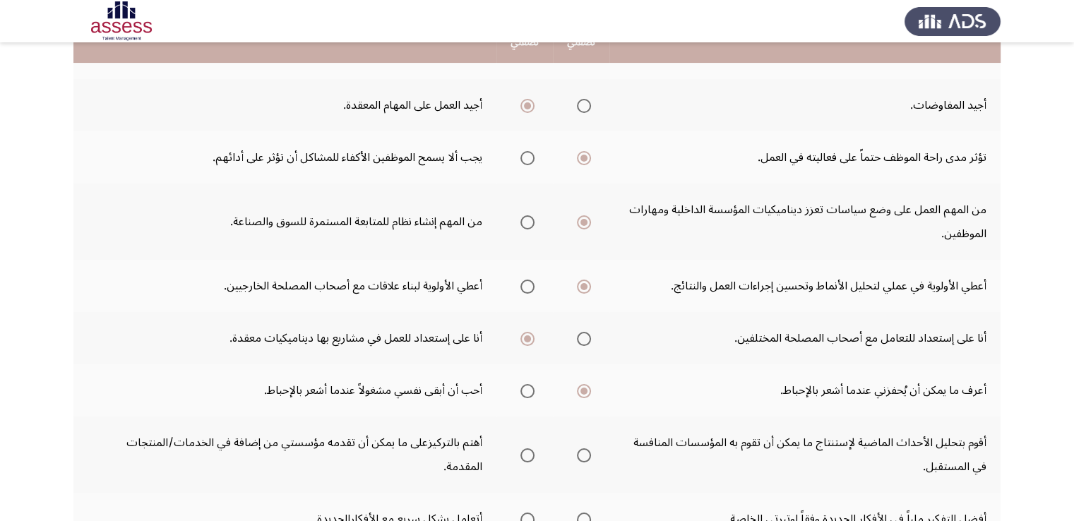
scroll to position [282, 0]
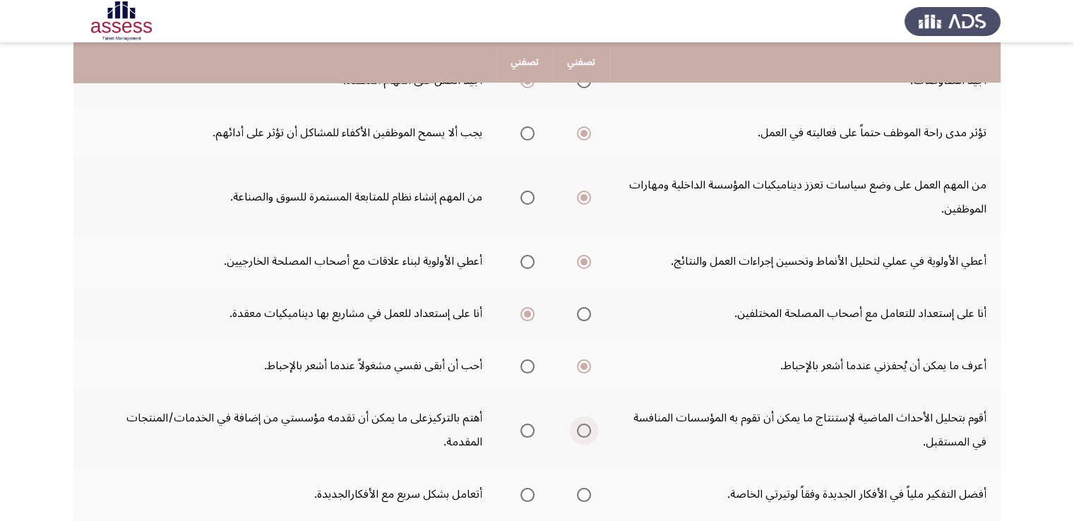
click at [588, 430] on span "Select an option" at bounding box center [584, 430] width 14 height 14
click at [588, 430] on input "Select an option" at bounding box center [584, 430] width 14 height 14
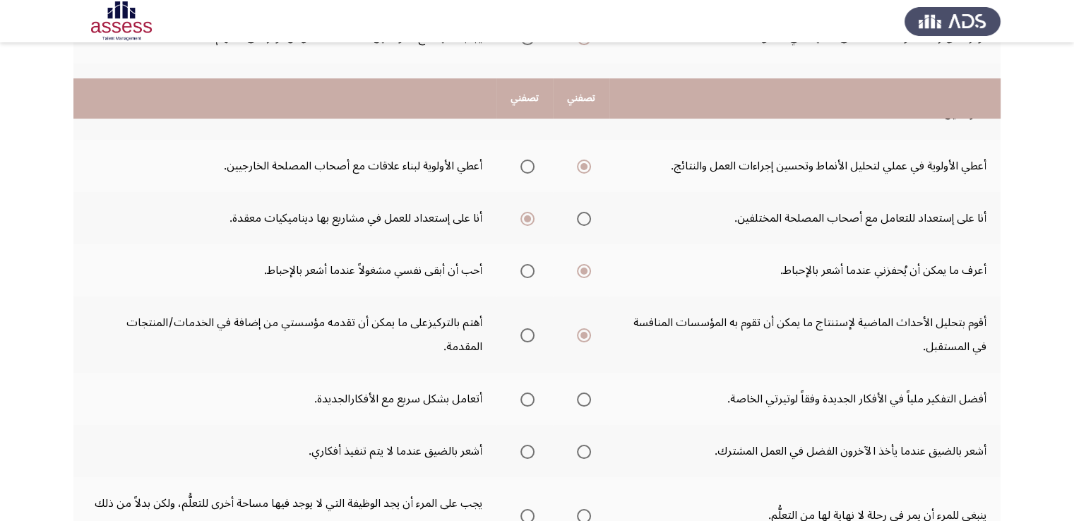
scroll to position [423, 0]
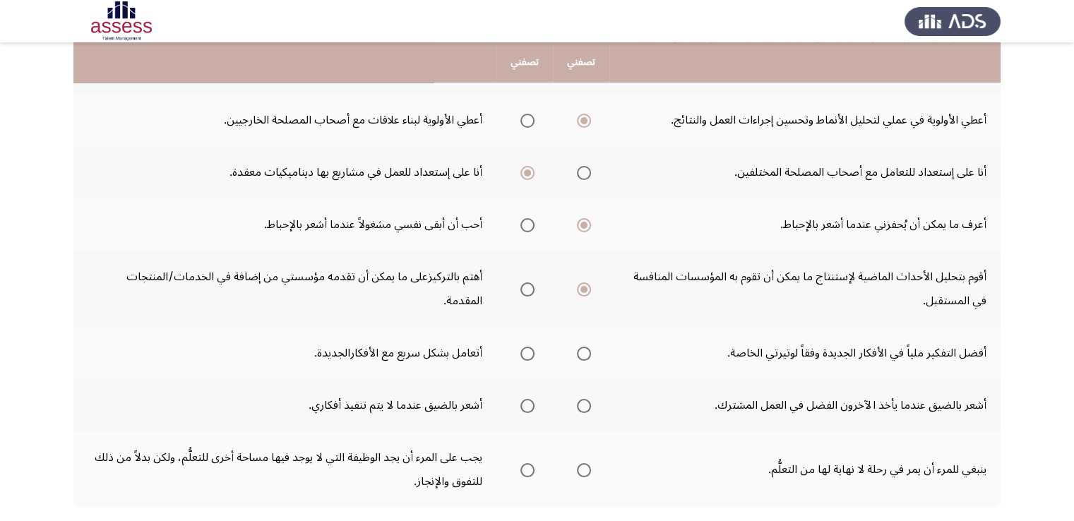
click at [522, 347] on span "Select an option" at bounding box center [527, 354] width 14 height 14
click at [522, 347] on input "Select an option" at bounding box center [527, 354] width 14 height 14
click at [579, 399] on span "Select an option" at bounding box center [584, 406] width 14 height 14
click at [579, 399] on input "Select an option" at bounding box center [584, 406] width 14 height 14
click at [579, 464] on span "Select an option" at bounding box center [584, 470] width 14 height 14
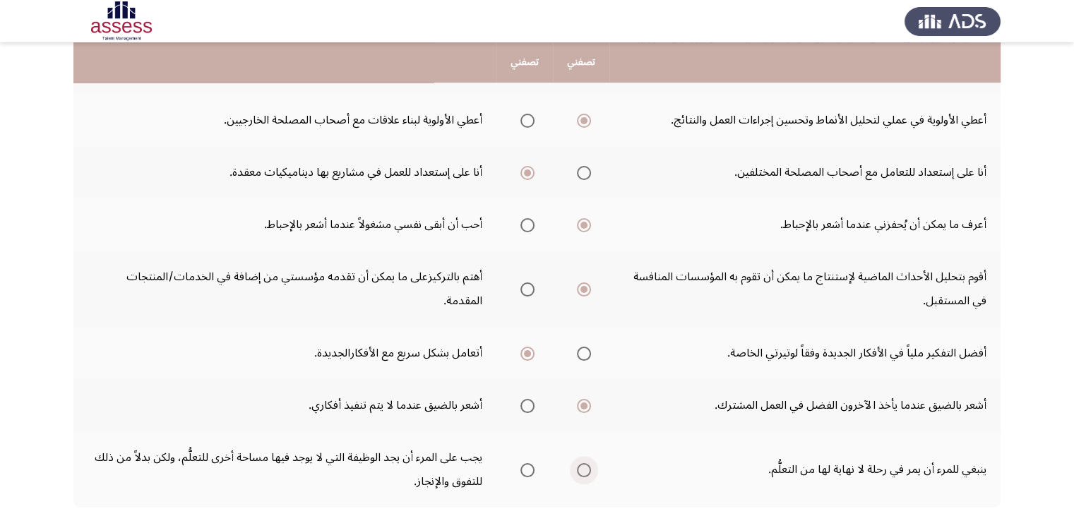
click at [579, 464] on input "Select an option" at bounding box center [584, 470] width 14 height 14
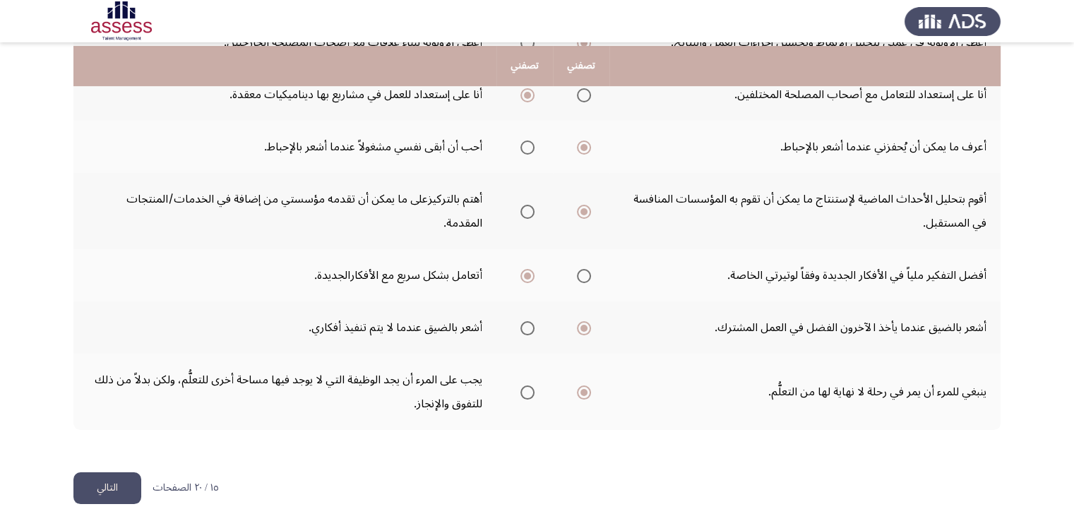
scroll to position [505, 0]
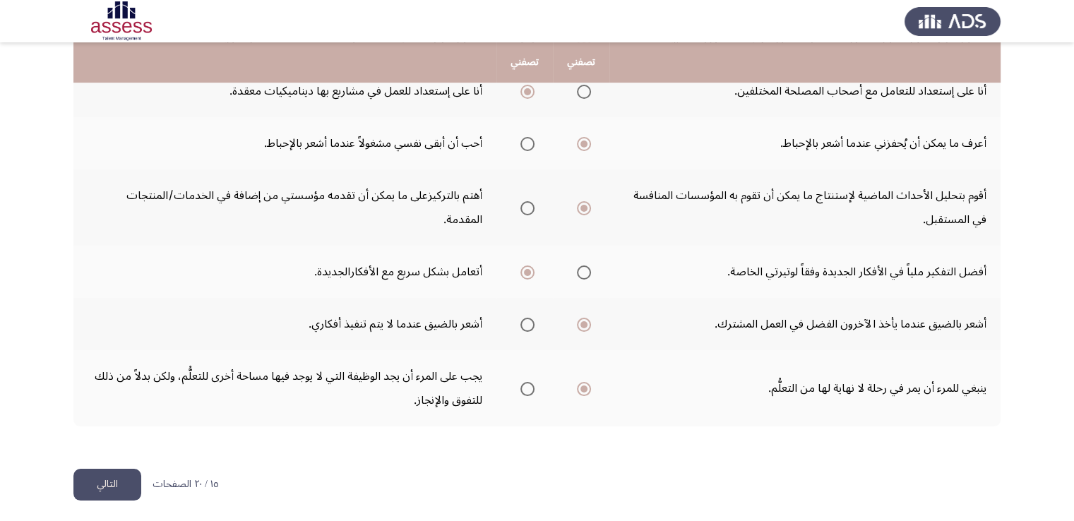
click at [109, 487] on button "التالي" at bounding box center [107, 485] width 68 height 32
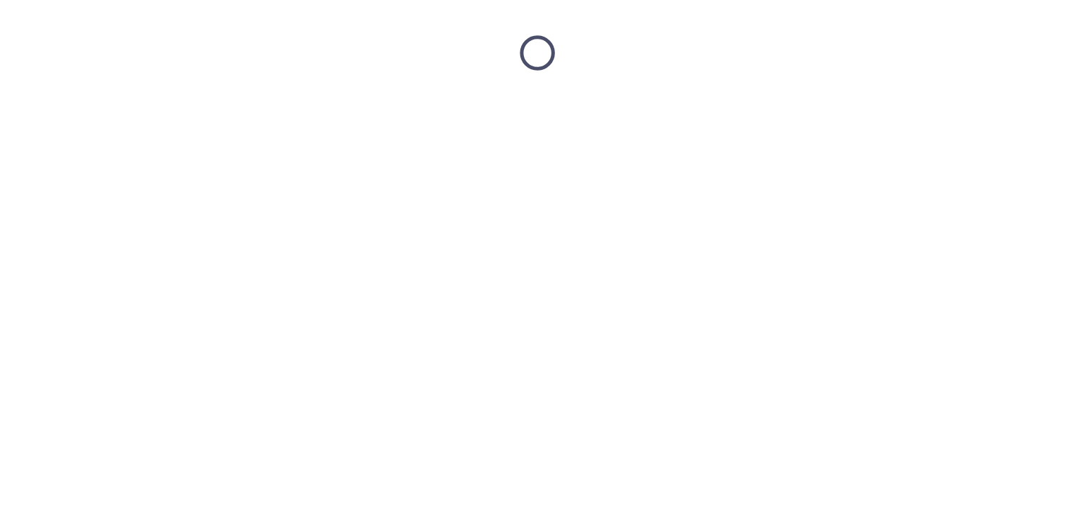
scroll to position [0, 0]
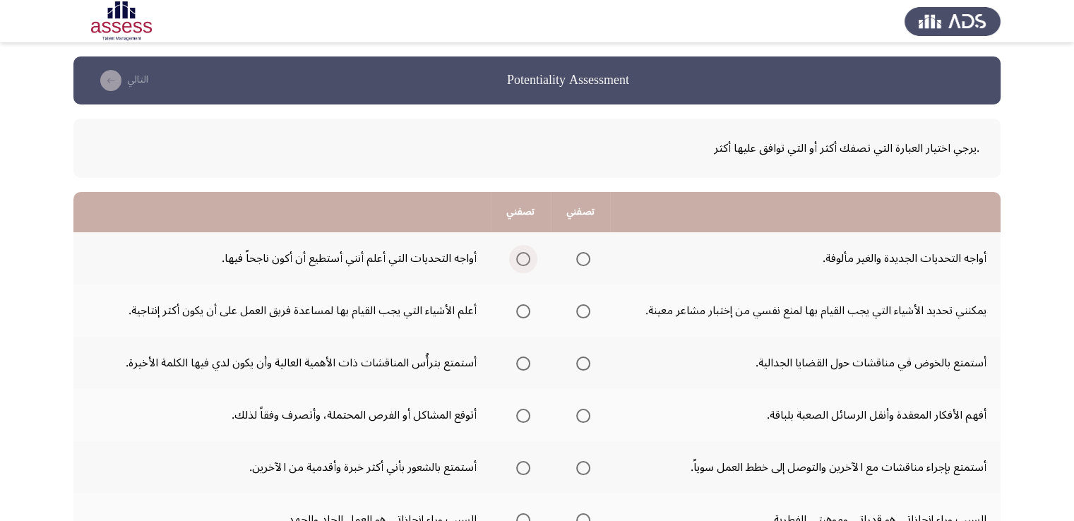
click at [517, 260] on span "Select an option" at bounding box center [523, 259] width 14 height 14
click at [517, 260] on input "Select an option" at bounding box center [523, 259] width 14 height 14
click at [585, 259] on span "Select an option" at bounding box center [583, 259] width 14 height 14
click at [585, 259] on input "Select an option" at bounding box center [583, 259] width 14 height 14
click at [523, 314] on span "Select an option" at bounding box center [523, 311] width 14 height 14
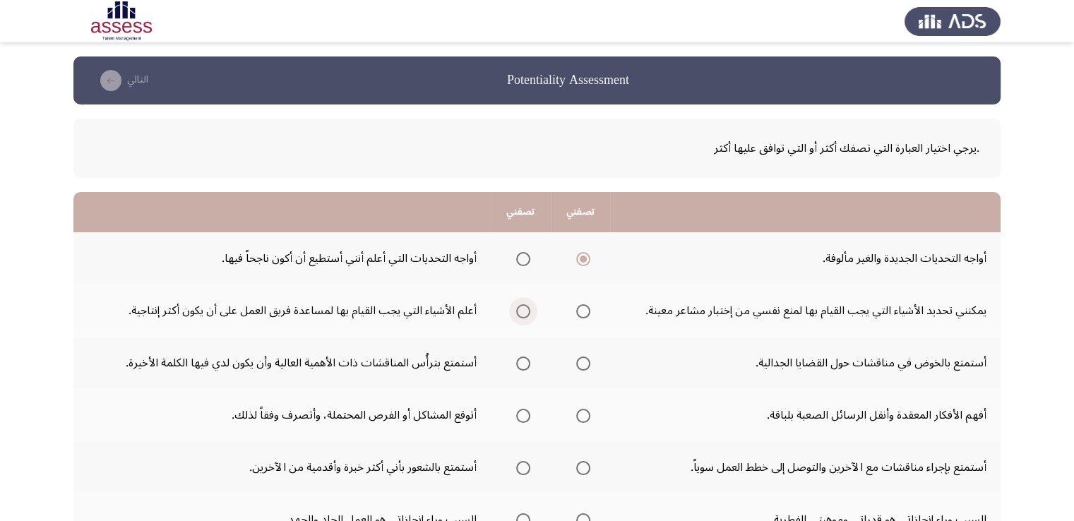
click at [523, 314] on input "Select an option" at bounding box center [523, 311] width 14 height 14
click at [582, 361] on span "Select an option" at bounding box center [583, 363] width 14 height 14
click at [582, 361] on input "Select an option" at bounding box center [583, 363] width 14 height 14
click at [522, 416] on span "Select an option" at bounding box center [523, 416] width 14 height 14
click at [522, 416] on input "Select an option" at bounding box center [523, 416] width 14 height 14
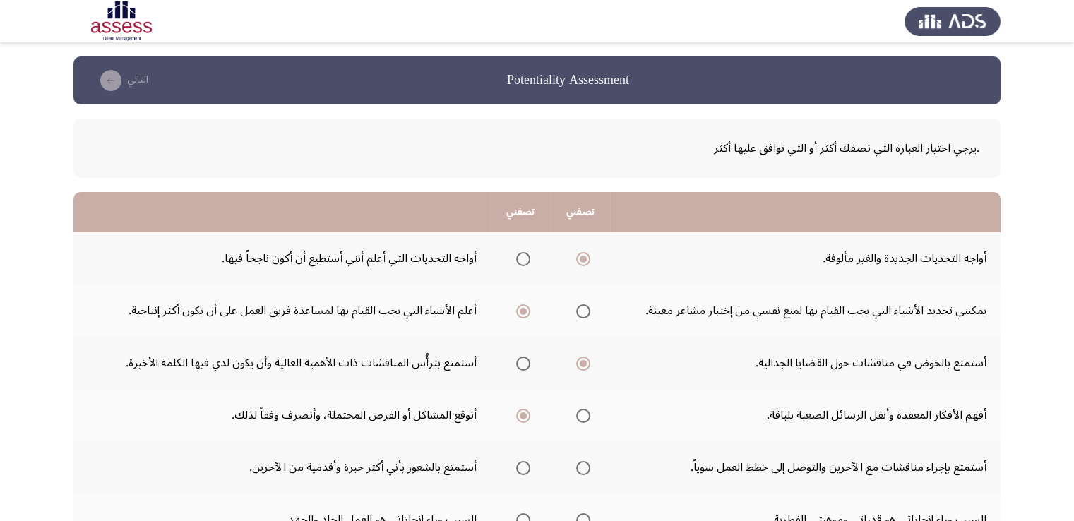
click at [584, 468] on span "Select an option" at bounding box center [583, 468] width 14 height 14
click at [584, 468] on input "Select an option" at bounding box center [583, 468] width 14 height 14
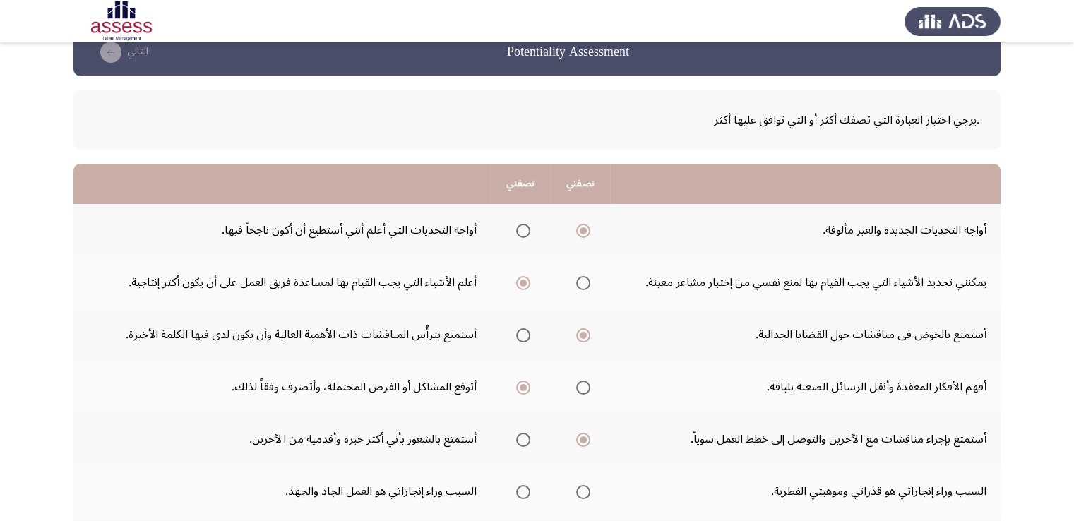
scroll to position [131, 0]
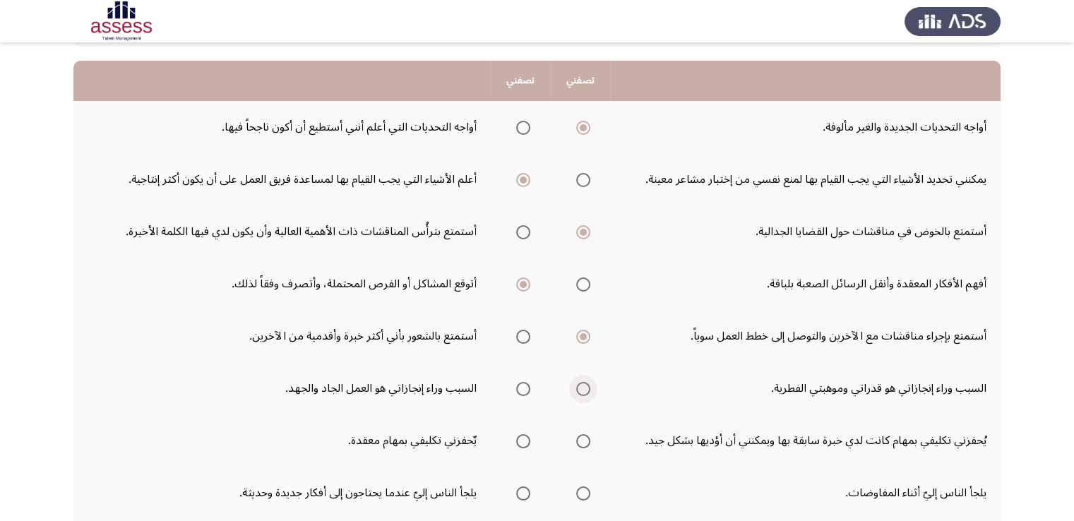
click at [583, 383] on span "Select an option" at bounding box center [583, 389] width 14 height 14
click at [583, 383] on input "Select an option" at bounding box center [583, 389] width 14 height 14
click at [519, 438] on span "Select an option" at bounding box center [523, 441] width 14 height 14
click at [519, 438] on input "Select an option" at bounding box center [523, 441] width 14 height 14
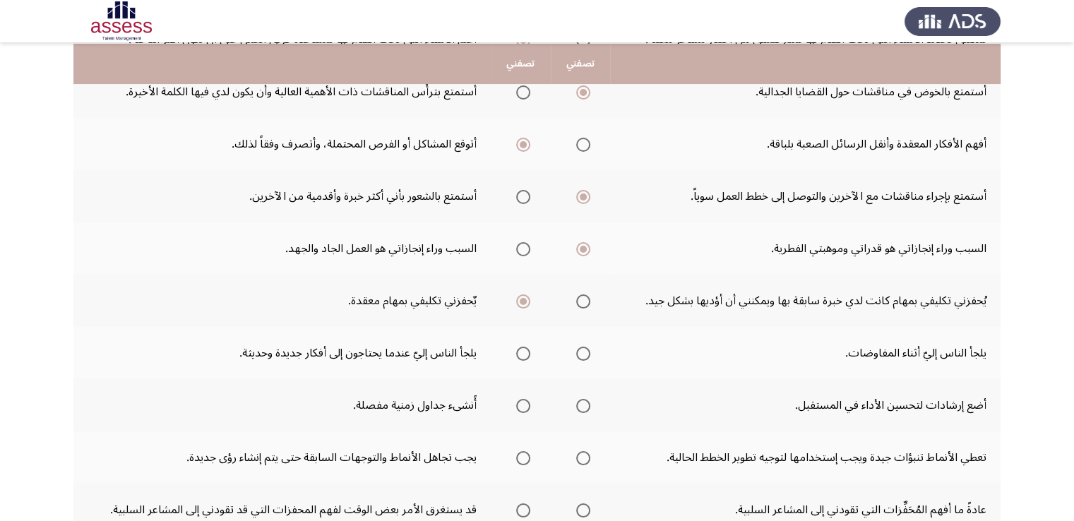
scroll to position [272, 0]
click at [517, 347] on span "Select an option" at bounding box center [523, 352] width 14 height 14
click at [517, 347] on input "Select an option" at bounding box center [523, 352] width 14 height 14
click at [584, 397] on span "Select an option" at bounding box center [583, 404] width 14 height 14
click at [584, 397] on input "Select an option" at bounding box center [583, 404] width 14 height 14
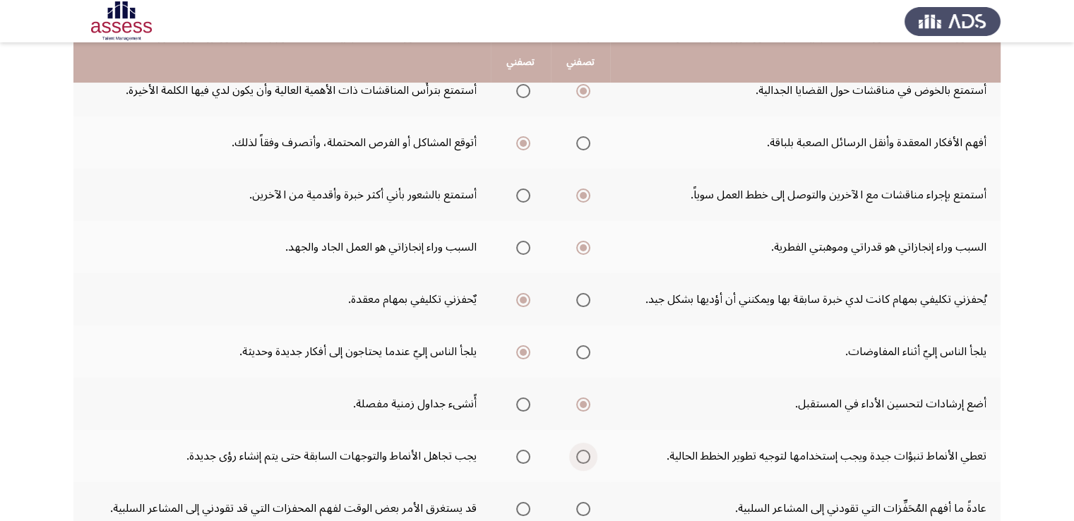
click at [582, 455] on span "Select an option" at bounding box center [583, 457] width 14 height 14
click at [582, 455] on input "Select an option" at bounding box center [583, 457] width 14 height 14
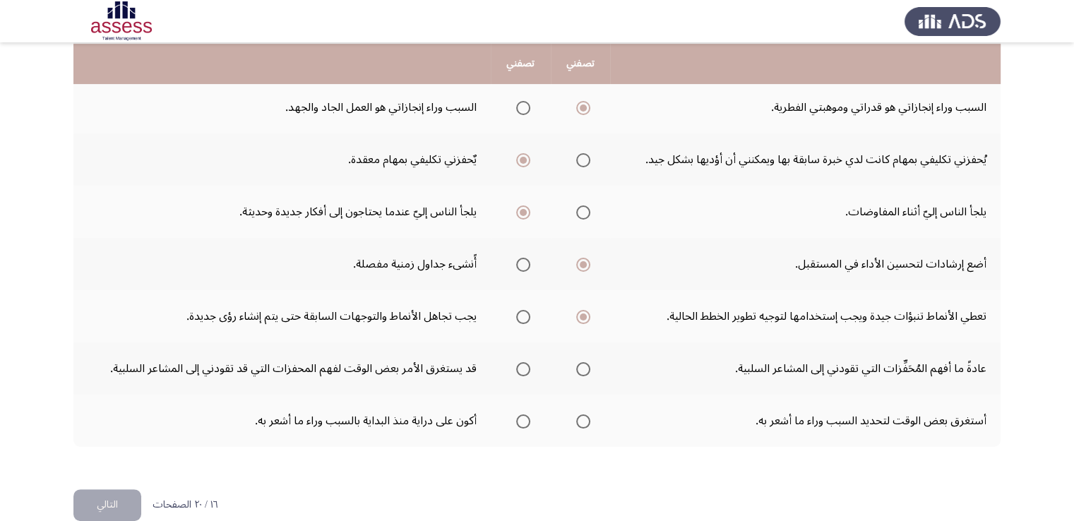
scroll to position [414, 0]
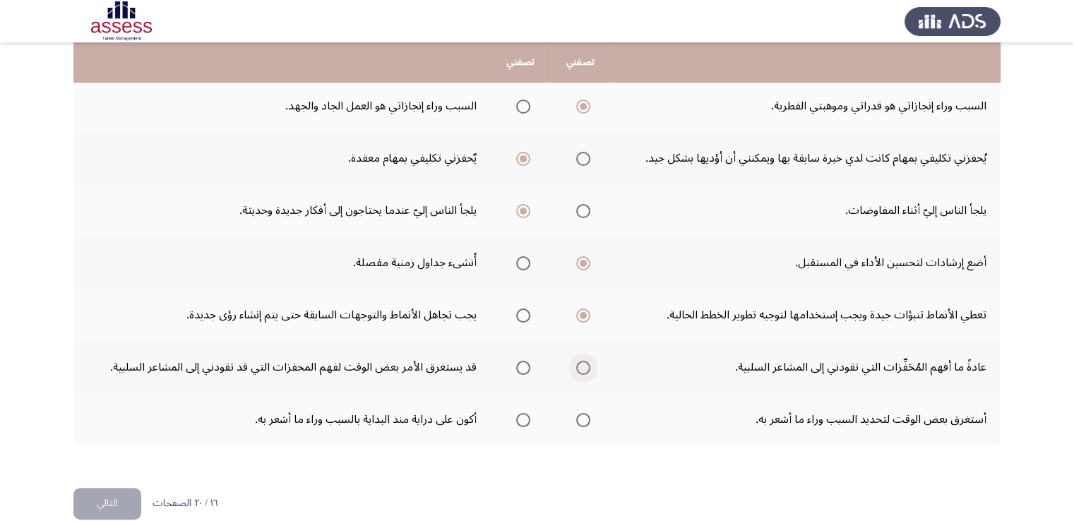
click at [582, 361] on span "Select an option" at bounding box center [583, 368] width 14 height 14
click at [582, 361] on input "Select an option" at bounding box center [583, 368] width 14 height 14
click at [519, 420] on span "Select an option" at bounding box center [523, 420] width 14 height 14
click at [519, 420] on input "Select an option" at bounding box center [523, 420] width 14 height 14
click at [92, 500] on button "التالي" at bounding box center [107, 504] width 68 height 32
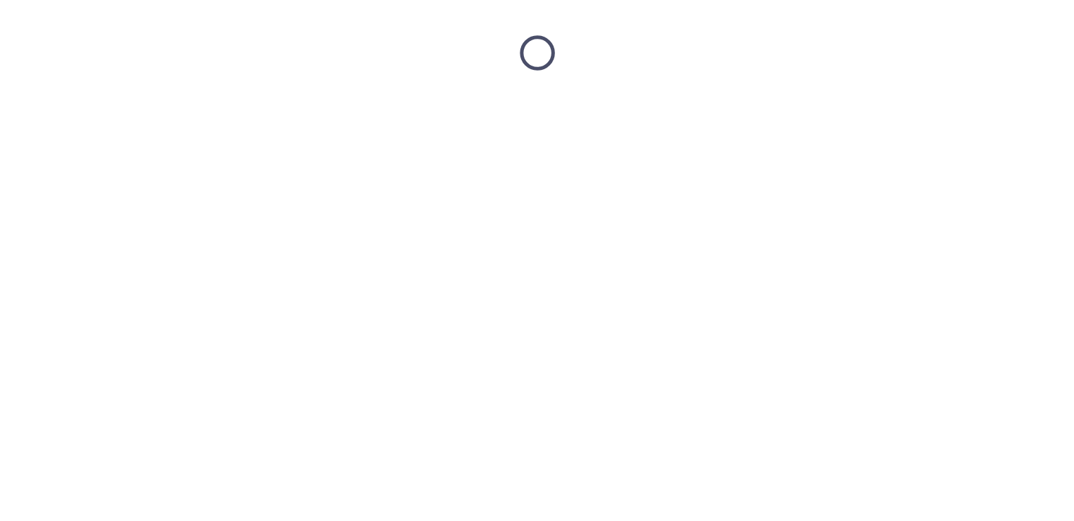
scroll to position [0, 0]
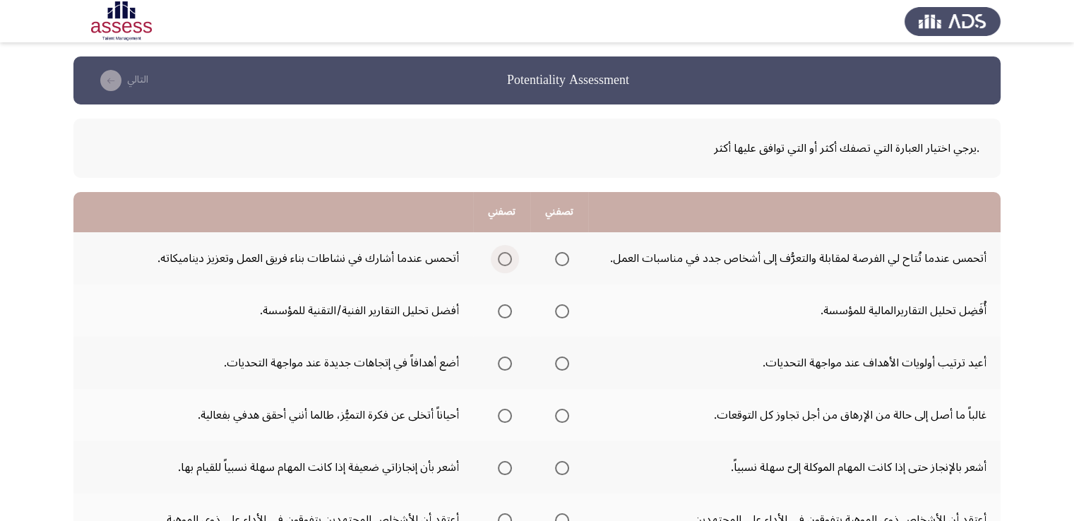
click at [498, 258] on span "Select an option" at bounding box center [505, 259] width 14 height 14
click at [498, 258] on input "Select an option" at bounding box center [505, 259] width 14 height 14
click at [498, 306] on span "Select an option" at bounding box center [505, 311] width 14 height 14
click at [498, 306] on input "Select an option" at bounding box center [505, 311] width 14 height 14
click at [513, 359] on th at bounding box center [502, 363] width 58 height 52
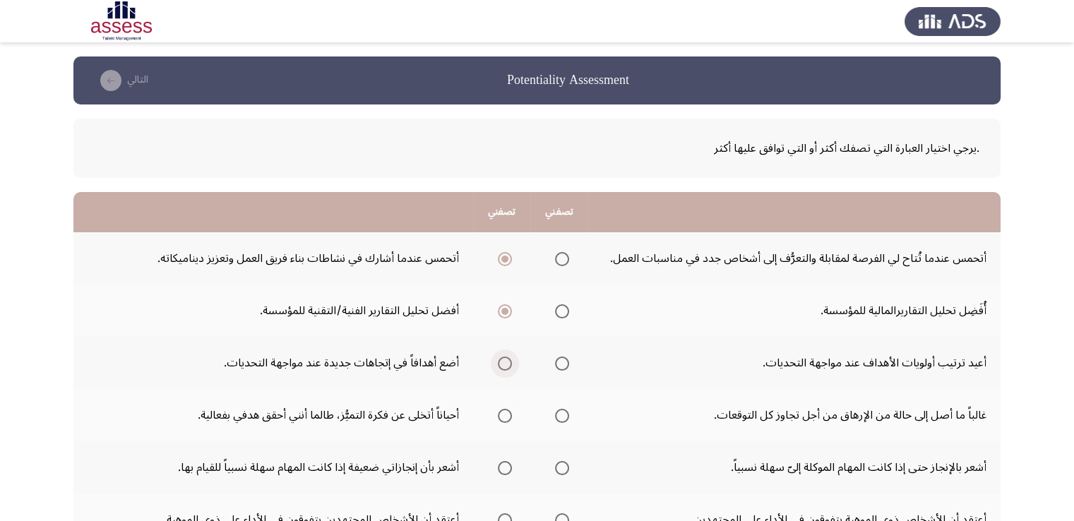
click at [506, 366] on span "Select an option" at bounding box center [505, 363] width 14 height 14
click at [506, 366] on input "Select an option" at bounding box center [505, 363] width 14 height 14
click at [565, 416] on span "Select an option" at bounding box center [562, 416] width 14 height 14
click at [565, 416] on input "Select an option" at bounding box center [562, 416] width 14 height 14
click at [567, 464] on span "Select an option" at bounding box center [562, 468] width 14 height 14
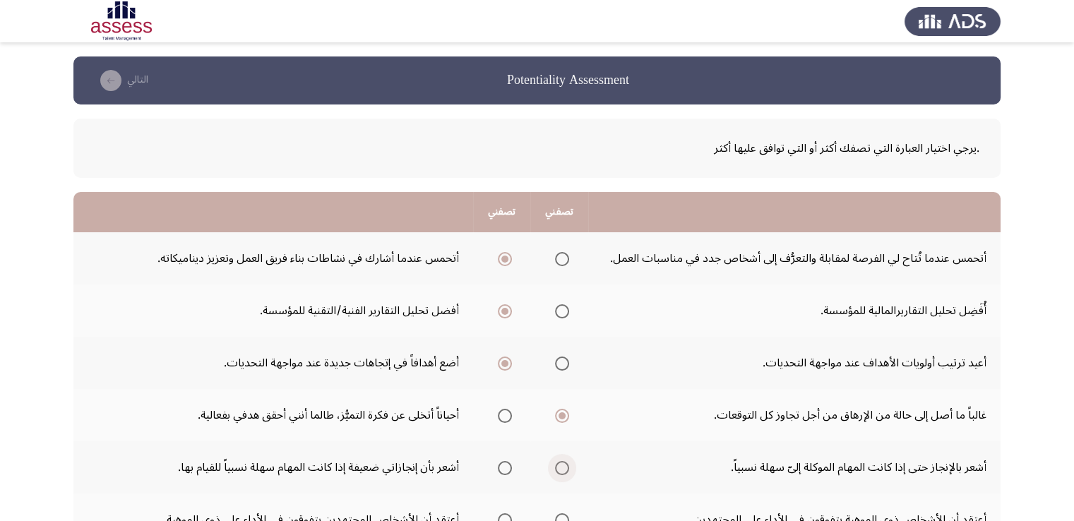
click at [567, 464] on input "Select an option" at bounding box center [562, 468] width 14 height 14
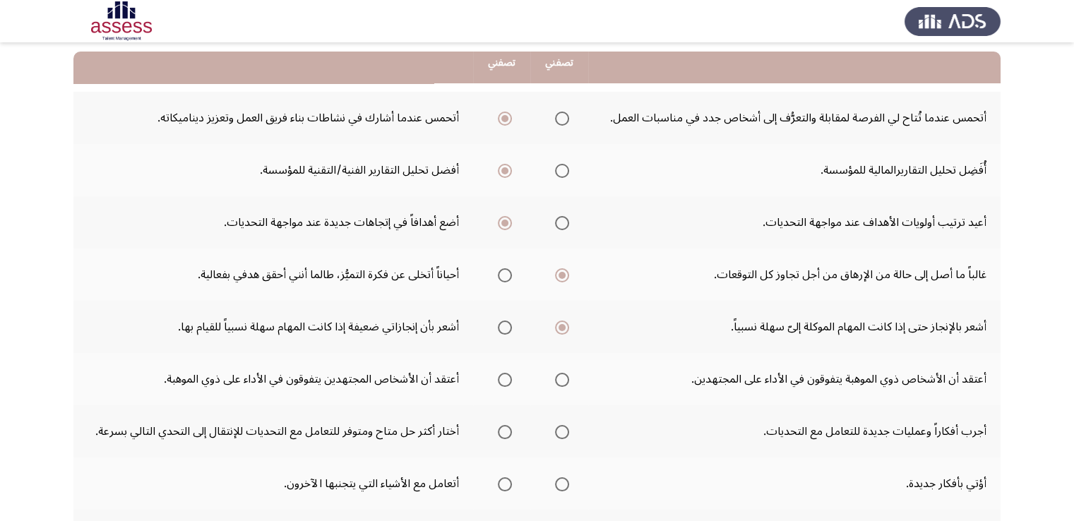
scroll to position [141, 0]
click at [1071, 514] on app-assessment-container "Potentiality Assessment التالي .يرجي اختيار العبارة التي تصفك أكثر أو التي تواف…" at bounding box center [537, 337] width 1074 height 845
click at [500, 377] on span "Select an option" at bounding box center [505, 379] width 14 height 14
click at [500, 377] on input "Select an option" at bounding box center [505, 379] width 14 height 14
click at [507, 428] on span "Select an option" at bounding box center [505, 431] width 14 height 14
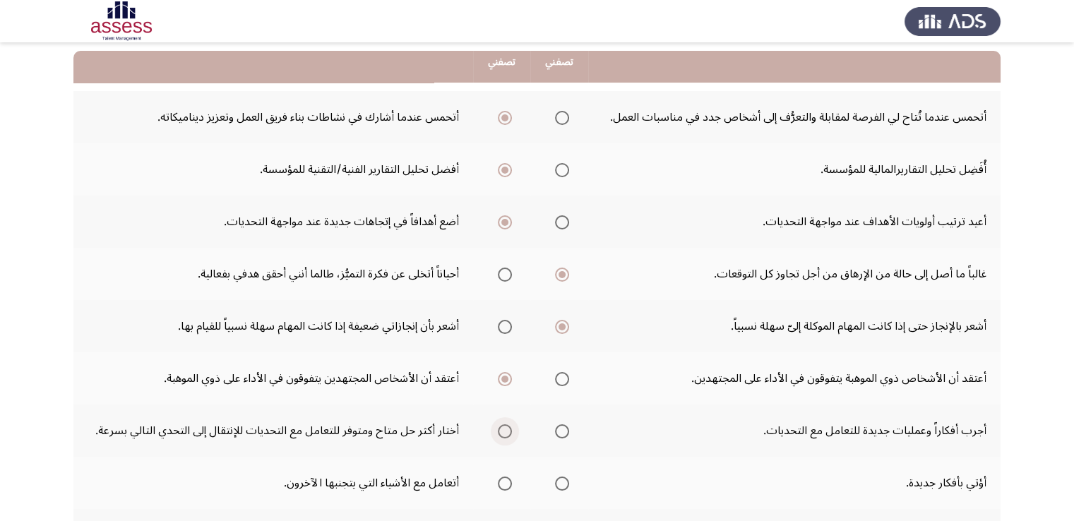
click at [507, 428] on input "Select an option" at bounding box center [505, 431] width 14 height 14
click at [563, 482] on span "Select an option" at bounding box center [562, 483] width 14 height 14
click at [563, 482] on input "Select an option" at bounding box center [562, 483] width 14 height 14
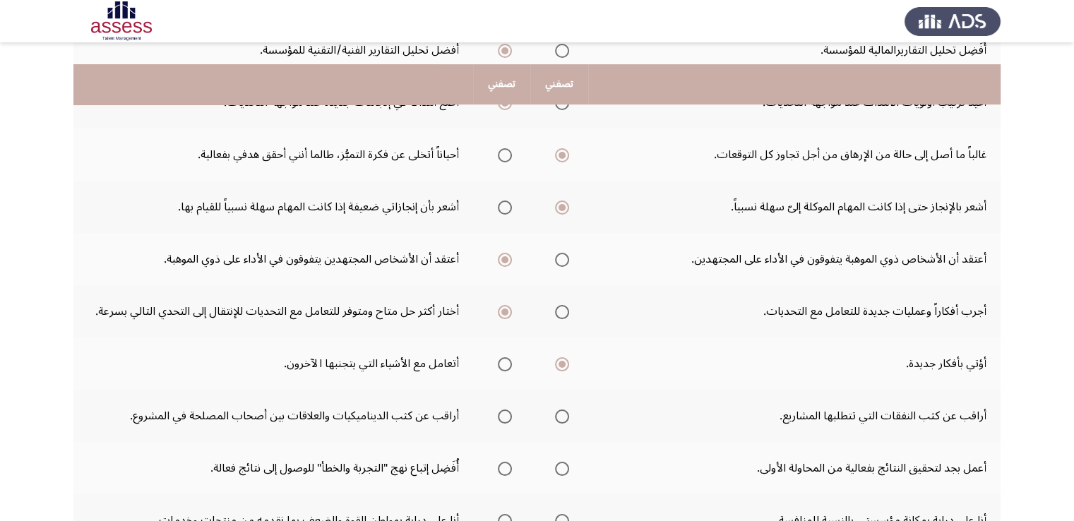
scroll to position [282, 0]
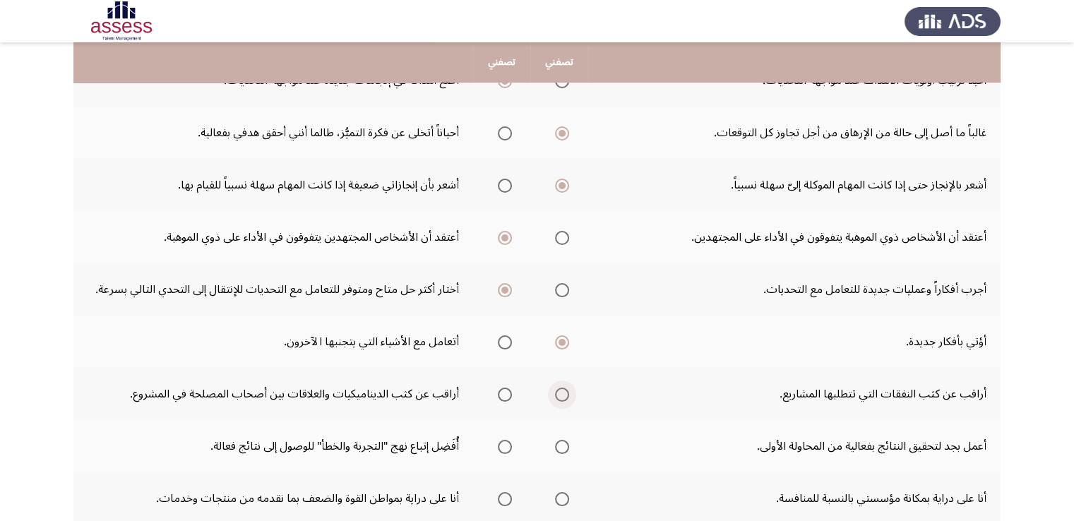
click at [565, 389] on span "Select an option" at bounding box center [562, 394] width 14 height 14
click at [565, 389] on input "Select an option" at bounding box center [562, 394] width 14 height 14
click at [565, 447] on span "Select an option" at bounding box center [562, 447] width 14 height 14
click at [565, 447] on input "Select an option" at bounding box center [562, 447] width 14 height 14
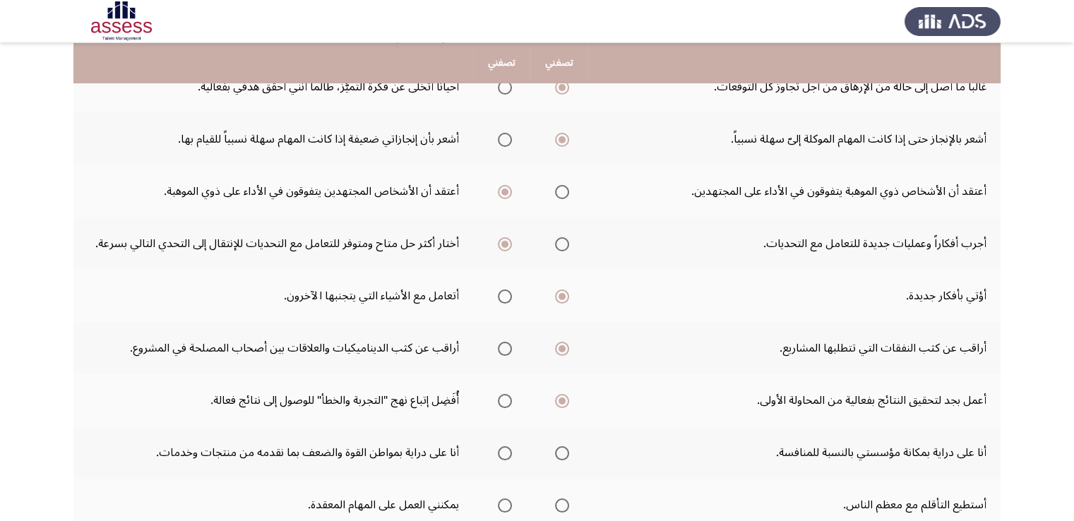
scroll to position [353, 0]
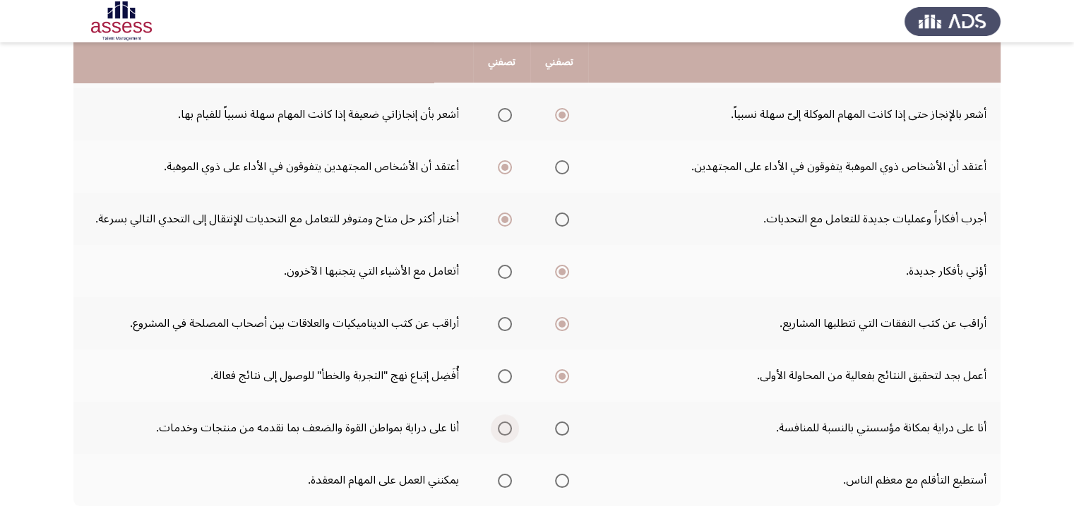
click at [495, 425] on label "Select an option" at bounding box center [502, 428] width 20 height 14
click at [498, 425] on input "Select an option" at bounding box center [505, 428] width 14 height 14
click at [563, 476] on span "Select an option" at bounding box center [562, 481] width 14 height 14
click at [563, 476] on input "Select an option" at bounding box center [562, 481] width 14 height 14
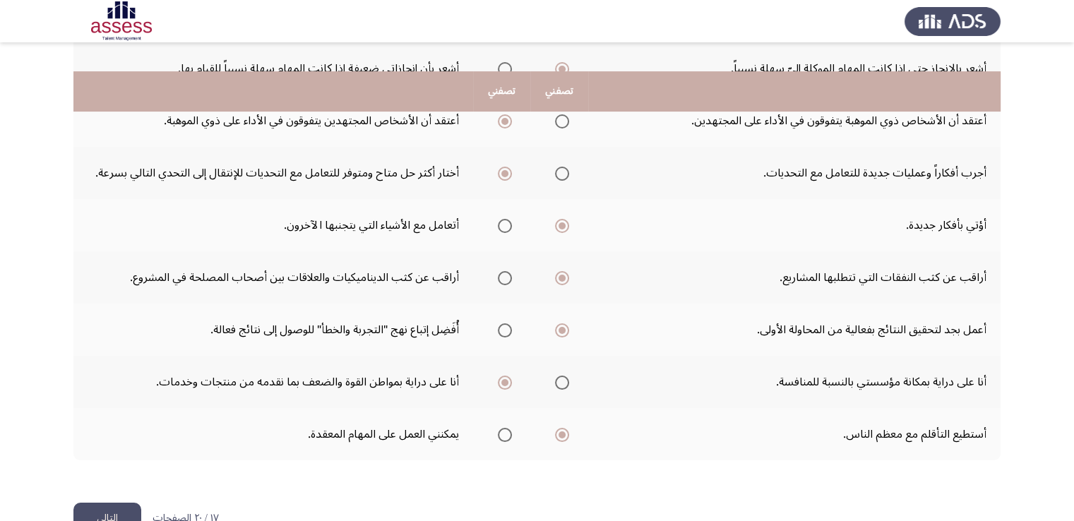
scroll to position [433, 0]
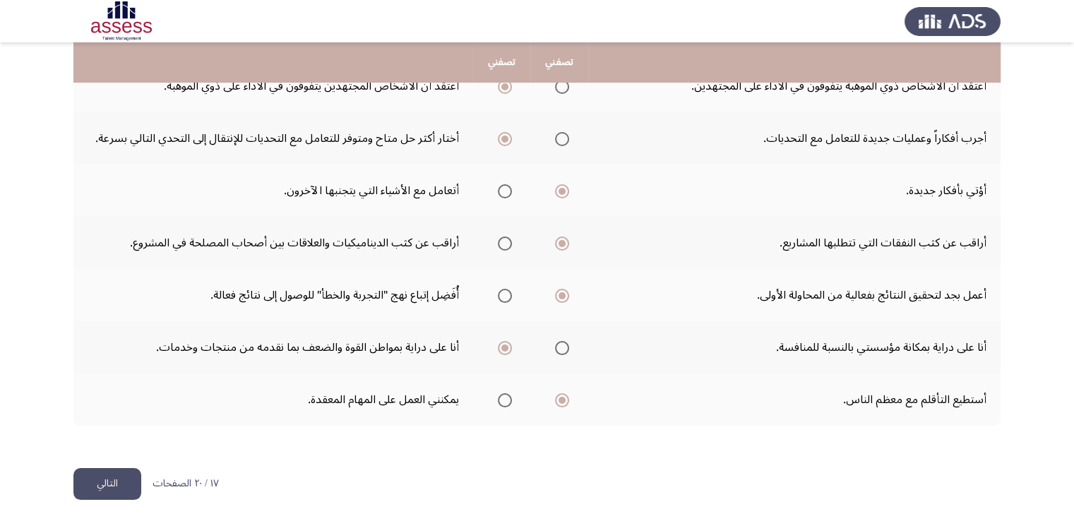
click at [119, 473] on button "التالي" at bounding box center [107, 484] width 68 height 32
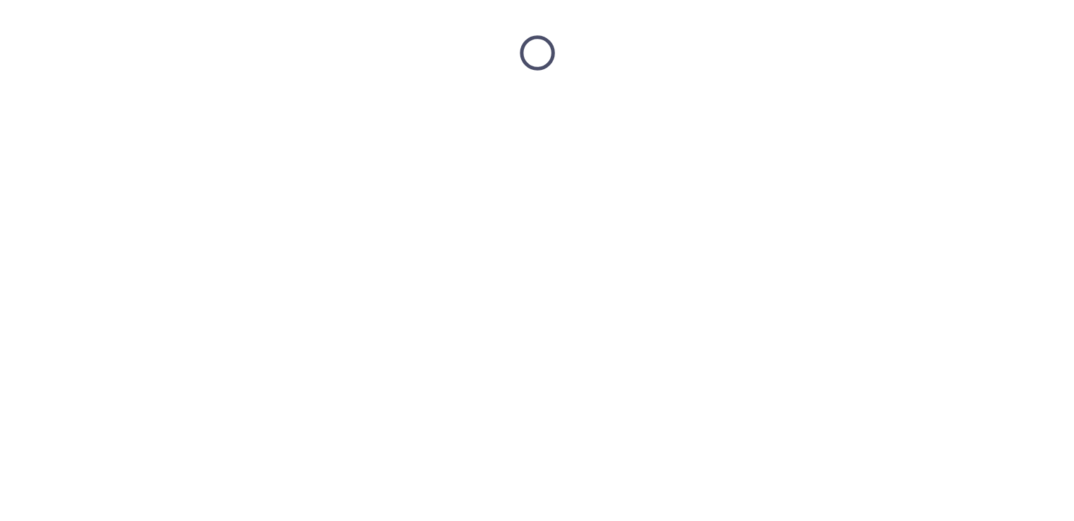
scroll to position [0, 0]
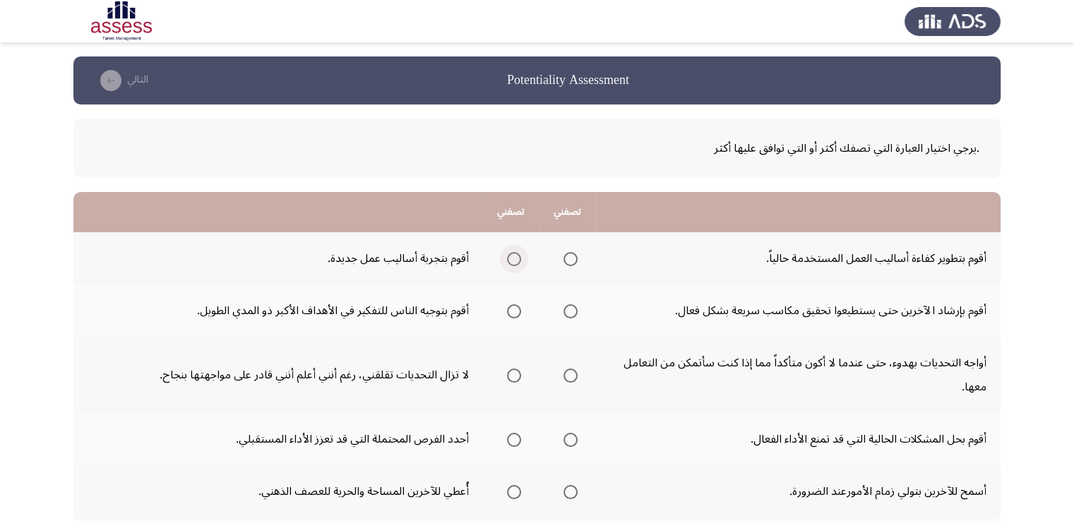
click at [519, 260] on span "Select an option" at bounding box center [514, 259] width 14 height 14
click at [519, 260] on input "Select an option" at bounding box center [514, 259] width 14 height 14
click at [574, 311] on span "Select an option" at bounding box center [570, 311] width 14 height 14
click at [574, 311] on input "Select an option" at bounding box center [570, 311] width 14 height 14
click at [564, 376] on span "Select an option" at bounding box center [570, 375] width 14 height 14
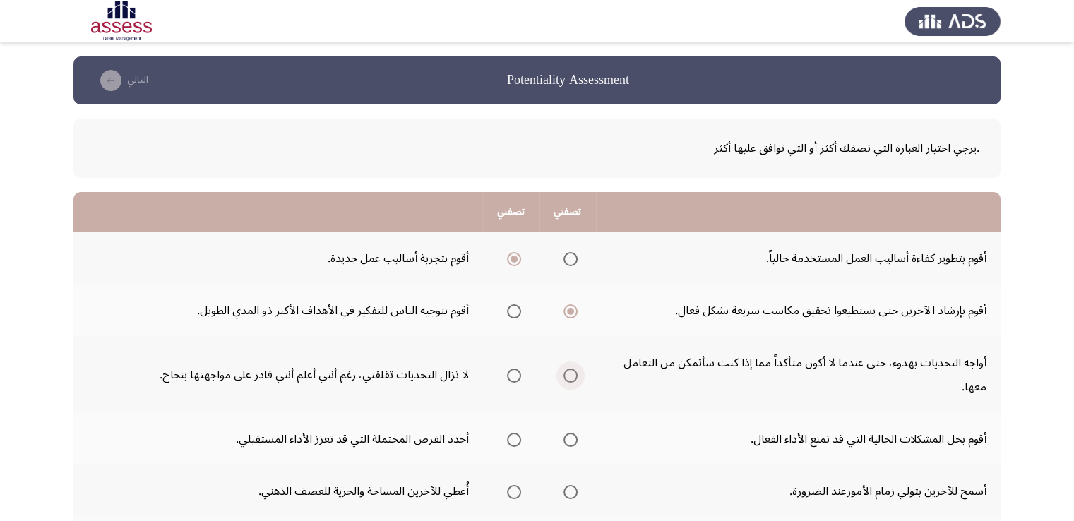
click at [564, 376] on input "Select an option" at bounding box center [570, 375] width 14 height 14
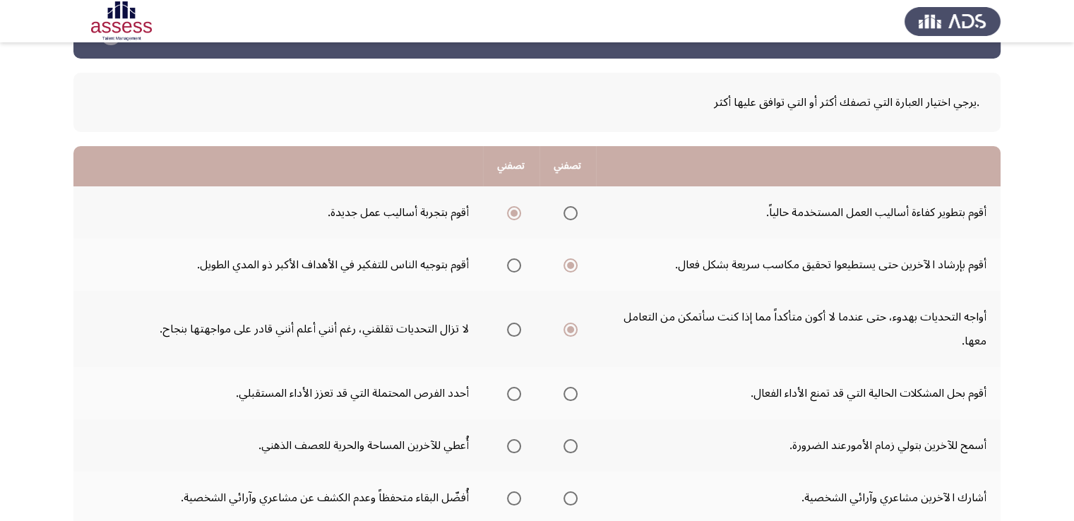
scroll to position [71, 0]
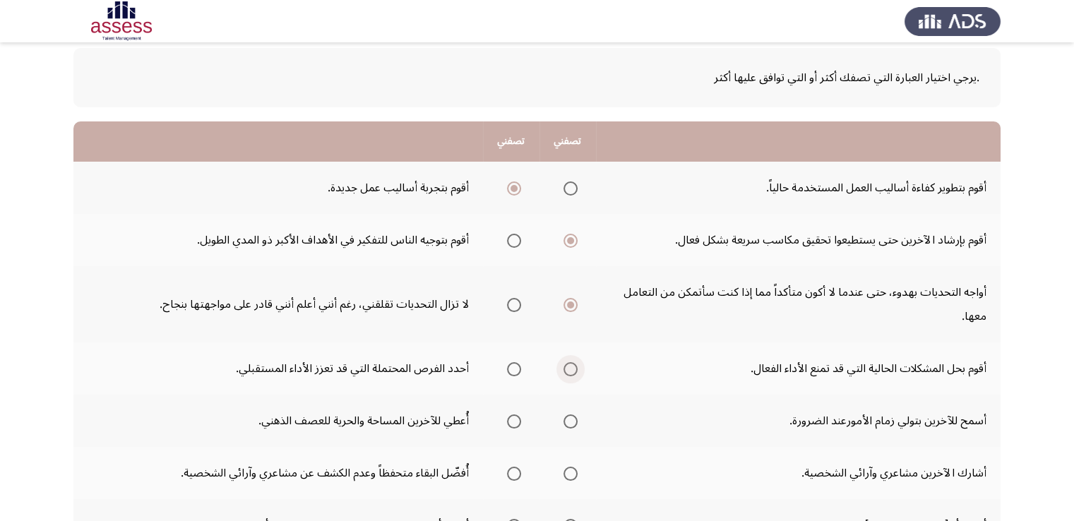
click at [570, 367] on span "Select an option" at bounding box center [570, 369] width 14 height 14
click at [570, 367] on input "Select an option" at bounding box center [570, 369] width 14 height 14
click at [515, 418] on span "Select an option" at bounding box center [514, 421] width 14 height 14
click at [515, 418] on input "Select an option" at bounding box center [514, 421] width 14 height 14
click at [514, 422] on span "Select an option" at bounding box center [513, 421] width 7 height 7
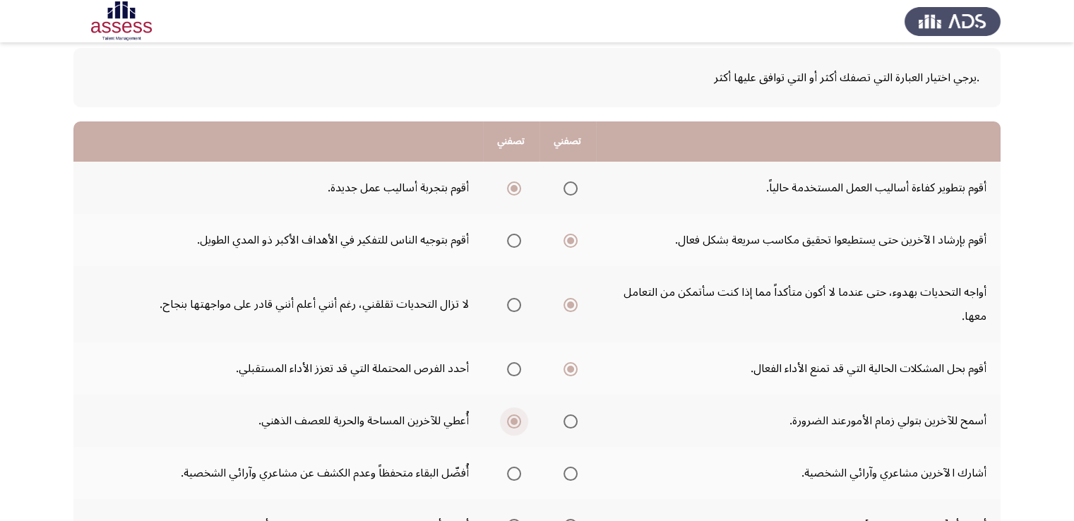
click at [514, 422] on input "Select an option" at bounding box center [514, 421] width 14 height 14
click at [573, 422] on span "Select an option" at bounding box center [570, 421] width 14 height 14
click at [573, 422] on input "Select an option" at bounding box center [570, 421] width 14 height 14
click at [570, 469] on span "Select an option" at bounding box center [570, 474] width 14 height 14
click at [570, 469] on input "Select an option" at bounding box center [570, 474] width 14 height 14
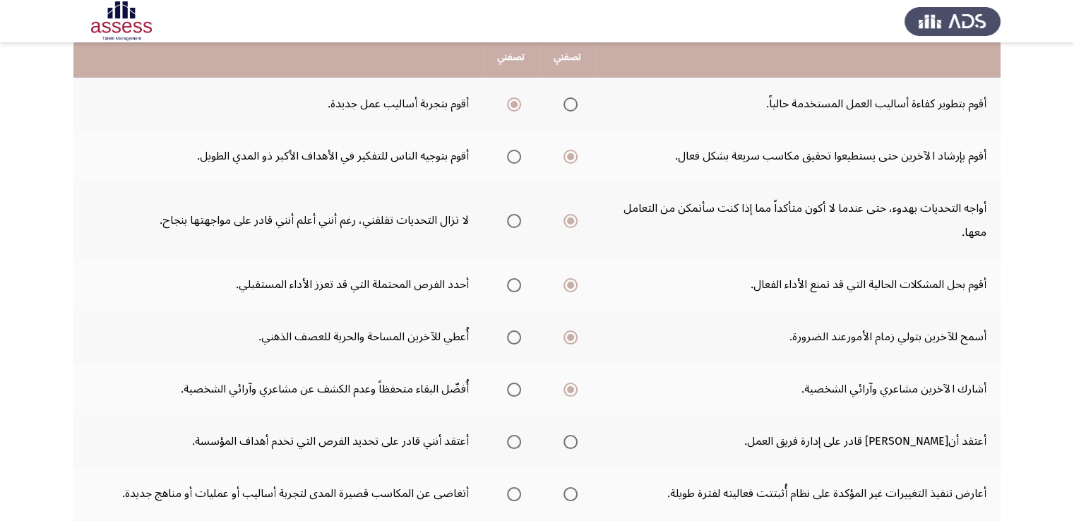
scroll to position [212, 0]
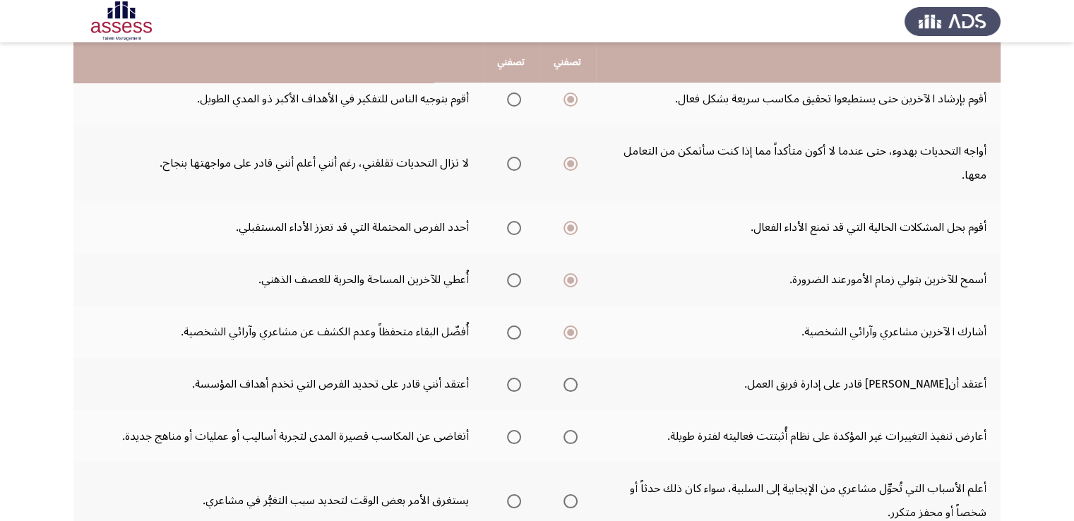
click at [564, 385] on span "Select an option" at bounding box center [570, 385] width 14 height 14
click at [564, 385] on input "Select an option" at bounding box center [570, 385] width 14 height 14
click at [516, 430] on span "Select an option" at bounding box center [514, 437] width 14 height 14
click at [516, 430] on input "Select an option" at bounding box center [514, 437] width 14 height 14
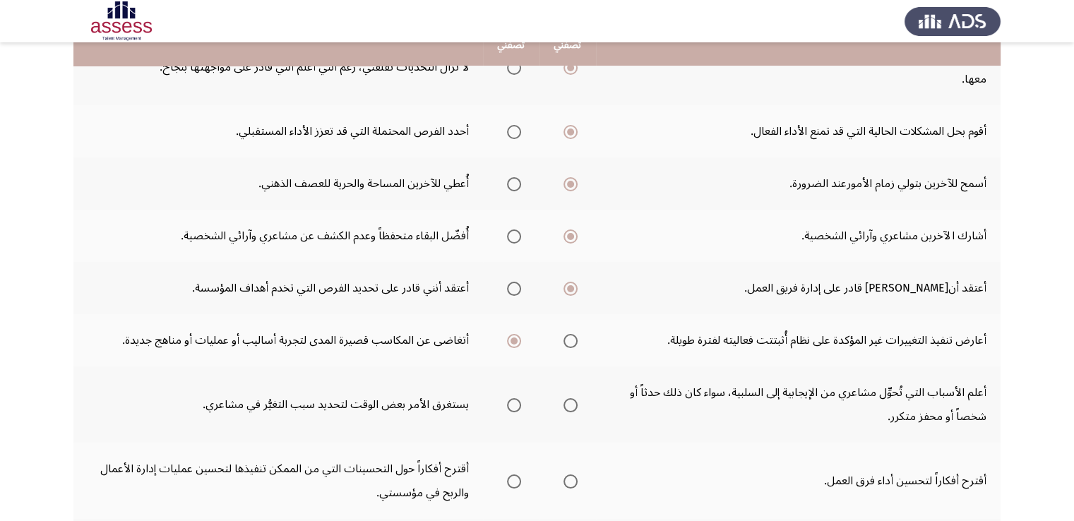
scroll to position [353, 0]
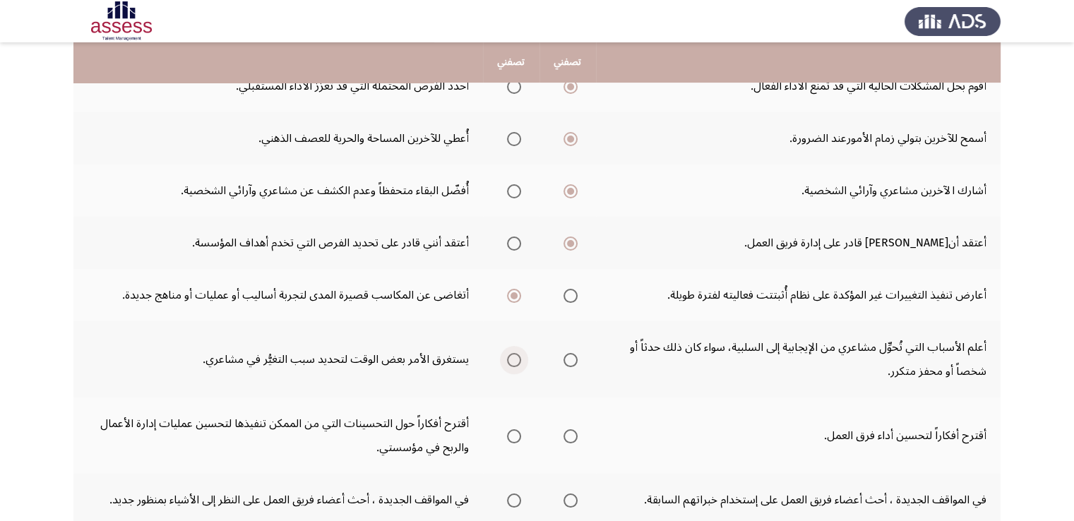
click at [512, 356] on span "Select an option" at bounding box center [514, 360] width 14 height 14
click at [512, 356] on input "Select an option" at bounding box center [514, 360] width 14 height 14
click at [565, 356] on span "Select an option" at bounding box center [570, 360] width 14 height 14
click at [565, 356] on input "Select an option" at bounding box center [570, 360] width 14 height 14
click at [565, 434] on span "Select an option" at bounding box center [570, 436] width 14 height 14
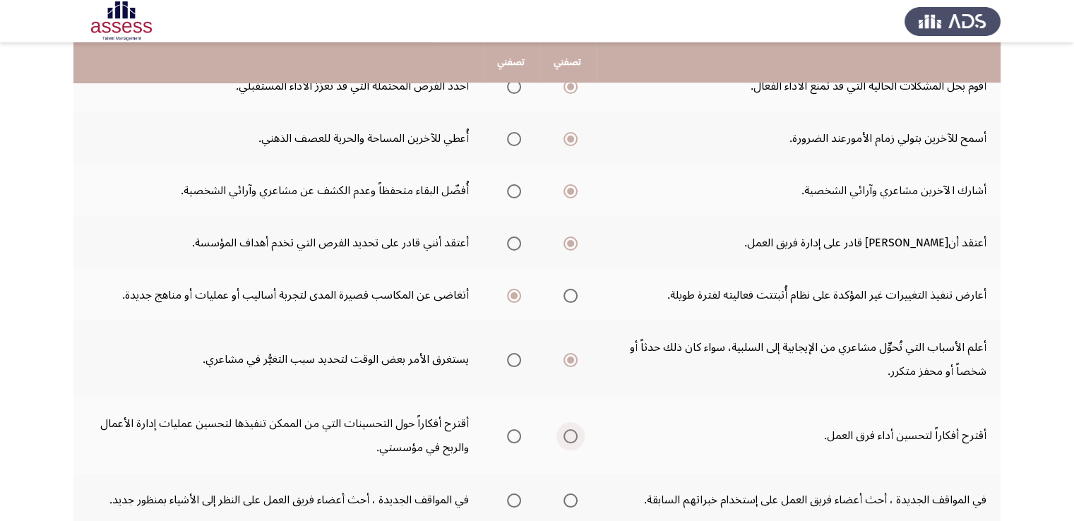
click at [565, 434] on input "Select an option" at bounding box center [570, 436] width 14 height 14
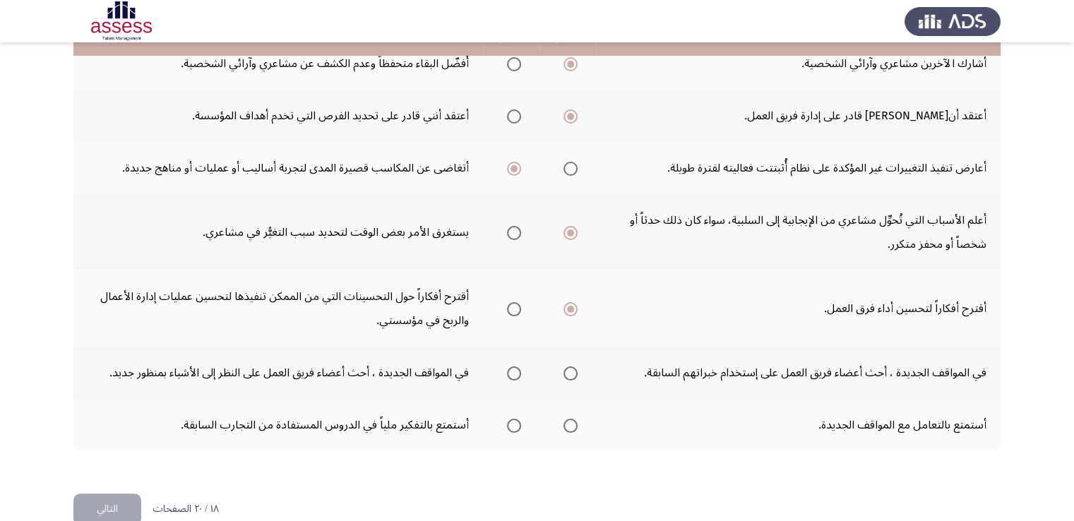
scroll to position [494, 0]
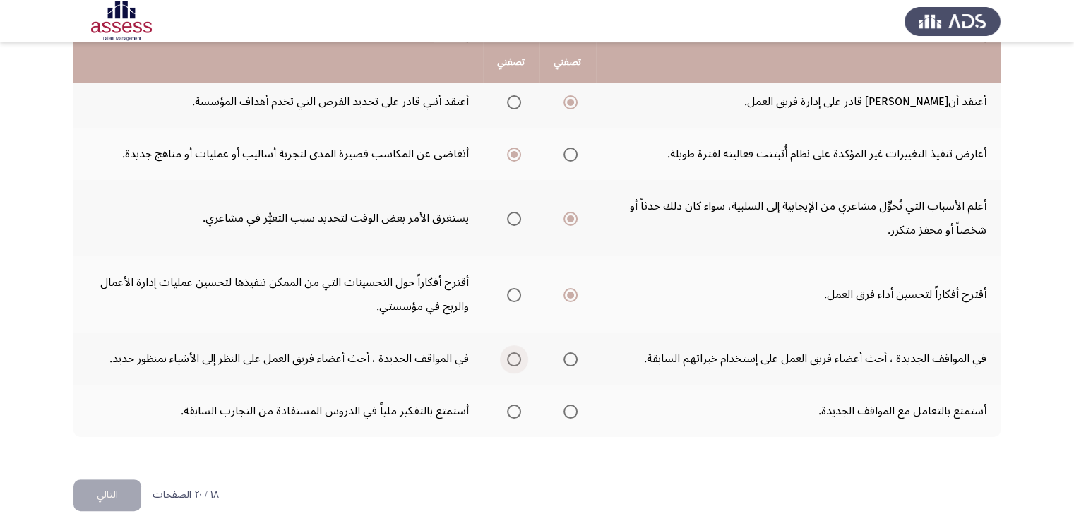
click at [508, 356] on span "Select an option" at bounding box center [514, 359] width 14 height 14
click at [508, 356] on input "Select an option" at bounding box center [514, 359] width 14 height 14
click at [572, 405] on span "Select an option" at bounding box center [570, 411] width 14 height 14
click at [572, 405] on input "Select an option" at bounding box center [570, 411] width 14 height 14
click at [133, 486] on button "التالي" at bounding box center [107, 495] width 68 height 32
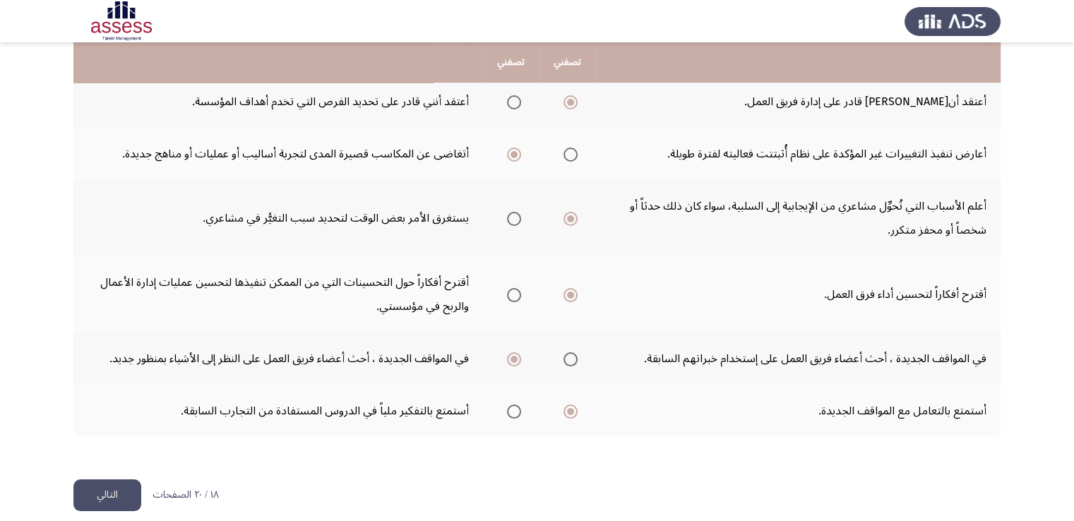
scroll to position [0, 0]
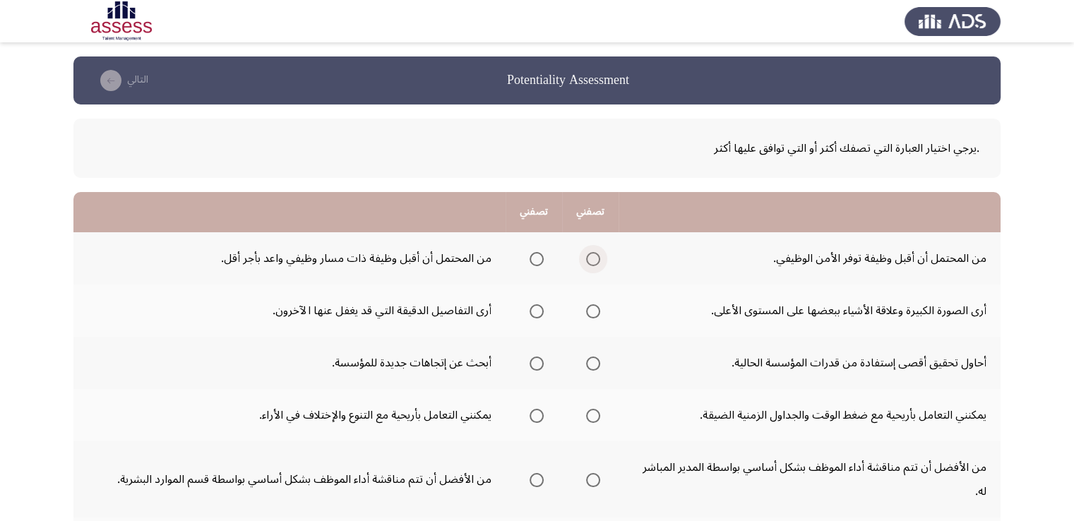
click at [592, 260] on span "Select an option" at bounding box center [593, 259] width 14 height 14
click at [592, 260] on input "Select an option" at bounding box center [593, 259] width 14 height 14
click at [530, 313] on span "Select an option" at bounding box center [536, 311] width 14 height 14
click at [530, 313] on input "Select an option" at bounding box center [536, 311] width 14 height 14
click at [589, 366] on span "Select an option" at bounding box center [593, 363] width 14 height 14
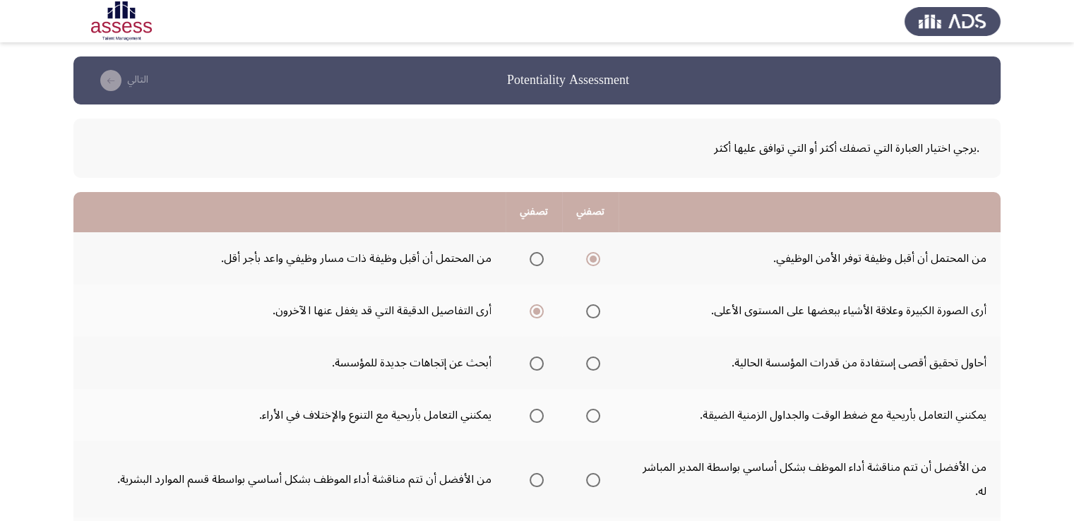
click at [589, 366] on input "Select an option" at bounding box center [593, 363] width 14 height 14
click at [592, 416] on span "Select an option" at bounding box center [593, 416] width 14 height 14
click at [592, 416] on input "Select an option" at bounding box center [593, 416] width 14 height 14
click at [586, 473] on span "Select an option" at bounding box center [593, 480] width 14 height 14
click at [586, 473] on input "Select an option" at bounding box center [593, 480] width 14 height 14
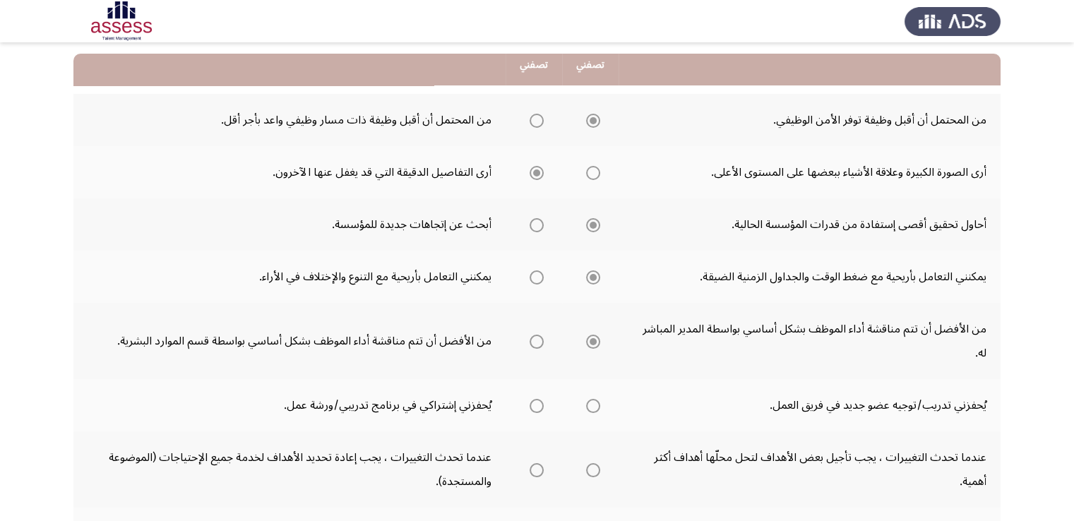
scroll to position [141, 0]
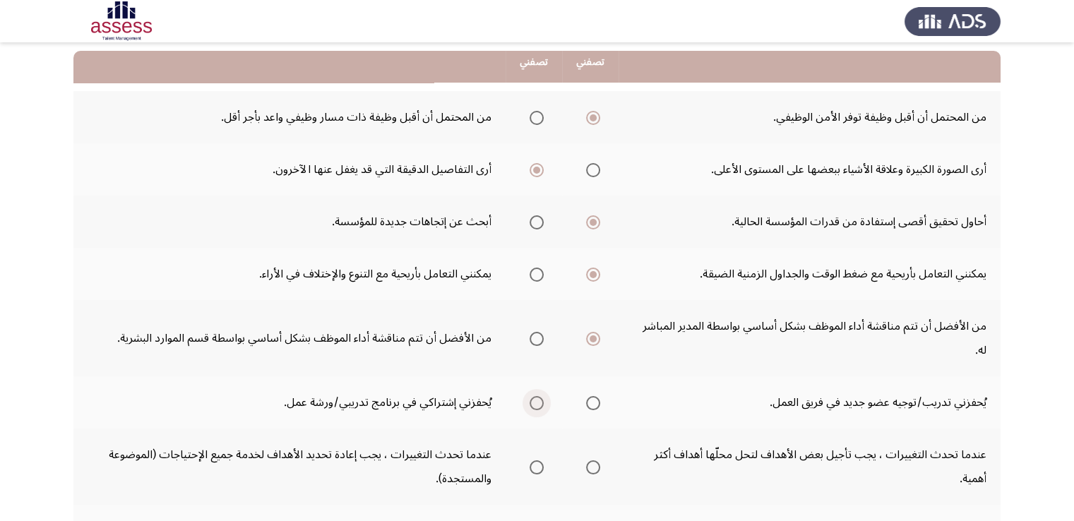
click at [534, 396] on span "Select an option" at bounding box center [536, 403] width 14 height 14
click at [534, 396] on input "Select an option" at bounding box center [536, 403] width 14 height 14
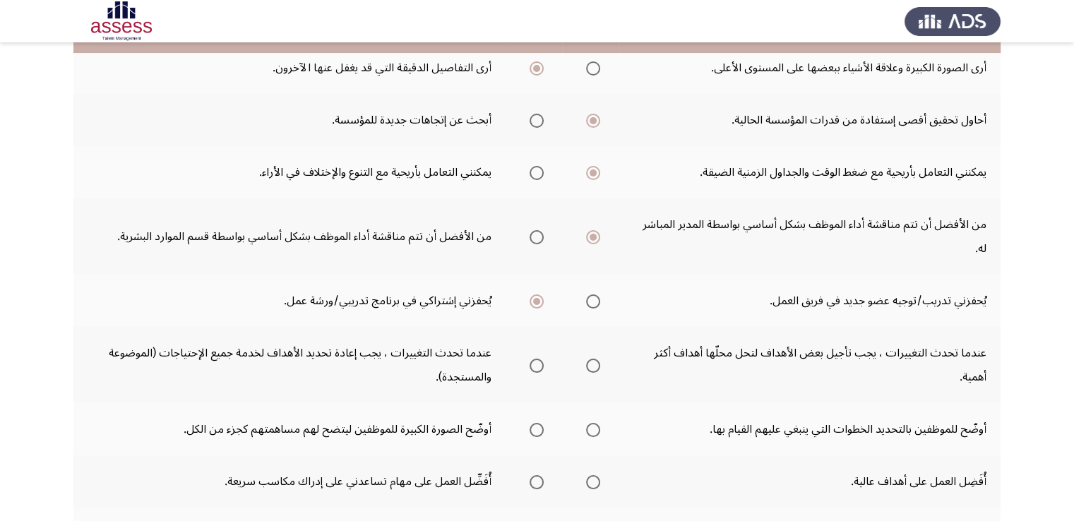
scroll to position [282, 0]
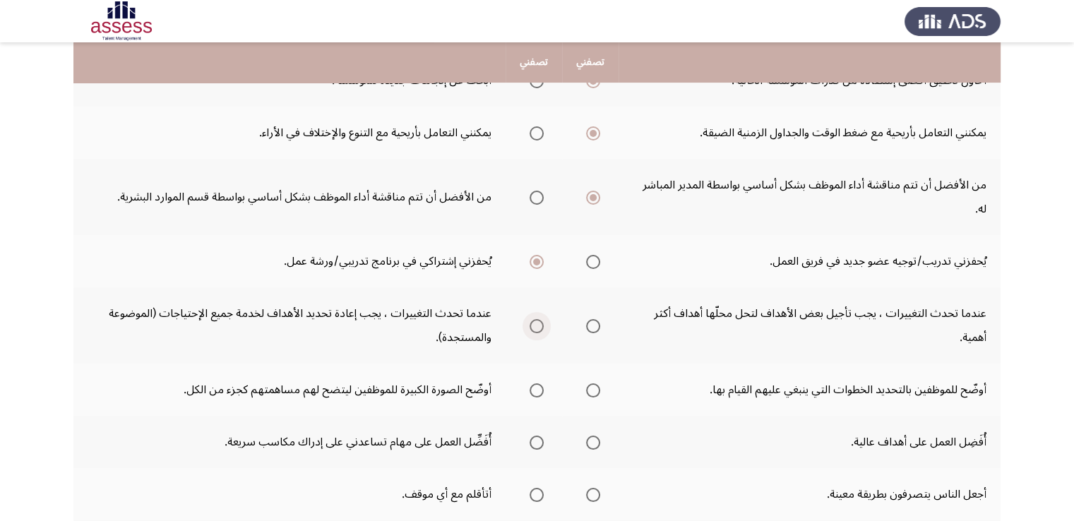
click at [529, 319] on span "Select an option" at bounding box center [536, 326] width 14 height 14
click at [529, 319] on input "Select an option" at bounding box center [536, 326] width 14 height 14
click at [596, 383] on span "Select an option" at bounding box center [593, 390] width 14 height 14
click at [596, 383] on input "Select an option" at bounding box center [593, 390] width 14 height 14
click at [531, 435] on span "Select an option" at bounding box center [536, 442] width 14 height 14
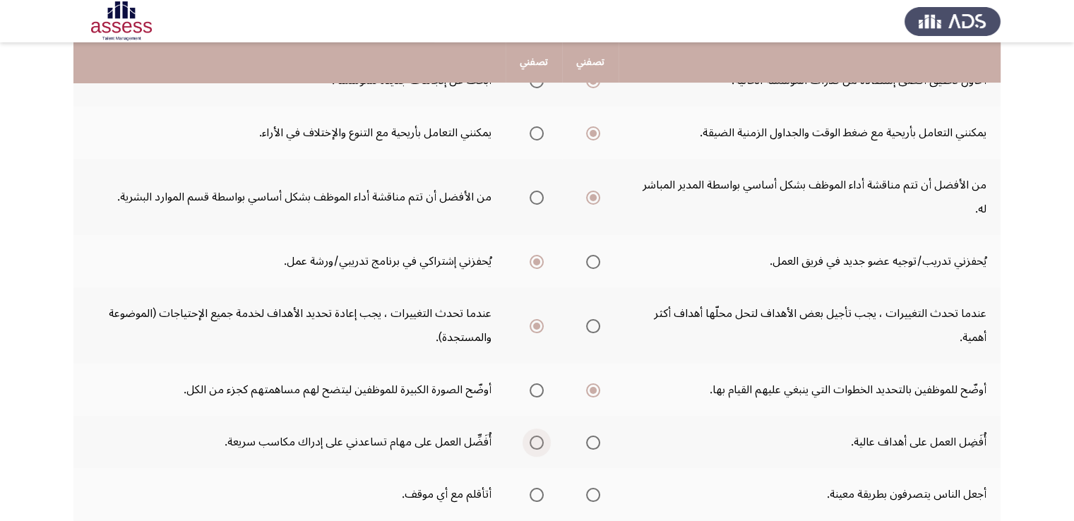
click at [531, 435] on input "Select an option" at bounding box center [536, 442] width 14 height 14
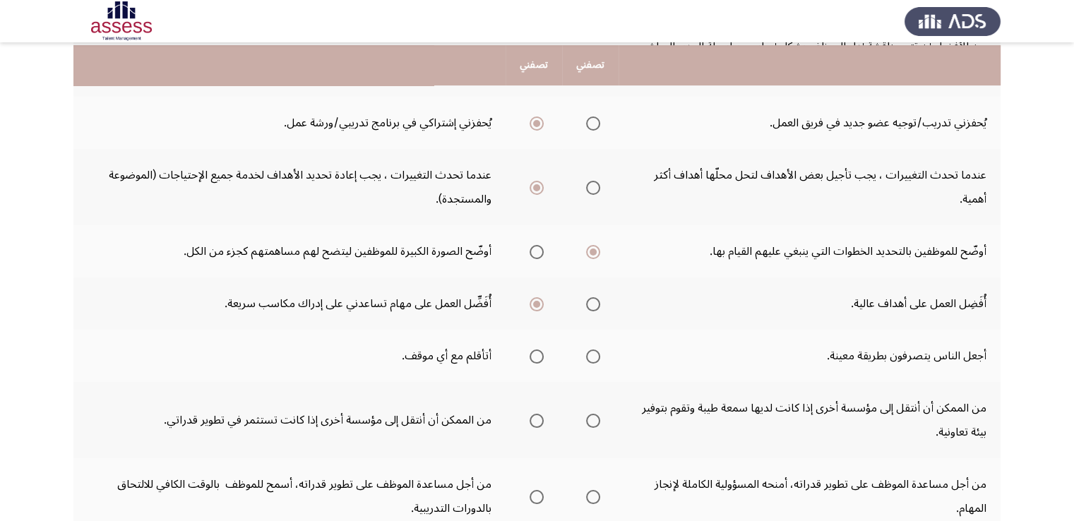
scroll to position [423, 0]
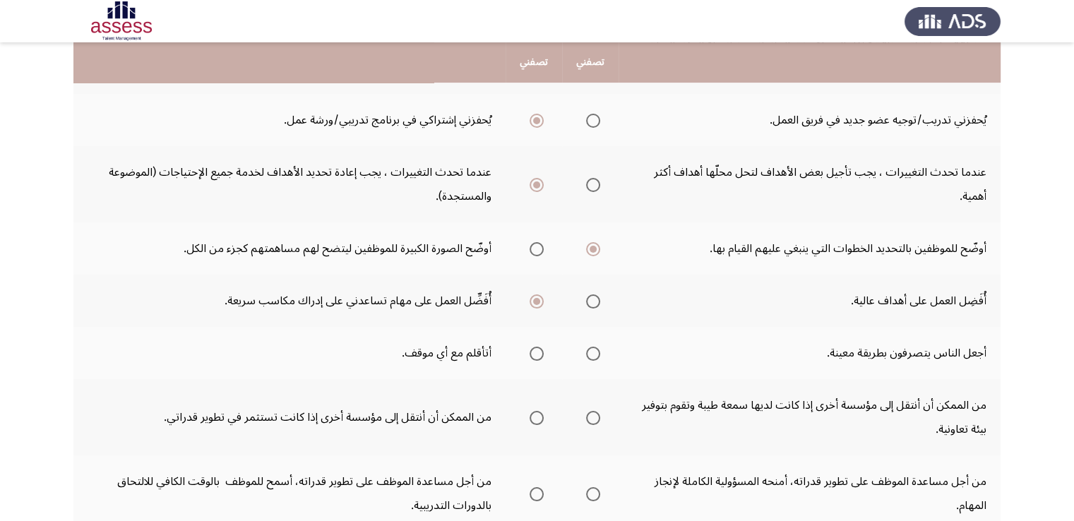
click at [536, 347] on span "Select an option" at bounding box center [536, 354] width 14 height 14
click at [536, 347] on input "Select an option" at bounding box center [536, 354] width 14 height 14
click at [534, 411] on span "Select an option" at bounding box center [536, 418] width 14 height 14
click at [534, 411] on input "Select an option" at bounding box center [536, 418] width 14 height 14
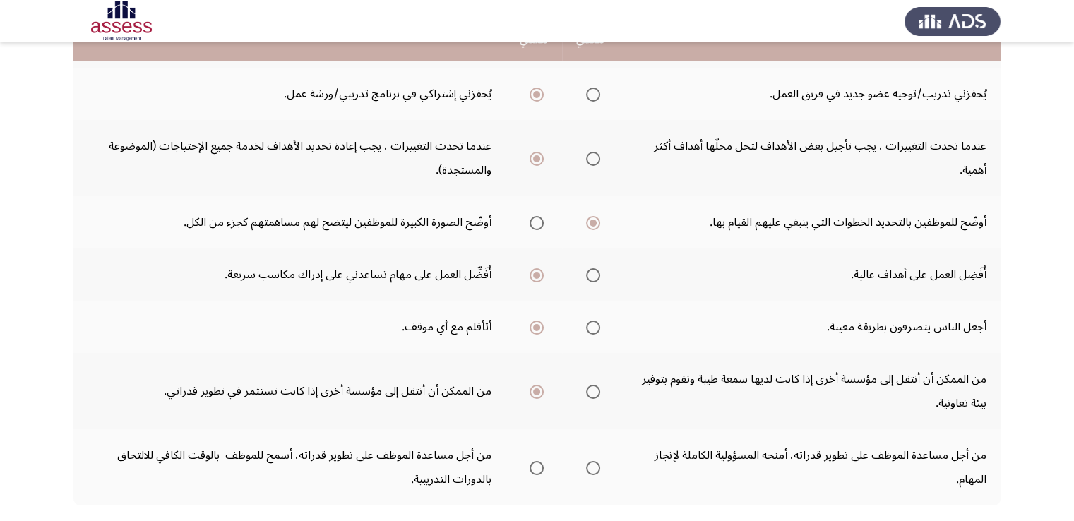
scroll to position [494, 0]
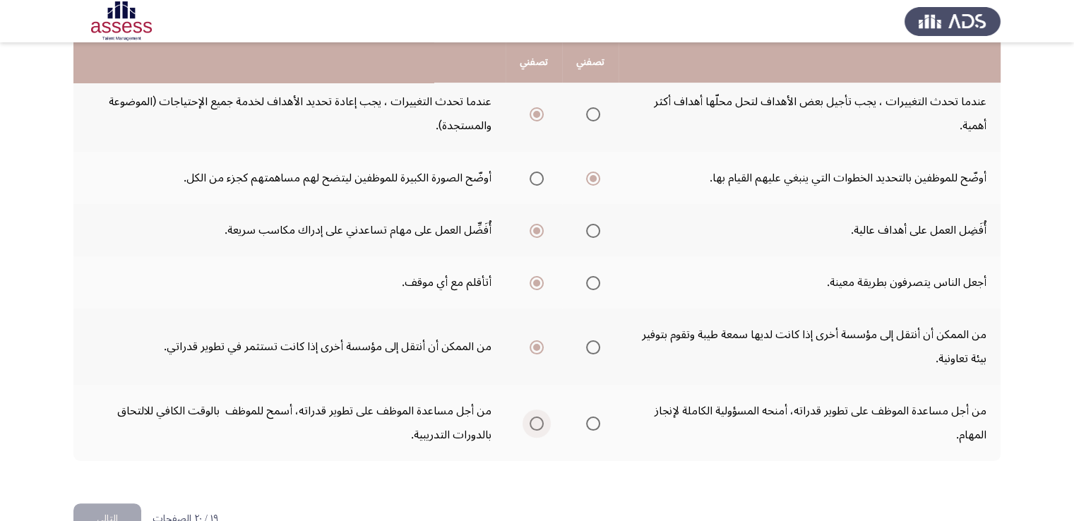
click at [534, 416] on span "Select an option" at bounding box center [536, 423] width 14 height 14
click at [534, 416] on input "Select an option" at bounding box center [536, 423] width 14 height 14
click at [102, 511] on html "Potentiality Assessment التالي .يرجي اختيار العبارة التي تصفك أكثر أو التي تواف…" at bounding box center [537, 33] width 1074 height 1054
click at [114, 503] on button "التالي" at bounding box center [107, 519] width 68 height 32
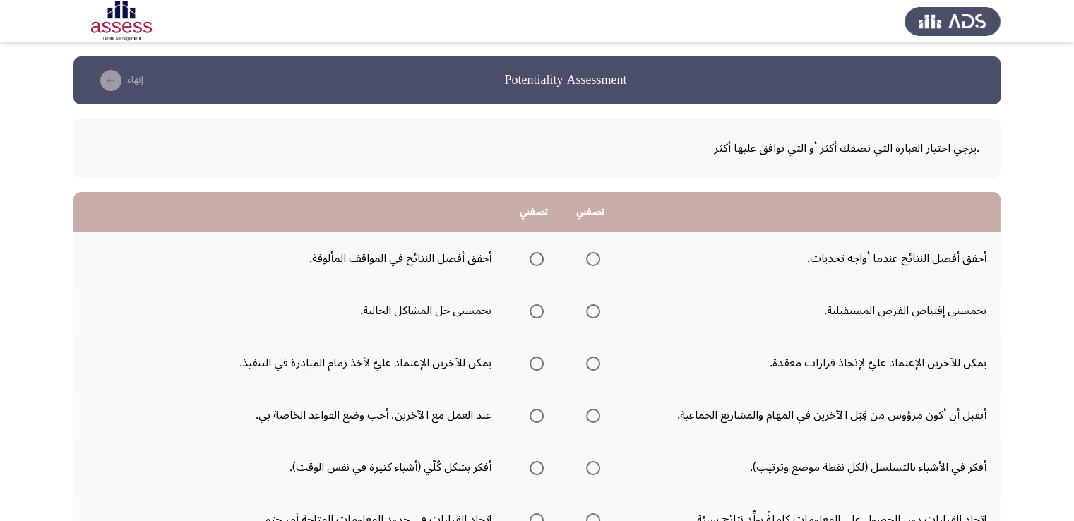
click at [597, 260] on span "Select an option" at bounding box center [593, 259] width 14 height 14
click at [597, 260] on input "Select an option" at bounding box center [593, 259] width 14 height 14
click at [535, 309] on span "Select an option" at bounding box center [536, 311] width 14 height 14
click at [535, 309] on input "Select an option" at bounding box center [536, 311] width 14 height 14
click at [539, 359] on span "Select an option" at bounding box center [536, 363] width 14 height 14
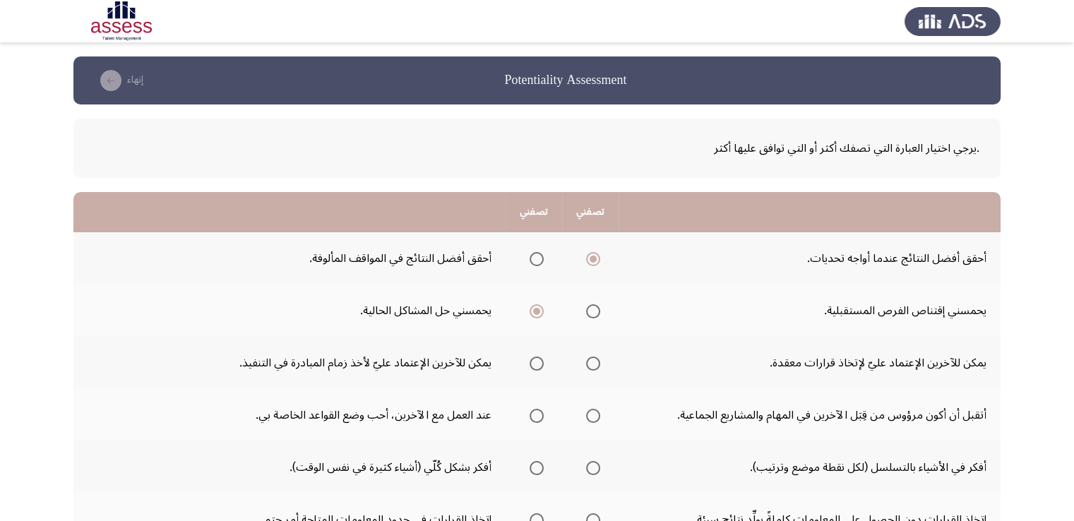
click at [539, 359] on input "Select an option" at bounding box center [536, 363] width 14 height 14
click at [536, 413] on span "Select an option" at bounding box center [536, 416] width 14 height 14
click at [536, 413] on input "Select an option" at bounding box center [536, 416] width 14 height 14
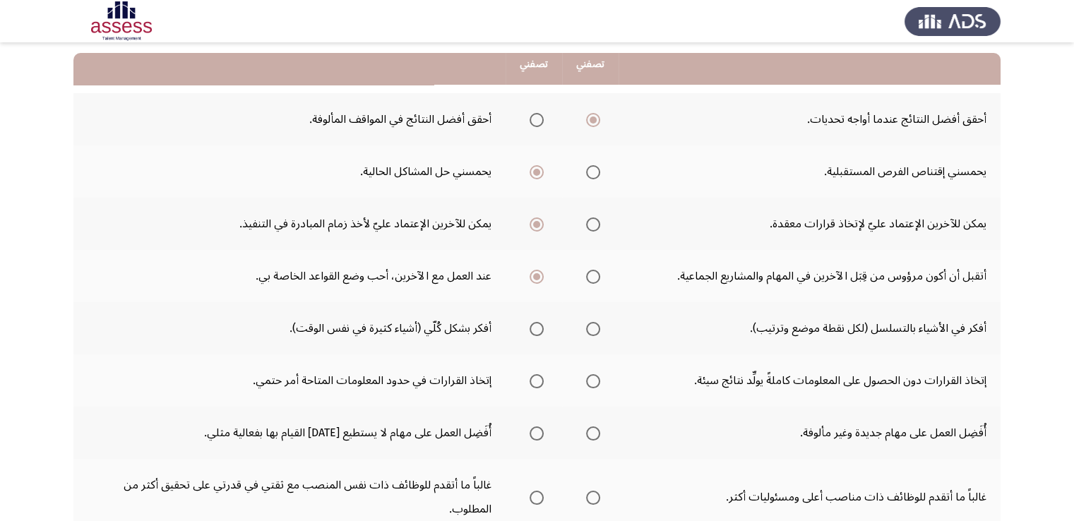
scroll to position [141, 0]
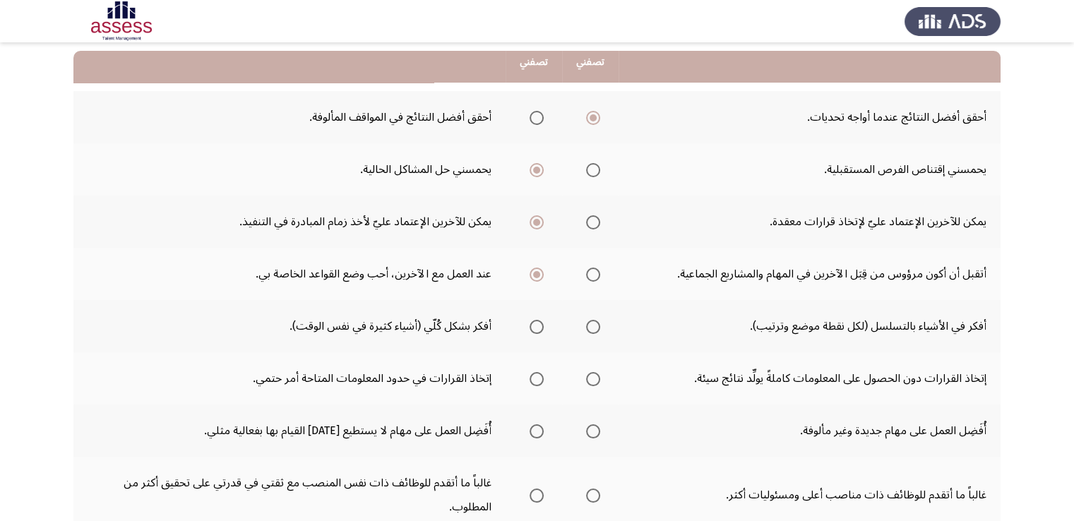
click at [590, 326] on span "Select an option" at bounding box center [593, 327] width 14 height 14
click at [590, 326] on input "Select an option" at bounding box center [593, 327] width 14 height 14
click at [538, 376] on span "Select an option" at bounding box center [536, 379] width 14 height 14
click at [538, 376] on input "Select an option" at bounding box center [536, 379] width 14 height 14
click at [593, 431] on span "Select an option" at bounding box center [593, 431] width 14 height 14
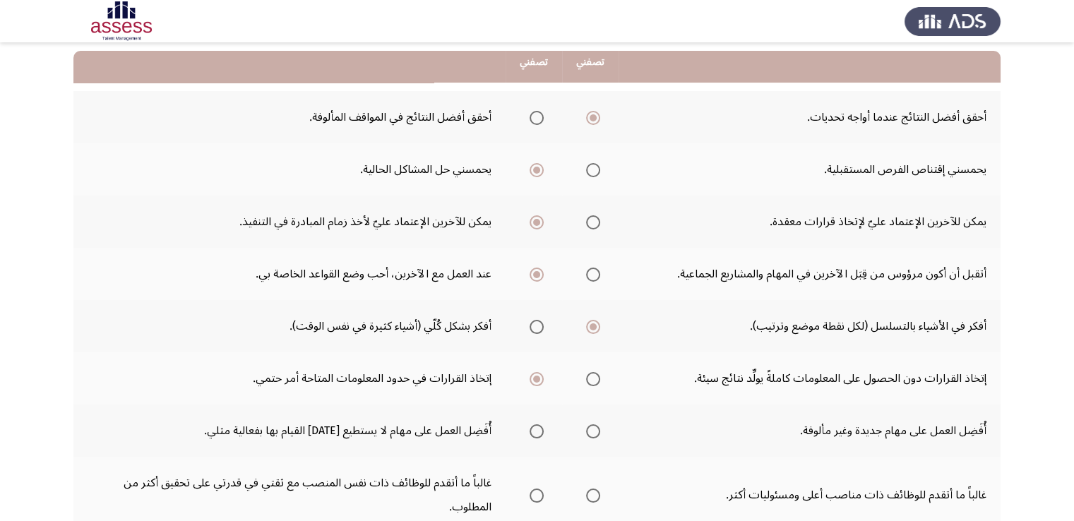
click at [593, 431] on input "Select an option" at bounding box center [593, 431] width 14 height 14
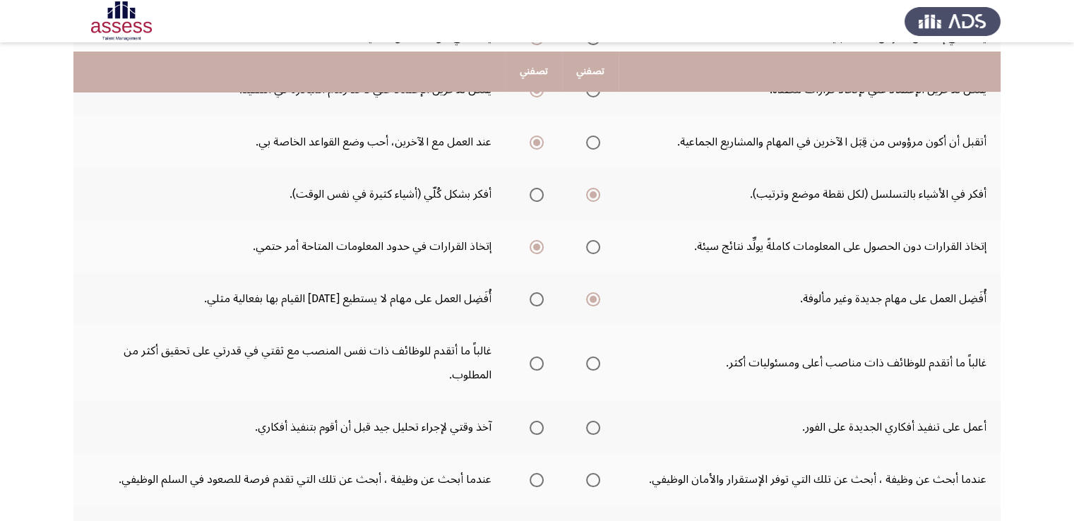
scroll to position [282, 0]
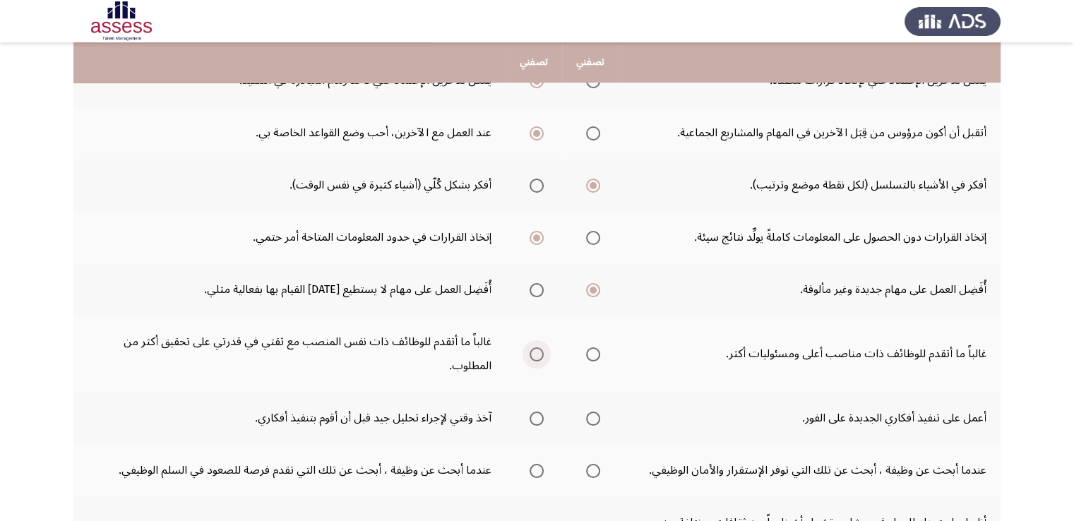
click at [537, 354] on span "Select an option" at bounding box center [536, 354] width 14 height 14
click at [537, 354] on input "Select an option" at bounding box center [536, 354] width 14 height 14
click at [593, 415] on span "Select an option" at bounding box center [593, 418] width 14 height 14
click at [593, 415] on input "Select an option" at bounding box center [593, 418] width 14 height 14
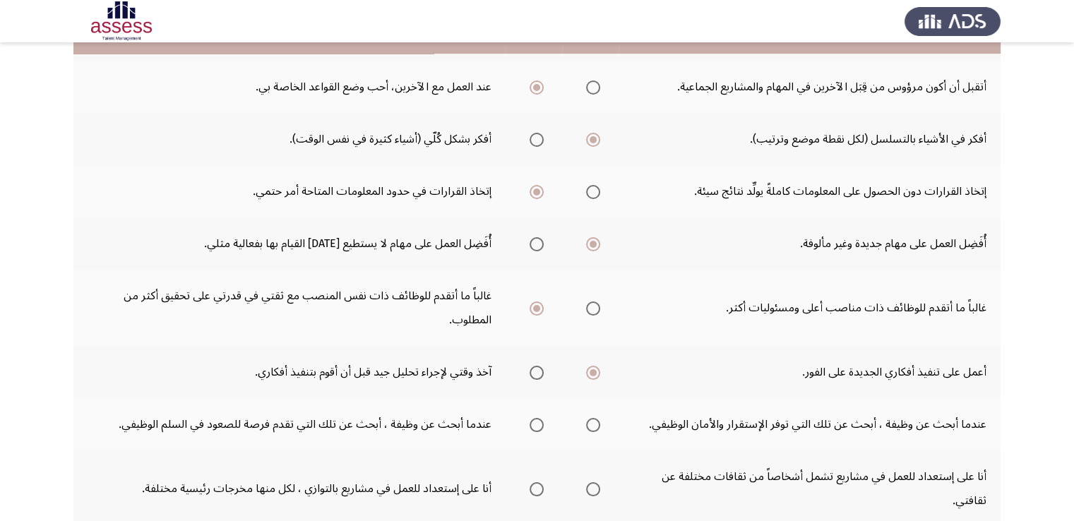
scroll to position [353, 0]
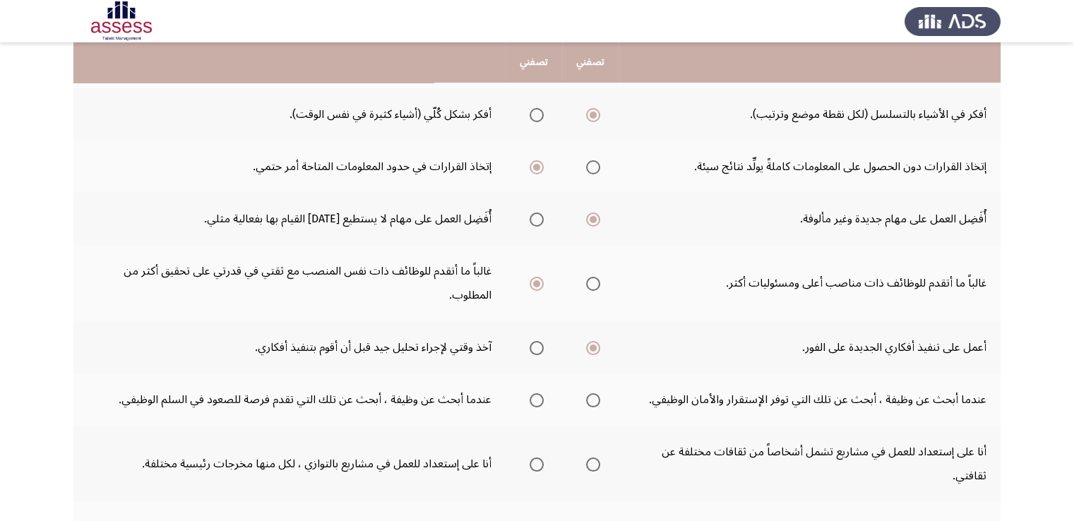
click at [597, 395] on span "Select an option" at bounding box center [593, 400] width 14 height 14
click at [597, 395] on input "Select an option" at bounding box center [593, 400] width 14 height 14
click at [589, 464] on span "Select an option" at bounding box center [593, 464] width 14 height 14
click at [589, 464] on input "Select an option" at bounding box center [593, 464] width 14 height 14
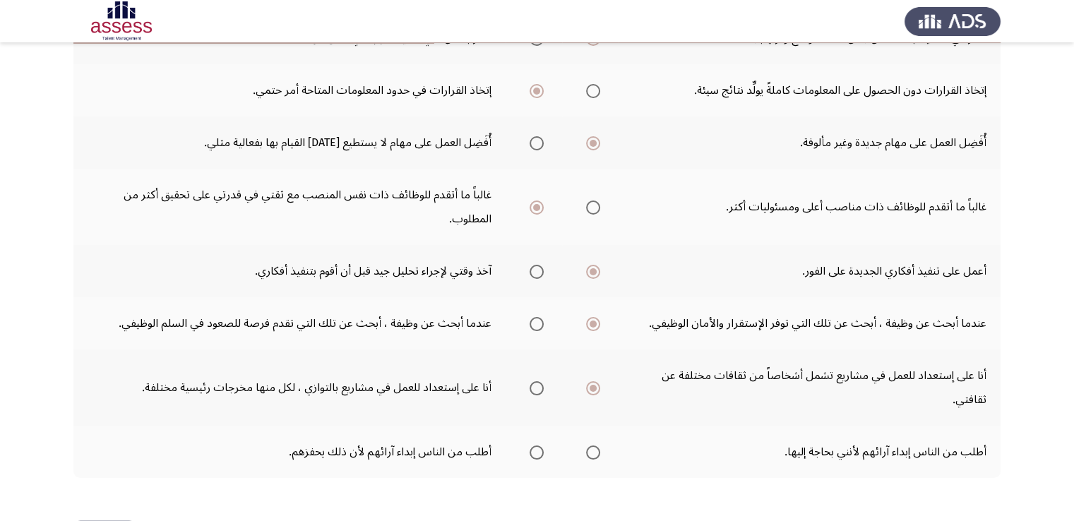
scroll to position [481, 0]
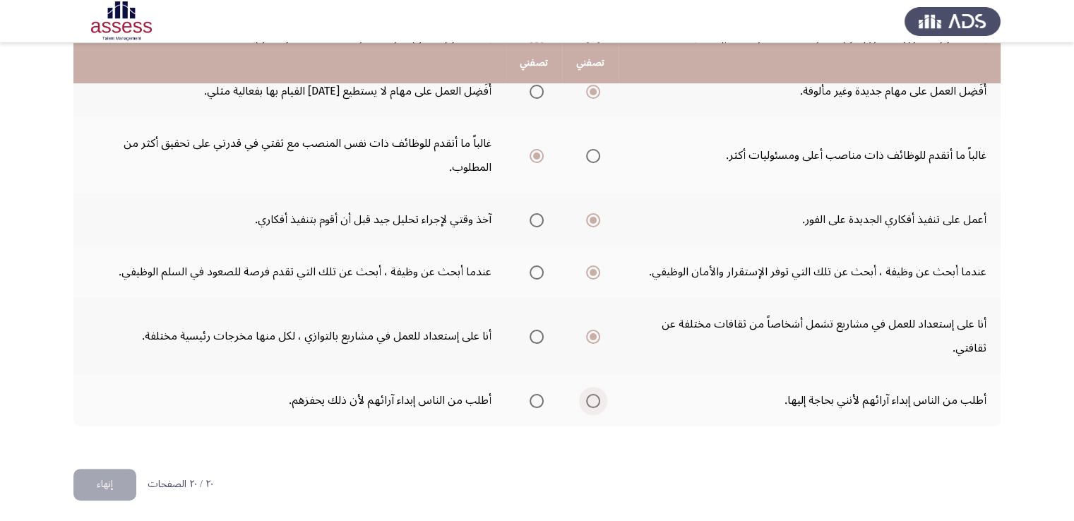
drag, startPoint x: 591, startPoint y: 396, endPoint x: 392, endPoint y: 454, distance: 207.3
click at [589, 396] on span "Select an option" at bounding box center [593, 401] width 14 height 14
click at [589, 396] on input "Select an option" at bounding box center [593, 401] width 14 height 14
click at [110, 486] on button "إنهاء" at bounding box center [104, 485] width 63 height 32
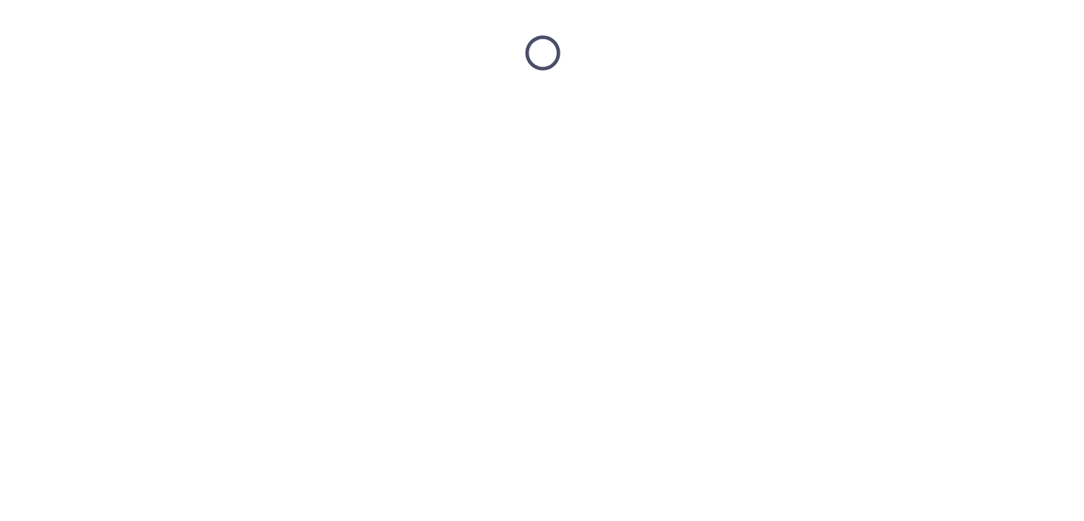
scroll to position [0, 0]
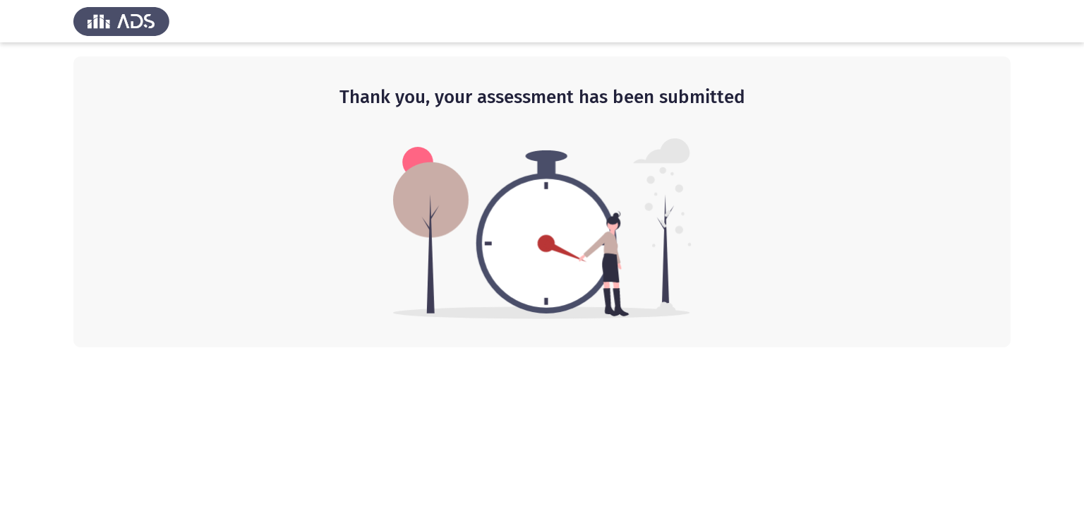
click at [817, 240] on div "Thank you, your assessment has been submitted" at bounding box center [541, 201] width 937 height 291
click at [692, 173] on div "Thank you, your assessment has been submitted" at bounding box center [541, 201] width 937 height 291
